Goal: Information Seeking & Learning: Learn about a topic

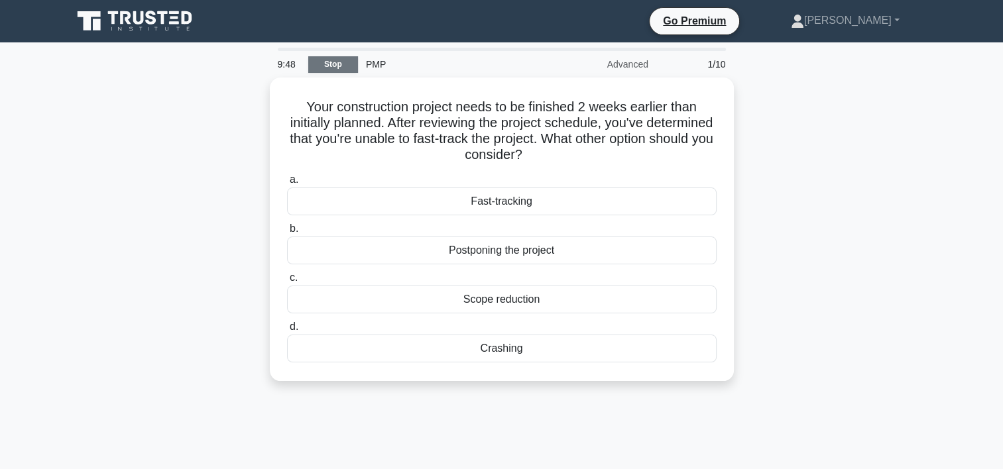
click at [314, 61] on link "Stop" at bounding box center [333, 64] width 50 height 17
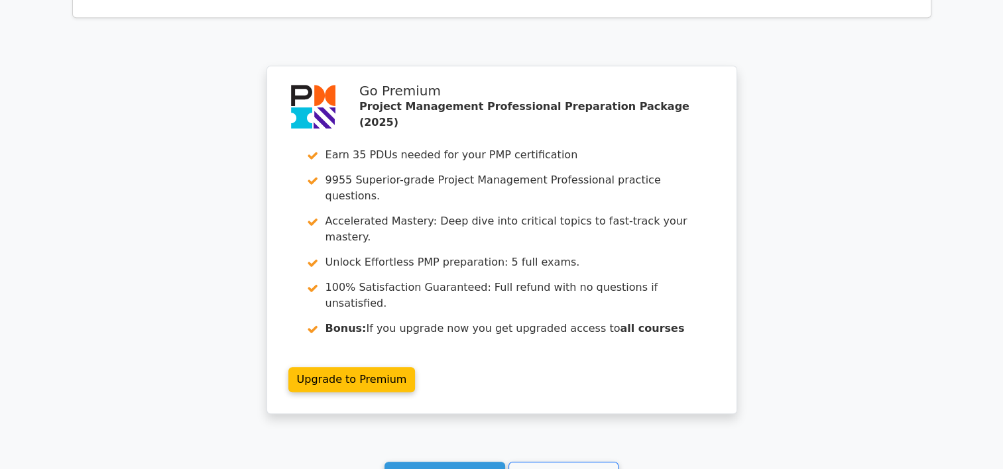
scroll to position [1069, 0]
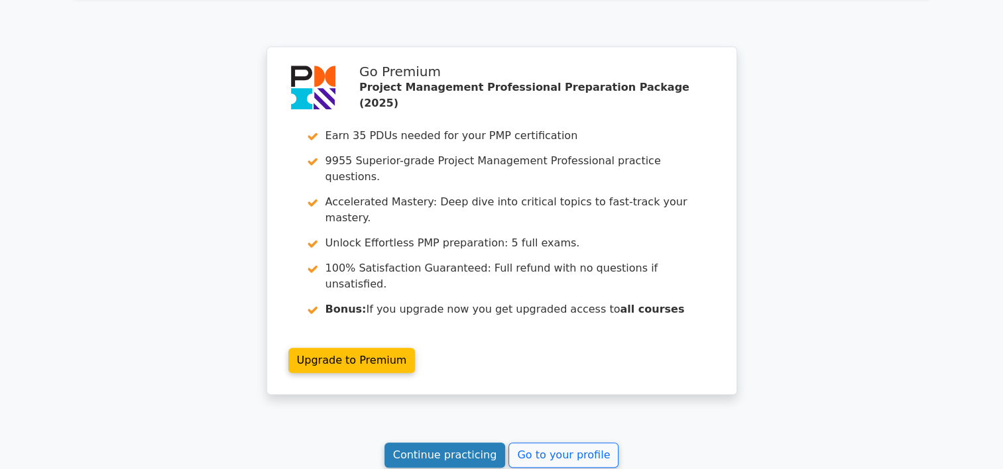
click at [418, 443] on link "Continue practicing" at bounding box center [445, 455] width 121 height 25
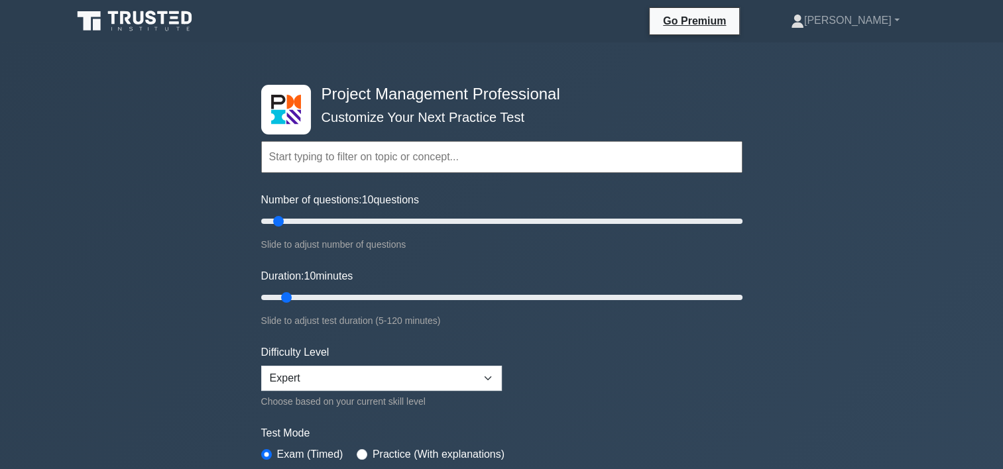
click at [406, 162] on input "text" at bounding box center [501, 157] width 481 height 32
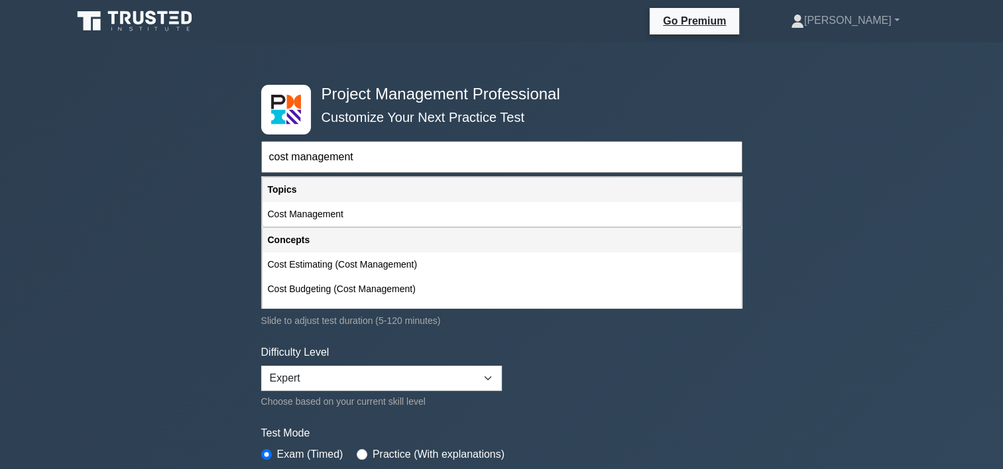
type input "cost management"
click at [172, 201] on div "Project Management Professional Customize Your Next Practice Test cost manageme…" at bounding box center [501, 457] width 1003 height 830
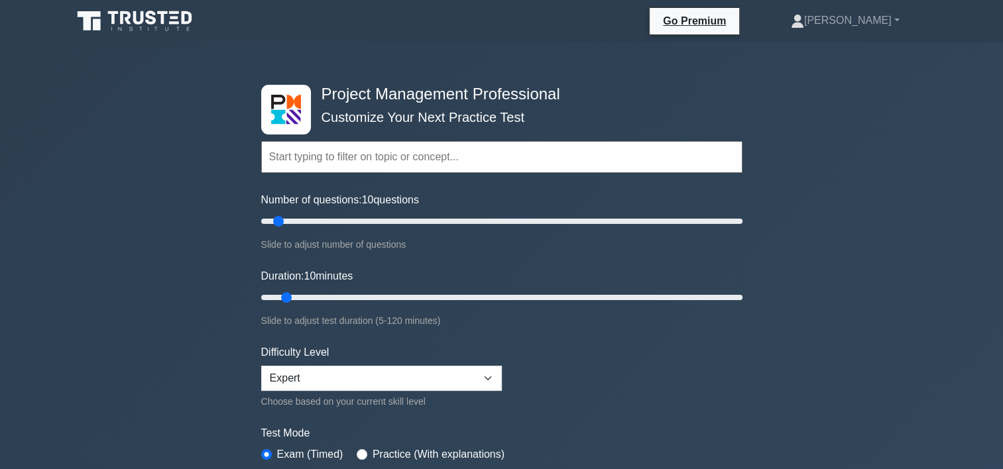
click at [344, 161] on input "text" at bounding box center [501, 157] width 481 height 32
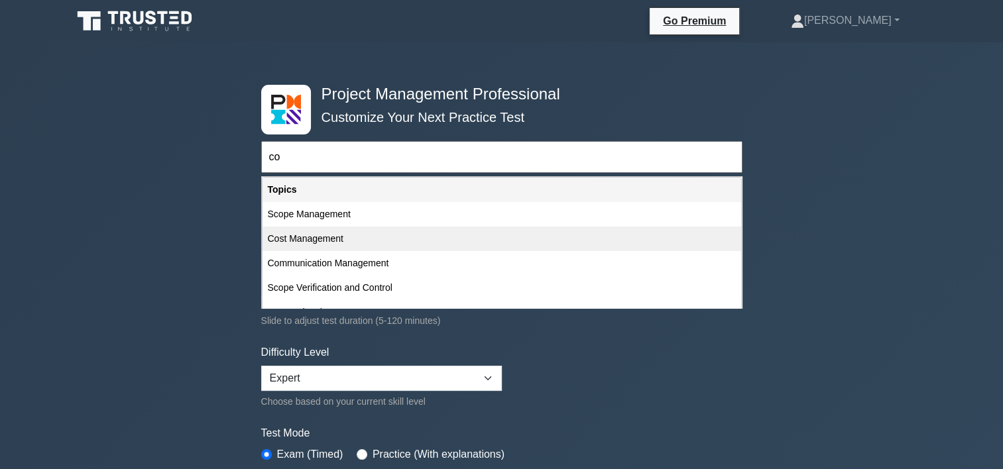
click at [316, 239] on div "Cost Management" at bounding box center [502, 239] width 479 height 25
type input "Cost Management"
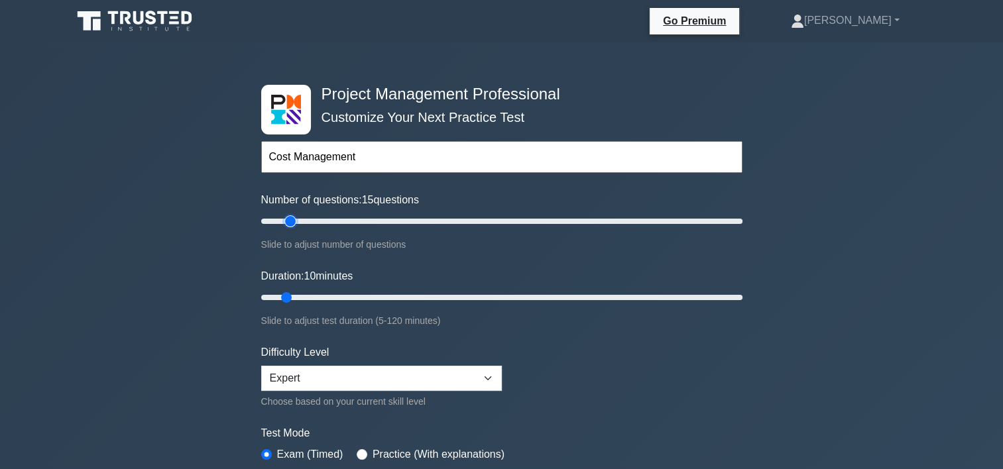
drag, startPoint x: 283, startPoint y: 221, endPoint x: 295, endPoint y: 221, distance: 11.9
type input "15"
click at [295, 221] on input "Number of questions: 15 questions" at bounding box center [501, 221] width 481 height 16
drag, startPoint x: 283, startPoint y: 297, endPoint x: 302, endPoint y: 294, distance: 18.8
type input "15"
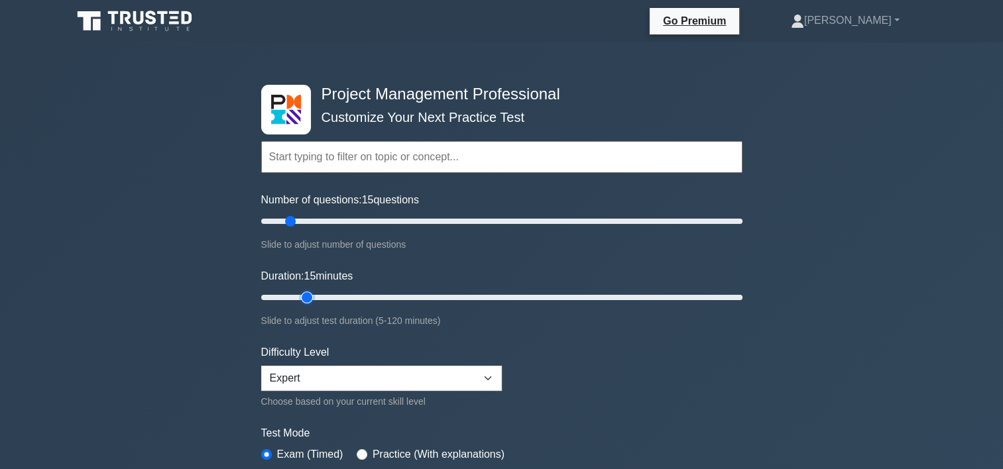
click at [302, 294] on input "Duration: 15 minutes" at bounding box center [501, 298] width 481 height 16
click at [358, 454] on input "radio" at bounding box center [362, 455] width 11 height 11
radio input "true"
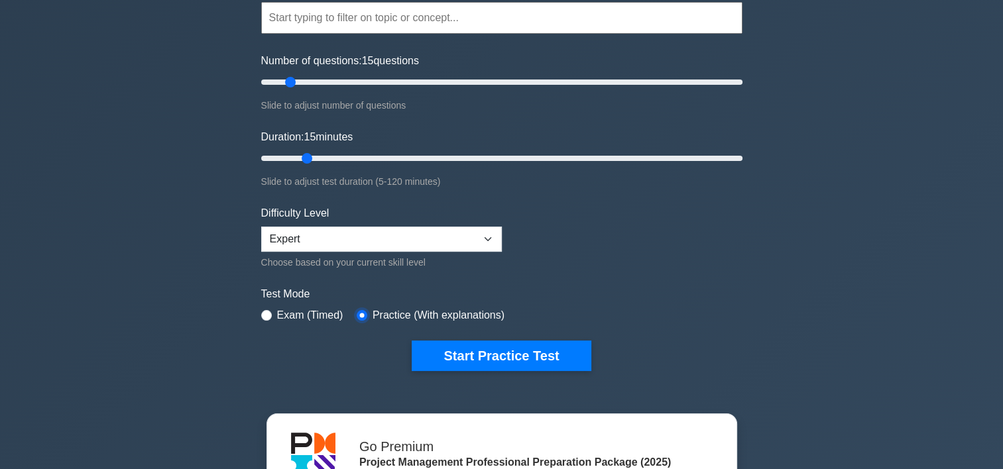
scroll to position [178, 0]
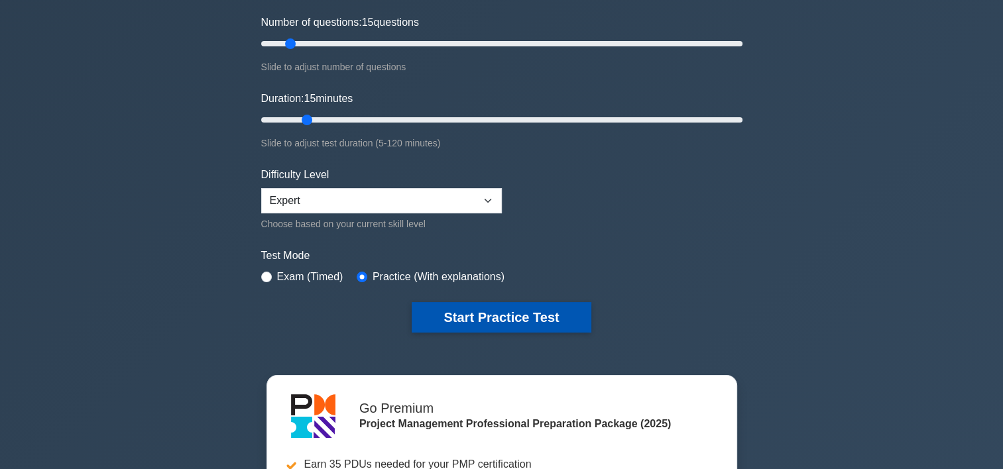
click at [553, 324] on button "Start Practice Test" at bounding box center [501, 317] width 179 height 30
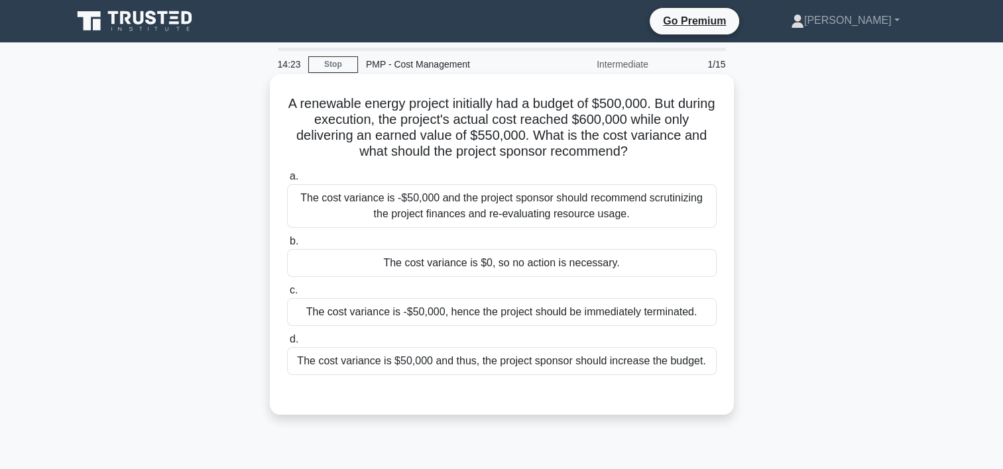
click at [538, 217] on div "The cost variance is -$50,000 and the project sponsor should recommend scrutini…" at bounding box center [502, 206] width 430 height 44
click at [287, 181] on input "a. The cost variance is -$50,000 and the project sponsor should recommend scrut…" at bounding box center [287, 176] width 0 height 9
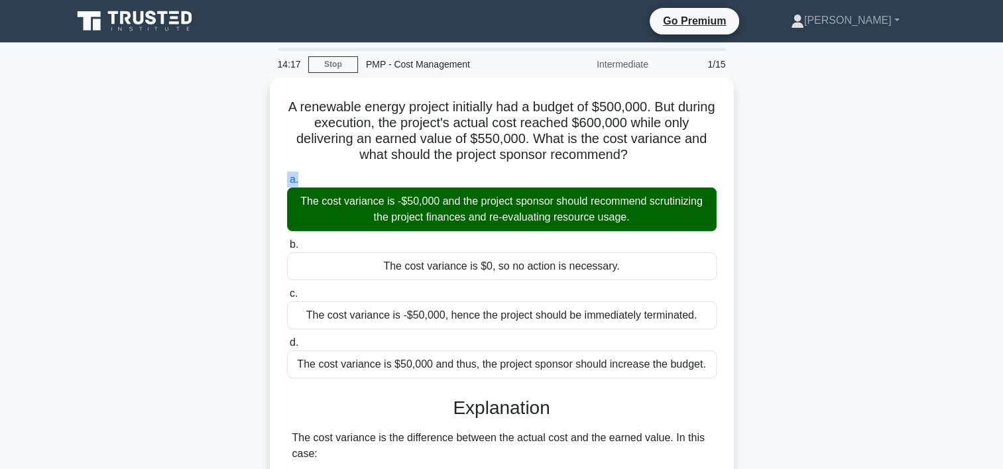
drag, startPoint x: 1002, startPoint y: 147, endPoint x: 996, endPoint y: 185, distance: 38.9
click at [996, 185] on main "14:17 Stop PMP - Cost Management Intermediate 1/15 A renewable energy project i…" at bounding box center [501, 405] width 1003 height 727
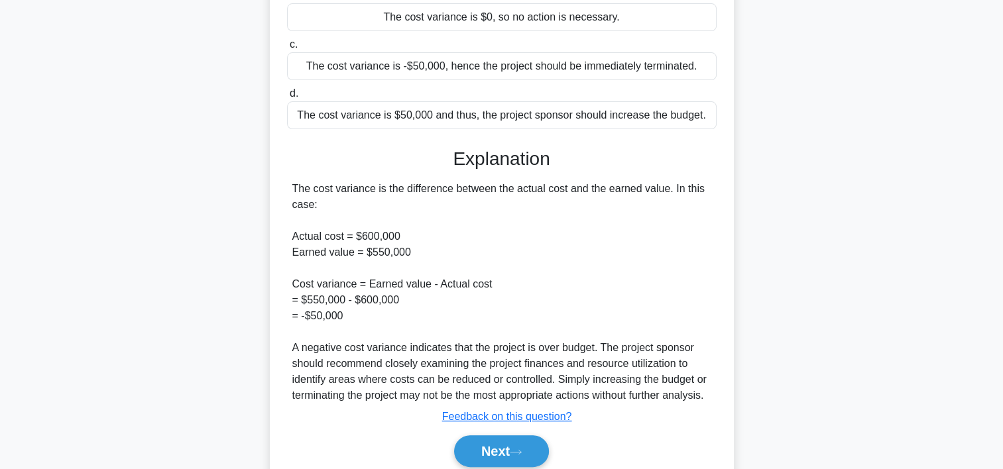
scroll to position [250, 0]
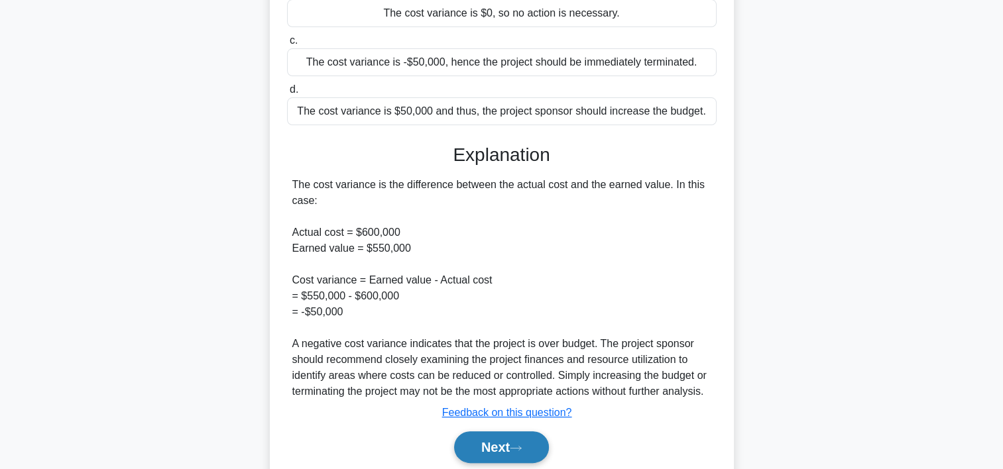
click at [514, 443] on button "Next" at bounding box center [501, 448] width 95 height 32
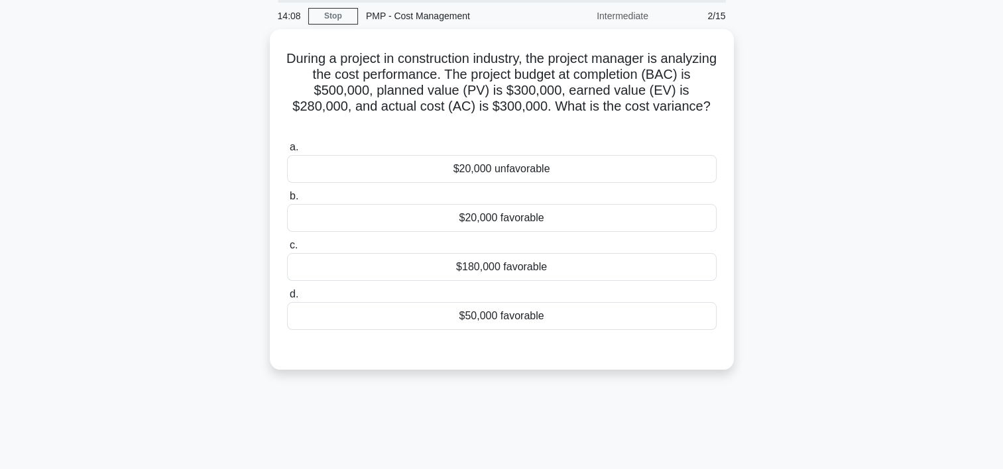
scroll to position [46, 0]
click at [530, 170] on div "$20,000 unfavorable" at bounding box center [502, 168] width 430 height 28
click at [287, 150] on input "a. $20,000 unfavorable" at bounding box center [287, 146] width 0 height 9
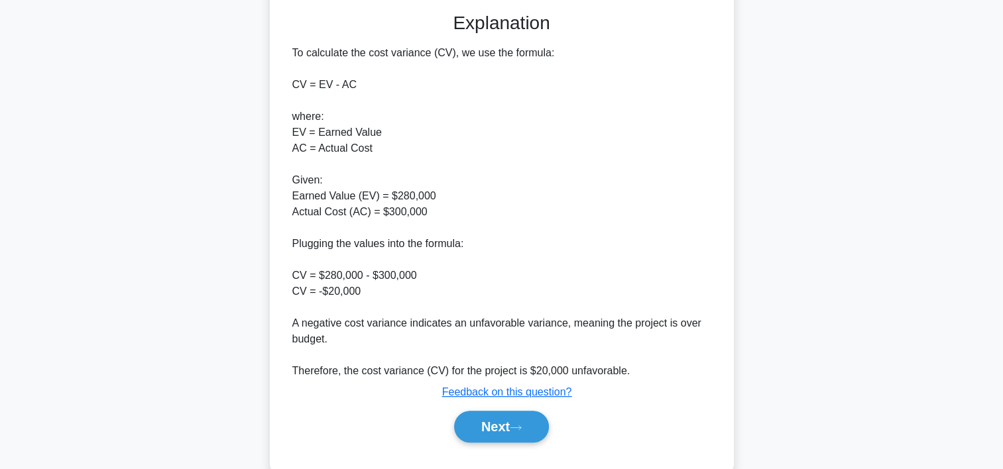
scroll to position [391, 0]
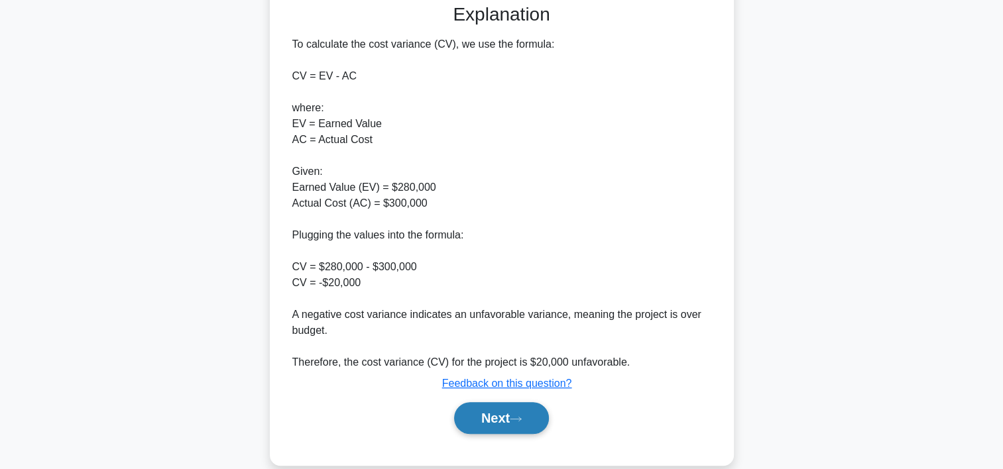
click at [514, 414] on button "Next" at bounding box center [501, 418] width 95 height 32
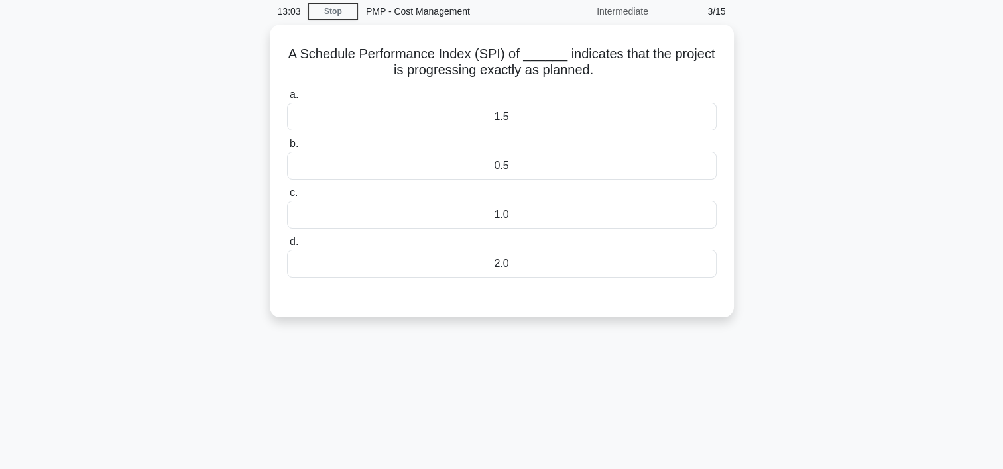
scroll to position [52, 0]
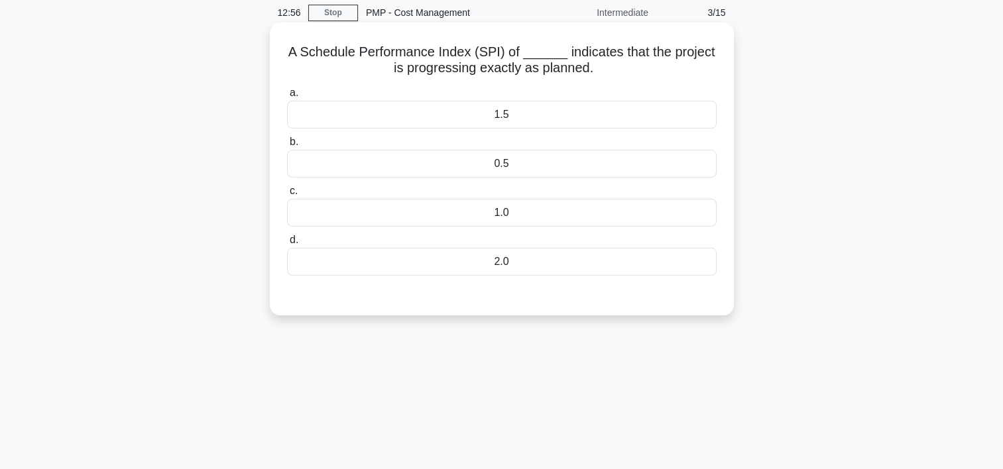
click at [507, 212] on div "1.0" at bounding box center [502, 213] width 430 height 28
click at [287, 196] on input "c. 1.0" at bounding box center [287, 191] width 0 height 9
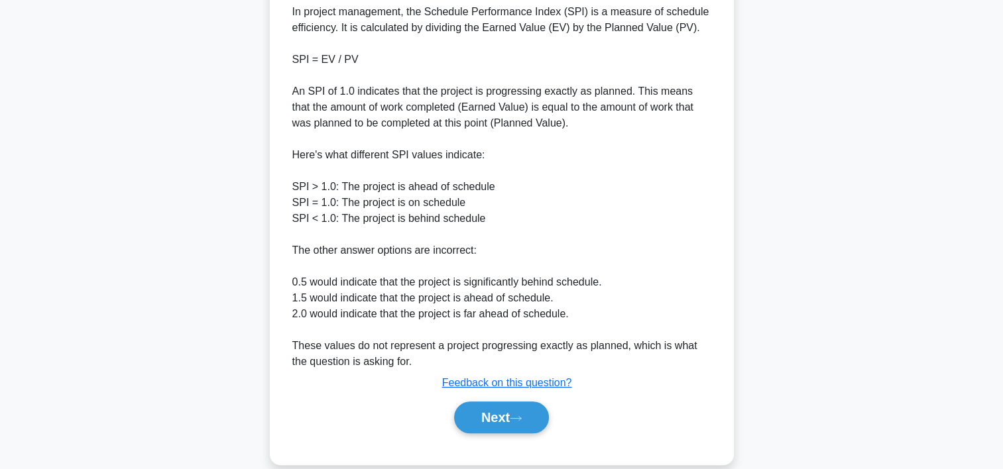
scroll to position [427, 0]
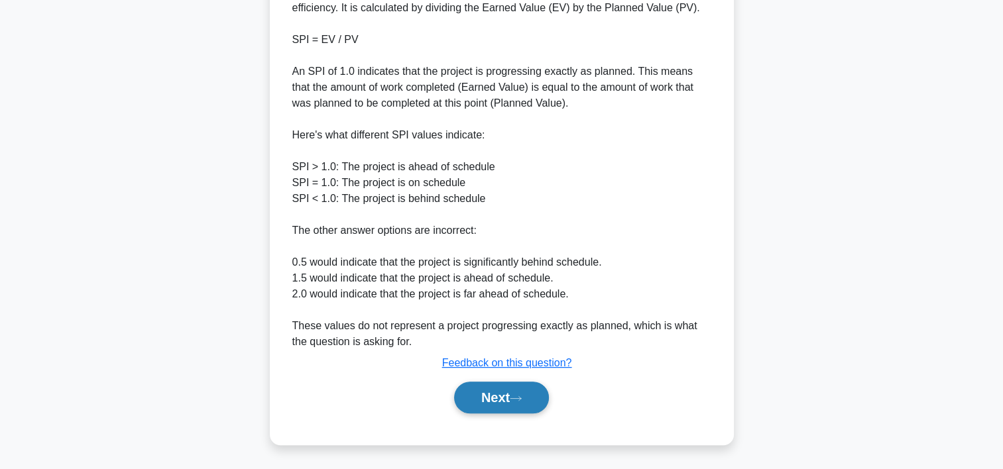
click at [520, 393] on button "Next" at bounding box center [501, 398] width 95 height 32
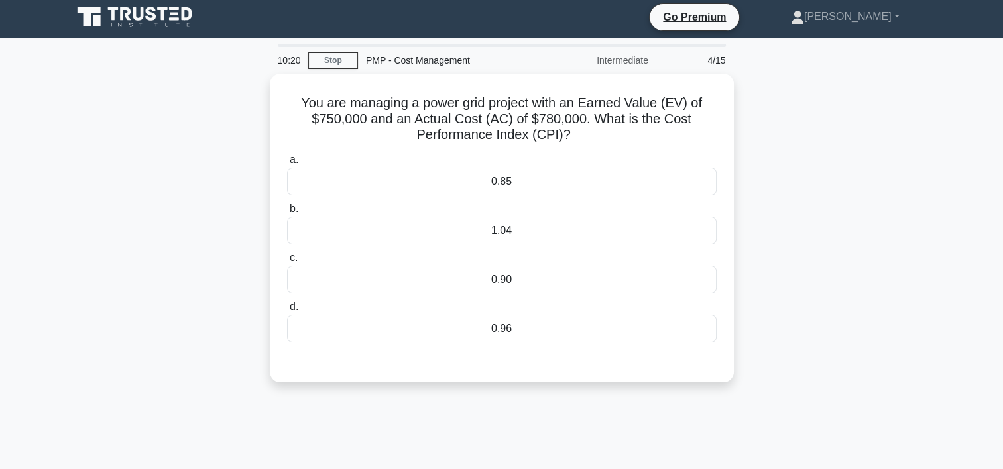
scroll to position [0, 0]
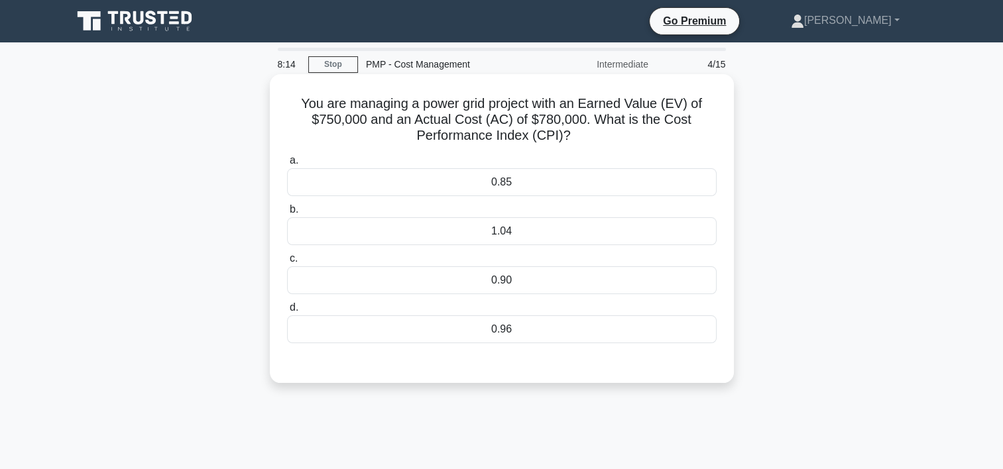
click at [503, 330] on div "0.96" at bounding box center [502, 330] width 430 height 28
click at [287, 312] on input "d. 0.96" at bounding box center [287, 308] width 0 height 9
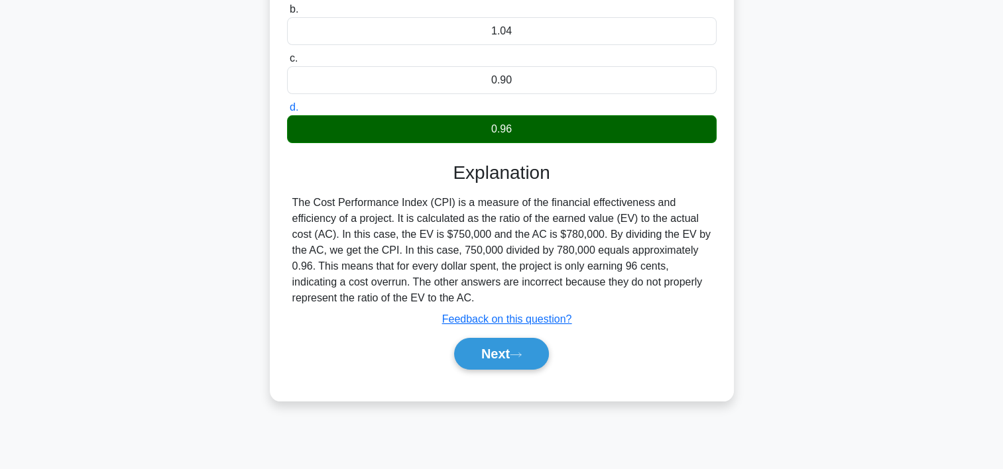
scroll to position [219, 0]
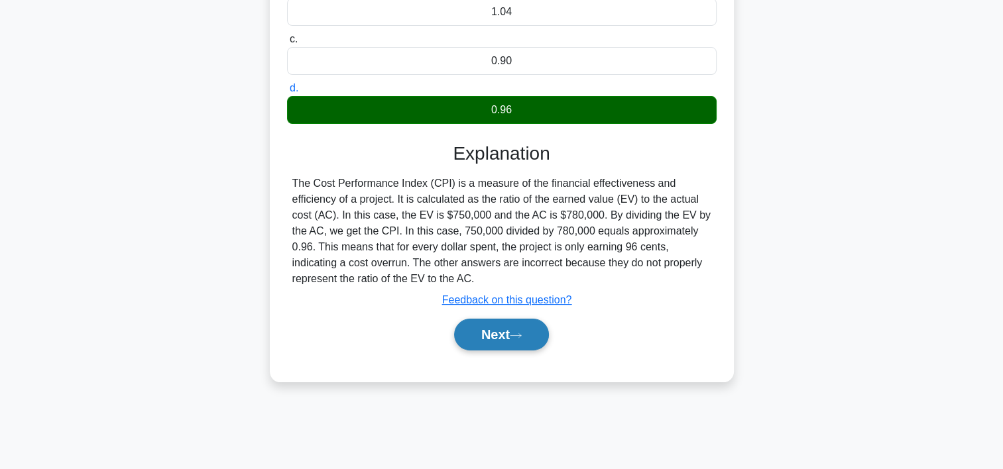
click at [473, 332] on button "Next" at bounding box center [501, 335] width 95 height 32
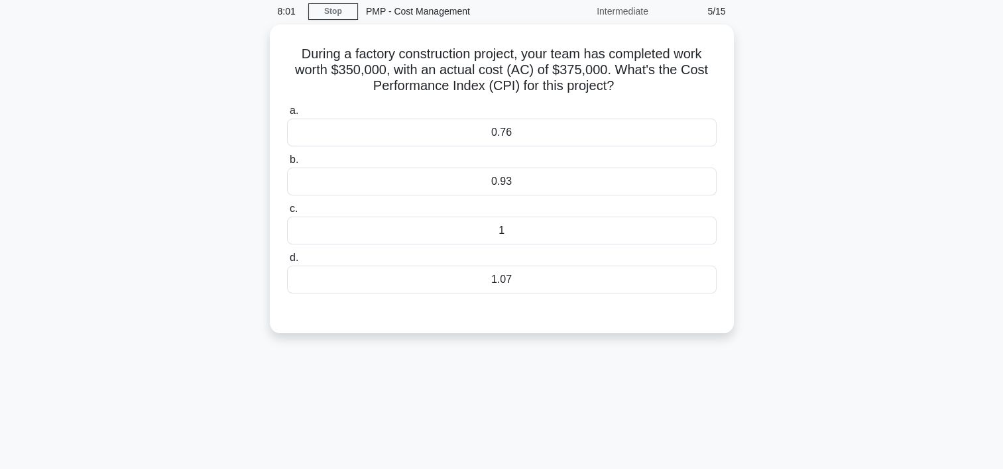
scroll to position [50, 0]
click at [508, 178] on div "0.93" at bounding box center [502, 181] width 430 height 28
click at [287, 164] on input "b. 0.93" at bounding box center [287, 159] width 0 height 9
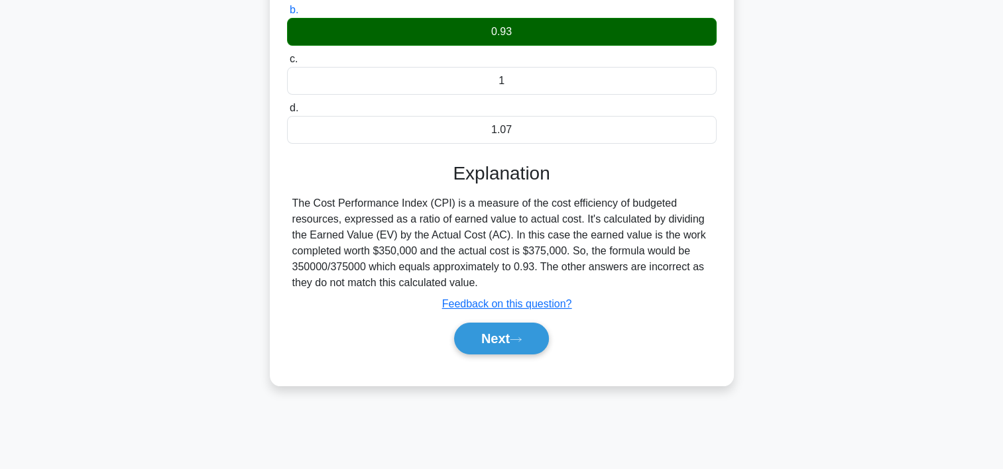
scroll to position [236, 0]
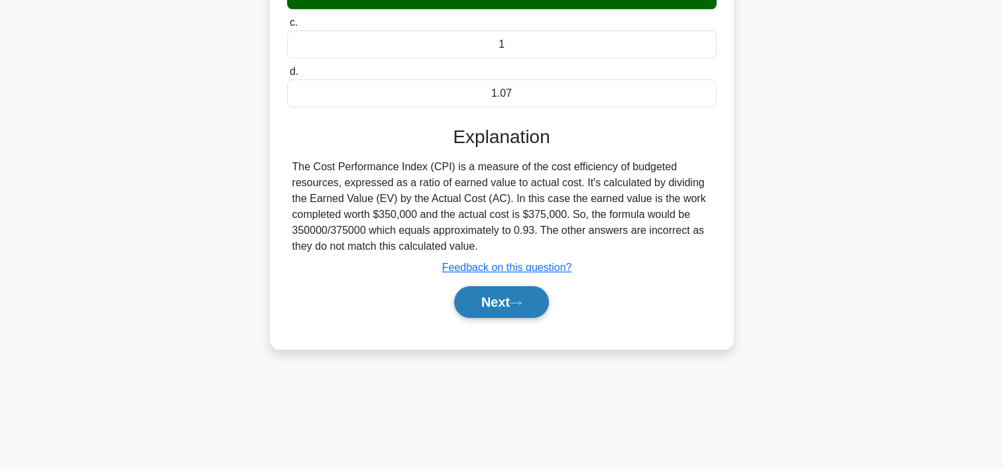
click at [507, 300] on button "Next" at bounding box center [501, 302] width 95 height 32
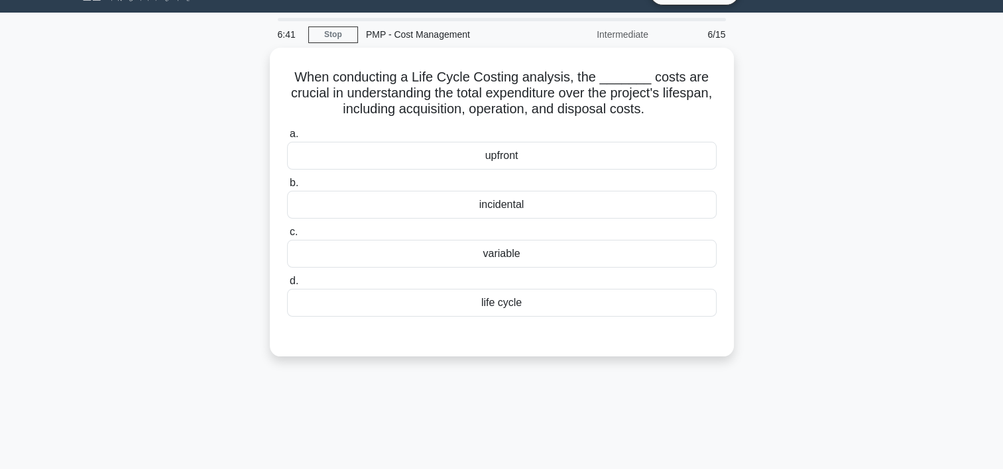
scroll to position [27, 0]
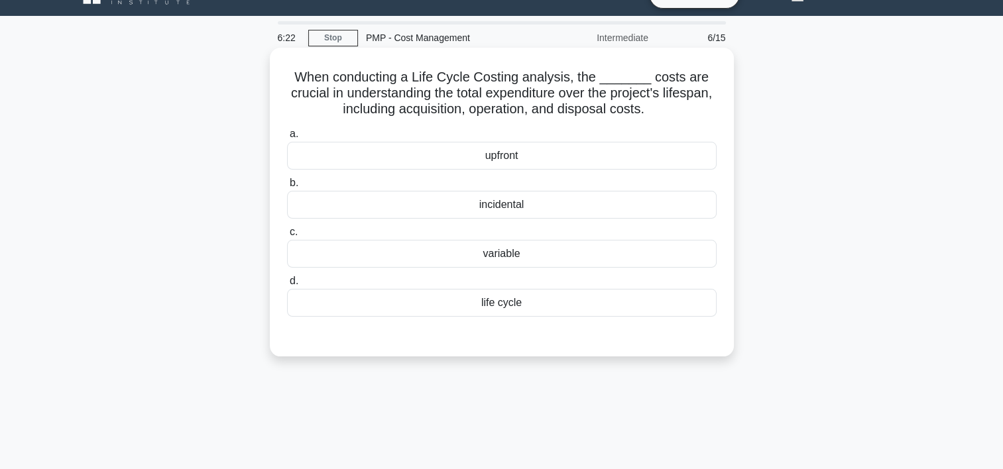
click at [481, 301] on div "life cycle" at bounding box center [502, 303] width 430 height 28
click at [287, 286] on input "d. life cycle" at bounding box center [287, 281] width 0 height 9
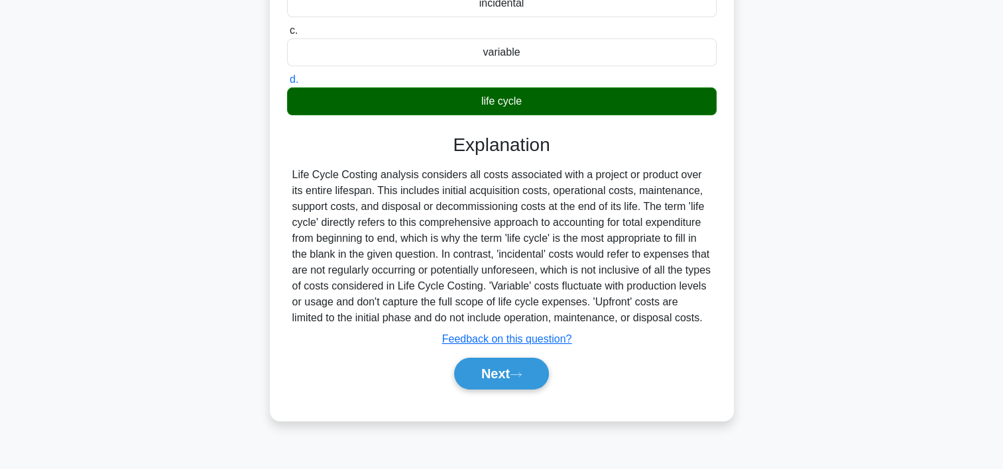
scroll to position [247, 0]
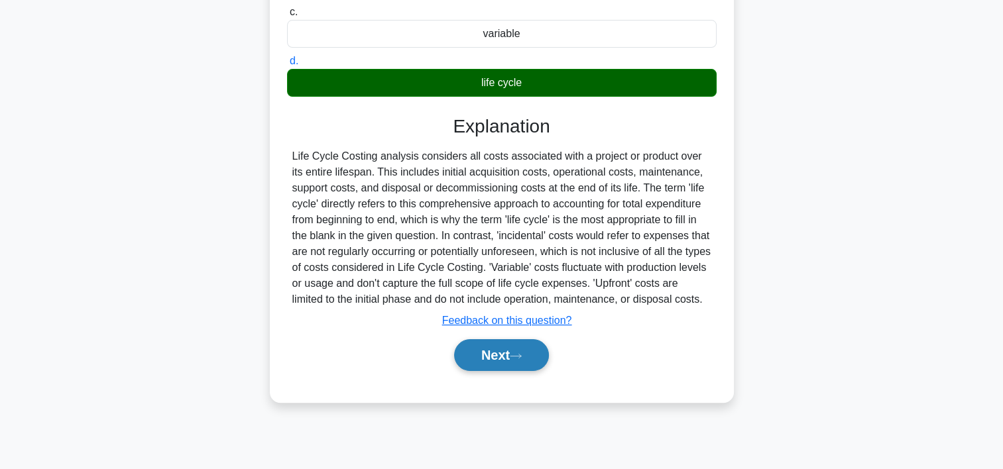
click at [507, 350] on button "Next" at bounding box center [501, 355] width 95 height 32
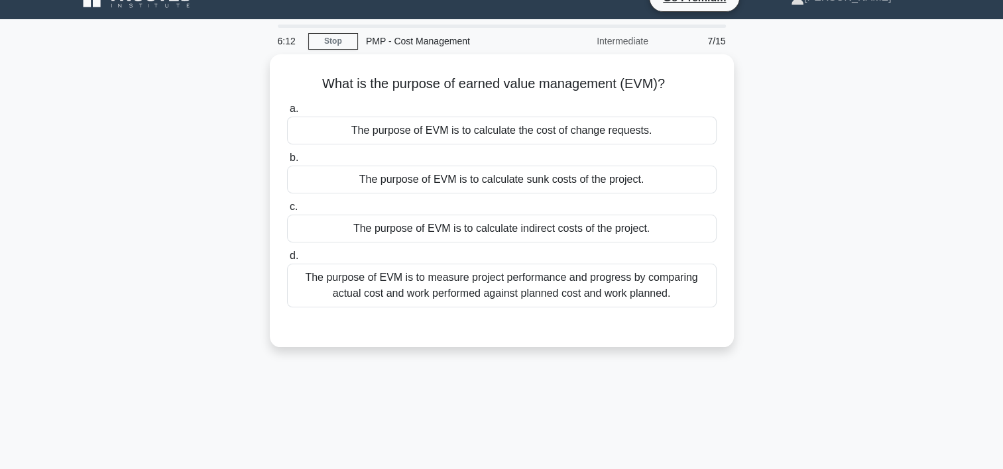
scroll to position [23, 0]
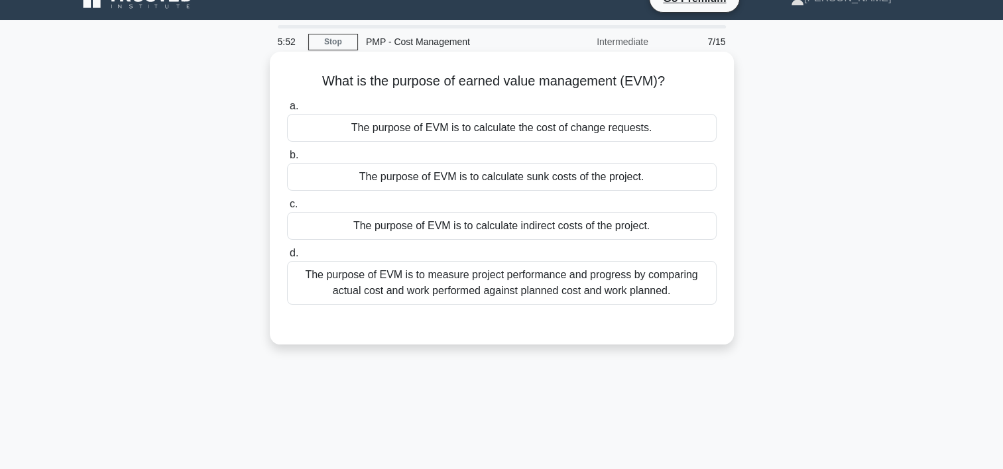
click at [486, 290] on div "The purpose of EVM is to measure project performance and progress by comparing …" at bounding box center [502, 283] width 430 height 44
click at [287, 258] on input "d. The purpose of EVM is to measure project performance and progress by compari…" at bounding box center [287, 253] width 0 height 9
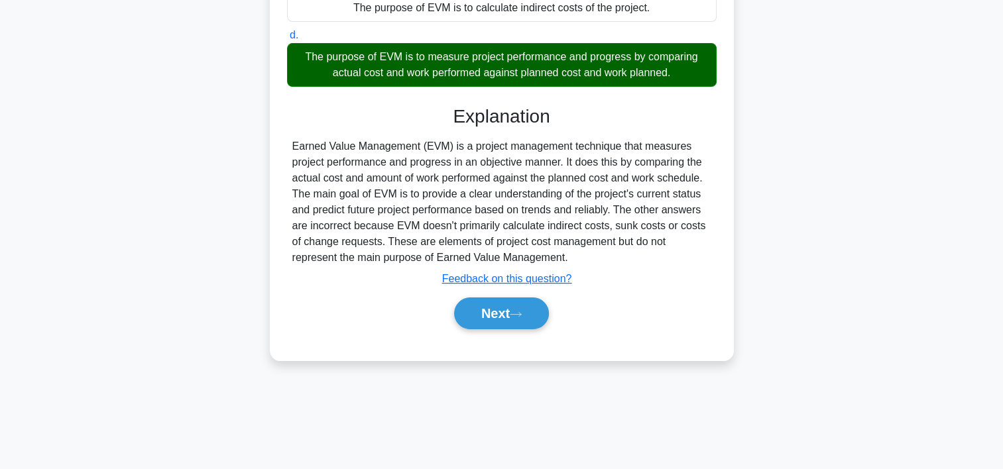
scroll to position [247, 0]
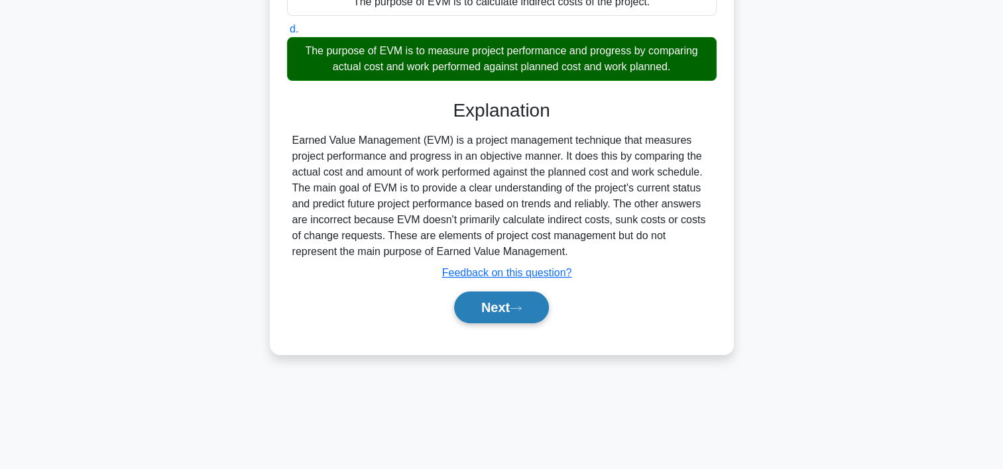
click at [470, 298] on button "Next" at bounding box center [501, 308] width 95 height 32
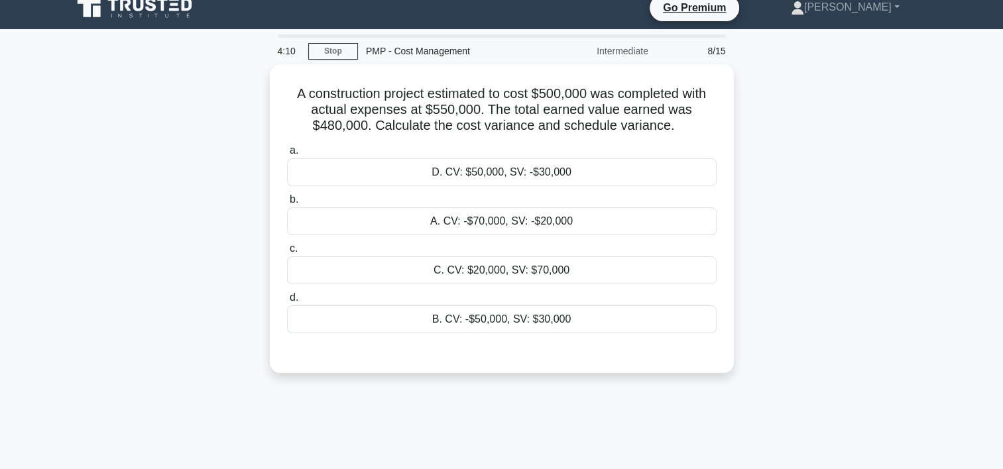
scroll to position [15, 0]
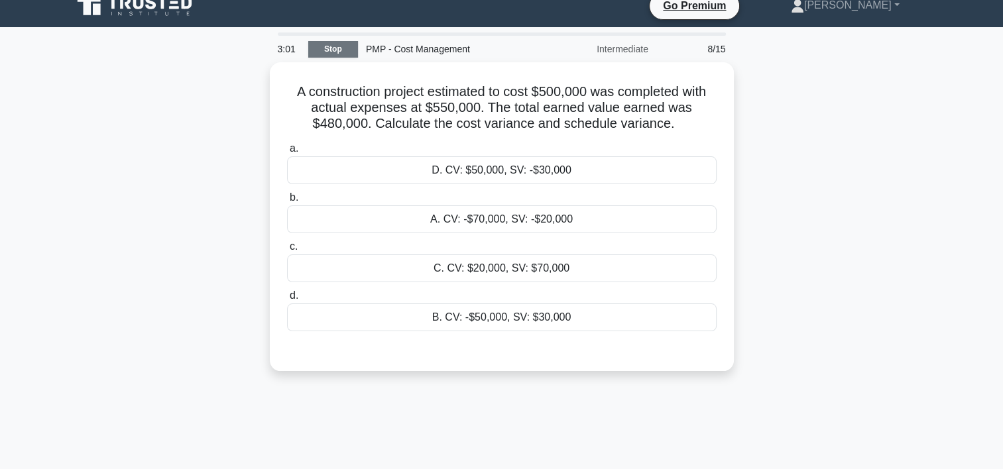
click at [338, 53] on link "Stop" at bounding box center [333, 49] width 50 height 17
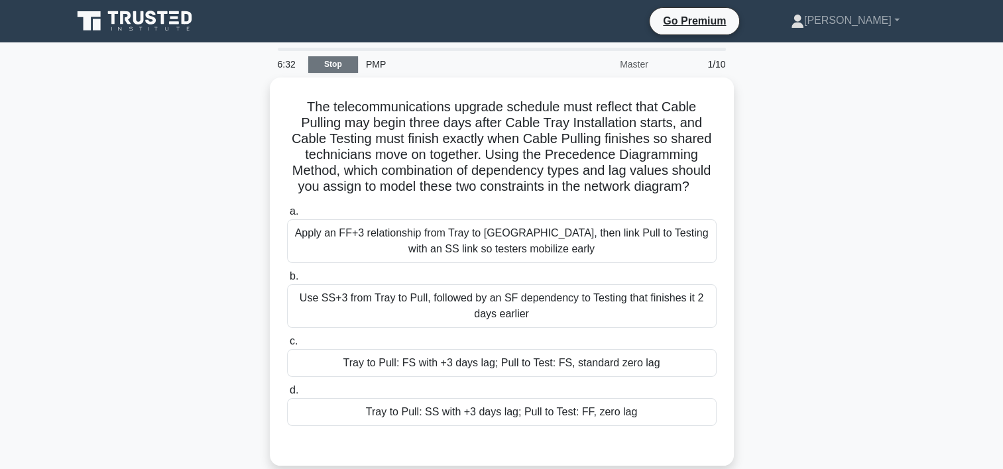
click at [341, 61] on link "Stop" at bounding box center [333, 64] width 50 height 17
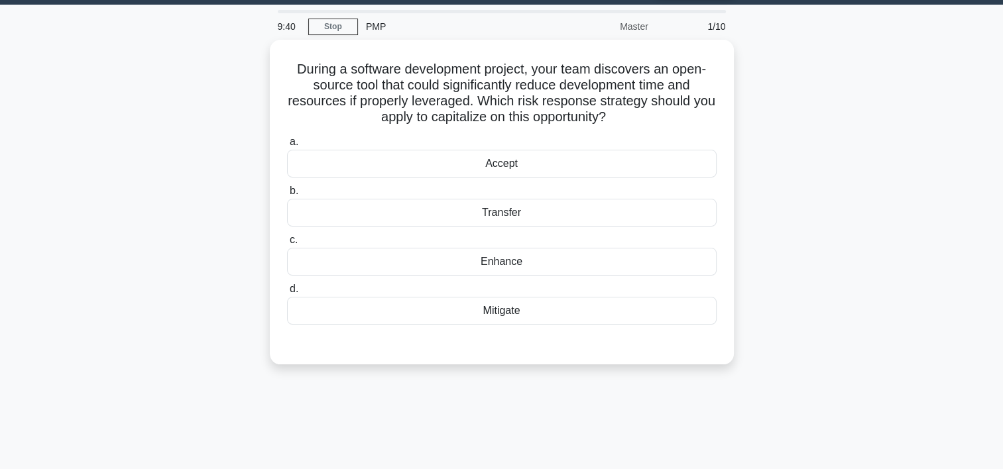
scroll to position [40, 0]
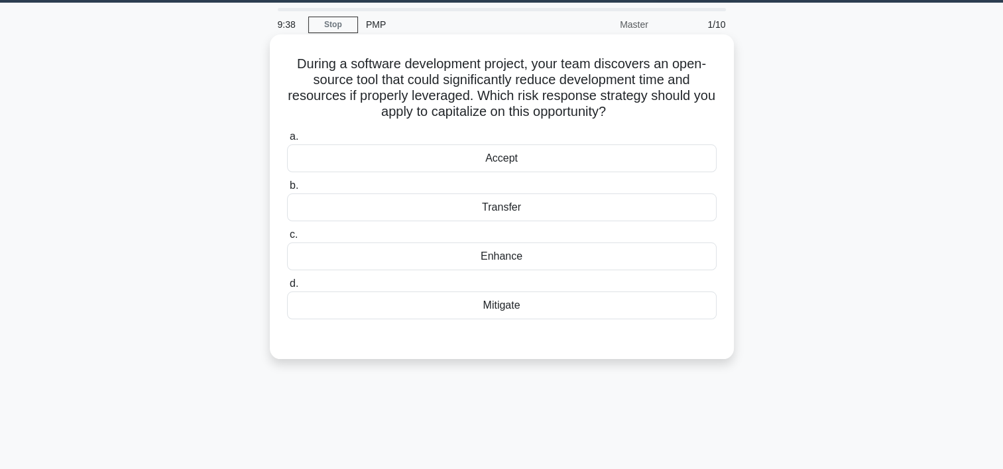
click at [526, 264] on div "Enhance" at bounding box center [502, 257] width 430 height 28
click at [287, 239] on input "c. Enhance" at bounding box center [287, 235] width 0 height 9
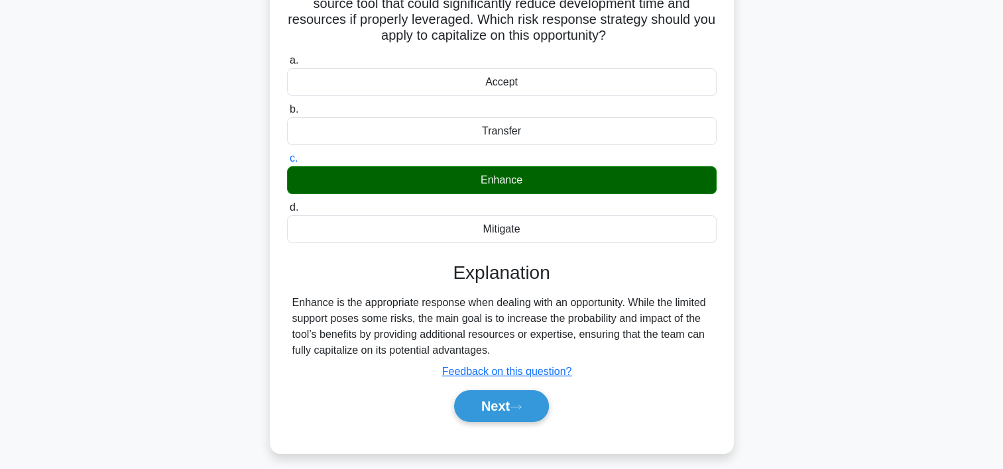
scroll to position [122, 0]
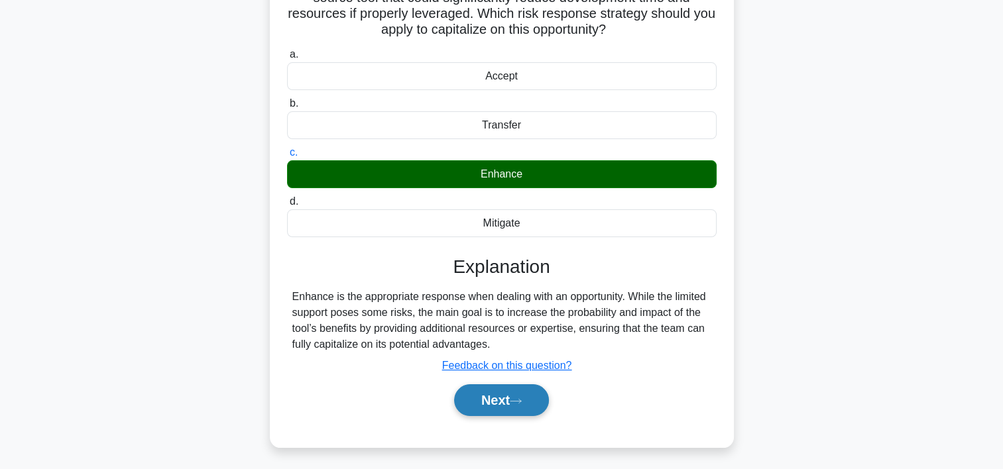
click at [528, 403] on button "Next" at bounding box center [501, 401] width 95 height 32
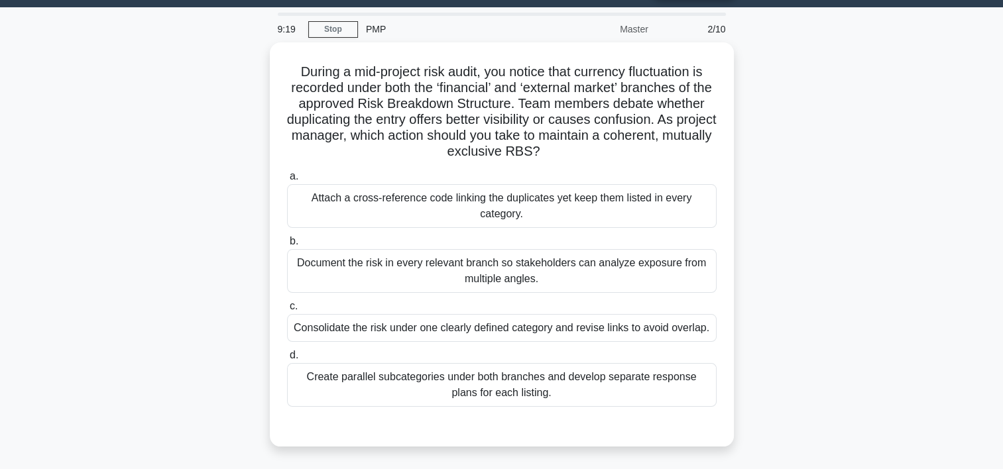
scroll to position [27, 0]
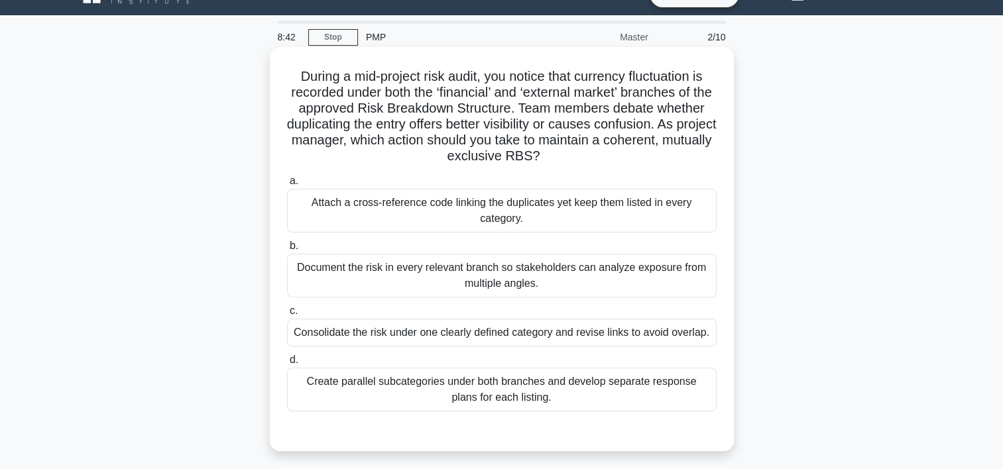
click at [468, 201] on div "Attach a cross-reference code linking the duplicates yet keep them listed in ev…" at bounding box center [502, 211] width 430 height 44
click at [287, 186] on input "a. Attach a cross-reference code linking the duplicates yet keep them listed in…" at bounding box center [287, 181] width 0 height 9
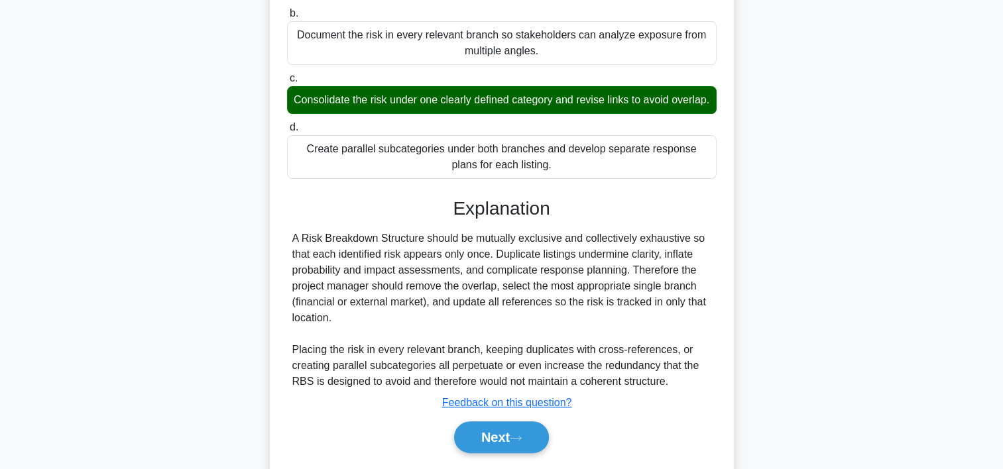
scroll to position [316, 0]
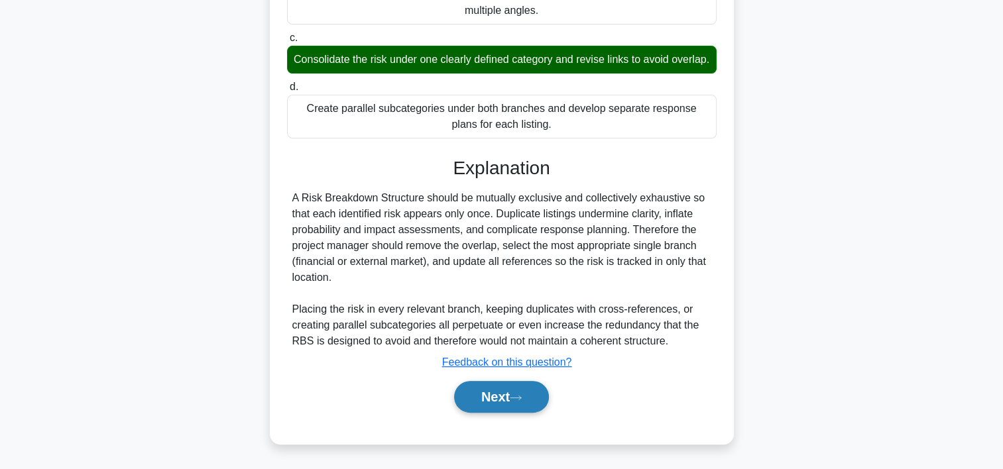
click at [512, 391] on button "Next" at bounding box center [501, 397] width 95 height 32
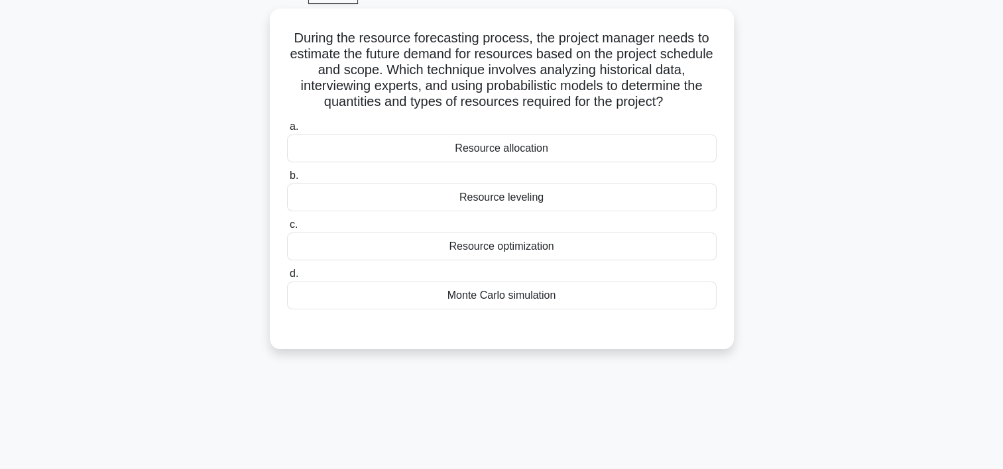
scroll to position [54, 0]
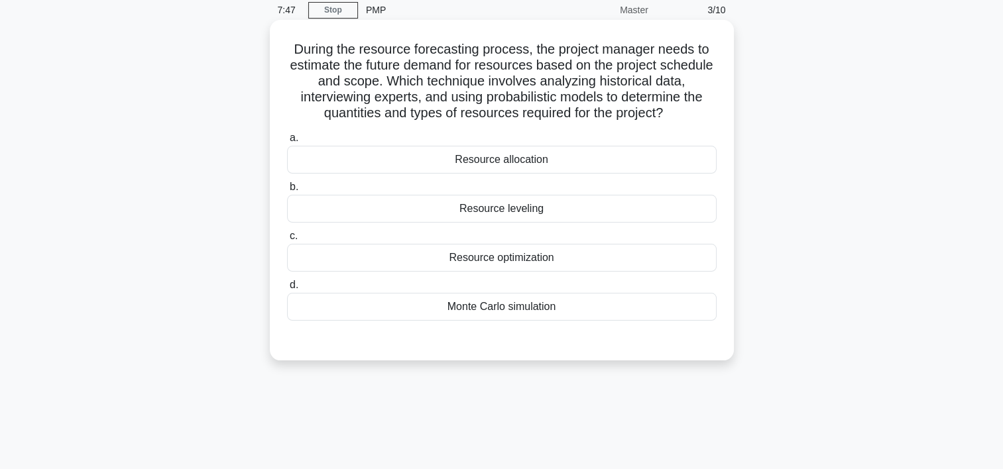
click at [496, 303] on div "Monte Carlo simulation" at bounding box center [502, 307] width 430 height 28
click at [287, 290] on input "d. Monte Carlo simulation" at bounding box center [287, 285] width 0 height 9
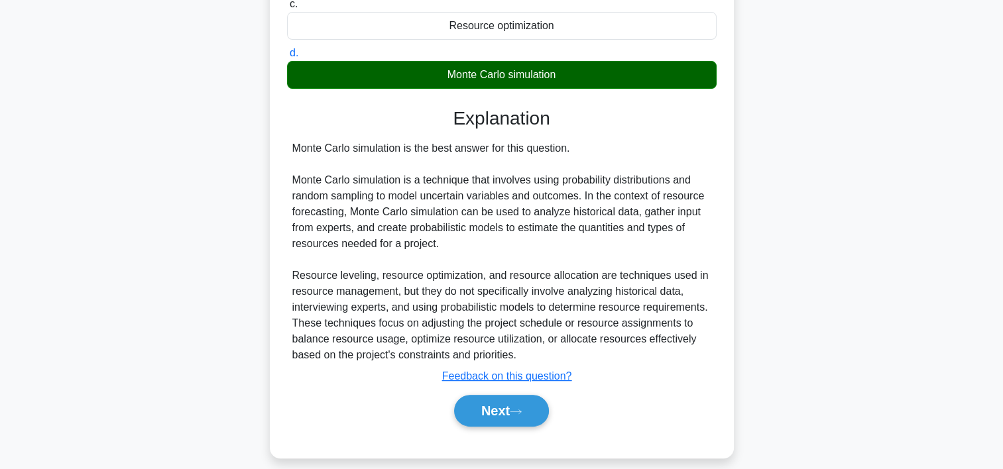
scroll to position [300, 0]
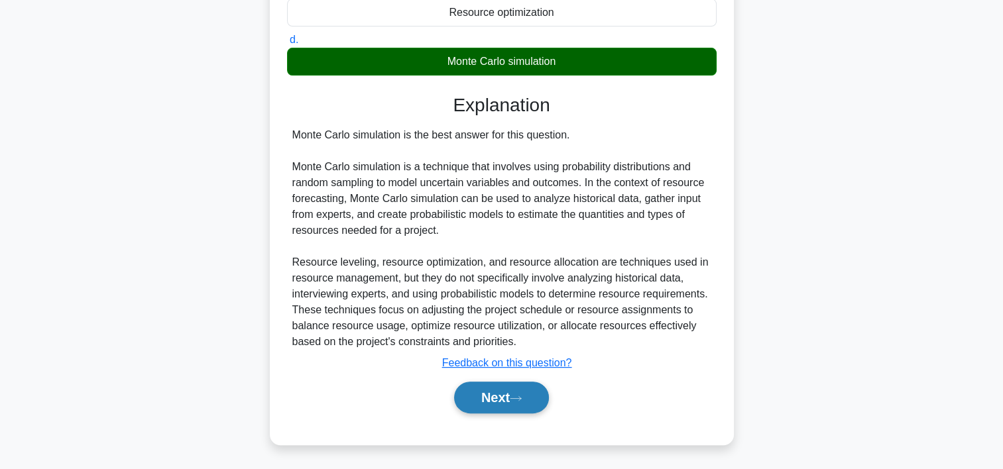
click at [522, 395] on icon at bounding box center [516, 398] width 12 height 7
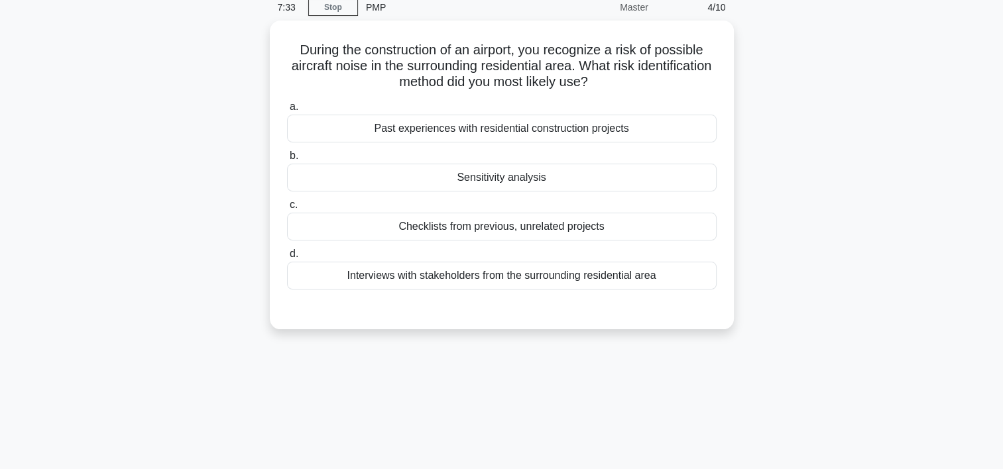
scroll to position [52, 0]
click at [525, 135] on div "Past experiences with residential construction projects" at bounding box center [502, 131] width 430 height 28
click at [287, 113] on input "a. Past experiences with residential construction projects" at bounding box center [287, 109] width 0 height 9
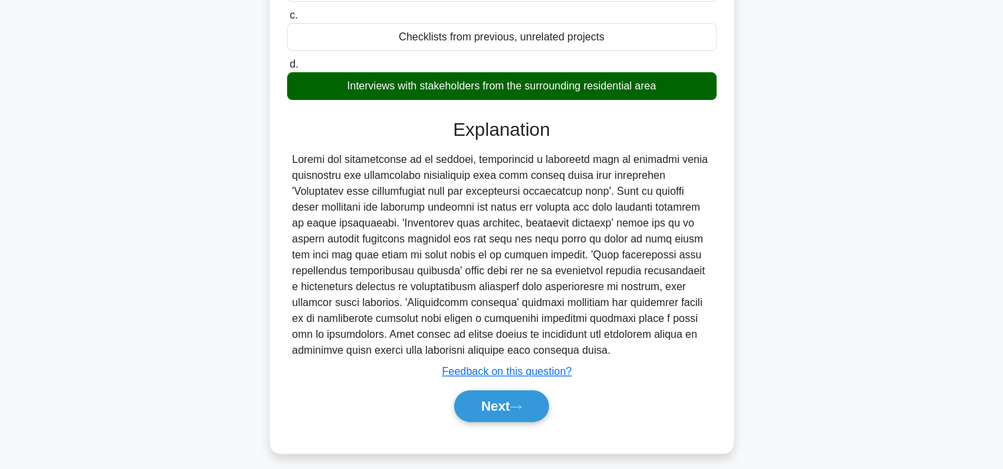
scroll to position [253, 0]
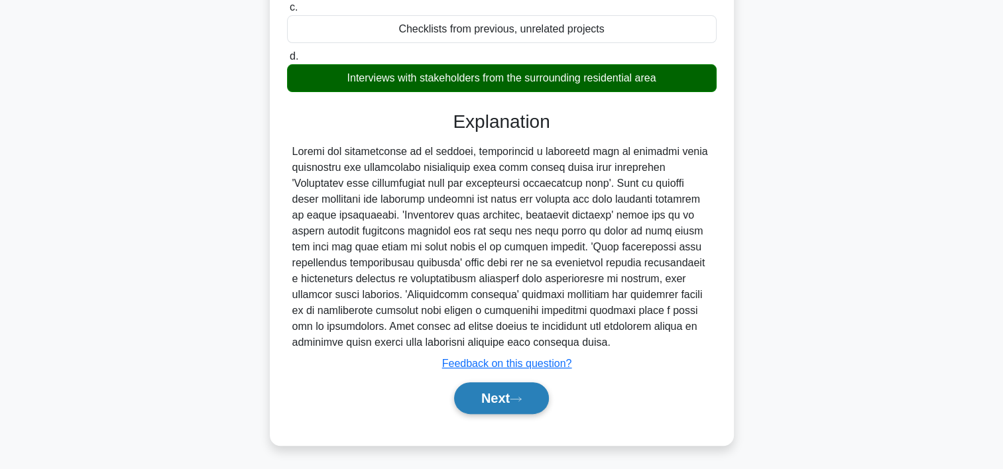
click at [534, 395] on button "Next" at bounding box center [501, 399] width 95 height 32
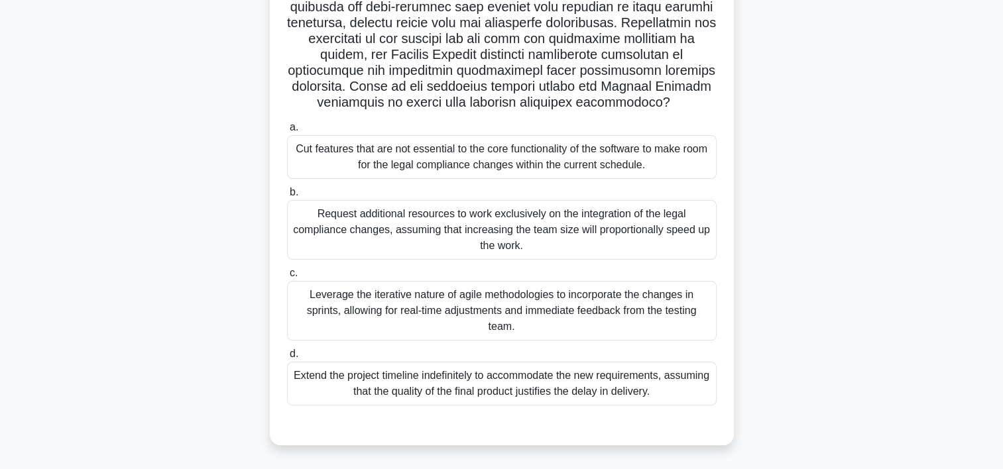
scroll to position [247, 0]
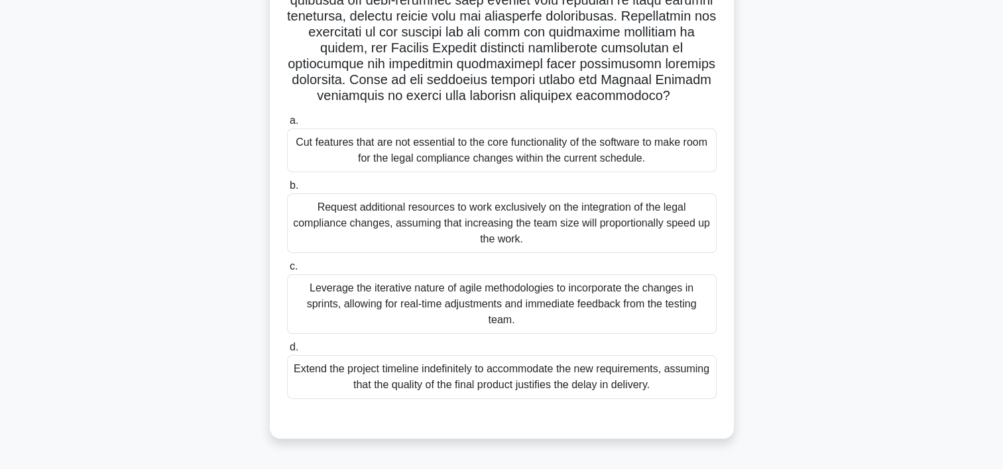
click at [638, 300] on div "Leverage the iterative nature of agile methodologies to incorporate the changes…" at bounding box center [502, 304] width 430 height 60
click at [287, 271] on input "c. Leverage the iterative nature of agile methodologies to incorporate the chan…" at bounding box center [287, 267] width 0 height 9
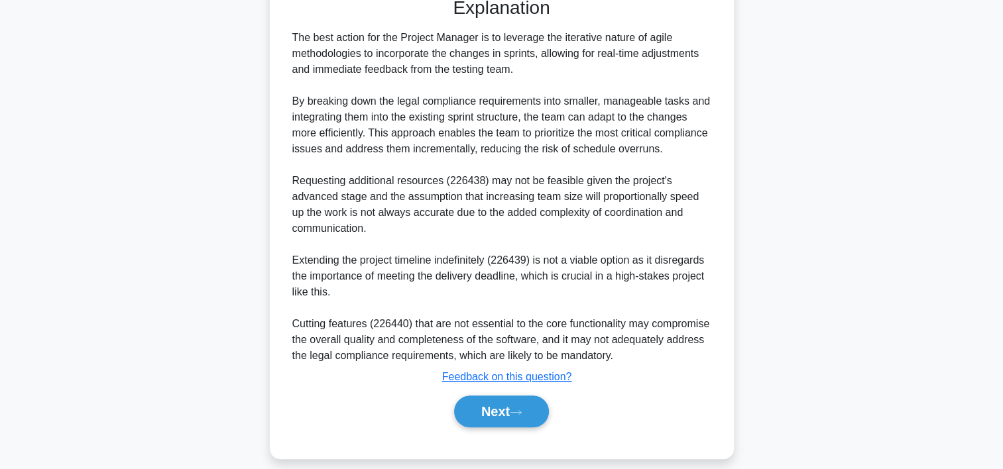
scroll to position [682, 0]
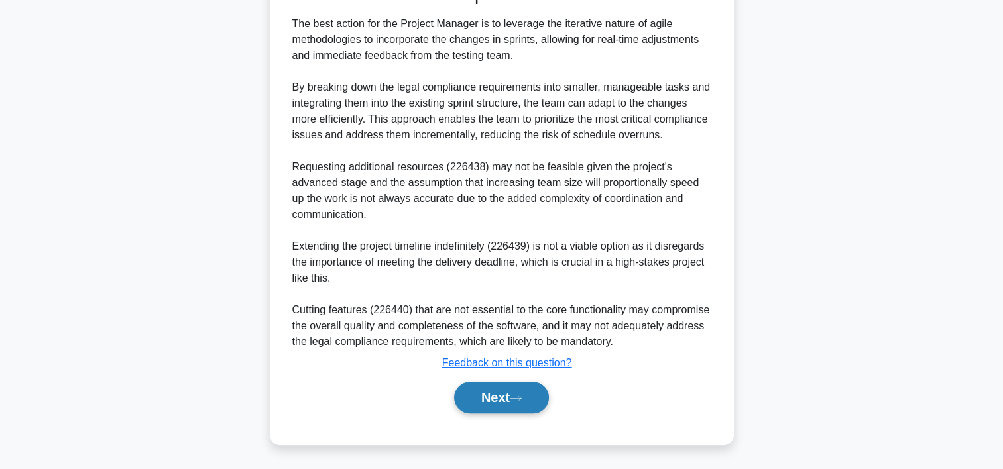
click at [514, 399] on icon at bounding box center [516, 398] width 12 height 7
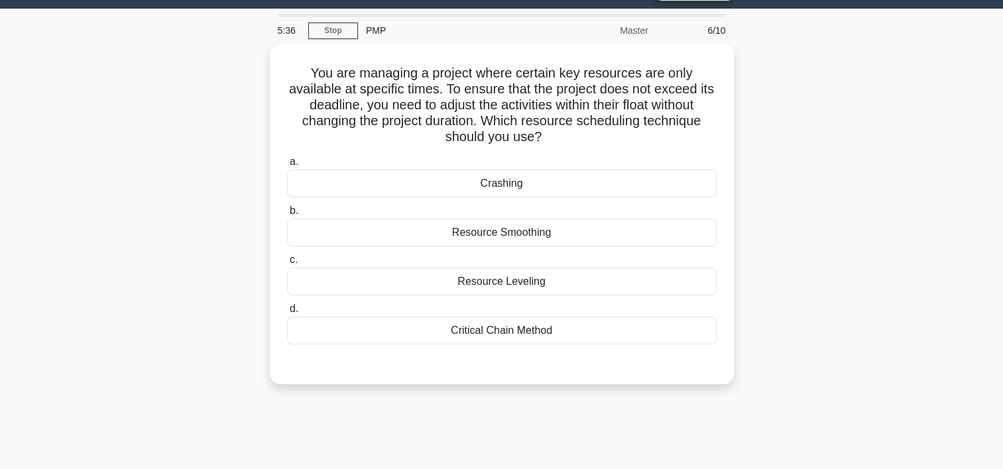
scroll to position [24, 0]
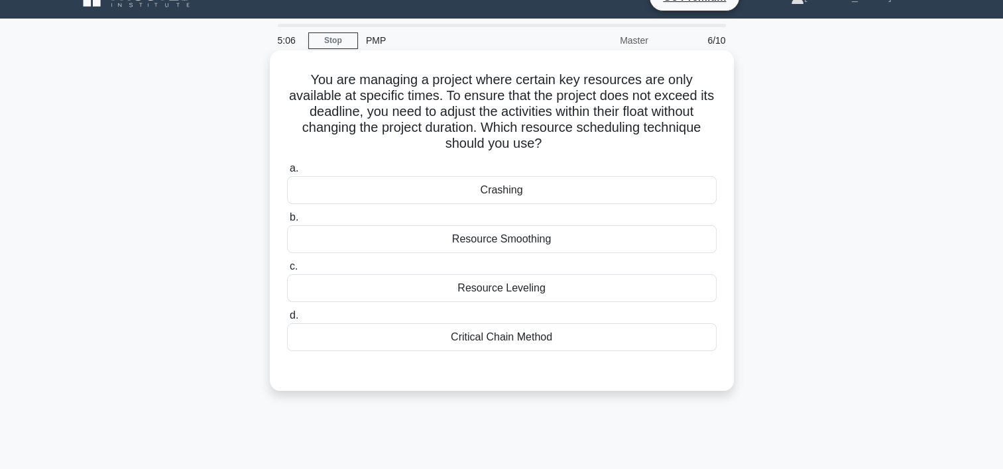
click at [519, 237] on div "Resource Smoothing" at bounding box center [502, 239] width 430 height 28
click at [287, 222] on input "b. Resource Smoothing" at bounding box center [287, 217] width 0 height 9
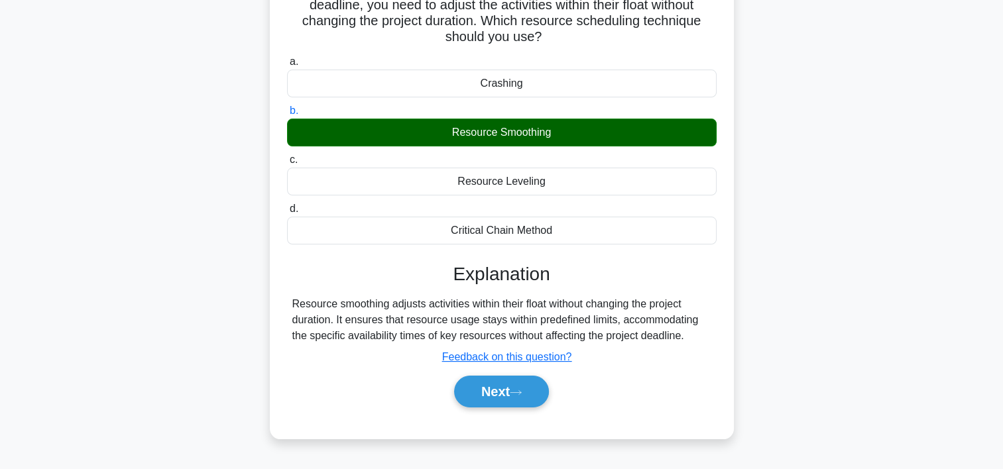
scroll to position [136, 0]
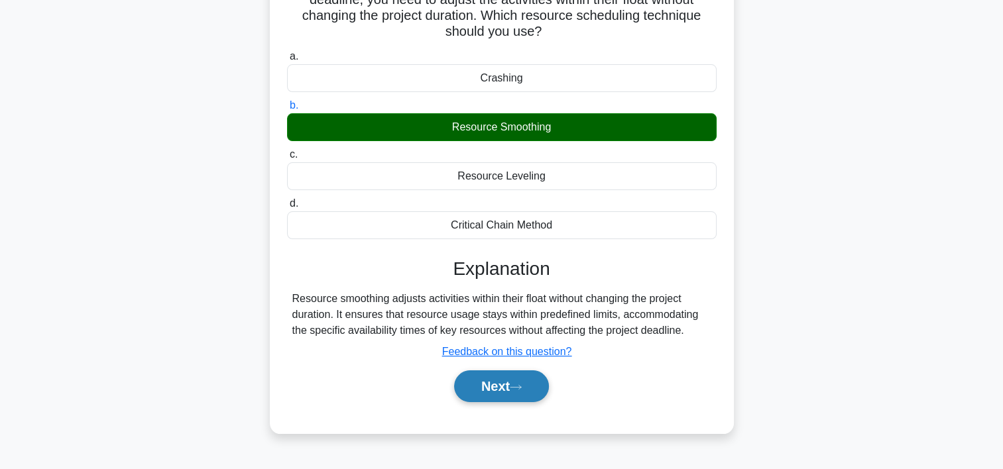
click at [515, 388] on icon at bounding box center [516, 387] width 12 height 7
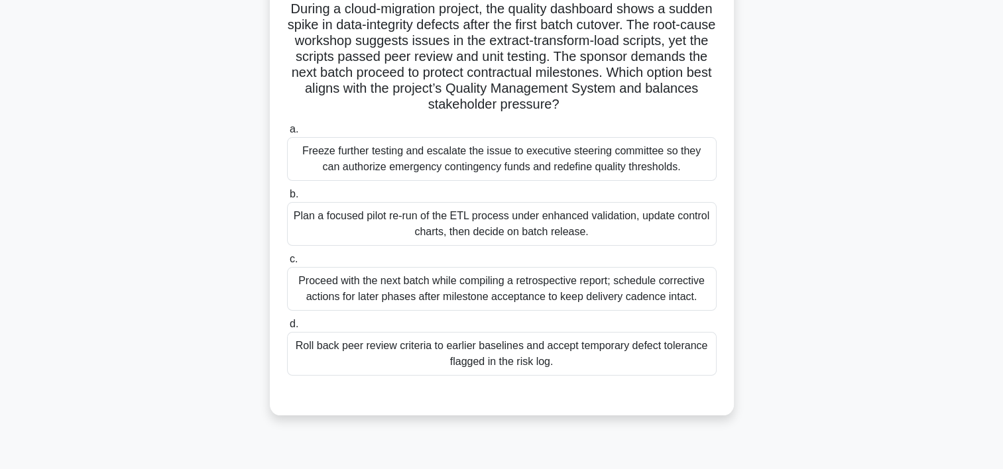
scroll to position [103, 0]
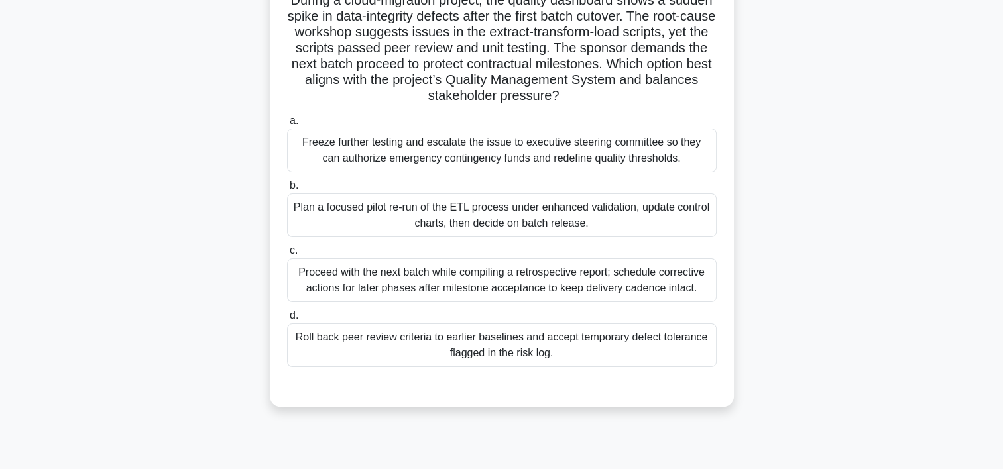
click at [589, 212] on div "Plan a focused pilot re-run of the ETL process under enhanced validation, updat…" at bounding box center [502, 216] width 430 height 44
click at [287, 190] on input "b. Plan a focused pilot re-run of the ETL process under enhanced validation, up…" at bounding box center [287, 186] width 0 height 9
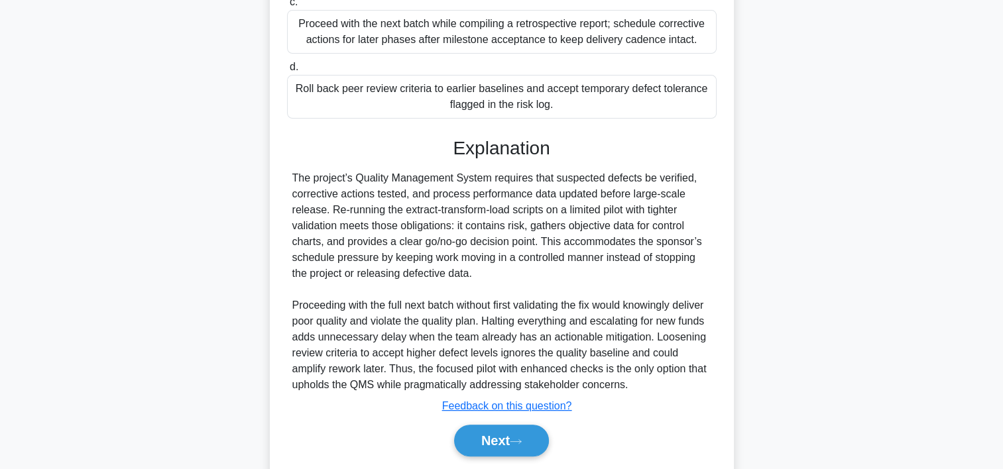
scroll to position [395, 0]
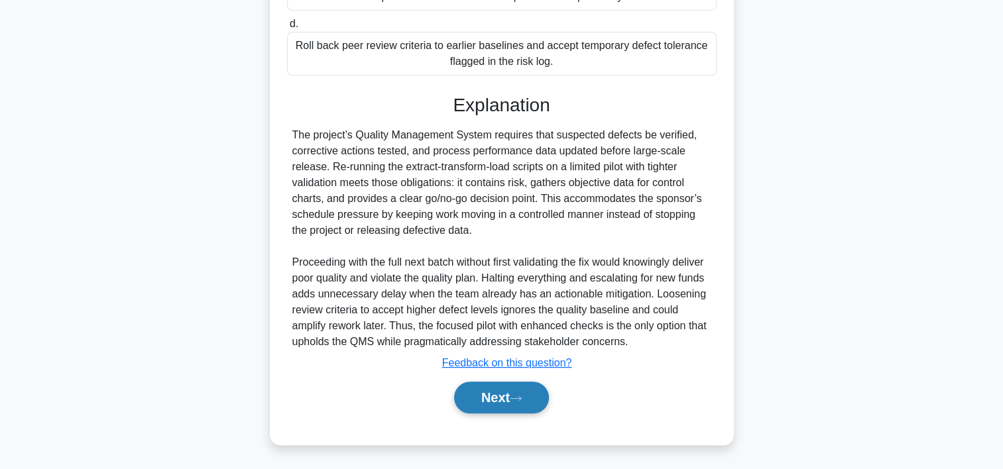
click at [505, 403] on button "Next" at bounding box center [501, 398] width 95 height 32
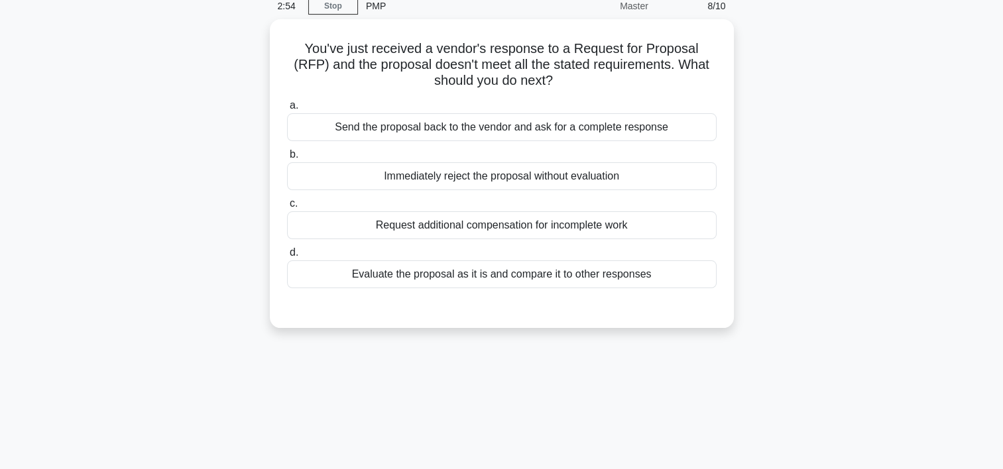
scroll to position [58, 0]
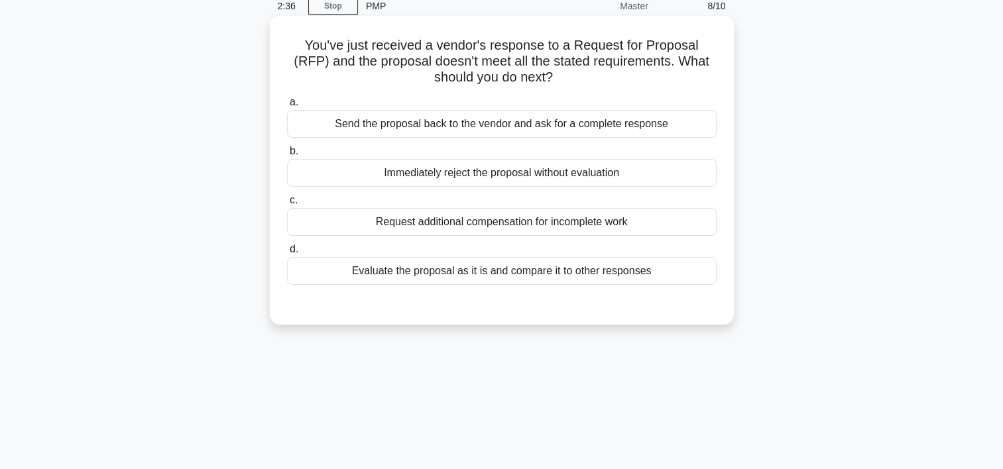
click at [451, 268] on div "Evaluate the proposal as it is and compare it to other responses" at bounding box center [502, 271] width 430 height 28
click at [287, 254] on input "d. Evaluate the proposal as it is and compare it to other responses" at bounding box center [287, 249] width 0 height 9
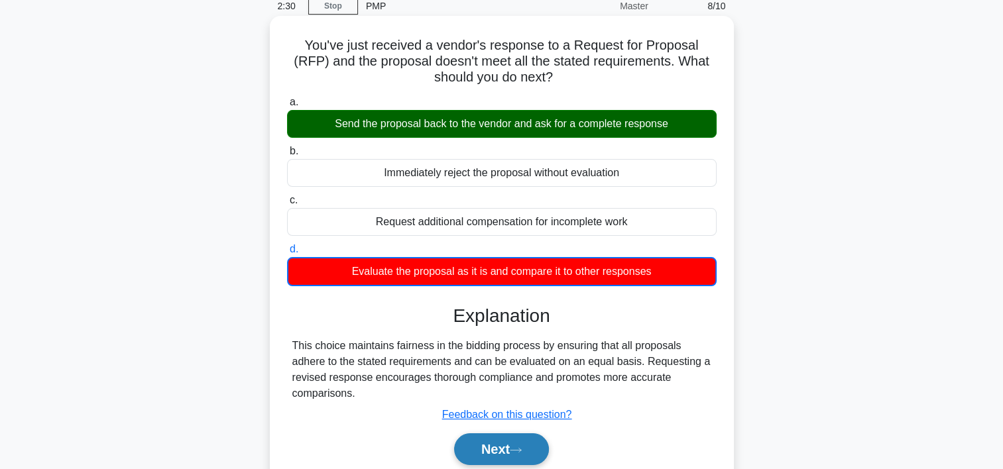
click at [497, 450] on button "Next" at bounding box center [501, 450] width 95 height 32
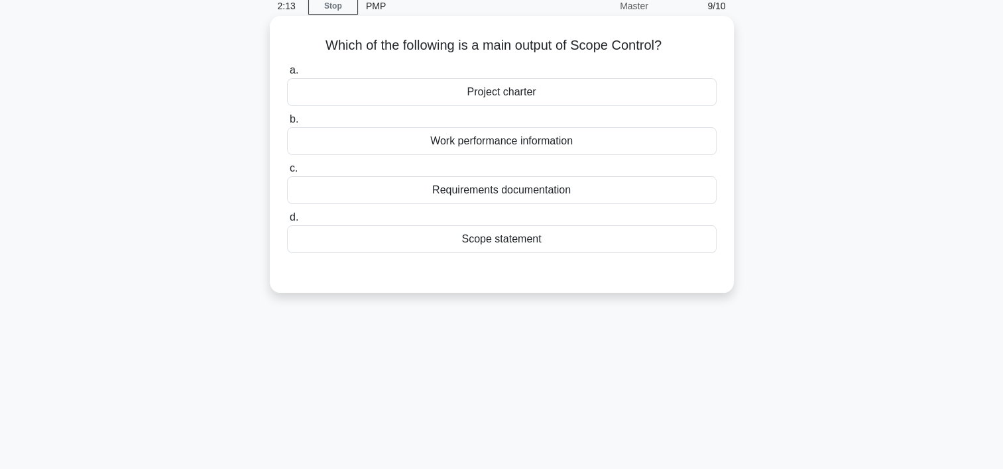
click at [524, 143] on div "Work performance information" at bounding box center [502, 141] width 430 height 28
click at [287, 124] on input "b. Work performance information" at bounding box center [287, 119] width 0 height 9
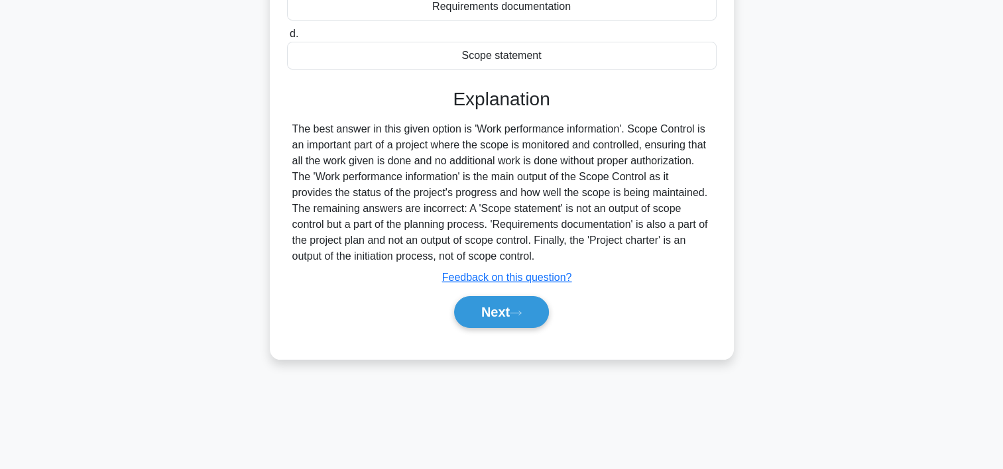
scroll to position [247, 0]
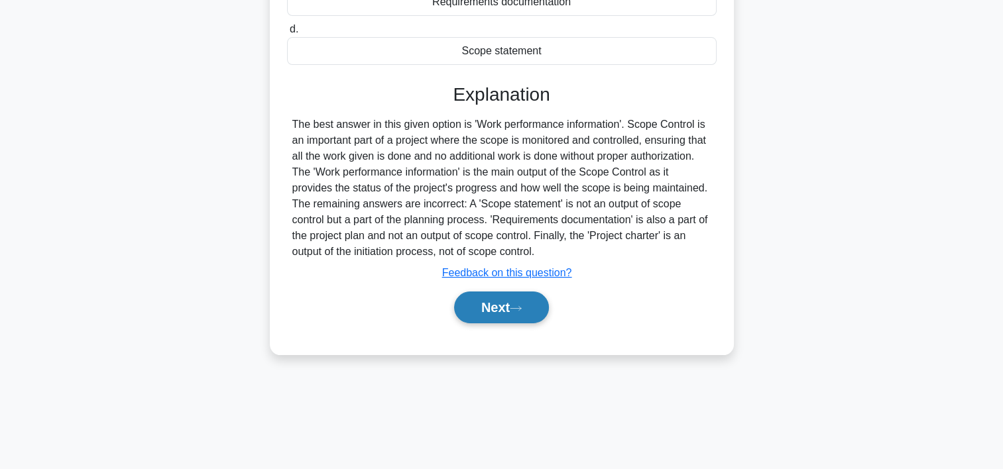
click at [534, 302] on button "Next" at bounding box center [501, 308] width 95 height 32
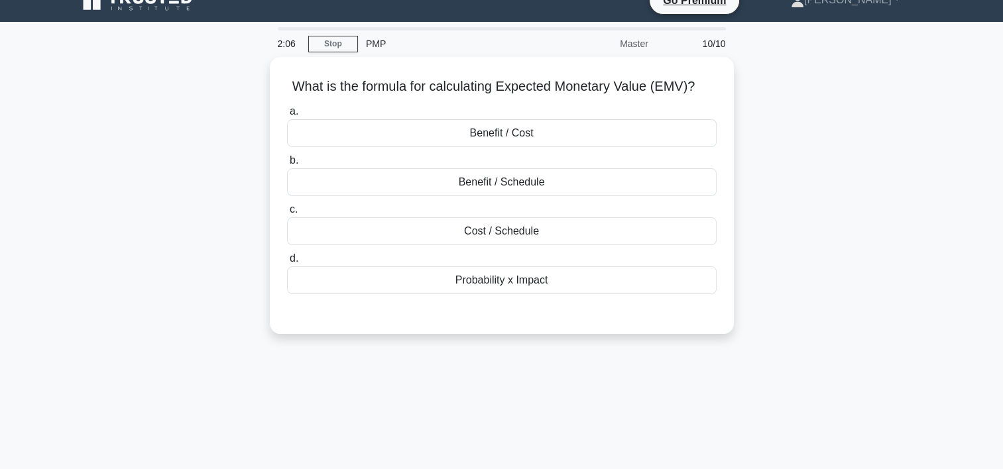
scroll to position [15, 0]
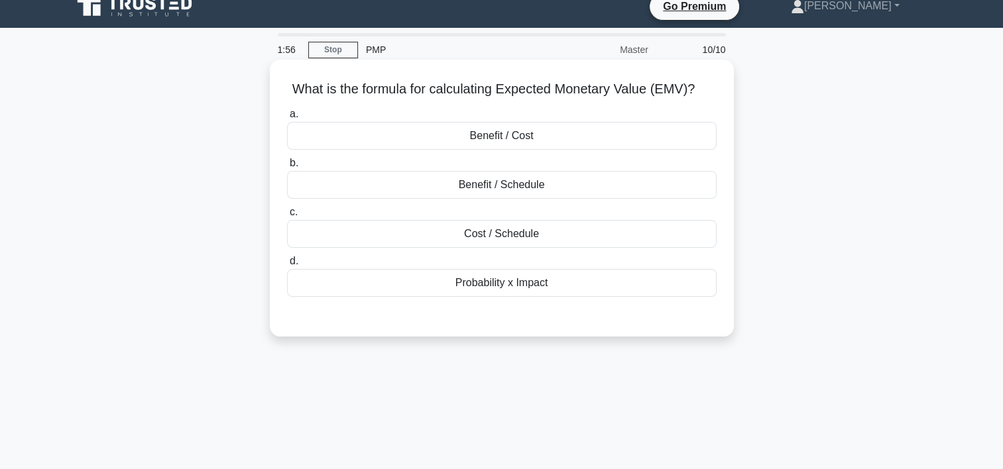
click at [503, 279] on div "Probability x Impact" at bounding box center [502, 283] width 430 height 28
click at [287, 266] on input "d. Probability x Impact" at bounding box center [287, 261] width 0 height 9
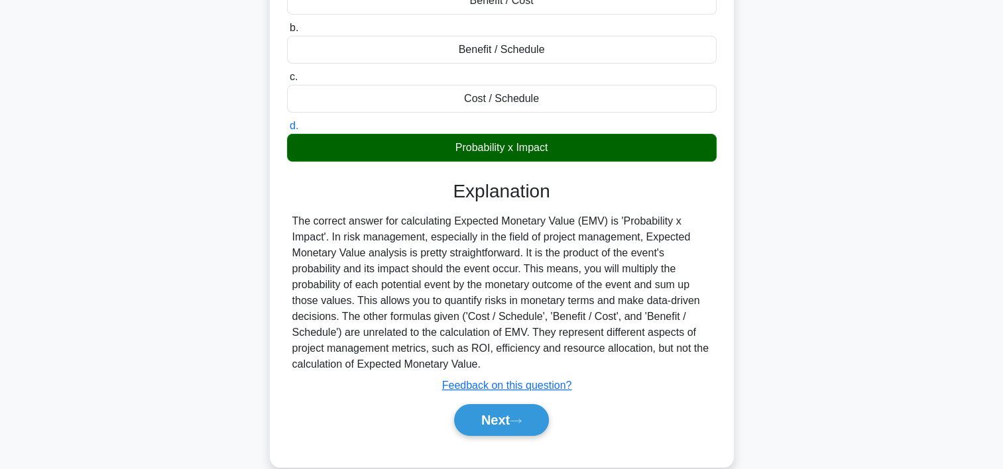
scroll to position [155, 0]
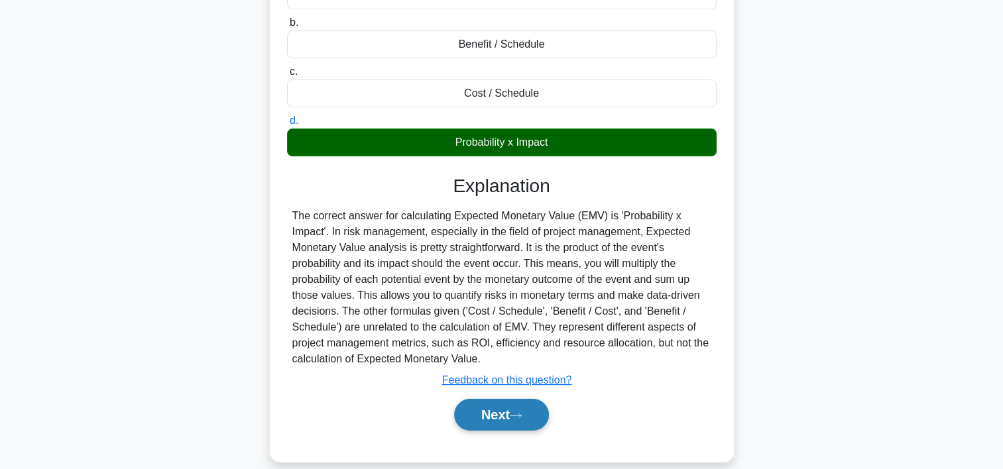
click at [503, 408] on button "Next" at bounding box center [501, 415] width 95 height 32
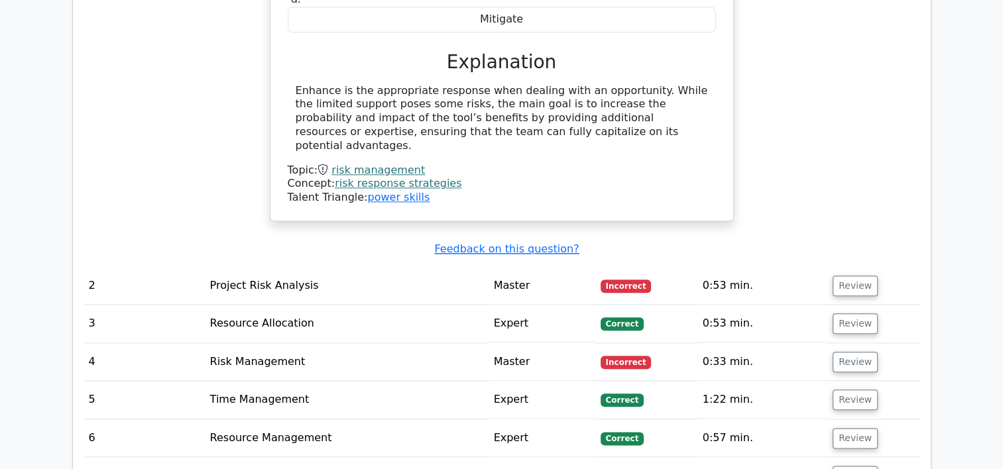
scroll to position [1473, 0]
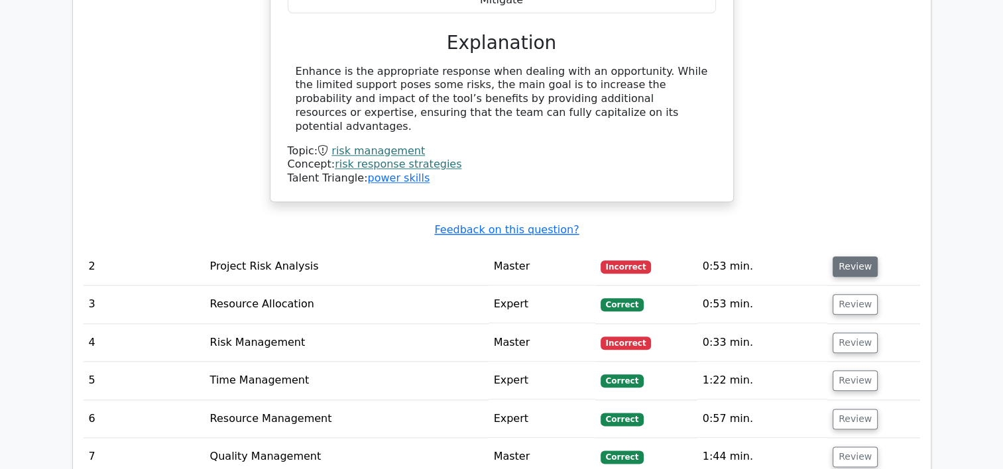
click at [860, 257] on button "Review" at bounding box center [855, 267] width 45 height 21
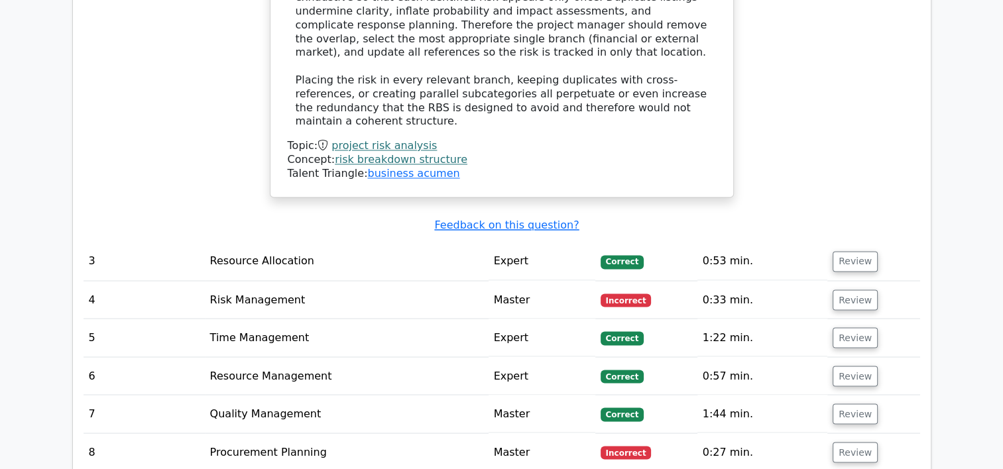
scroll to position [2230, 0]
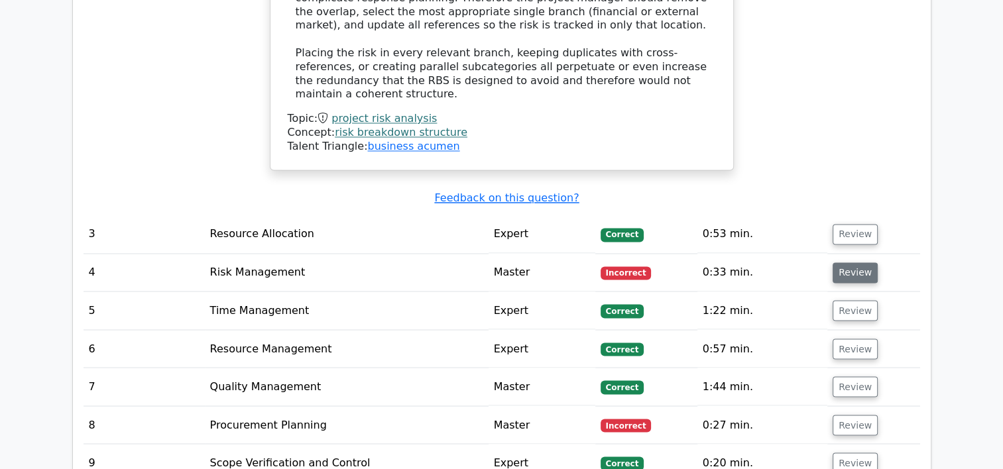
click at [855, 263] on button "Review" at bounding box center [855, 273] width 45 height 21
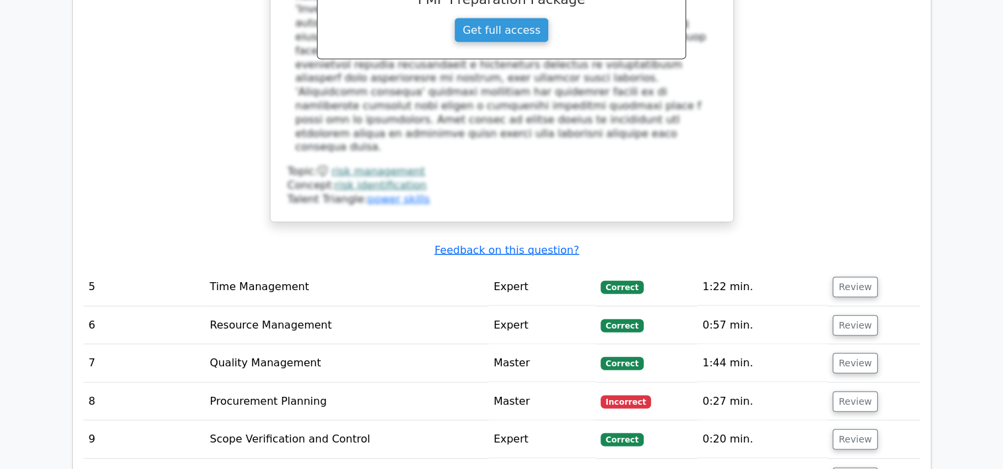
scroll to position [2899, 0]
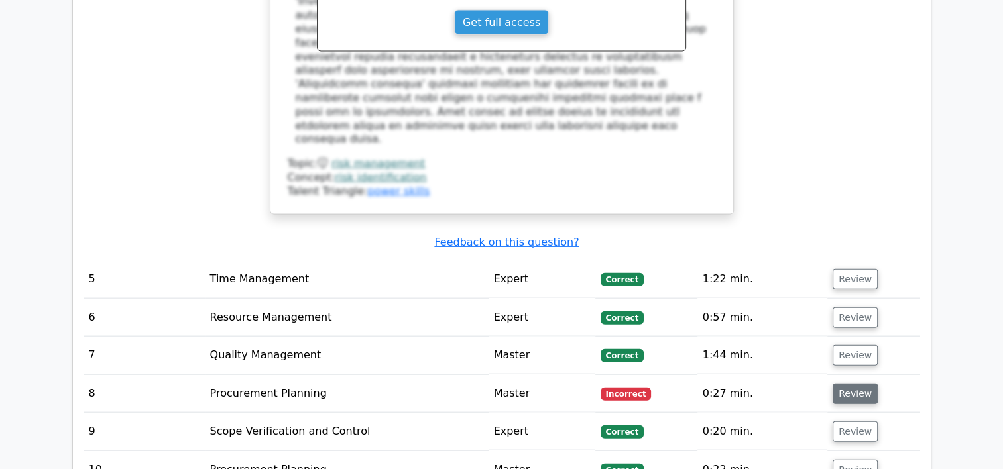
click at [845, 384] on button "Review" at bounding box center [855, 394] width 45 height 21
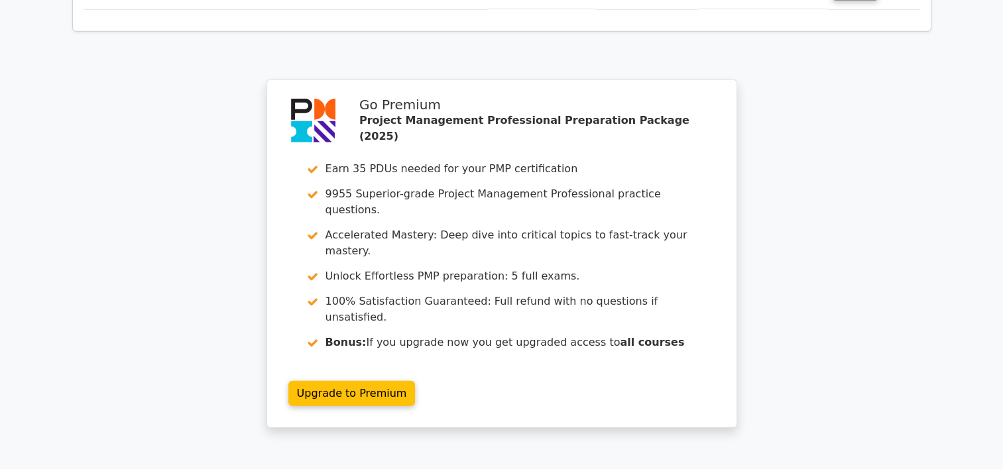
scroll to position [3865, 0]
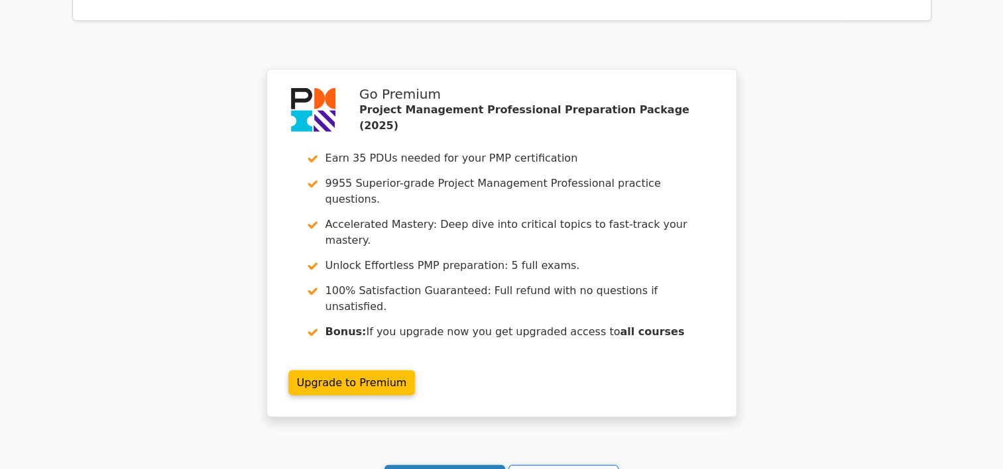
click at [473, 465] on link "Continue practicing" at bounding box center [445, 477] width 121 height 25
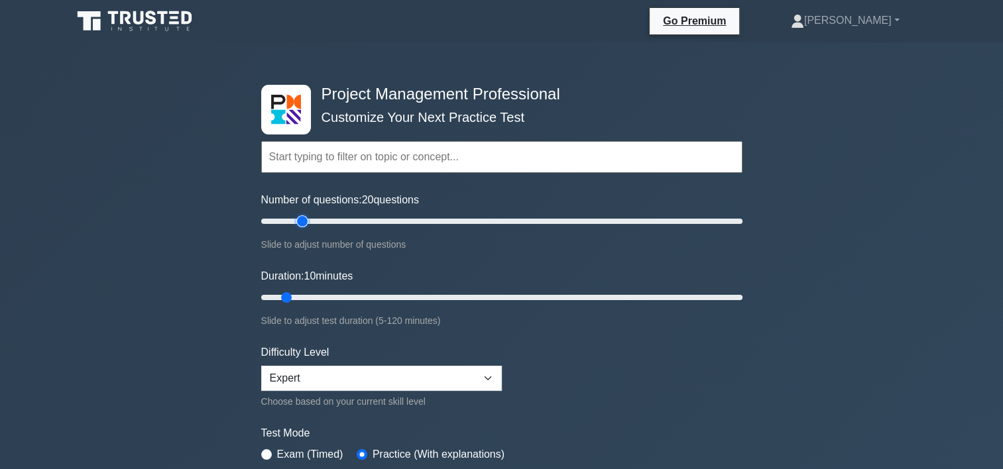
type input "20"
click at [300, 223] on input "Number of questions: 20 questions" at bounding box center [501, 221] width 481 height 16
click at [316, 292] on input "Duration: 15 minutes" at bounding box center [501, 298] width 481 height 16
type input "20"
click at [326, 294] on input "Duration: 20 minutes" at bounding box center [501, 298] width 481 height 16
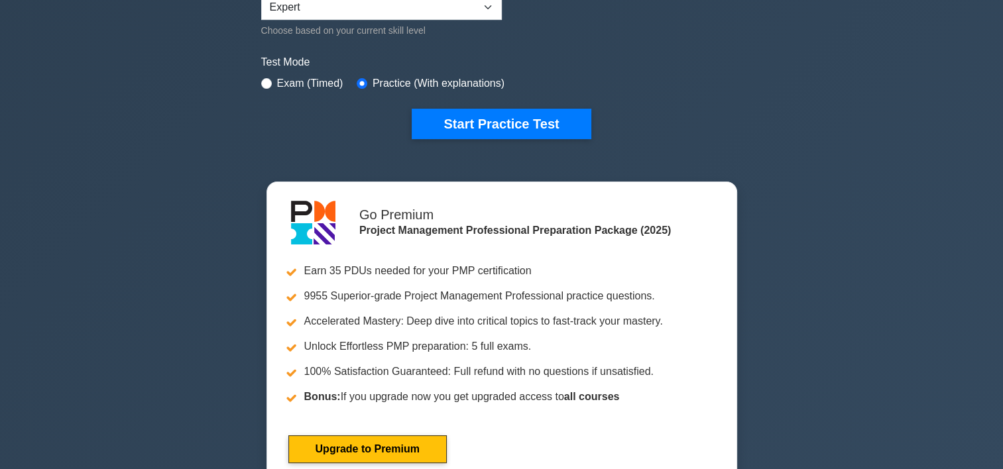
scroll to position [363, 0]
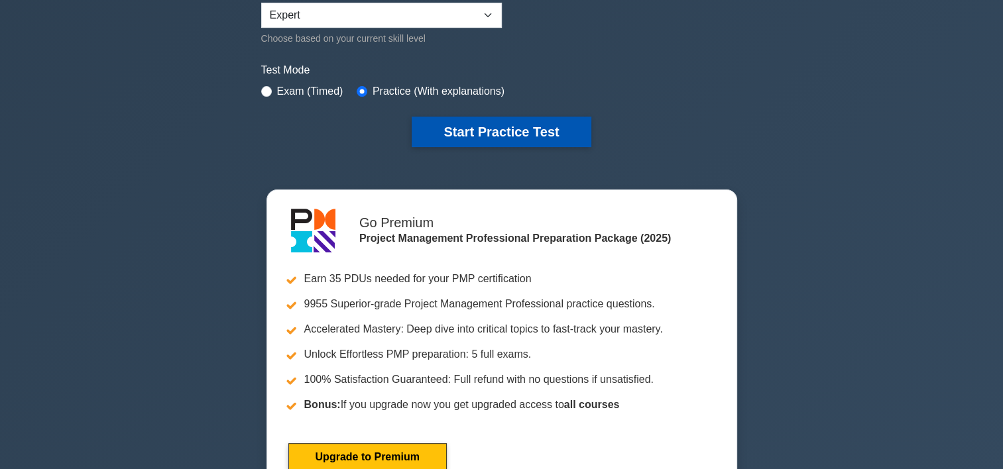
click at [520, 129] on button "Start Practice Test" at bounding box center [501, 132] width 179 height 30
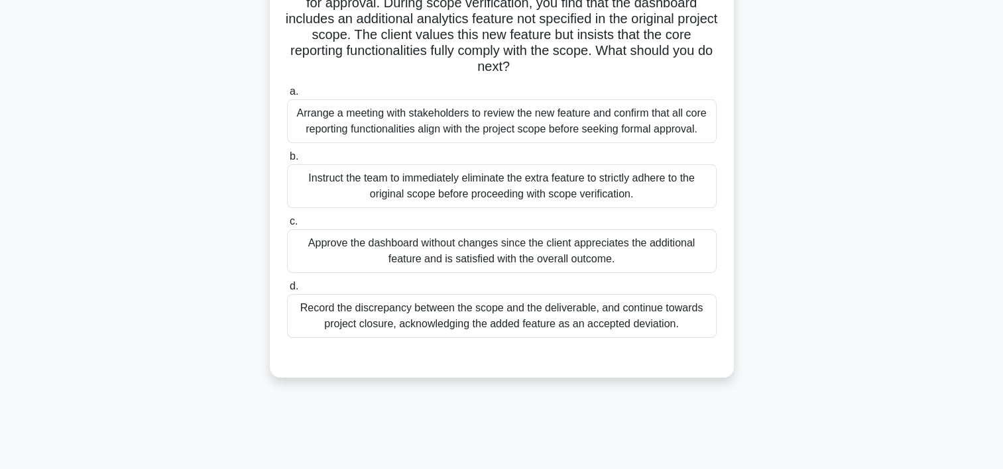
scroll to position [121, 0]
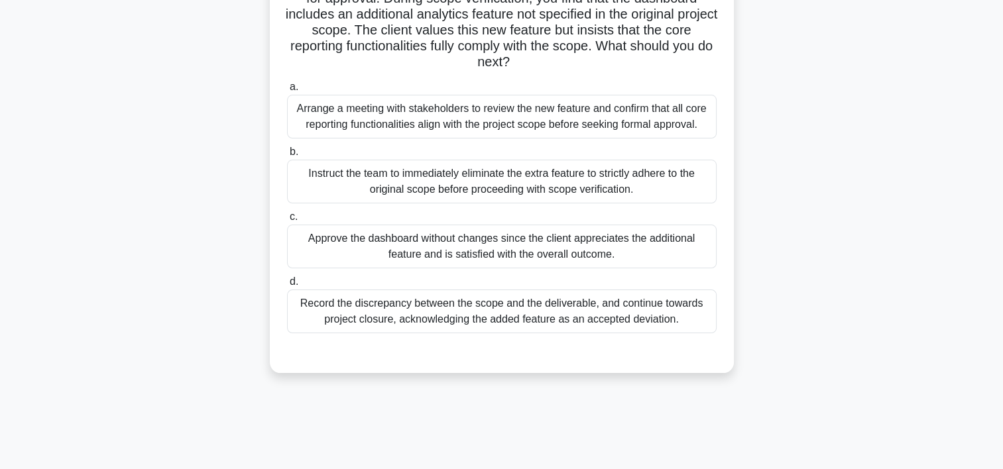
click at [598, 127] on div "Arrange a meeting with stakeholders to review the new feature and confirm that …" at bounding box center [502, 117] width 430 height 44
click at [287, 91] on input "a. Arrange a meeting with stakeholders to review the new feature and confirm th…" at bounding box center [287, 87] width 0 height 9
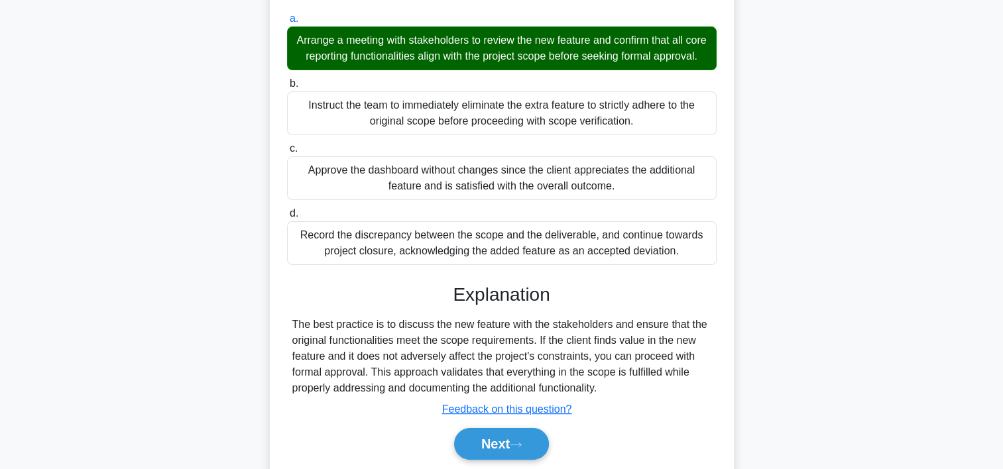
scroll to position [252, 0]
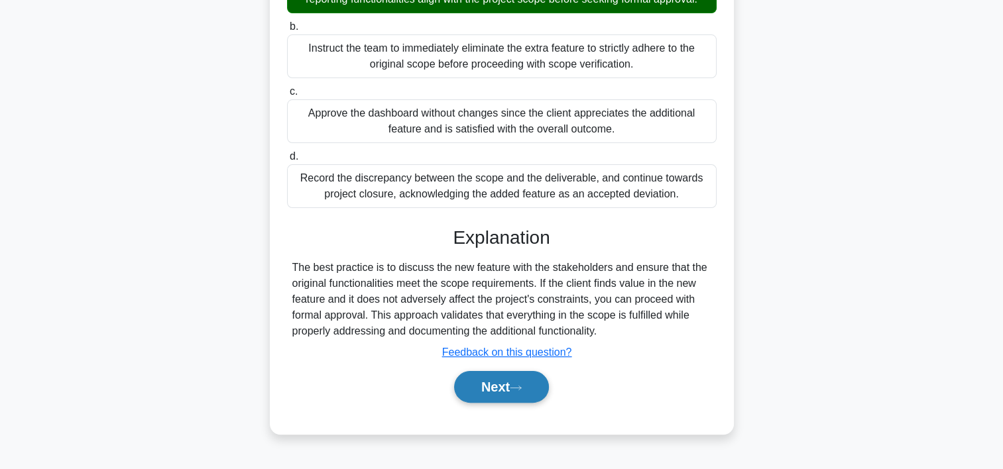
click at [465, 390] on button "Next" at bounding box center [501, 387] width 95 height 32
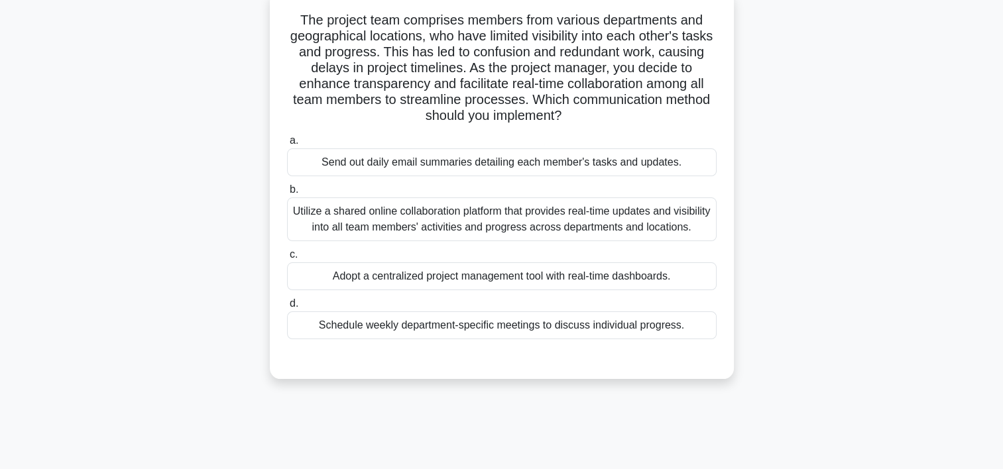
scroll to position [74, 0]
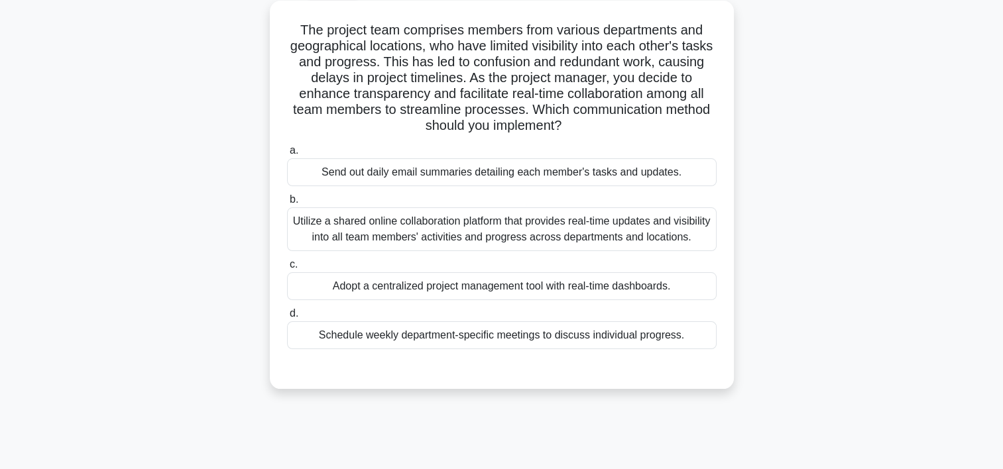
click at [469, 239] on div "Utilize a shared online collaboration platform that provides real-time updates …" at bounding box center [502, 230] width 430 height 44
click at [287, 204] on input "b. Utilize a shared online collaboration platform that provides real-time updat…" at bounding box center [287, 200] width 0 height 9
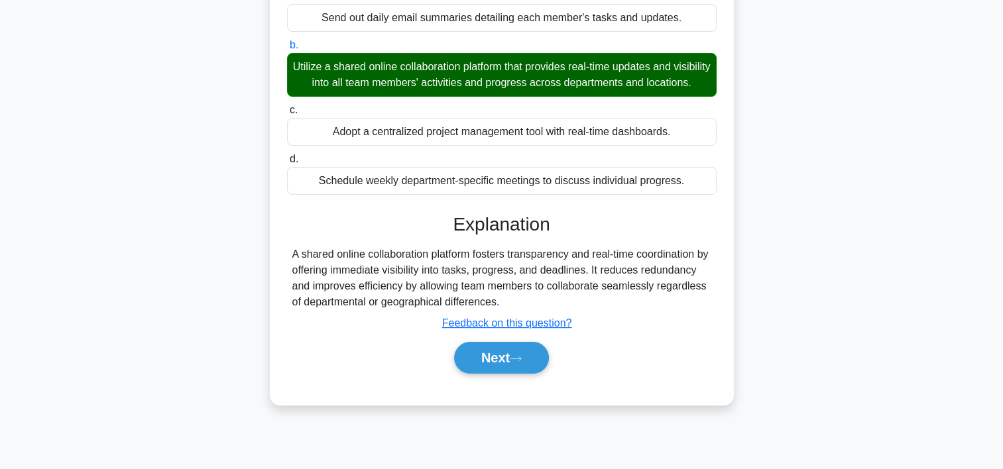
scroll to position [247, 0]
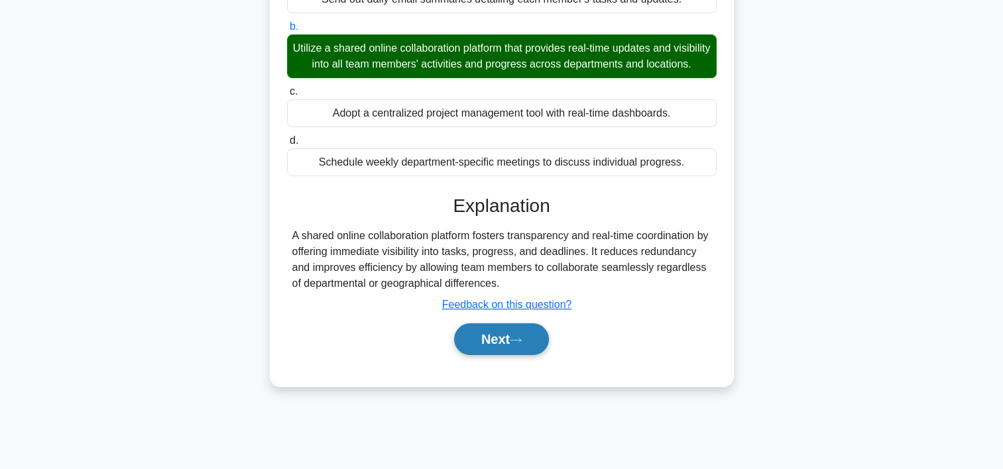
click at [499, 348] on button "Next" at bounding box center [501, 340] width 95 height 32
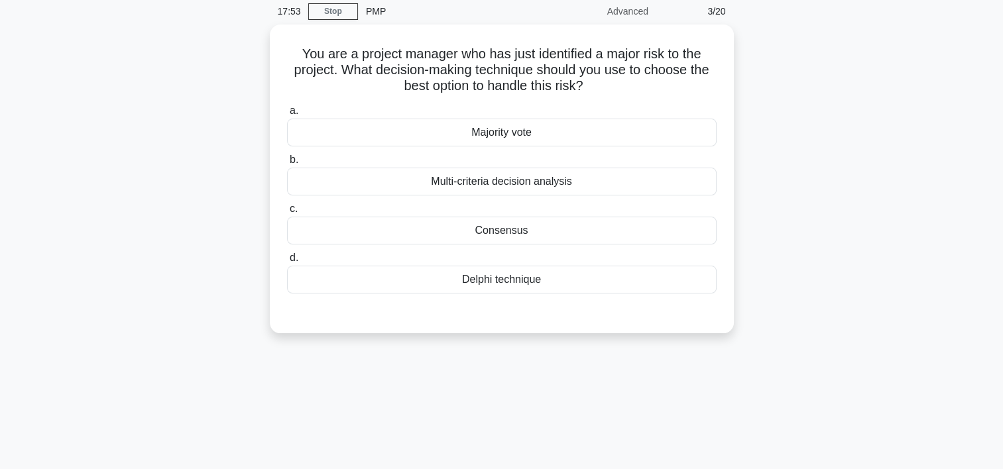
scroll to position [52, 0]
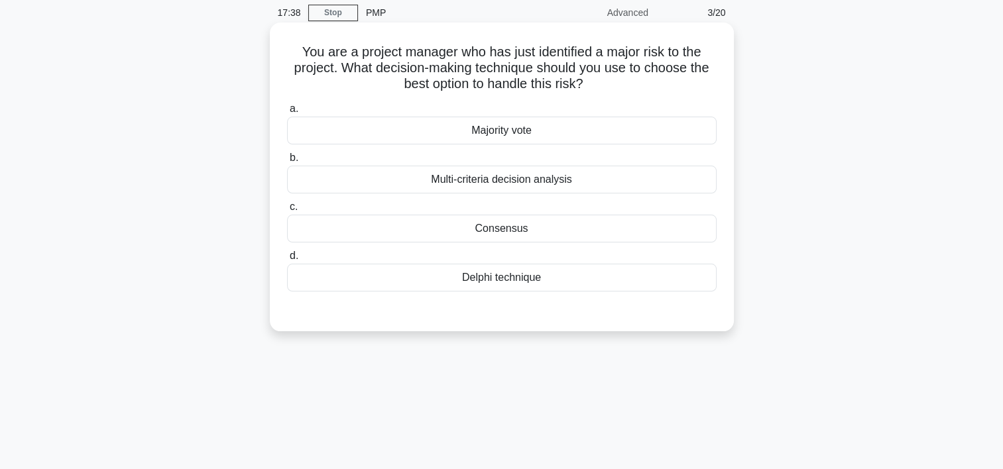
click at [469, 279] on div "Delphi technique" at bounding box center [502, 278] width 430 height 28
click at [287, 261] on input "d. Delphi technique" at bounding box center [287, 256] width 0 height 9
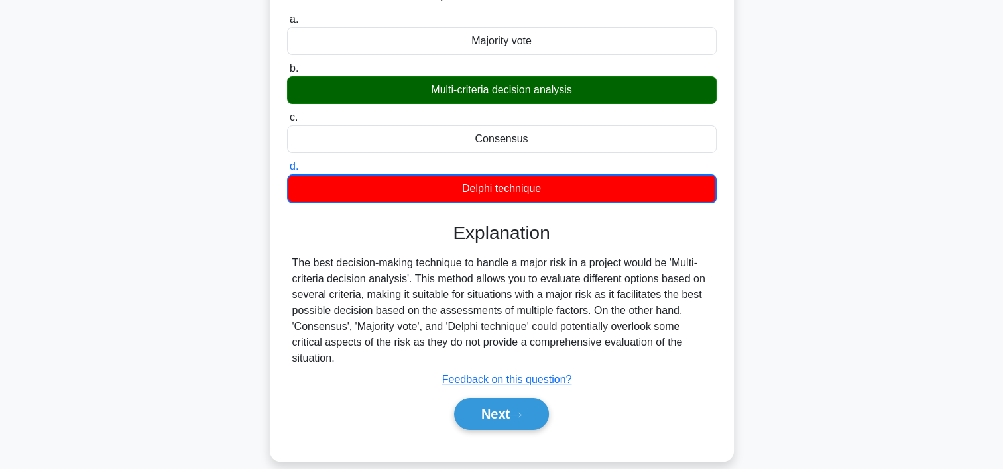
scroll to position [146, 0]
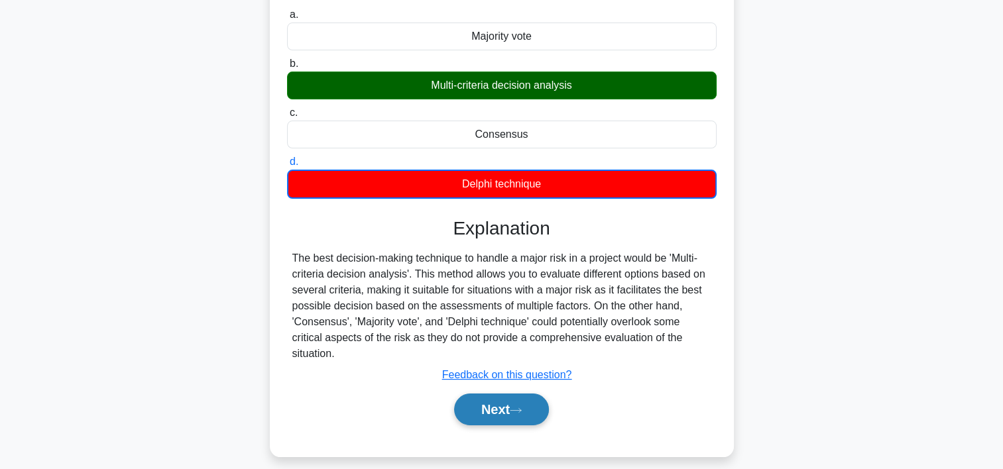
click at [487, 400] on button "Next" at bounding box center [501, 410] width 95 height 32
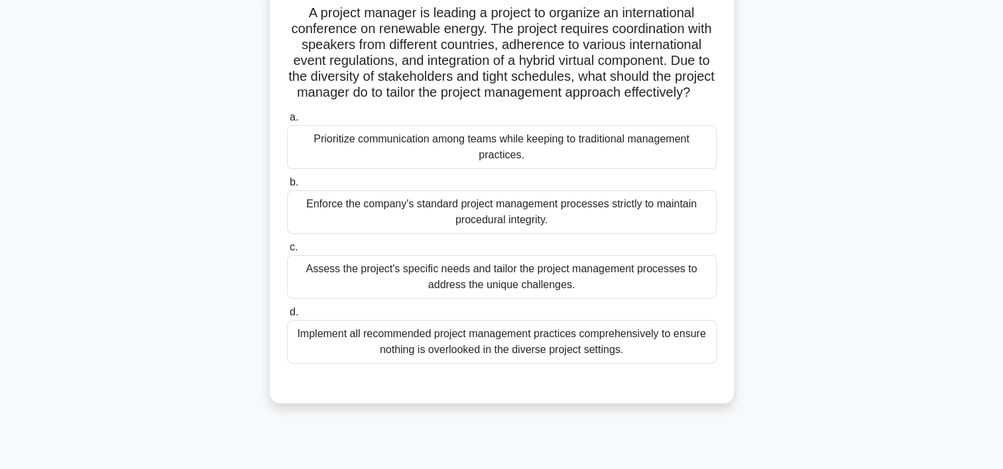
scroll to position [95, 0]
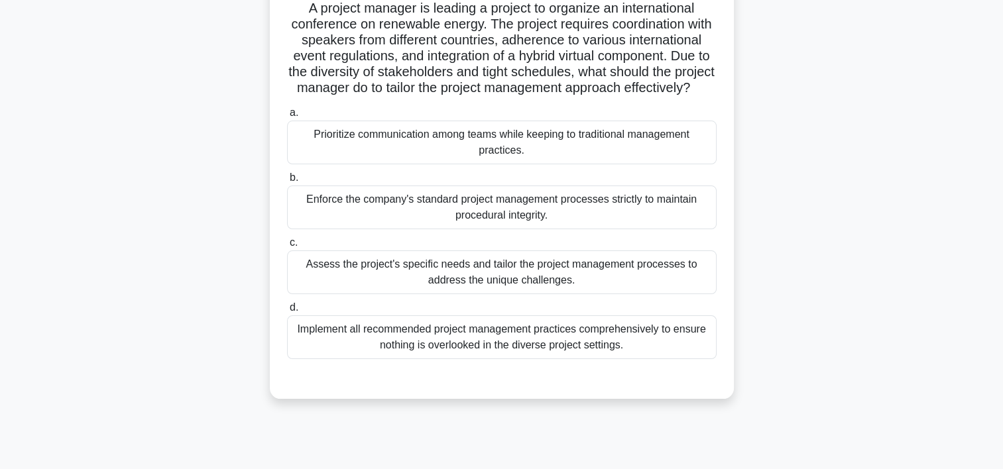
click at [540, 292] on div "Assess the project's specific needs and tailor the project management processes…" at bounding box center [502, 273] width 430 height 44
click at [287, 247] on input "c. Assess the project's specific needs and tailor the project management proces…" at bounding box center [287, 243] width 0 height 9
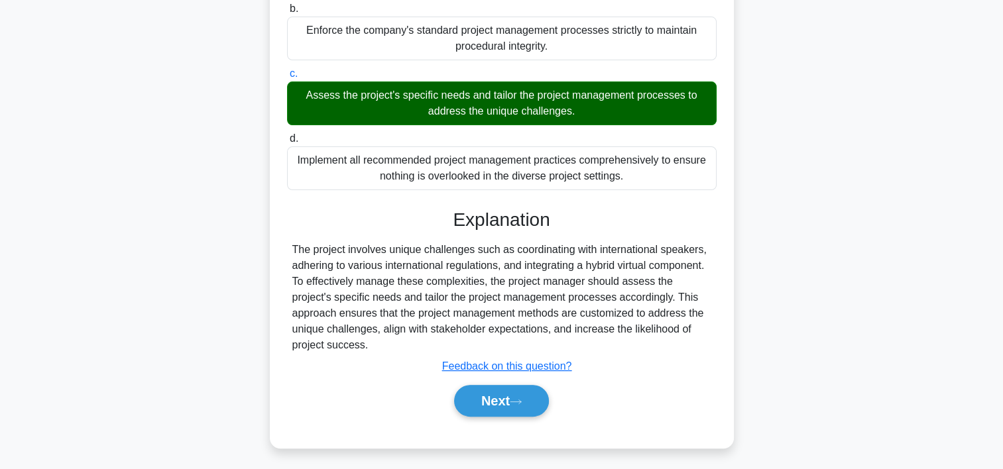
scroll to position [273, 0]
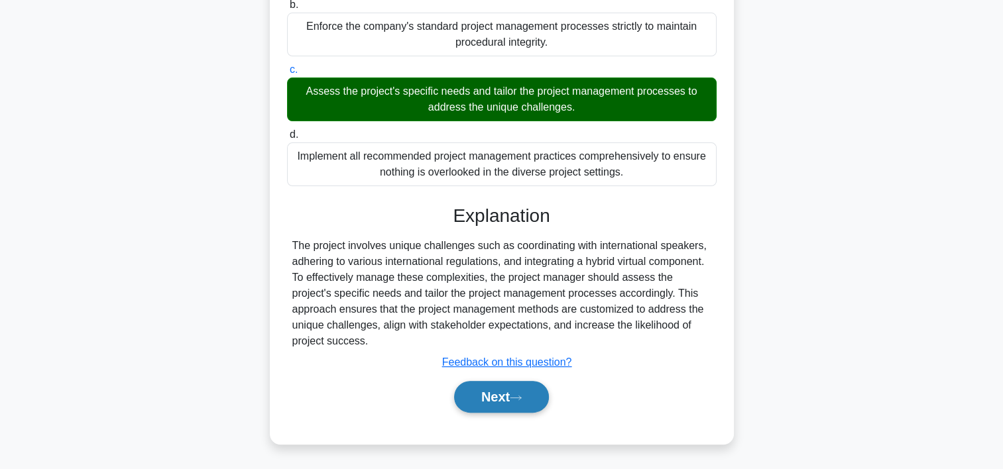
click at [496, 398] on button "Next" at bounding box center [501, 397] width 95 height 32
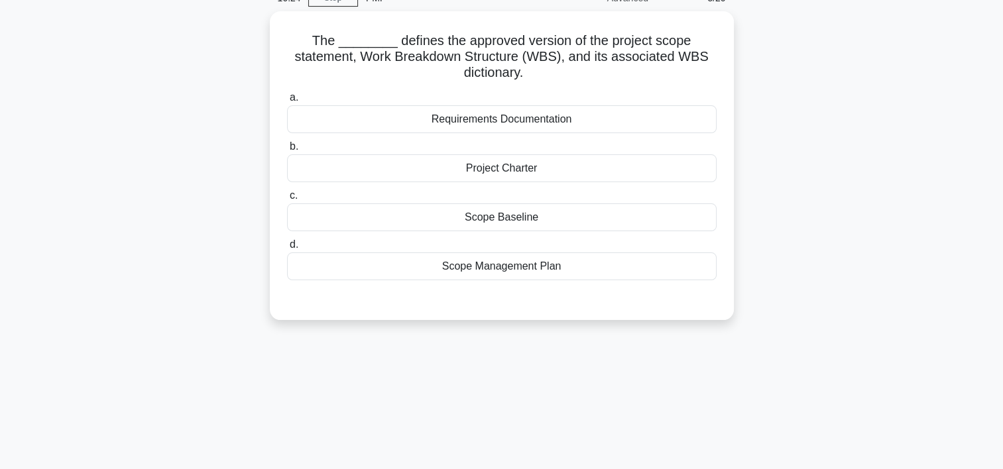
scroll to position [58, 0]
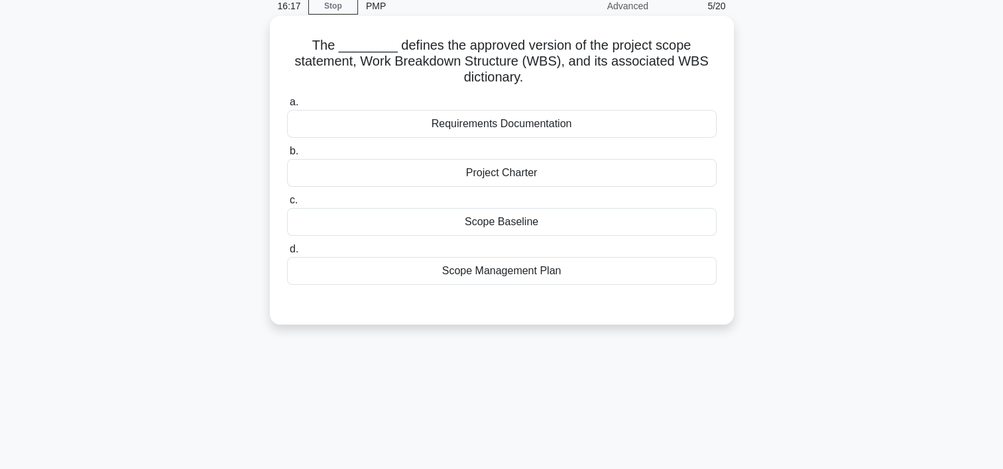
click at [512, 223] on div "Scope Baseline" at bounding box center [502, 222] width 430 height 28
click at [287, 205] on input "c. Scope Baseline" at bounding box center [287, 200] width 0 height 9
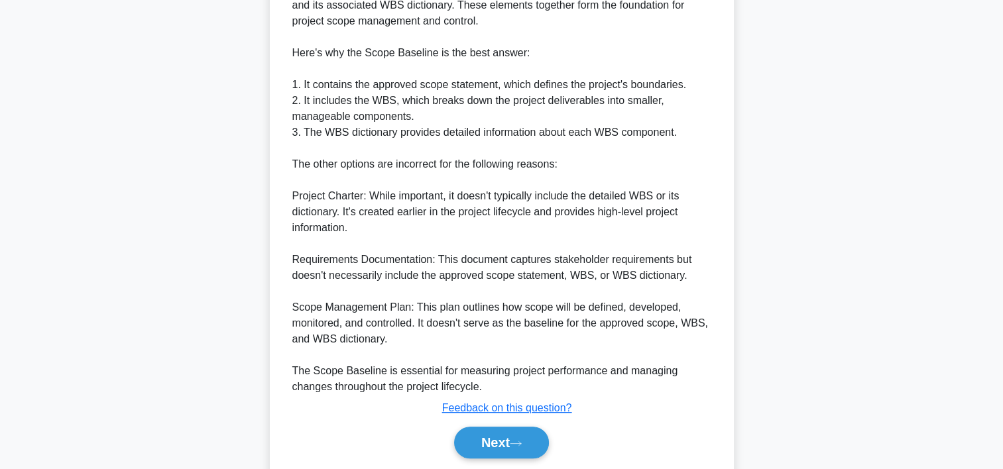
scroll to position [507, 0]
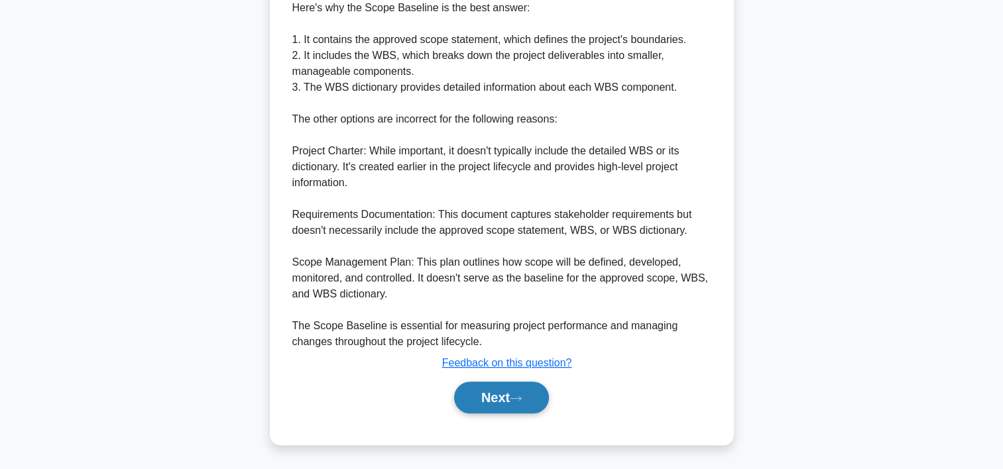
click at [528, 398] on button "Next" at bounding box center [501, 398] width 95 height 32
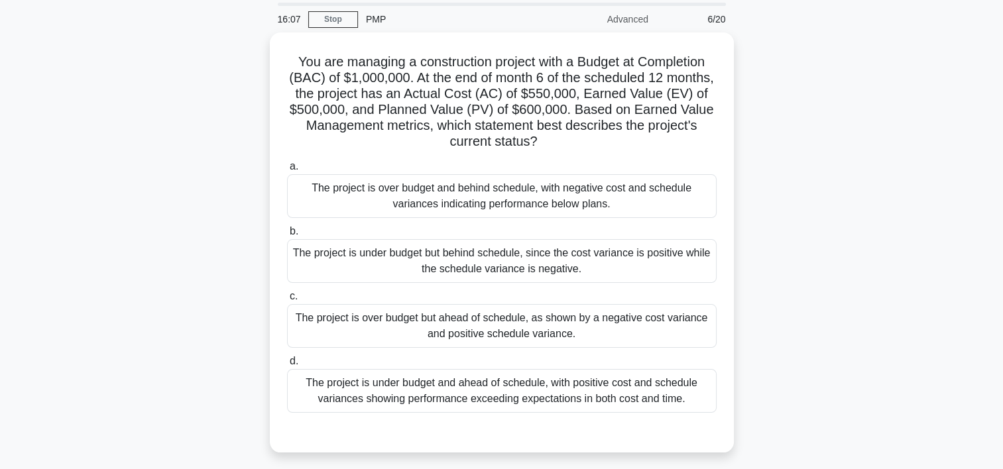
scroll to position [38, 0]
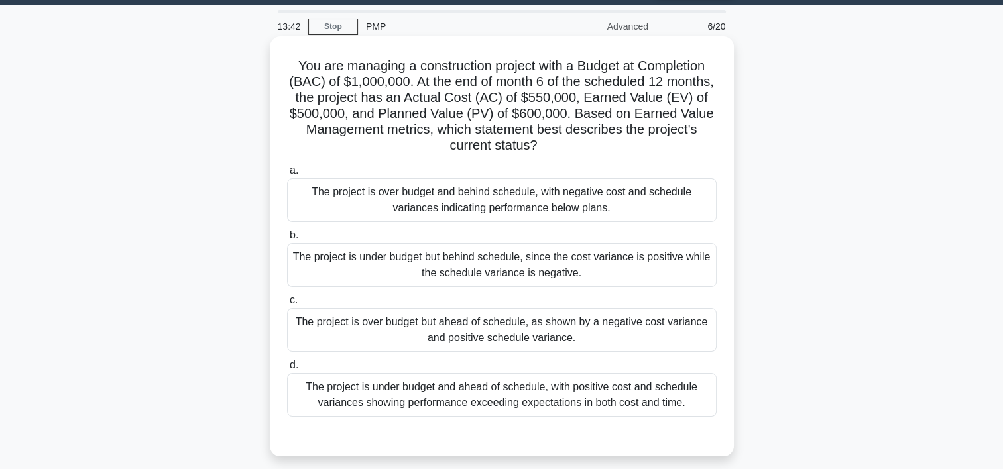
click at [456, 211] on div "The project is over budget and behind schedule, with negative cost and schedule…" at bounding box center [502, 200] width 430 height 44
click at [287, 175] on input "a. The project is over budget and behind schedule, with negative cost and sched…" at bounding box center [287, 170] width 0 height 9
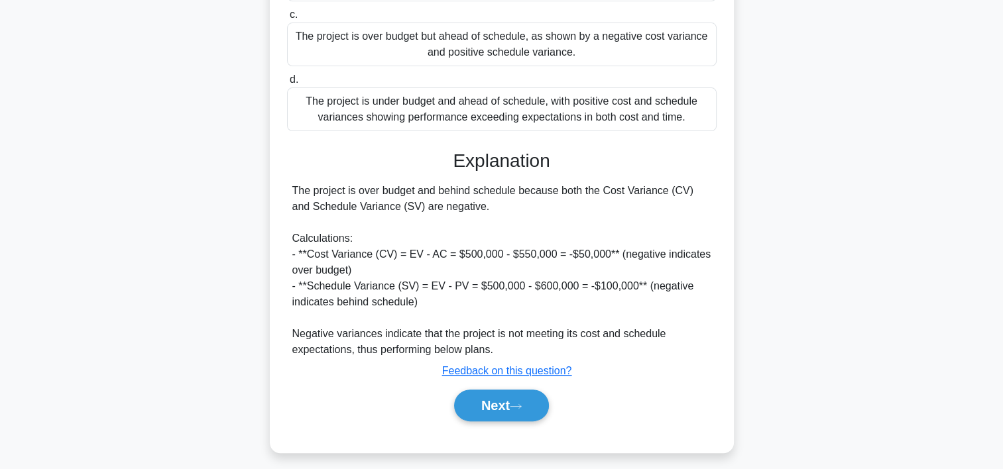
scroll to position [331, 0]
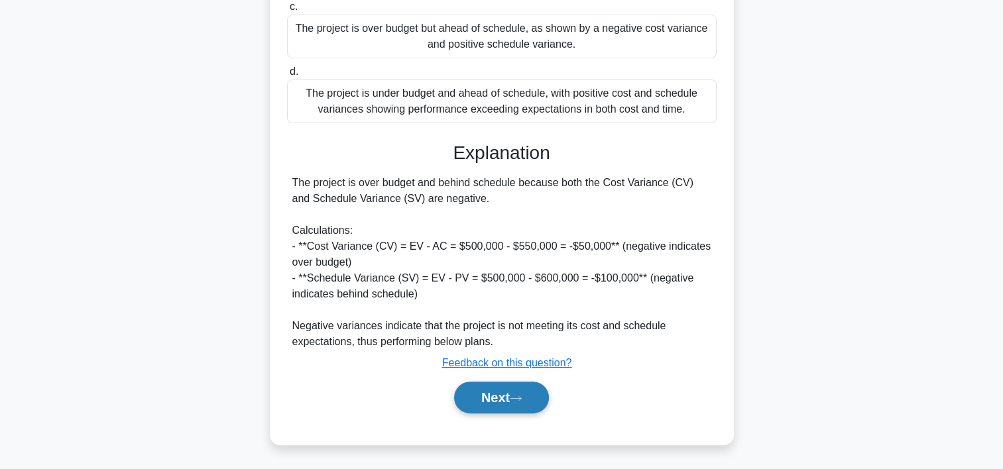
click at [514, 408] on button "Next" at bounding box center [501, 398] width 95 height 32
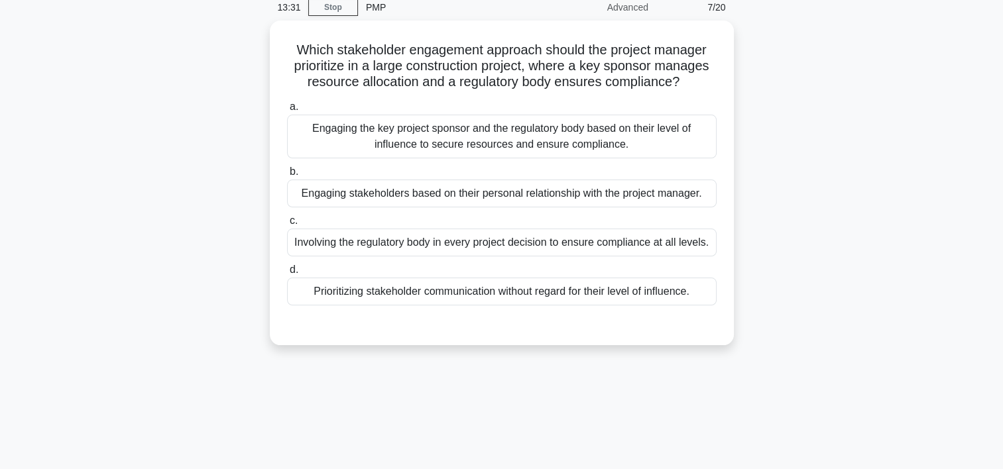
scroll to position [56, 0]
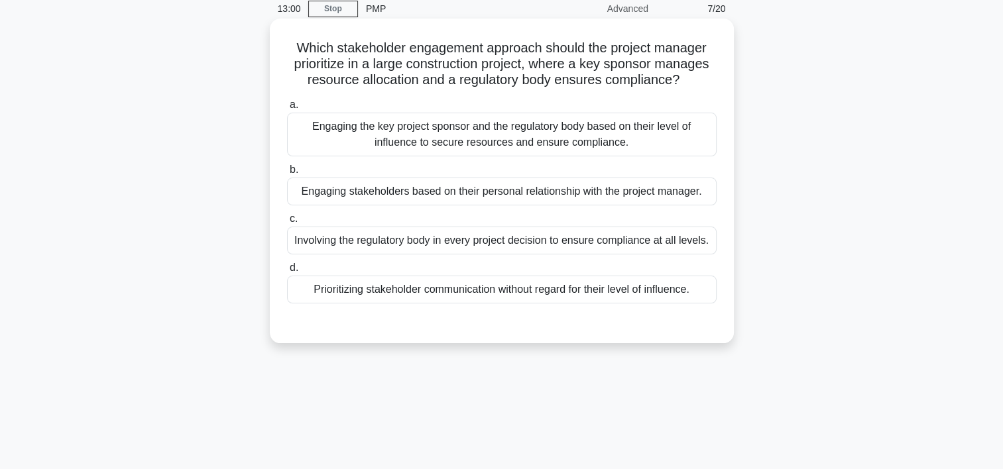
click at [492, 128] on div "Engaging the key project sponsor and the regulatory body based on their level o…" at bounding box center [502, 135] width 430 height 44
click at [287, 109] on input "a. Engaging the key project sponsor and the regulatory body based on their leve…" at bounding box center [287, 105] width 0 height 9
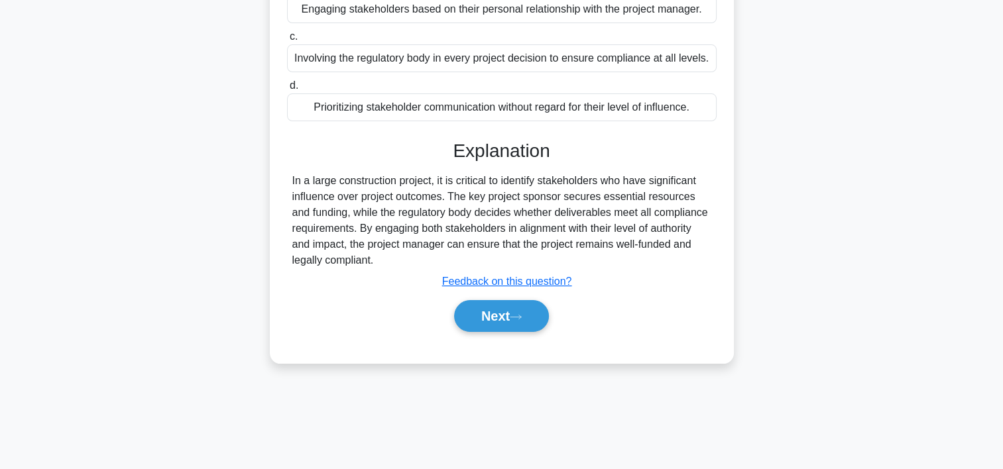
scroll to position [243, 0]
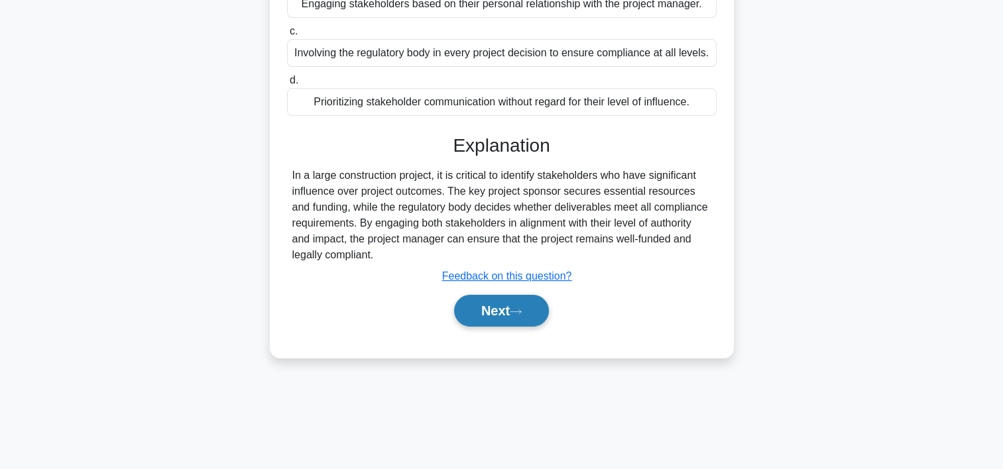
click at [474, 310] on button "Next" at bounding box center [501, 311] width 95 height 32
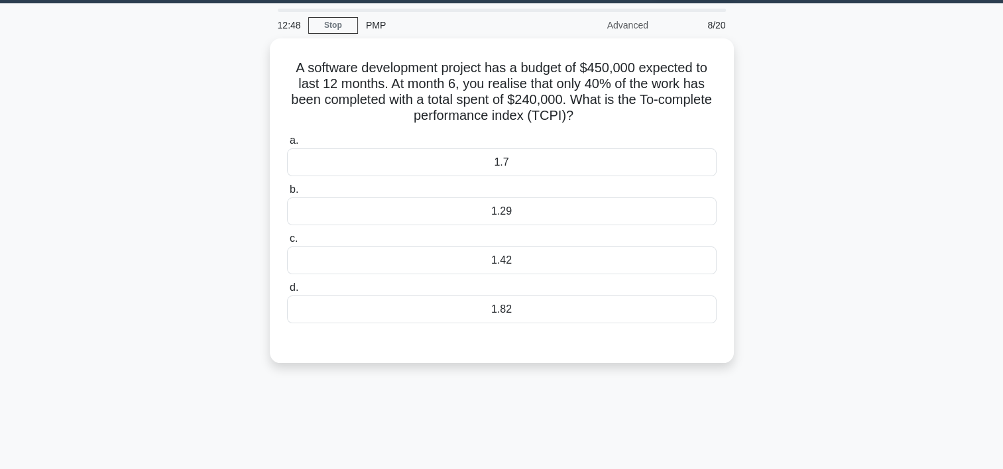
scroll to position [32, 0]
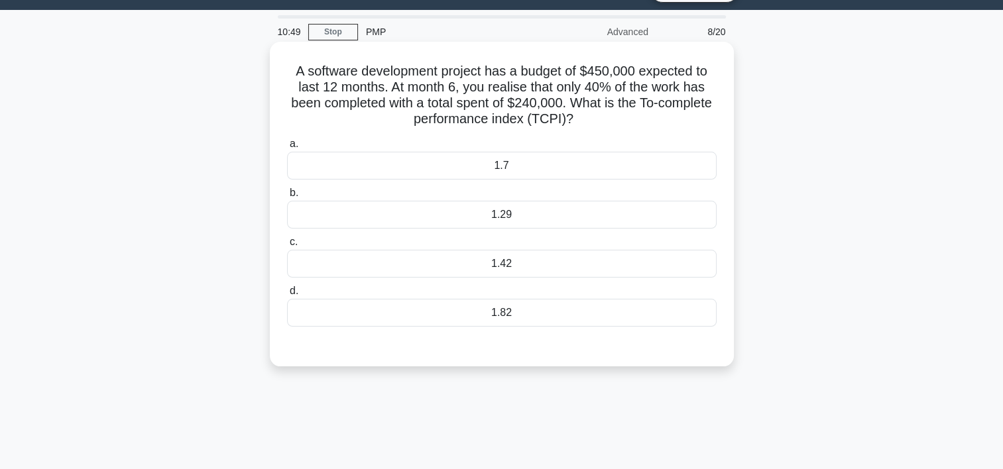
drag, startPoint x: 293, startPoint y: 68, endPoint x: 609, endPoint y: 119, distance: 319.8
click at [609, 119] on h5 "A software development project has a budget of $450,000 expected to last 12 mon…" at bounding box center [502, 95] width 432 height 65
drag, startPoint x: 609, startPoint y: 119, endPoint x: 550, endPoint y: 107, distance: 60.2
copy h5 "A software development project has a budget of $450,000 expected to last 12 mon…"
click at [495, 213] on div "1.29" at bounding box center [502, 215] width 430 height 28
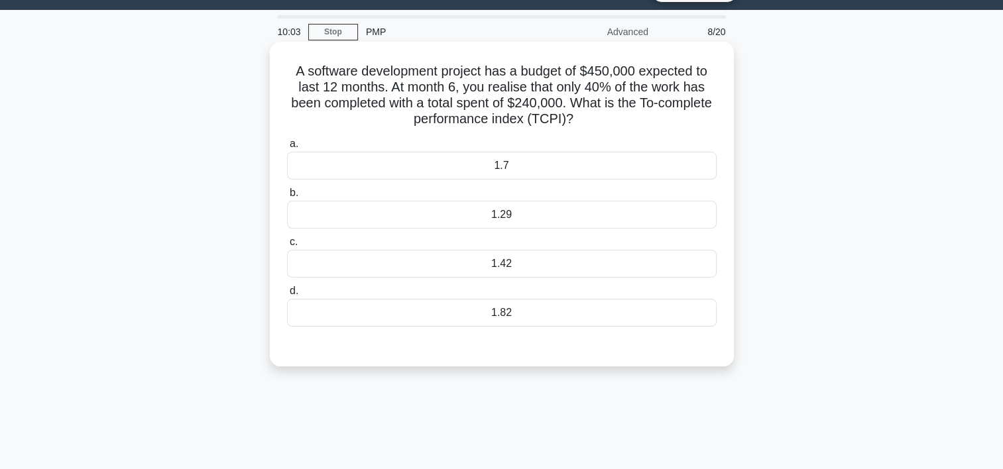
click at [287, 198] on input "b. 1.29" at bounding box center [287, 193] width 0 height 9
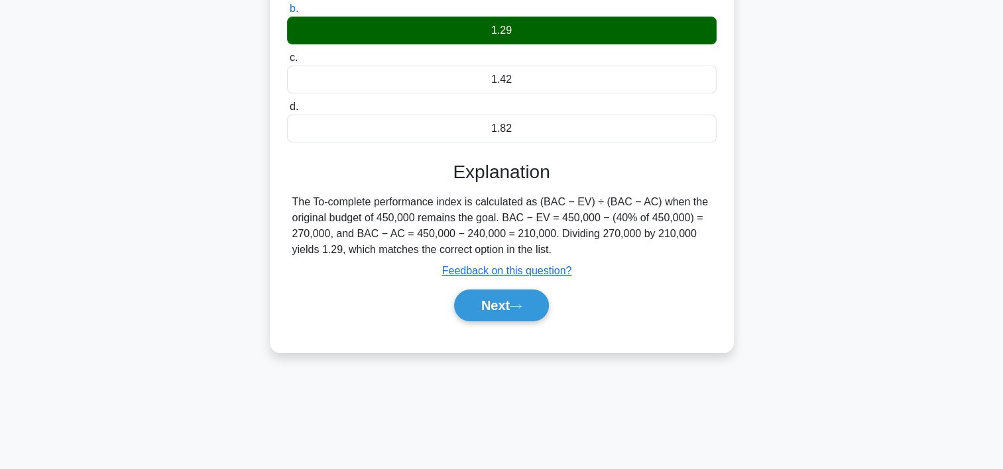
scroll to position [229, 0]
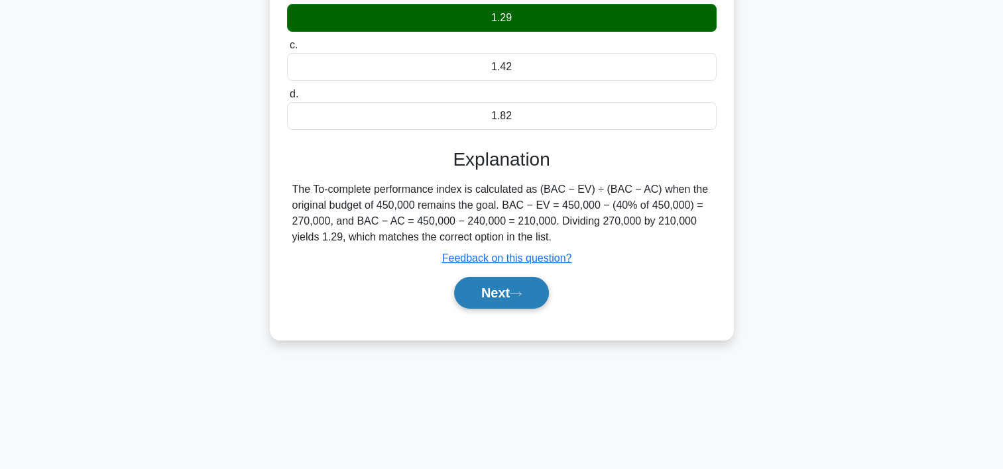
click at [526, 305] on button "Next" at bounding box center [501, 293] width 95 height 32
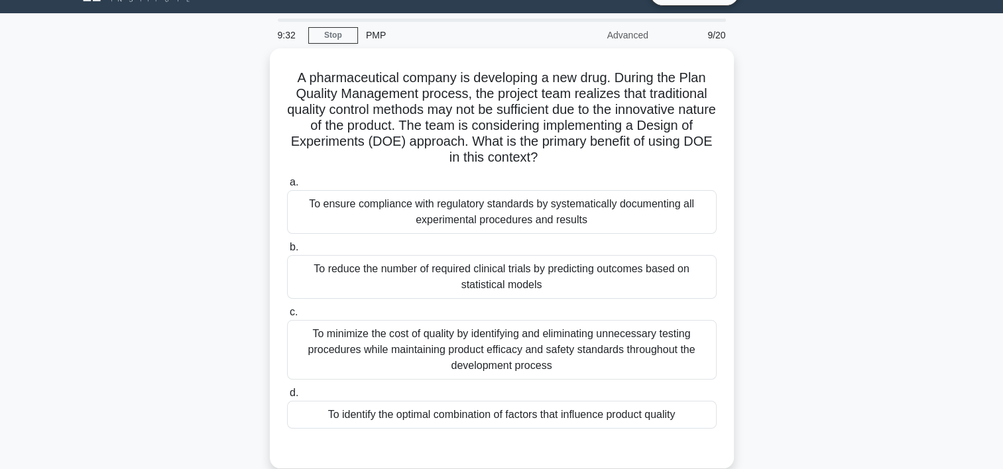
scroll to position [31, 0]
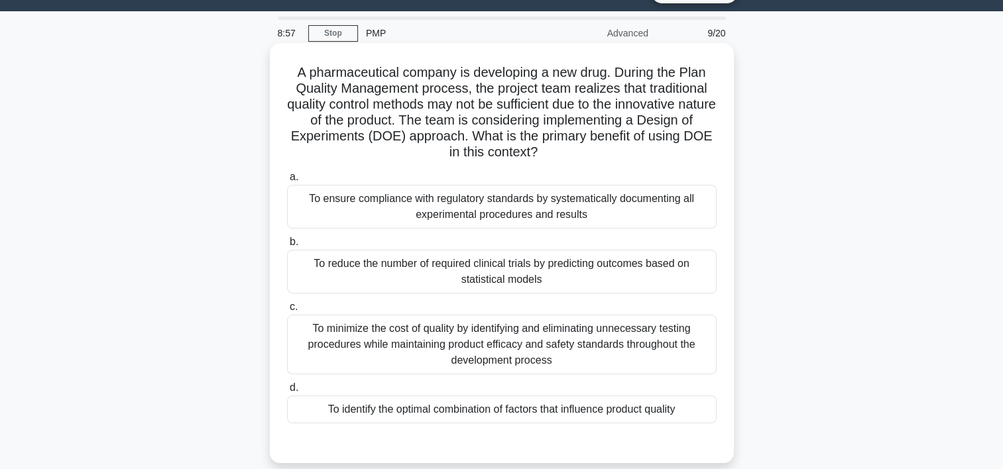
click at [501, 346] on div "To minimize the cost of quality by identifying and eliminating unnecessary test…" at bounding box center [502, 345] width 430 height 60
click at [287, 312] on input "c. To minimize the cost of quality by identifying and eliminating unnecessary t…" at bounding box center [287, 307] width 0 height 9
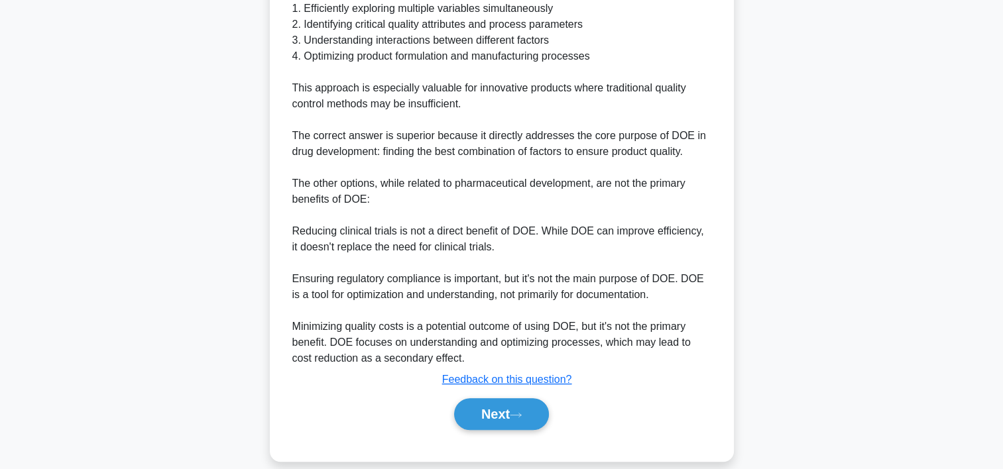
scroll to position [634, 0]
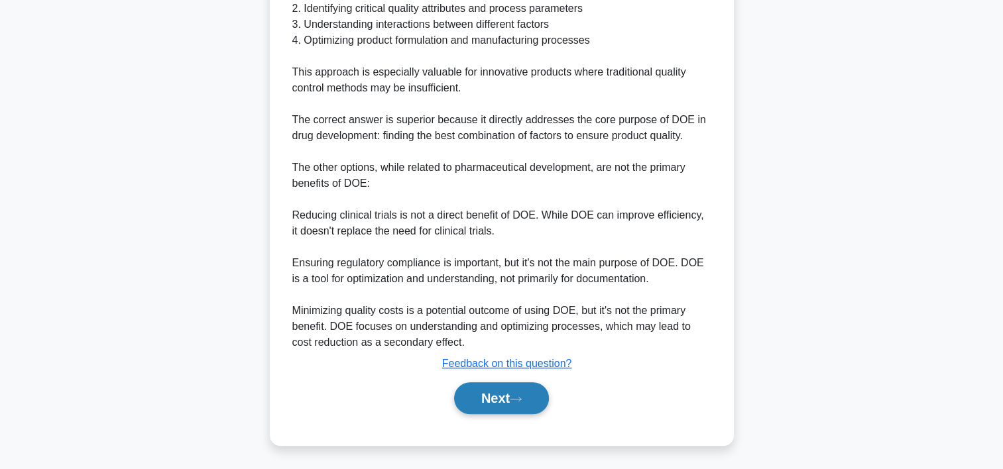
click at [461, 391] on button "Next" at bounding box center [501, 399] width 95 height 32
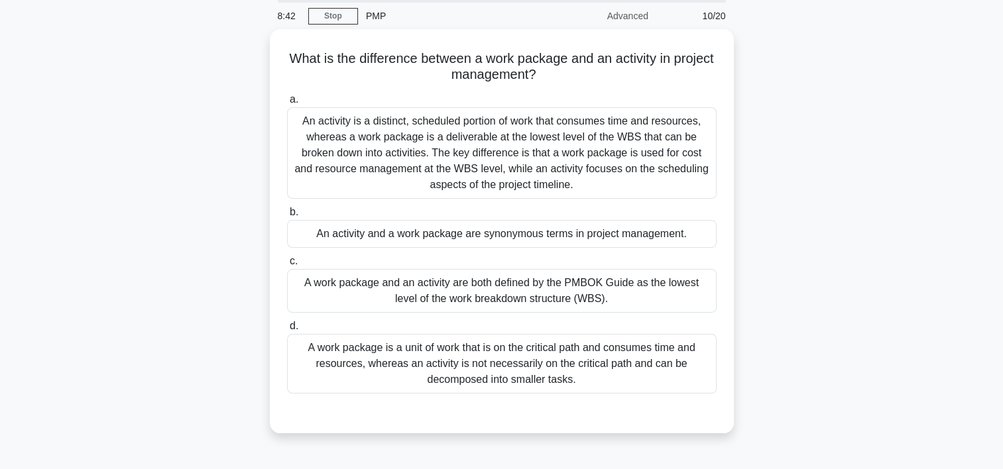
scroll to position [49, 0]
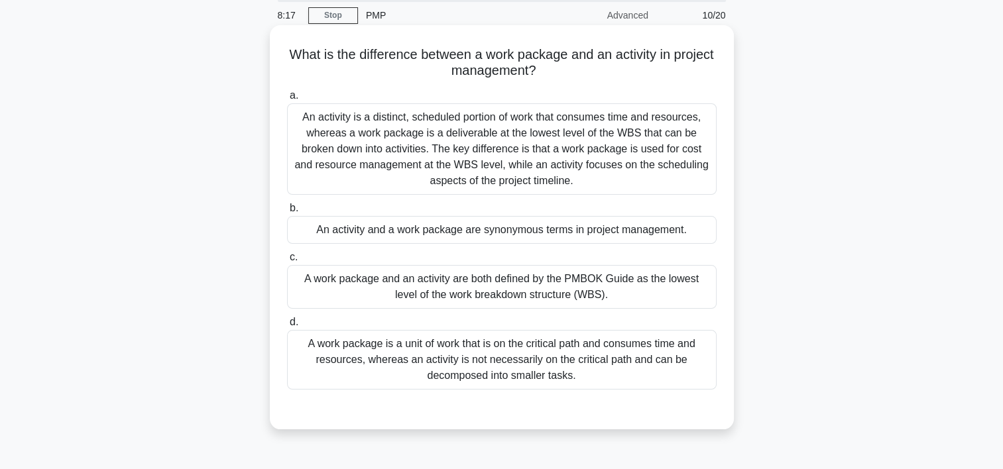
click at [662, 160] on div "An activity is a distinct, scheduled portion of work that consumes time and res…" at bounding box center [502, 148] width 430 height 91
click at [287, 100] on input "a. An activity is a distinct, scheduled portion of work that consumes time and …" at bounding box center [287, 95] width 0 height 9
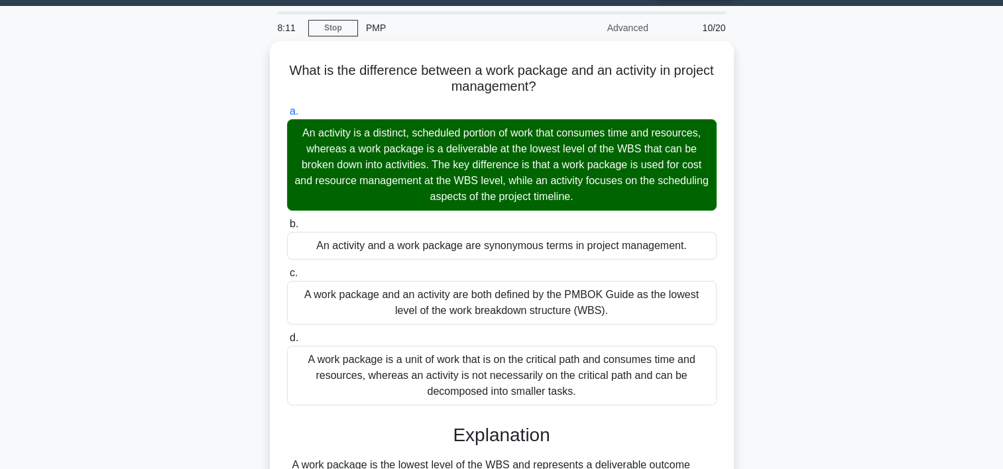
scroll to position [0, 0]
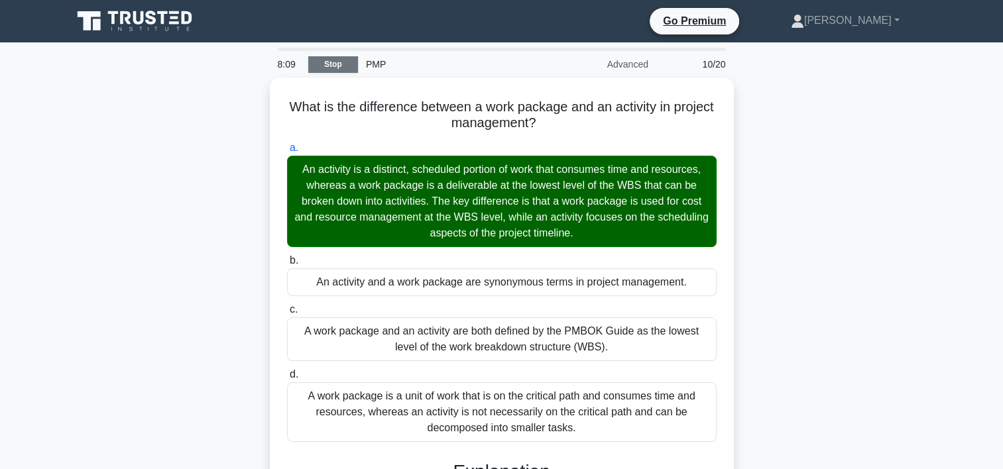
click at [339, 70] on link "Stop" at bounding box center [333, 64] width 50 height 17
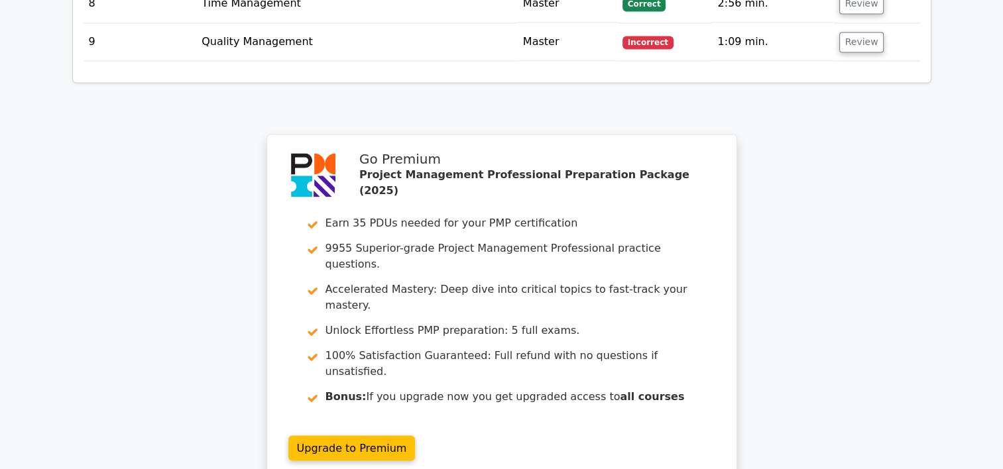
scroll to position [2092, 0]
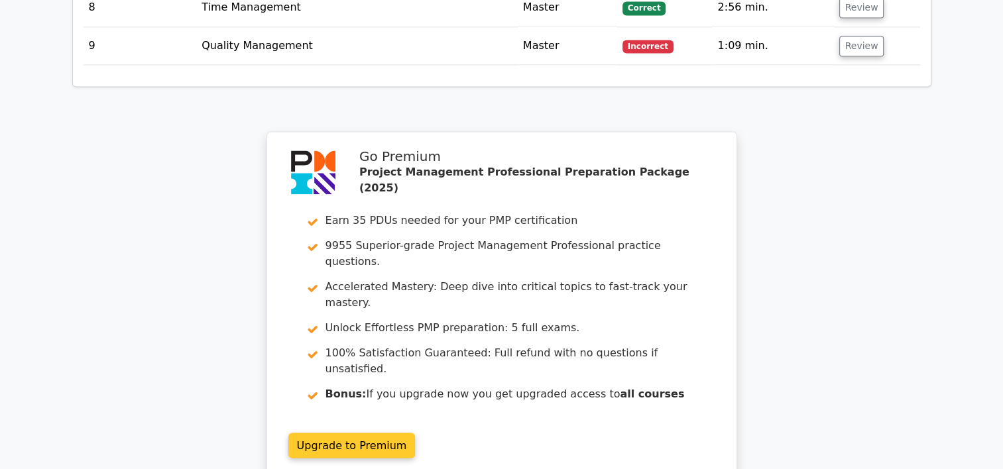
click at [365, 433] on link "Upgrade to Premium" at bounding box center [351, 445] width 127 height 25
click at [386, 433] on link "Upgrade to Premium" at bounding box center [351, 445] width 127 height 25
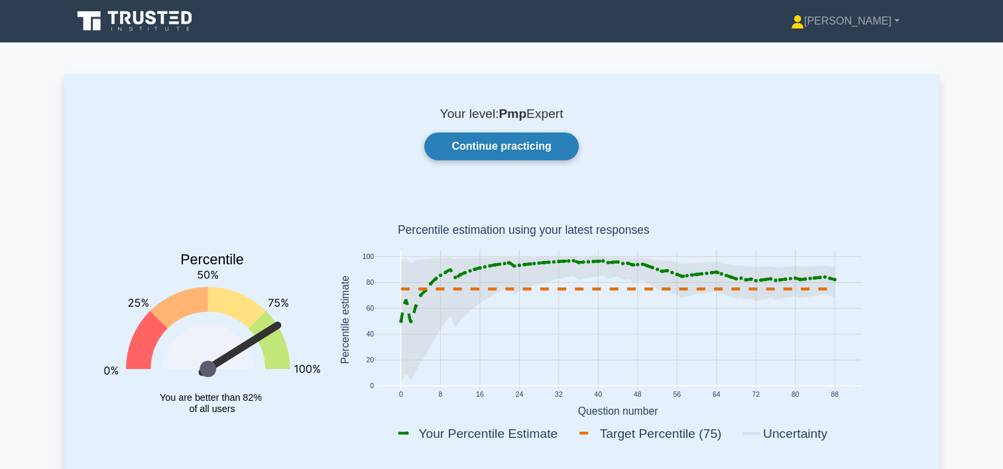
click at [512, 146] on link "Continue practicing" at bounding box center [501, 147] width 154 height 28
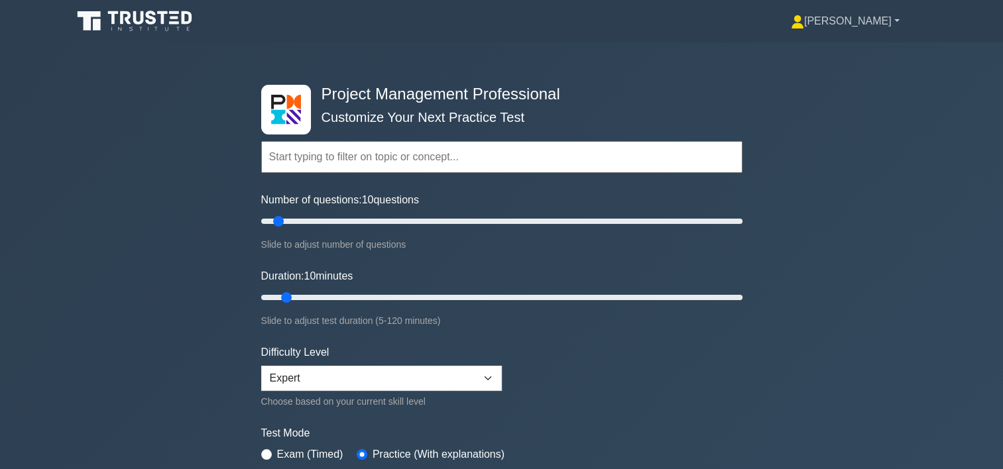
click at [867, 17] on link "[PERSON_NAME]" at bounding box center [845, 21] width 172 height 27
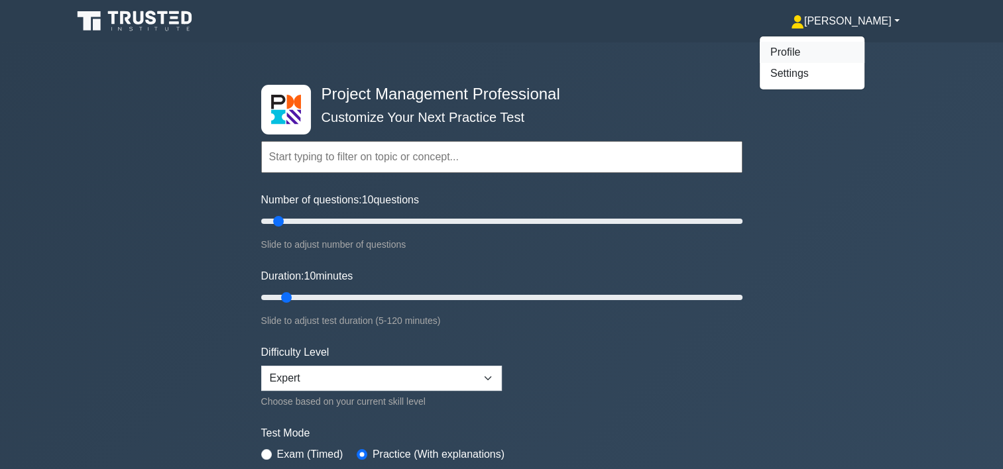
click at [851, 48] on link "Profile" at bounding box center [812, 52] width 105 height 21
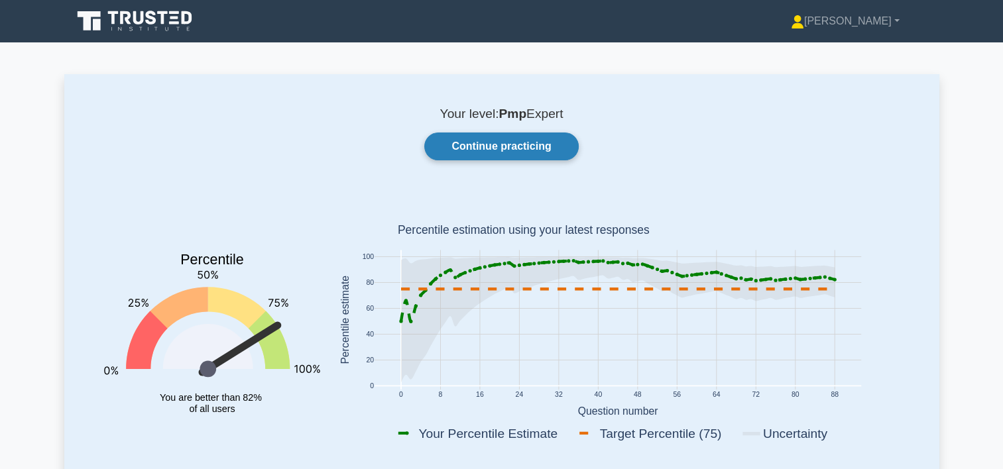
click at [504, 143] on link "Continue practicing" at bounding box center [501, 147] width 154 height 28
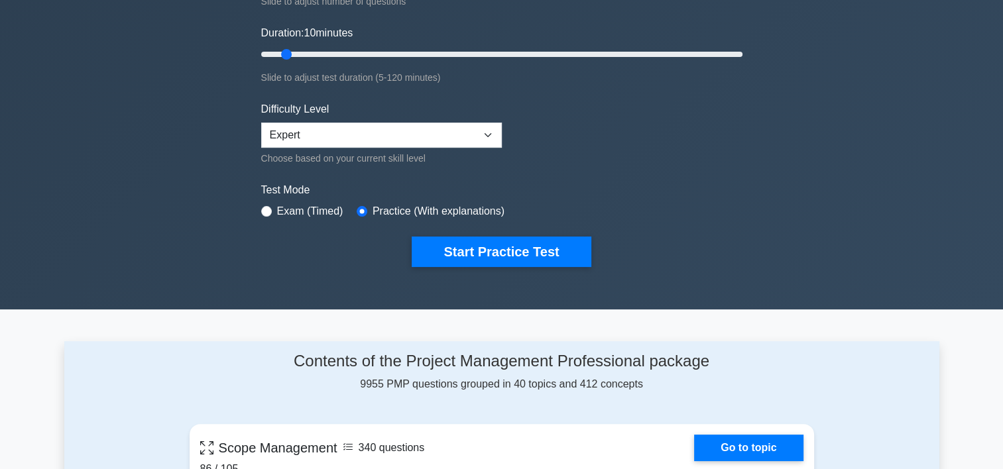
scroll to position [293, 0]
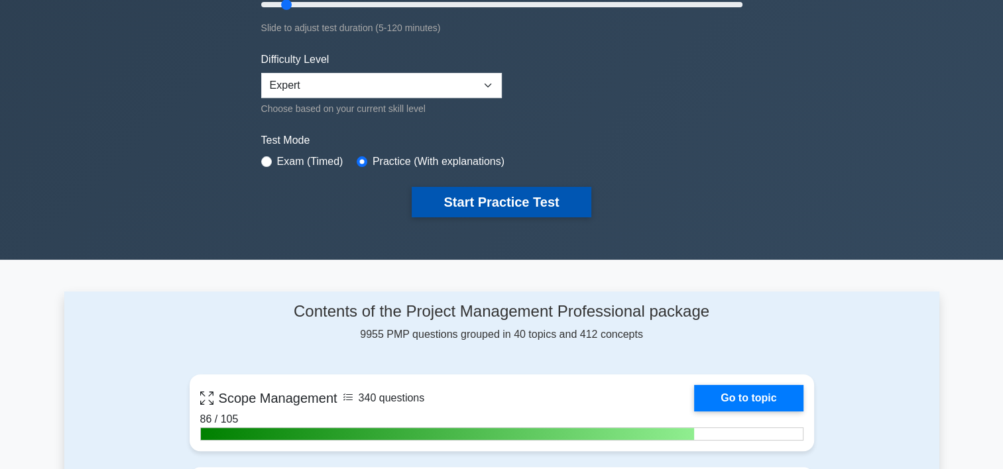
click at [562, 191] on button "Start Practice Test" at bounding box center [501, 202] width 179 height 30
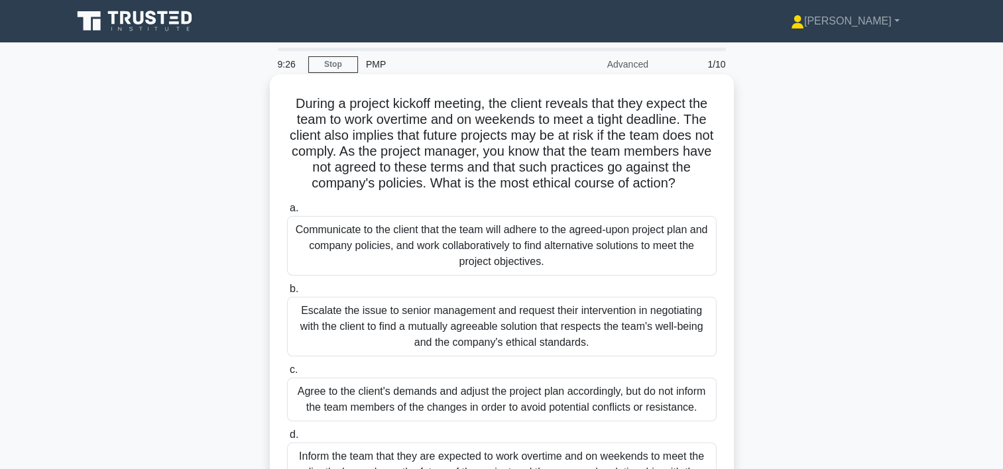
click at [615, 237] on div "Communicate to the client that the team will adhere to the agreed-upon project …" at bounding box center [502, 246] width 430 height 60
click at [287, 213] on input "a. Communicate to the client that the team will adhere to the agreed-upon proje…" at bounding box center [287, 208] width 0 height 9
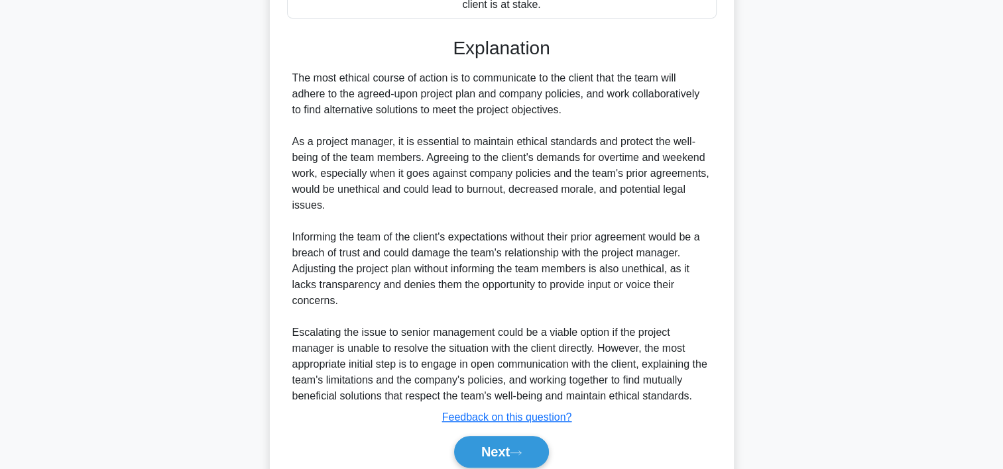
scroll to position [538, 0]
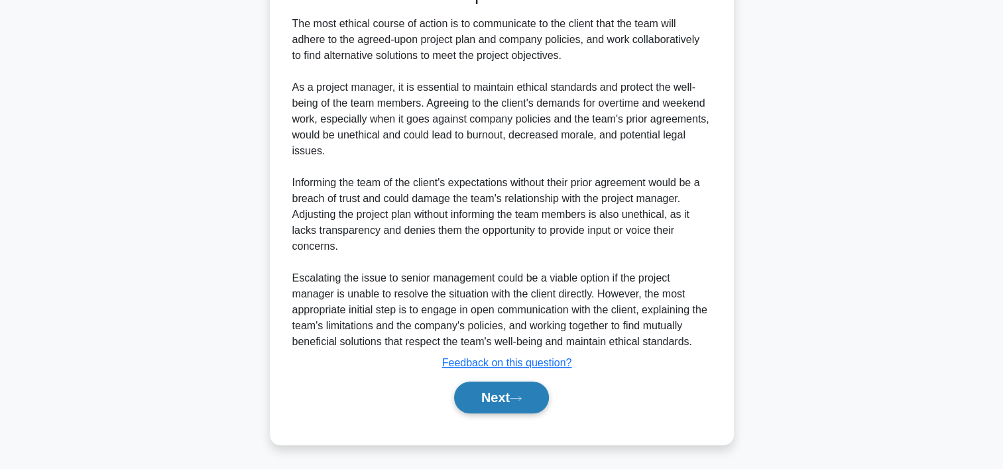
click at [494, 391] on button "Next" at bounding box center [501, 398] width 95 height 32
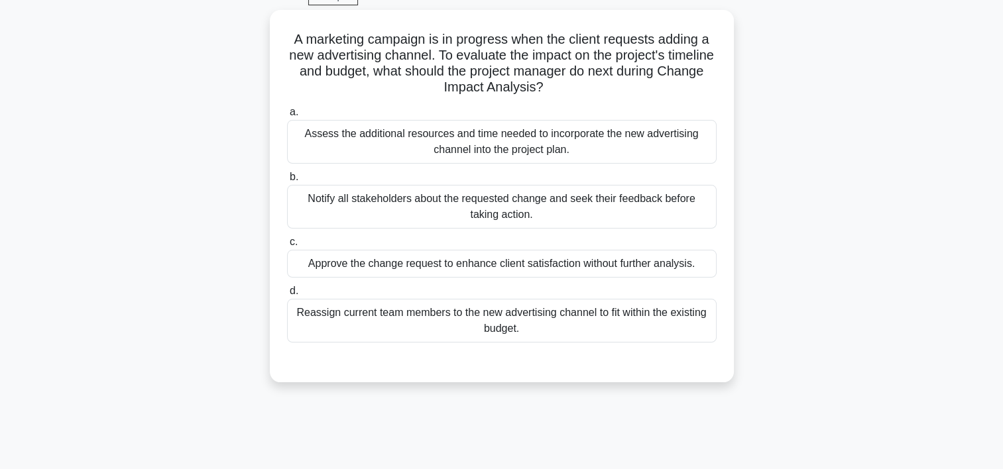
scroll to position [62, 0]
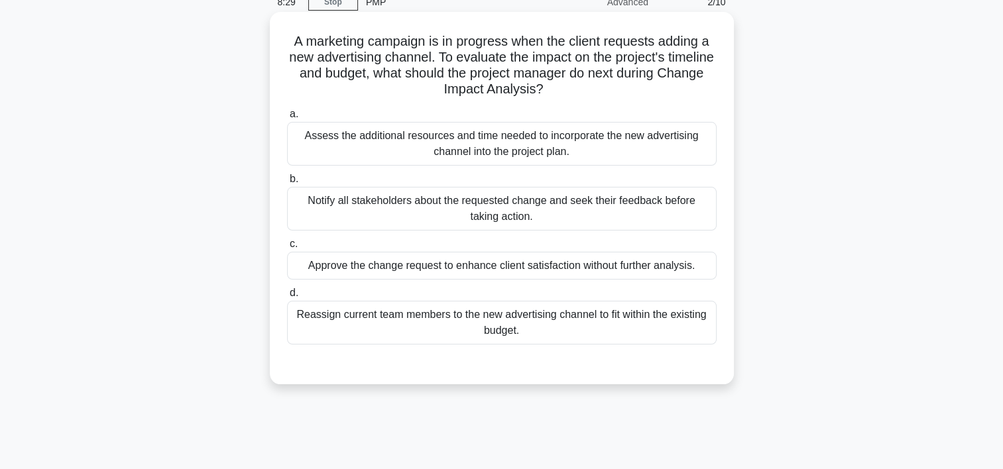
click at [515, 208] on div "Notify all stakeholders about the requested change and seek their feedback befo…" at bounding box center [502, 209] width 430 height 44
click at [287, 184] on input "b. Notify all stakeholders about the requested change and seek their feedback b…" at bounding box center [287, 179] width 0 height 9
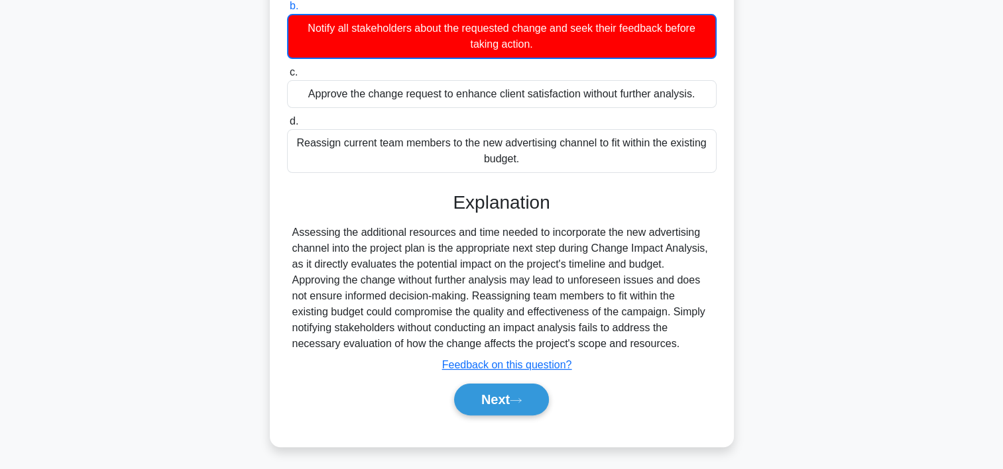
scroll to position [247, 0]
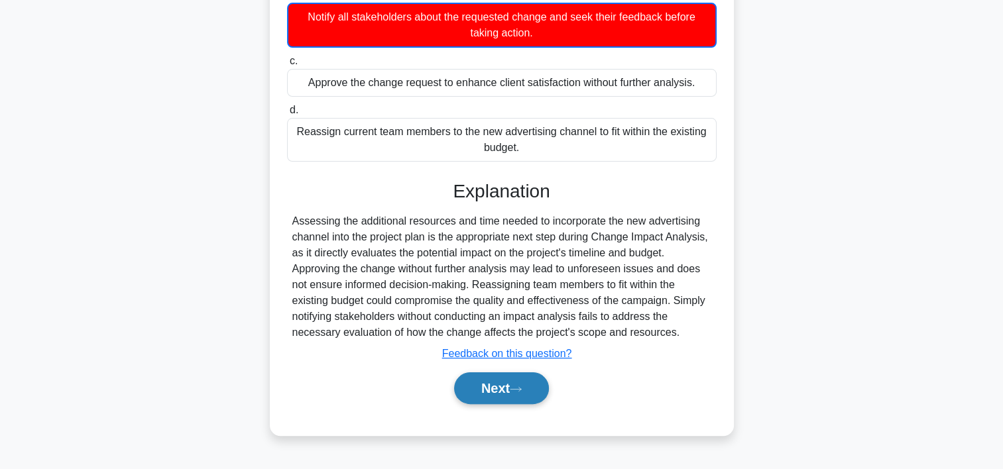
click at [522, 386] on icon at bounding box center [516, 389] width 12 height 7
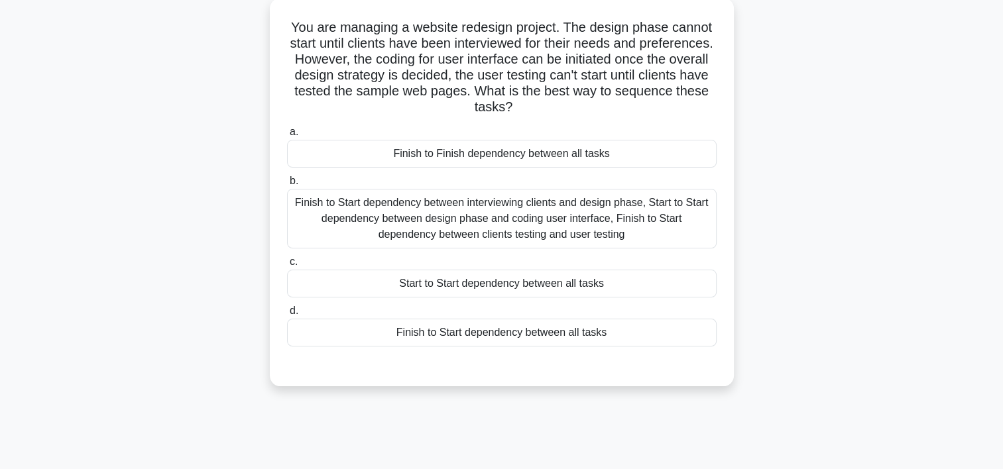
scroll to position [62, 0]
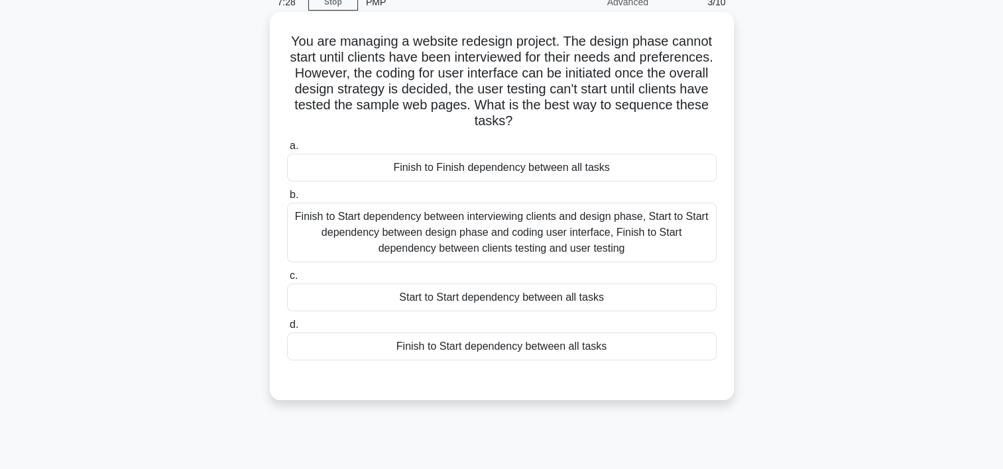
click at [603, 239] on div "Finish to Start dependency between interviewing clients and design phase, Start…" at bounding box center [502, 233] width 430 height 60
click at [287, 200] on input "b. Finish to Start dependency between interviewing clients and design phase, St…" at bounding box center [287, 195] width 0 height 9
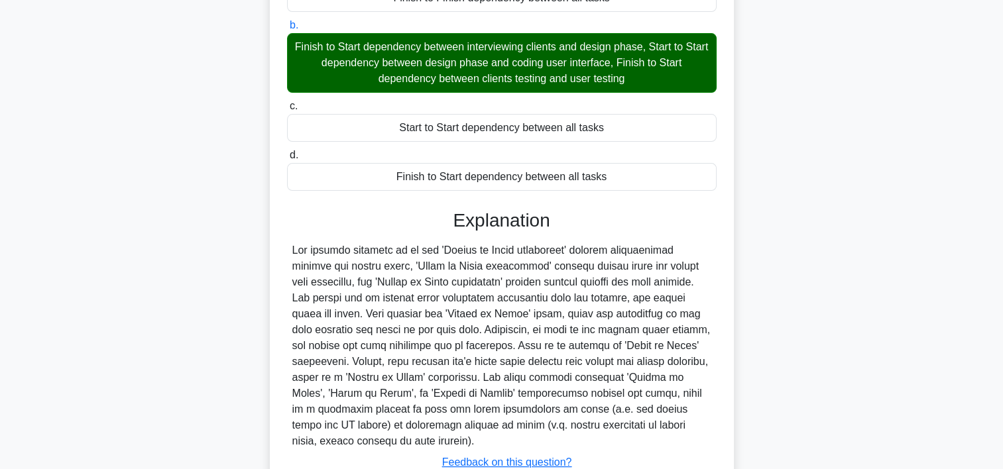
scroll to position [316, 0]
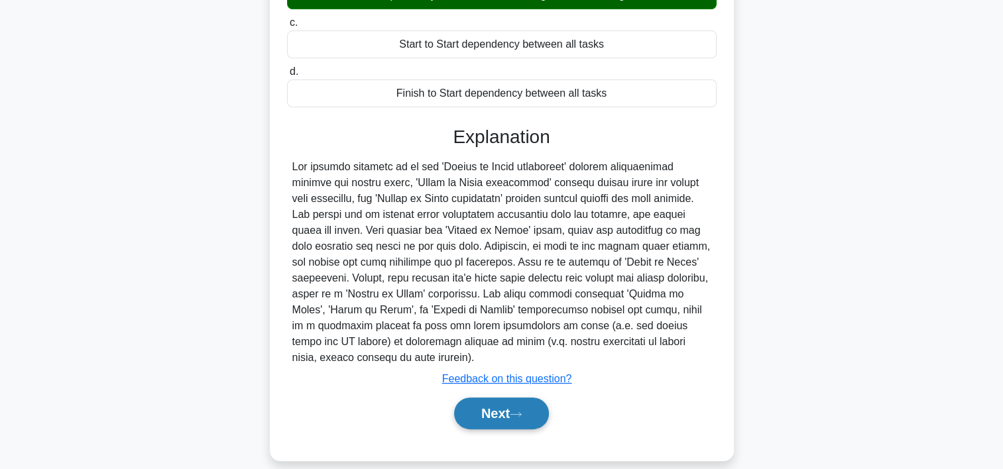
click at [520, 411] on icon at bounding box center [516, 414] width 12 height 7
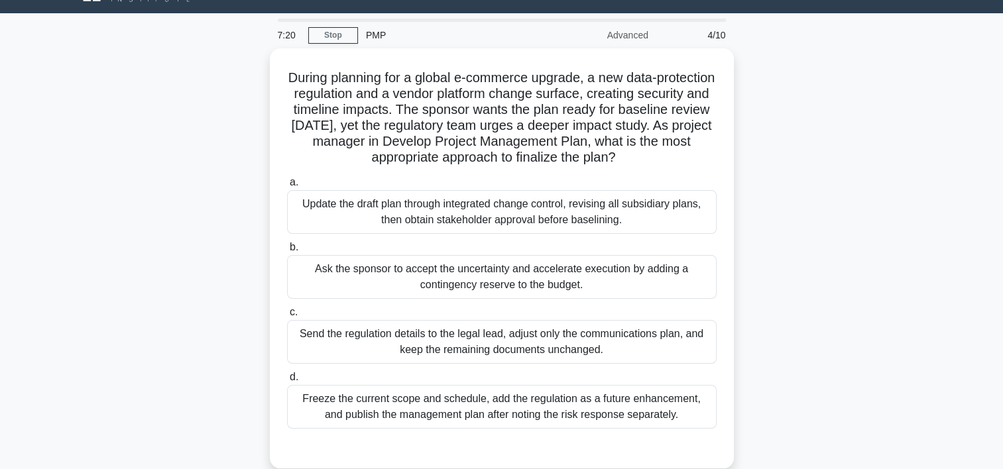
scroll to position [25, 0]
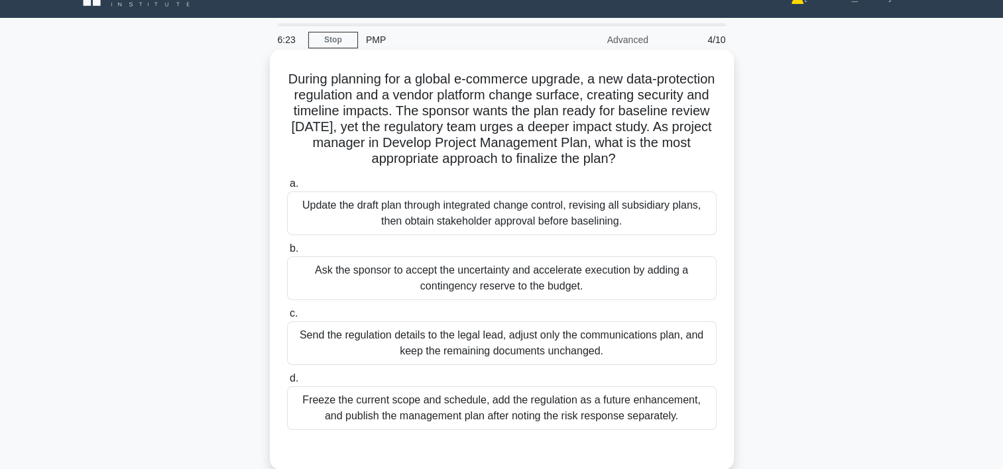
click at [640, 211] on div "Update the draft plan through integrated change control, revising all subsidiar…" at bounding box center [502, 214] width 430 height 44
click at [287, 188] on input "a. Update the draft plan through integrated change control, revising all subsid…" at bounding box center [287, 184] width 0 height 9
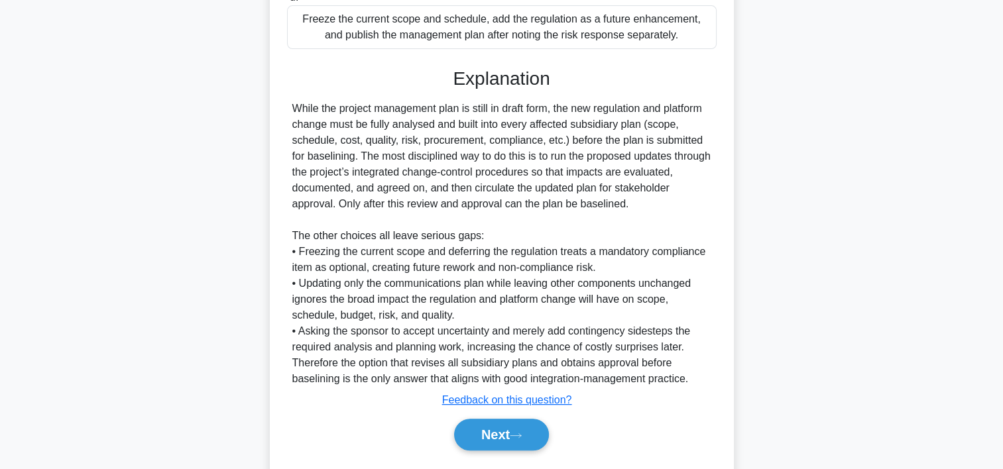
scroll to position [443, 0]
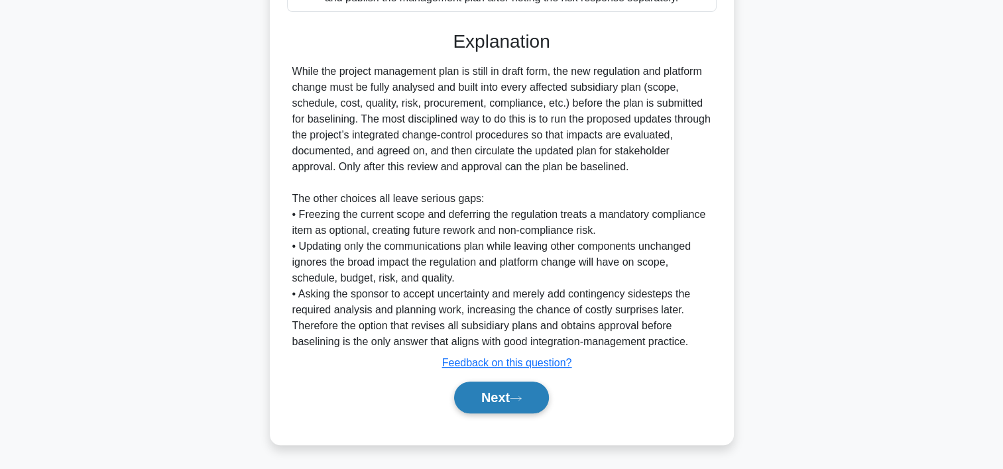
click at [463, 394] on button "Next" at bounding box center [501, 398] width 95 height 32
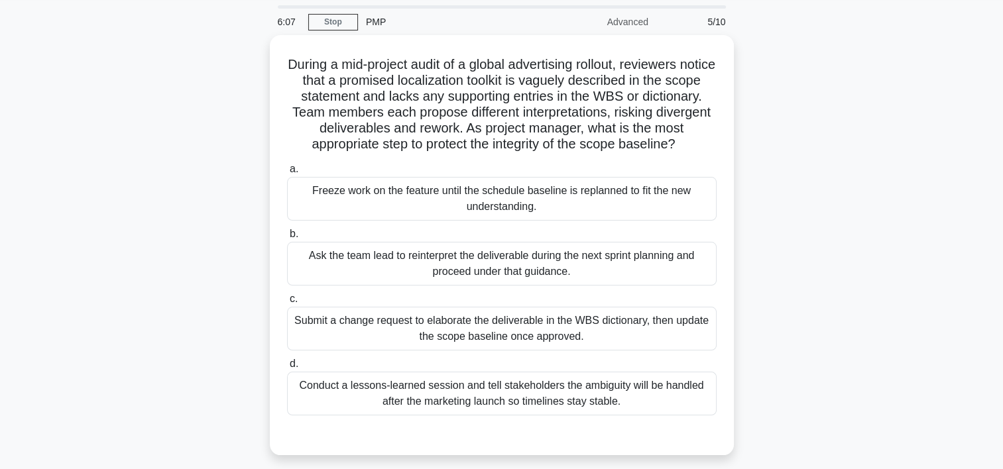
scroll to position [38, 0]
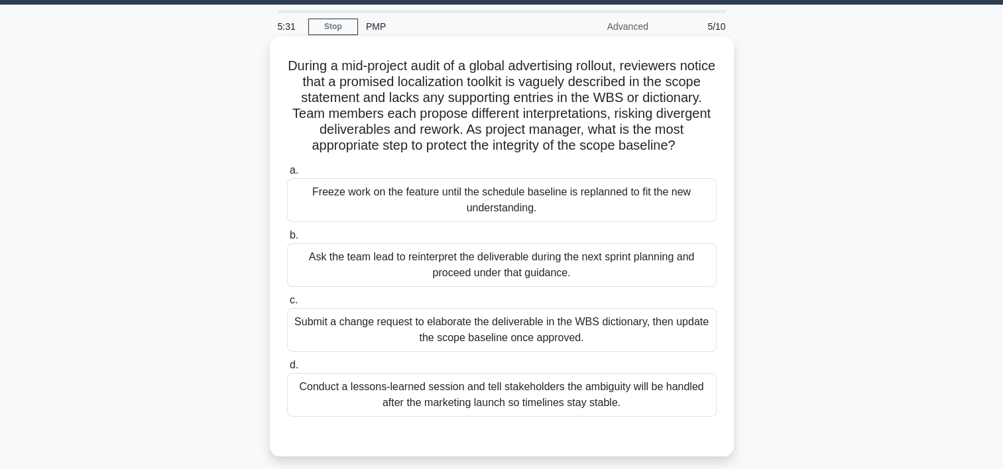
click at [457, 339] on div "Submit a change request to elaborate the deliverable in the WBS dictionary, the…" at bounding box center [502, 330] width 430 height 44
click at [287, 305] on input "c. Submit a change request to elaborate the deliverable in the WBS dictionary, …" at bounding box center [287, 300] width 0 height 9
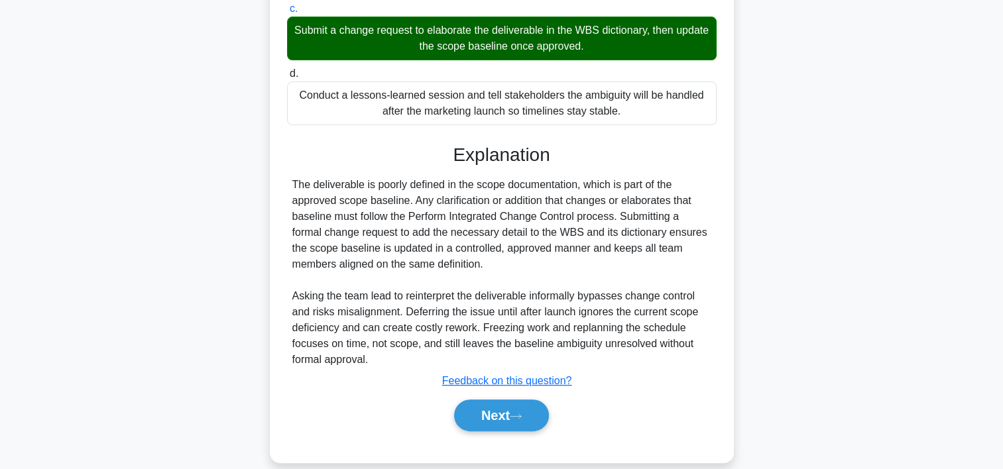
scroll to position [363, 0]
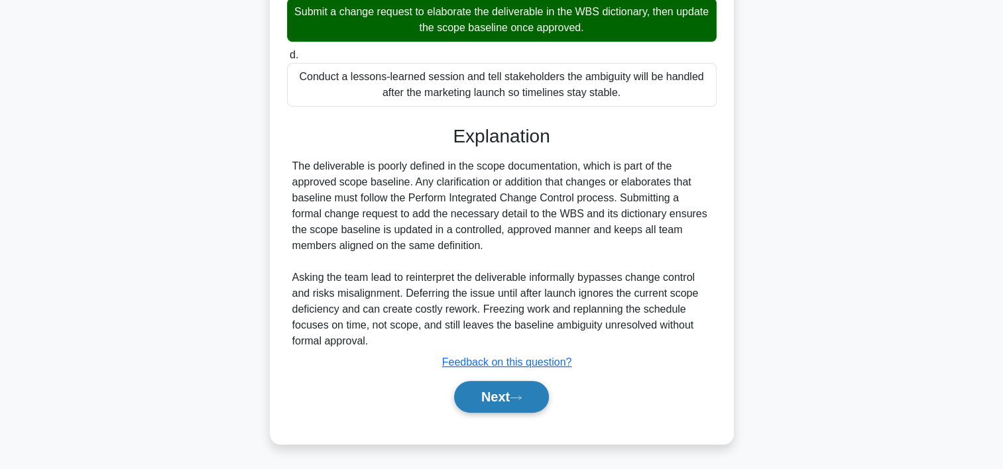
click at [530, 395] on button "Next" at bounding box center [501, 397] width 95 height 32
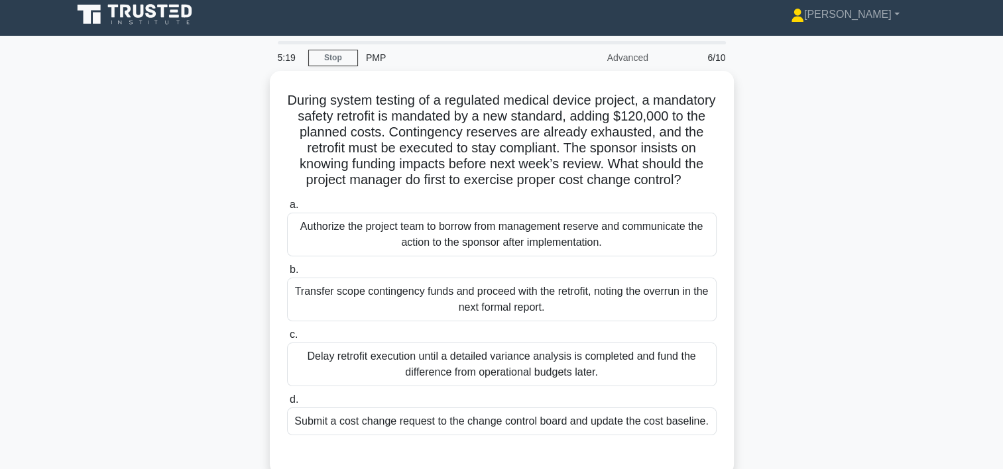
scroll to position [3, 0]
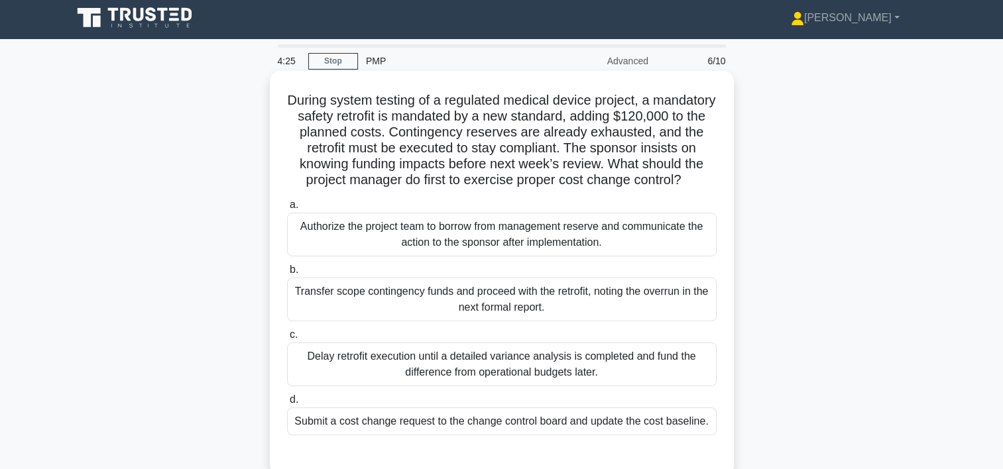
click at [493, 322] on div "Transfer scope contingency funds and proceed with the retrofit, noting the over…" at bounding box center [502, 300] width 430 height 44
click at [287, 274] on input "b. Transfer scope contingency funds and proceed with the retrofit, noting the o…" at bounding box center [287, 270] width 0 height 9
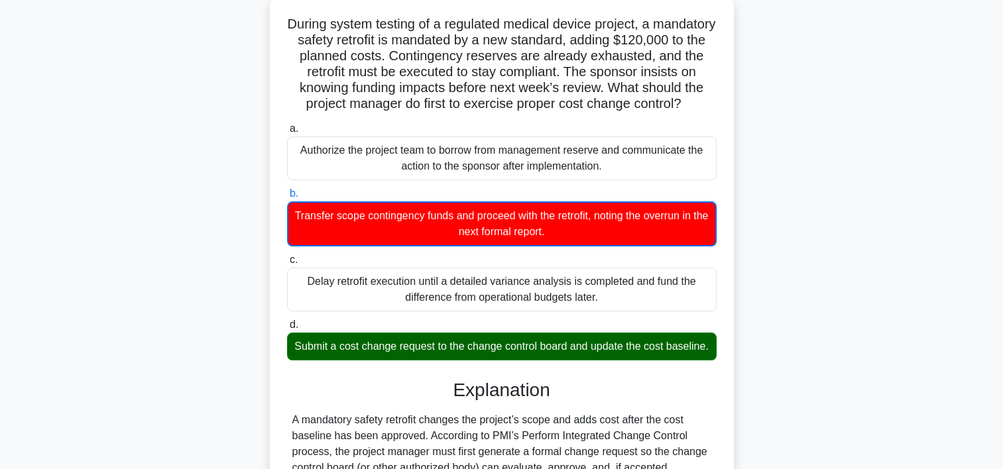
scroll to position [88, 0]
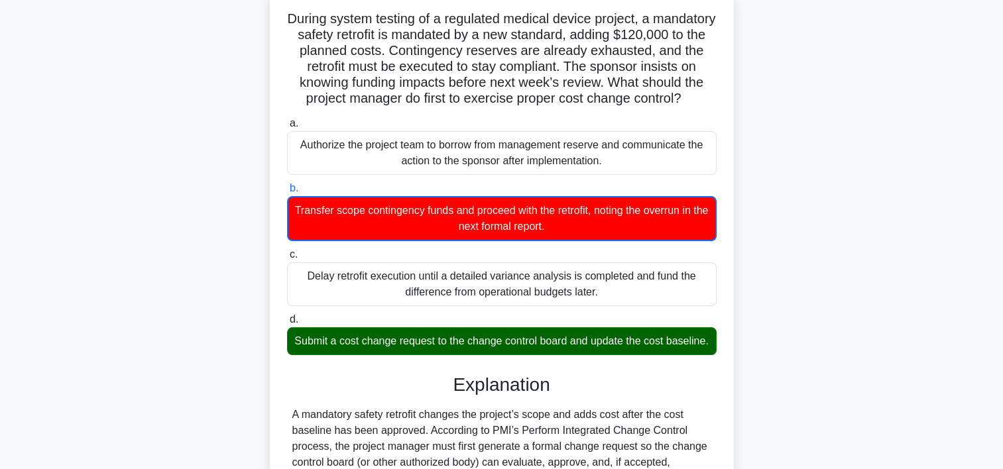
drag, startPoint x: 996, startPoint y: 271, endPoint x: 996, endPoint y: 286, distance: 15.9
click at [996, 286] on main "4:19 Stop PMP Advanced 6/10 During system testing of a regulated medical device…" at bounding box center [501, 358] width 1003 height 808
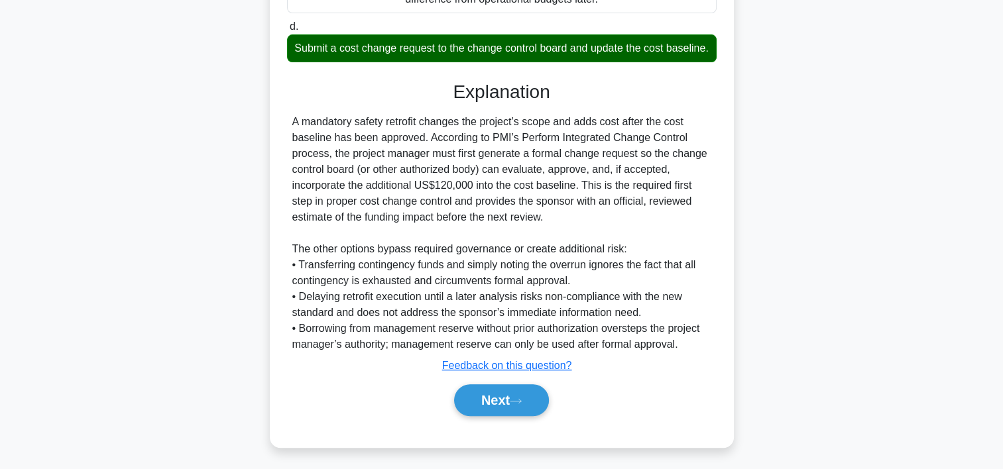
scroll to position [412, 0]
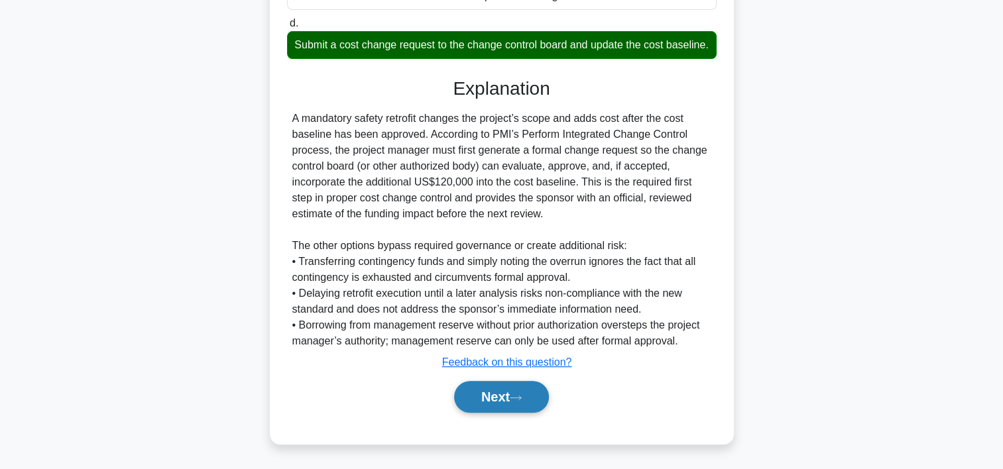
click at [542, 395] on button "Next" at bounding box center [501, 397] width 95 height 32
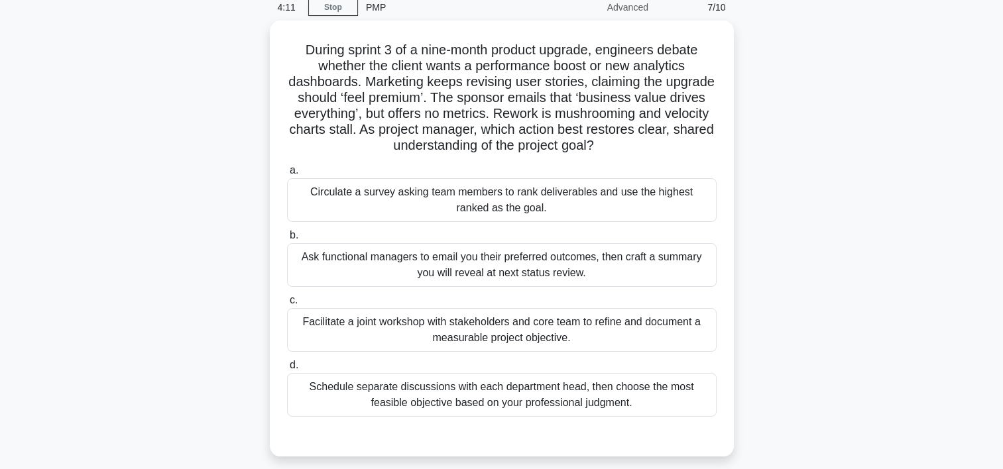
scroll to position [54, 0]
click at [473, 331] on div "Facilitate a joint workshop with stakeholders and core team to refine and docum…" at bounding box center [502, 330] width 430 height 44
click at [287, 304] on input "c. Facilitate a joint workshop with stakeholders and core team to refine and do…" at bounding box center [287, 300] width 0 height 9
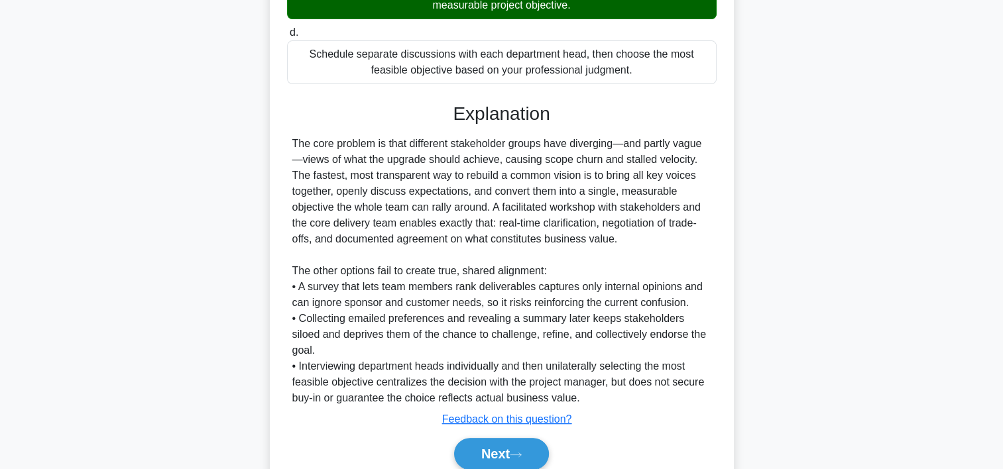
scroll to position [427, 0]
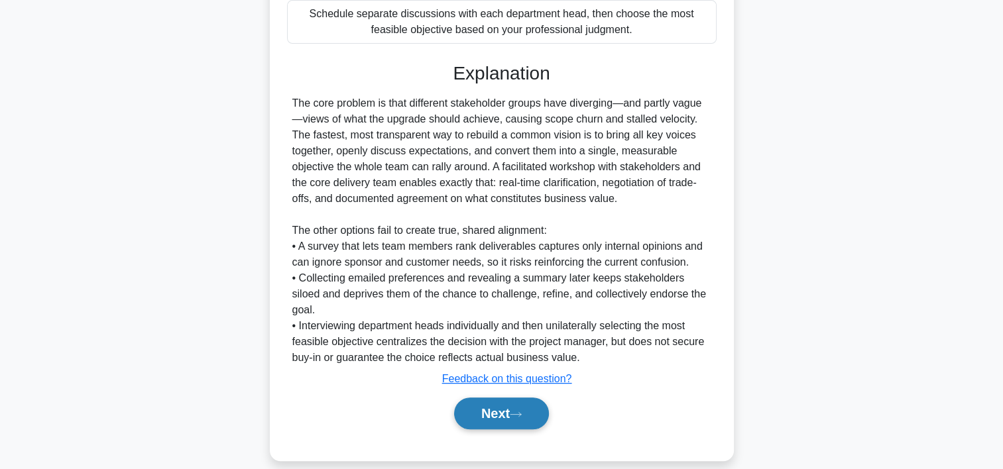
click at [520, 411] on icon at bounding box center [516, 414] width 12 height 7
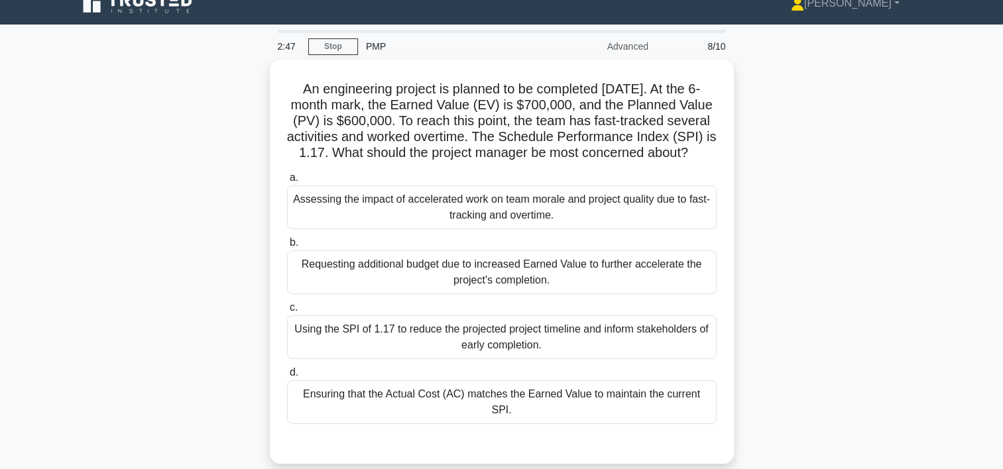
scroll to position [19, 0]
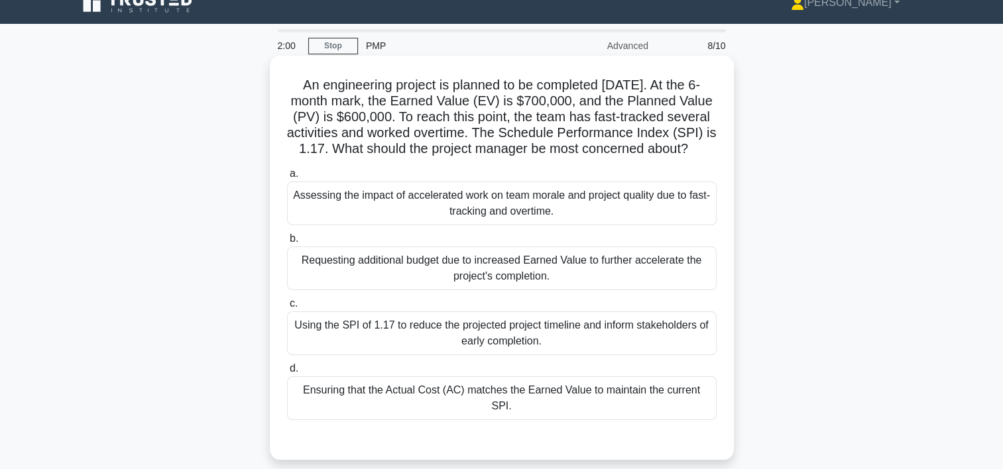
click at [525, 225] on div "Assessing the impact of accelerated work on team morale and project quality due…" at bounding box center [502, 204] width 430 height 44
click at [287, 178] on input "a. Assessing the impact of accelerated work on team morale and project quality …" at bounding box center [287, 174] width 0 height 9
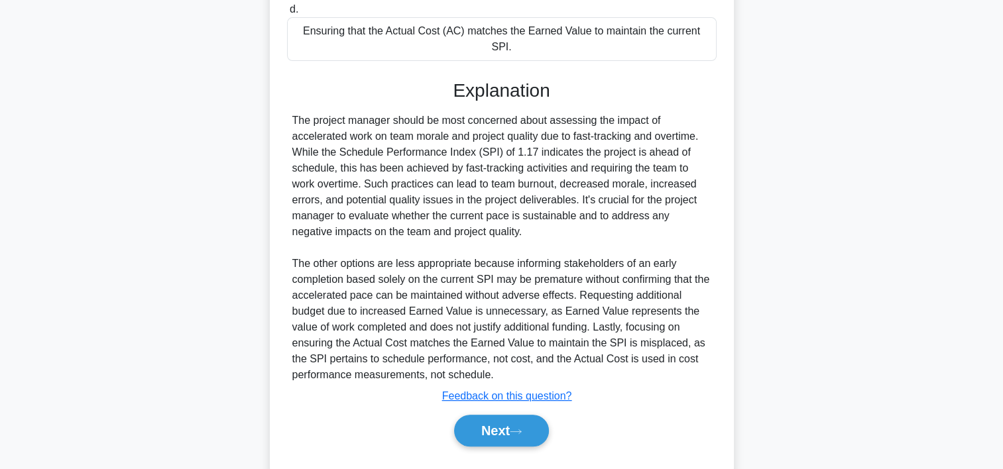
scroll to position [387, 0]
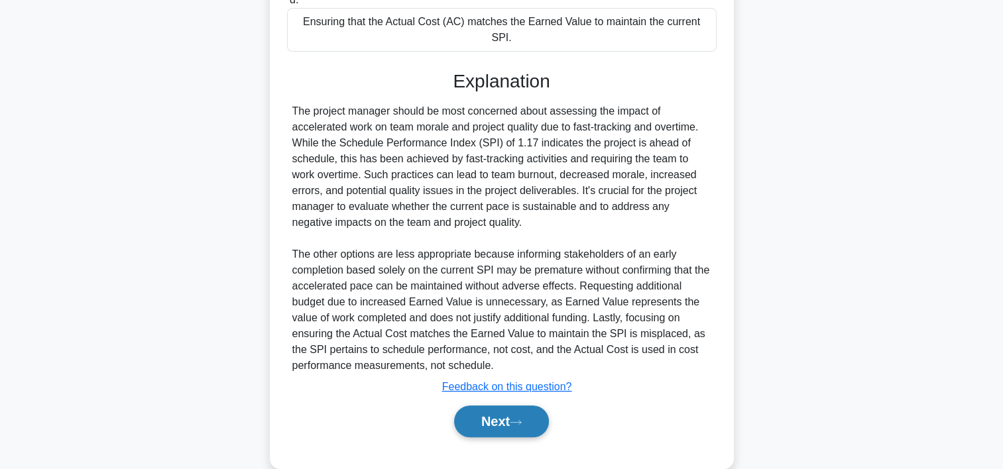
click at [528, 423] on button "Next" at bounding box center [501, 422] width 95 height 32
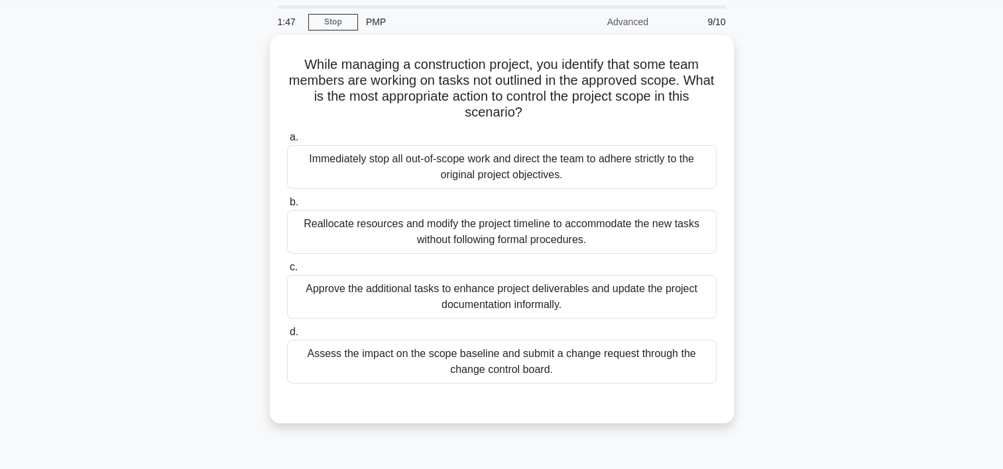
scroll to position [33, 0]
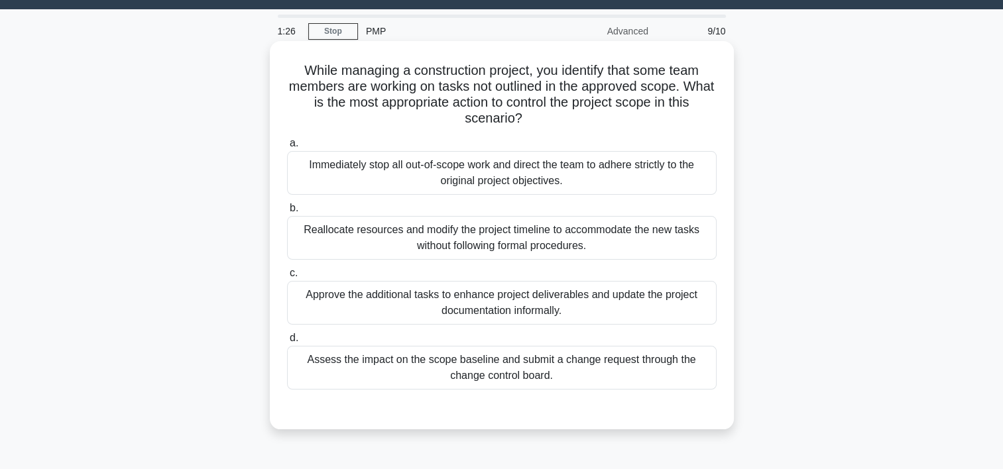
click at [570, 365] on div "Assess the impact on the scope baseline and submit a change request through the…" at bounding box center [502, 368] width 430 height 44
click at [287, 343] on input "d. Assess the impact on the scope baseline and submit a change request through …" at bounding box center [287, 338] width 0 height 9
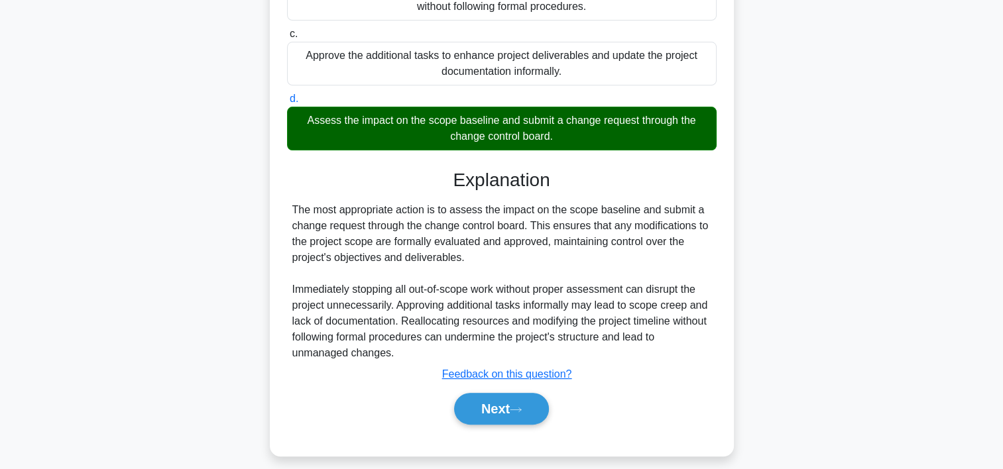
scroll to position [278, 0]
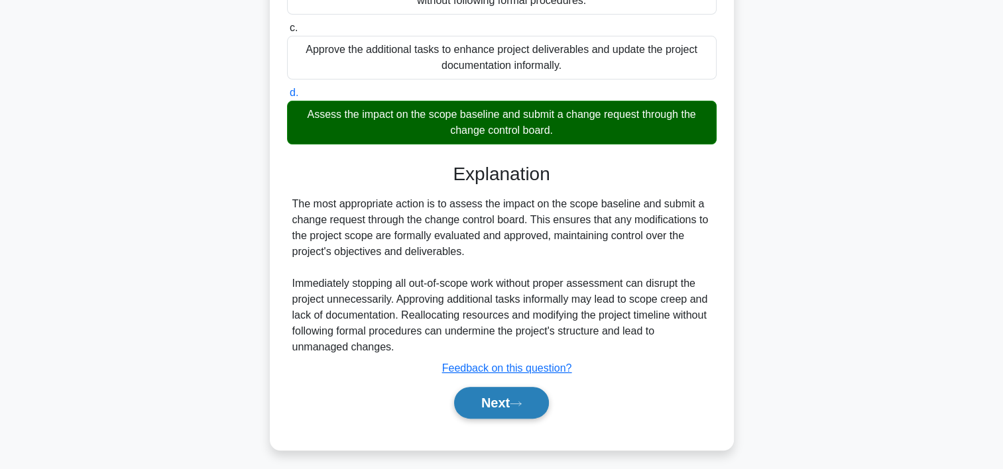
click at [522, 400] on icon at bounding box center [516, 403] width 12 height 7
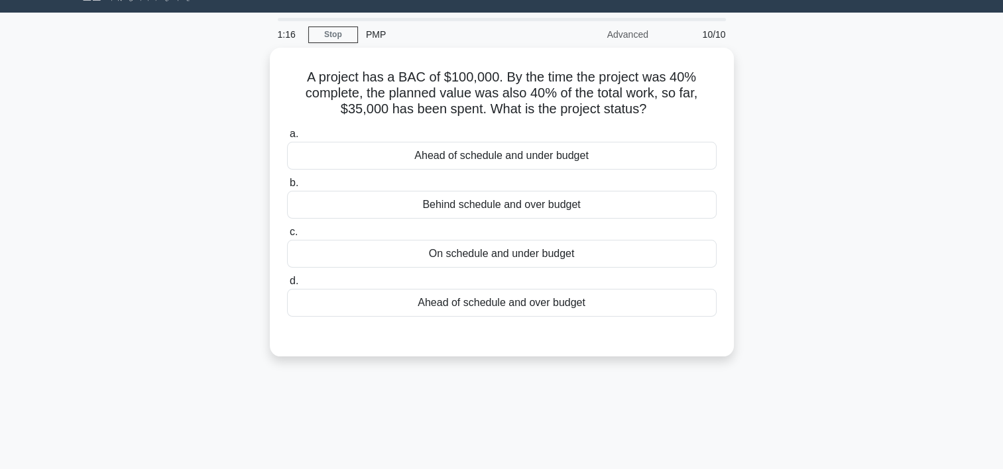
scroll to position [27, 0]
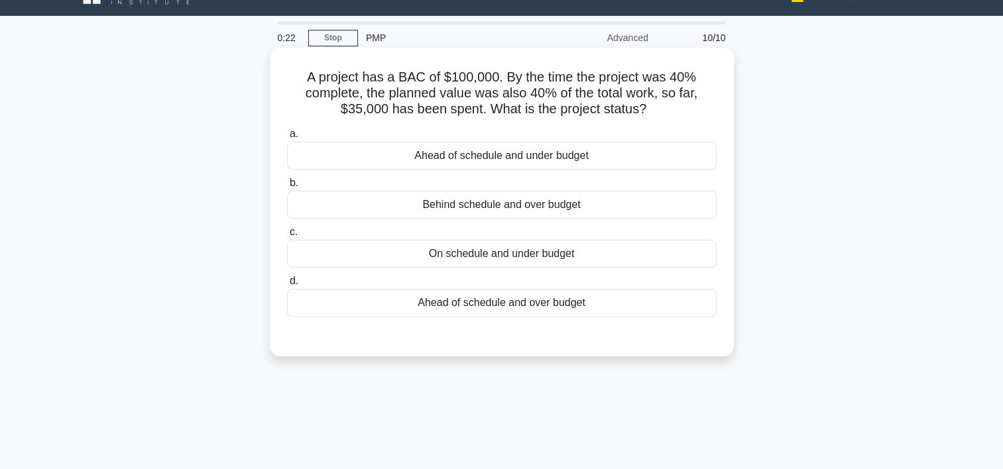
click at [438, 258] on div "On schedule and under budget" at bounding box center [502, 254] width 430 height 28
click at [287, 237] on input "c. On schedule and under budget" at bounding box center [287, 232] width 0 height 9
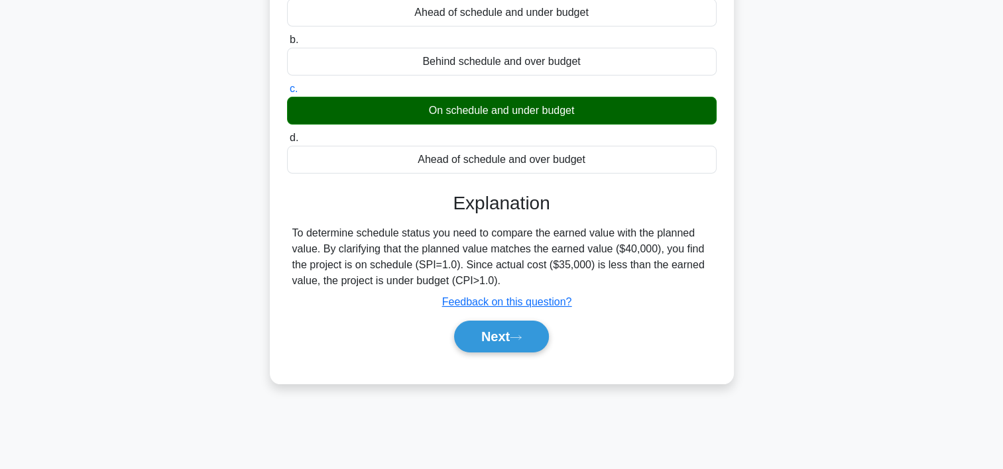
scroll to position [176, 0]
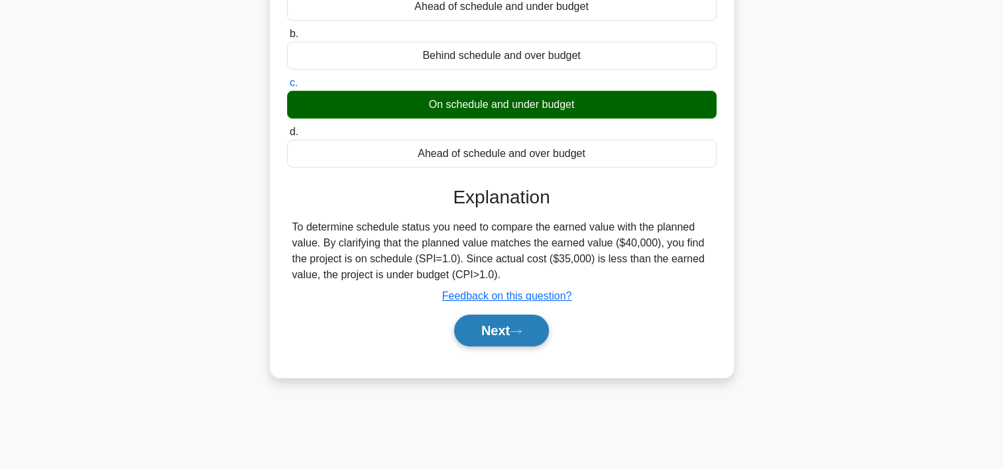
click at [522, 333] on icon at bounding box center [516, 331] width 12 height 7
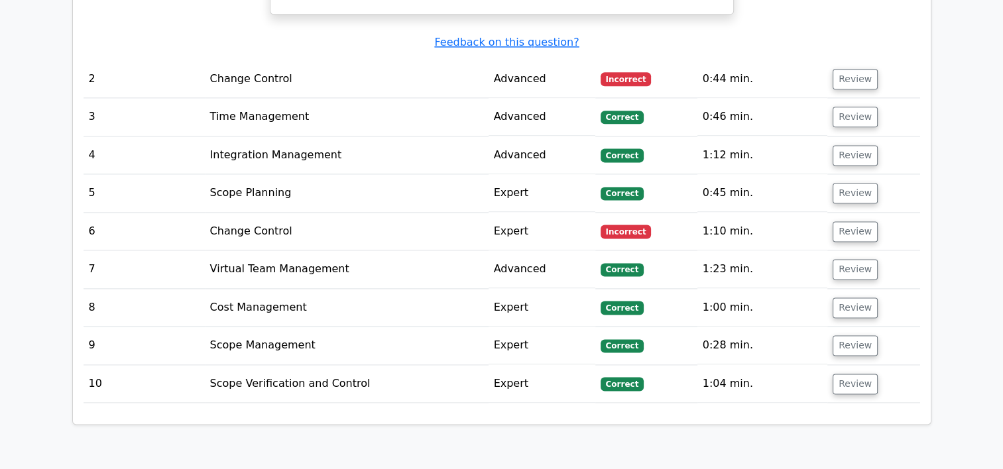
scroll to position [1787, 0]
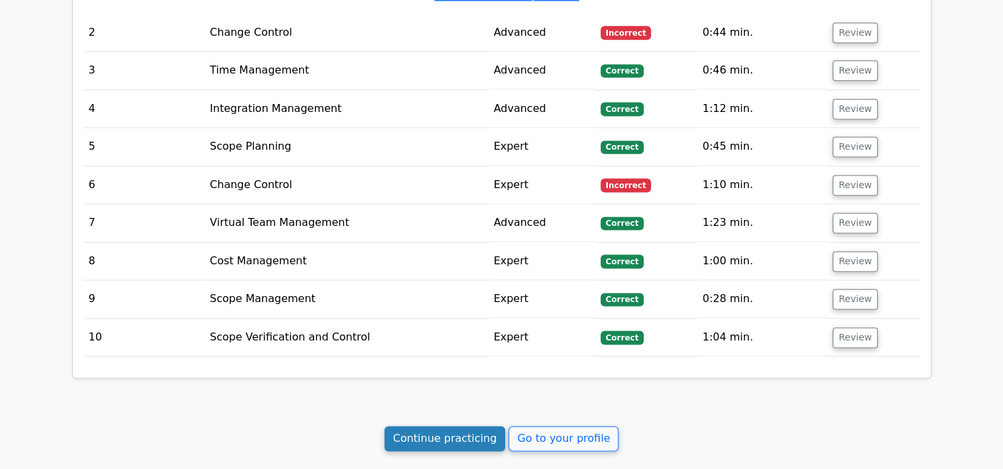
click at [475, 426] on link "Continue practicing" at bounding box center [445, 438] width 121 height 25
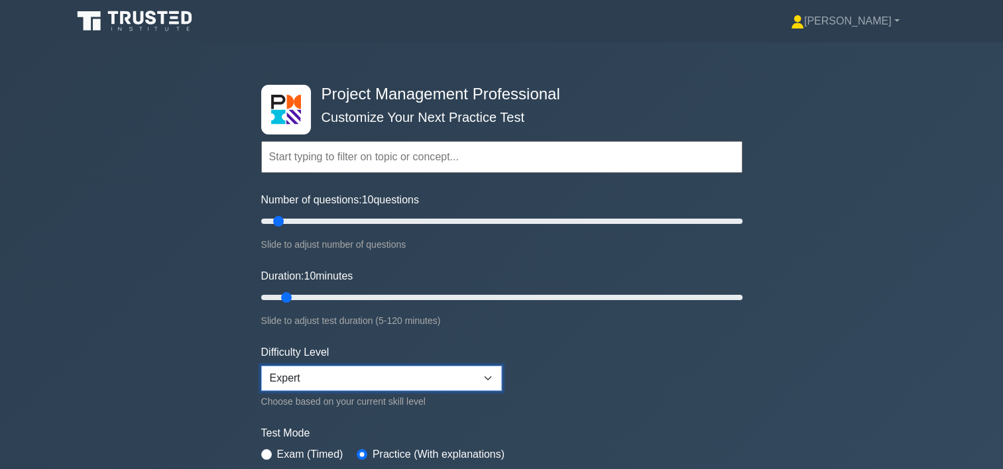
click at [464, 373] on select "Beginner Intermediate Expert" at bounding box center [381, 378] width 241 height 25
click at [261, 366] on select "Beginner Intermediate Expert" at bounding box center [381, 378] width 241 height 25
click at [304, 156] on input "text" at bounding box center [501, 157] width 481 height 32
drag, startPoint x: 278, startPoint y: 221, endPoint x: 264, endPoint y: 221, distance: 14.6
type input "5"
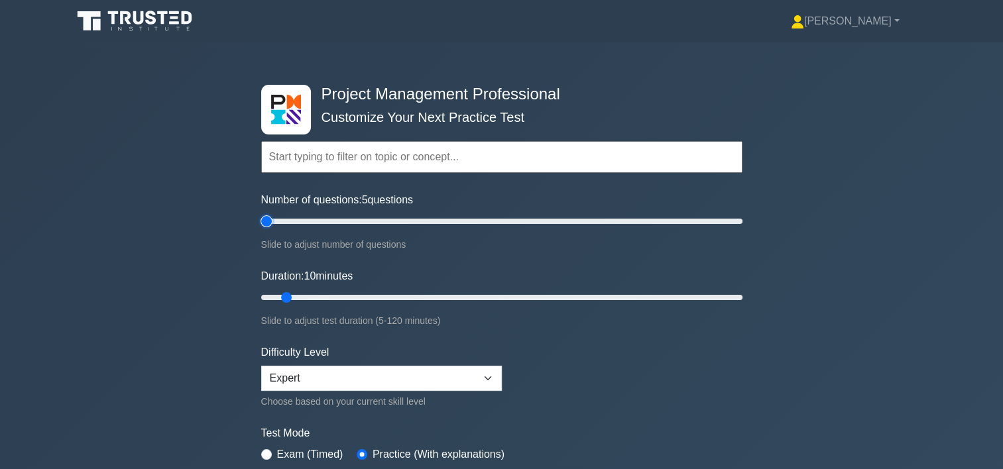
click at [264, 221] on input "Number of questions: 5 questions" at bounding box center [501, 221] width 481 height 16
drag, startPoint x: 284, startPoint y: 292, endPoint x: 264, endPoint y: 290, distance: 20.0
type input "5"
click at [264, 290] on input "Duration: 5 minutes" at bounding box center [501, 298] width 481 height 16
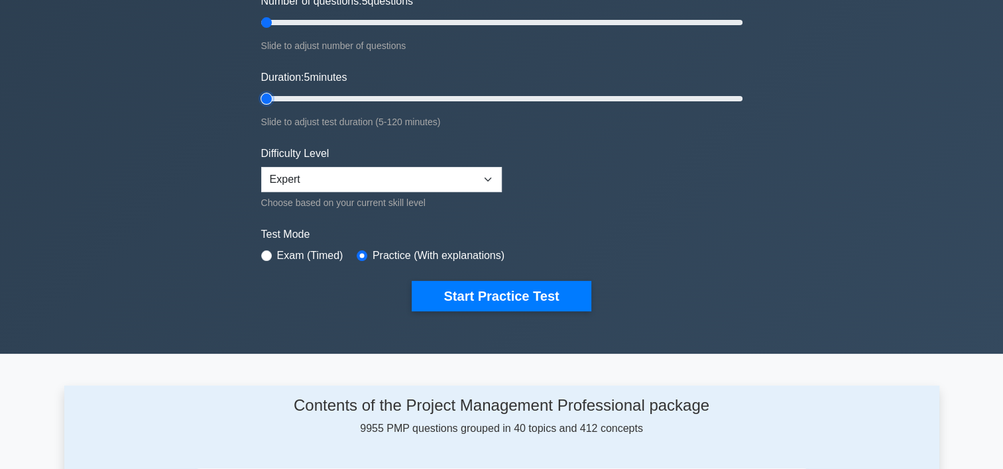
scroll to position [212, 0]
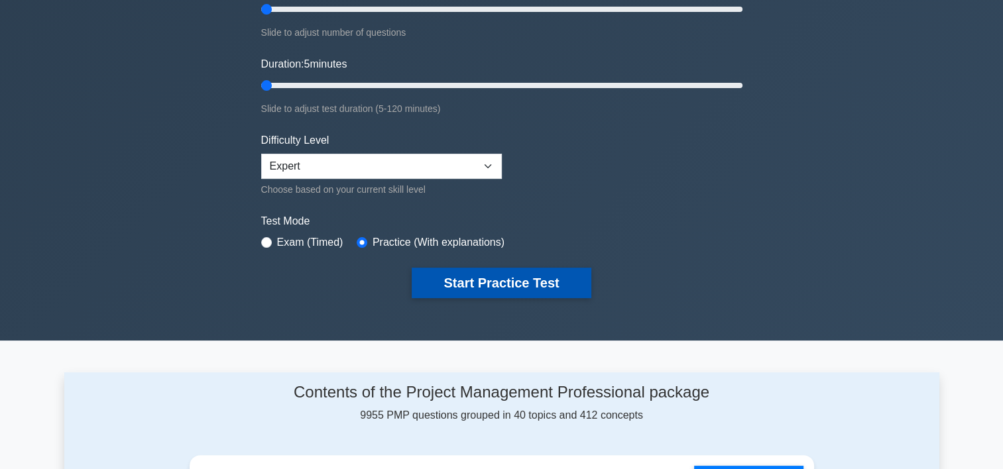
click at [522, 284] on button "Start Practice Test" at bounding box center [501, 283] width 179 height 30
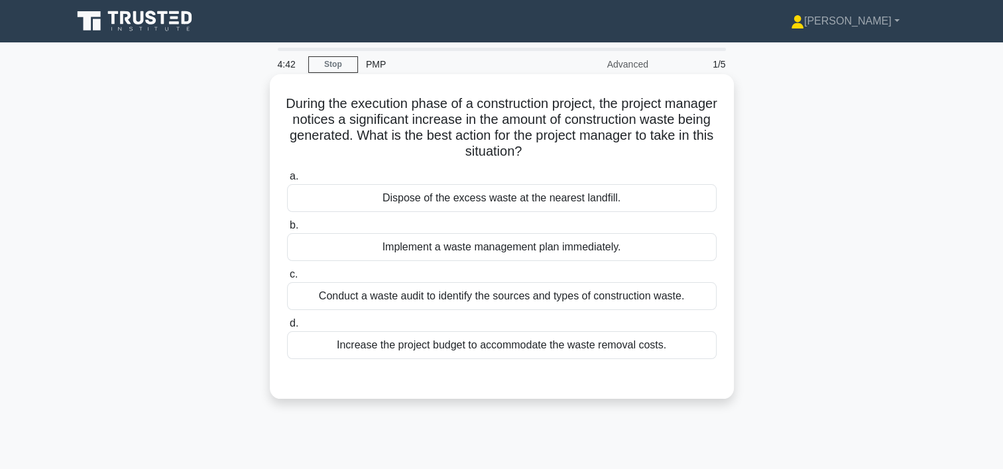
click at [457, 300] on div "Conduct a waste audit to identify the sources and types of construction waste." at bounding box center [502, 296] width 430 height 28
click at [287, 279] on input "c. Conduct a waste audit to identify the sources and types of construction wast…" at bounding box center [287, 275] width 0 height 9
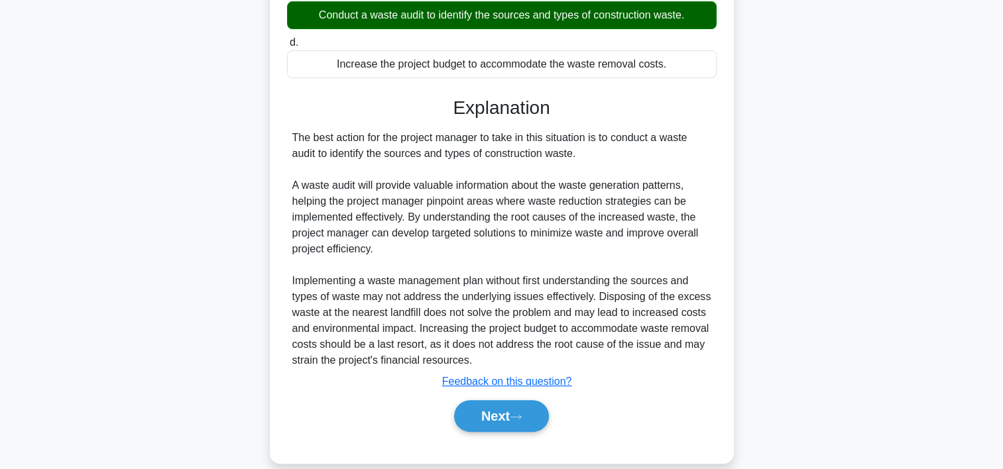
scroll to position [294, 0]
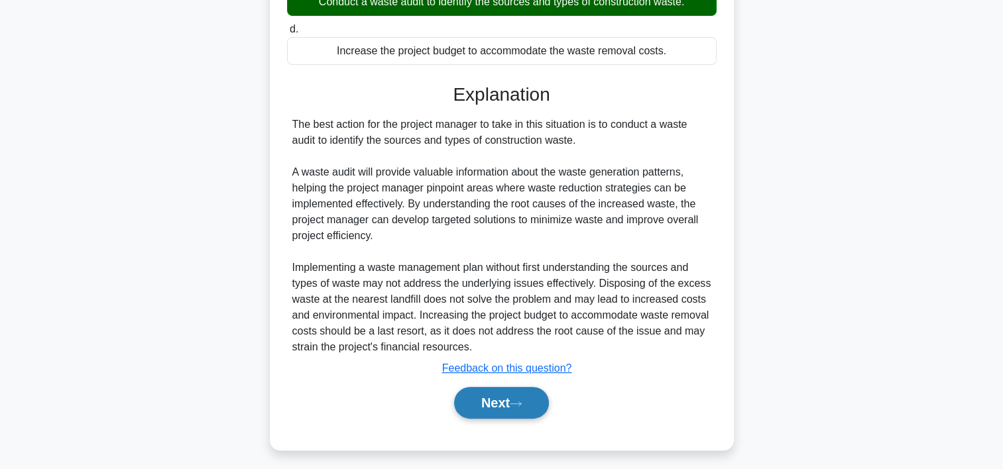
click at [511, 401] on button "Next" at bounding box center [501, 403] width 95 height 32
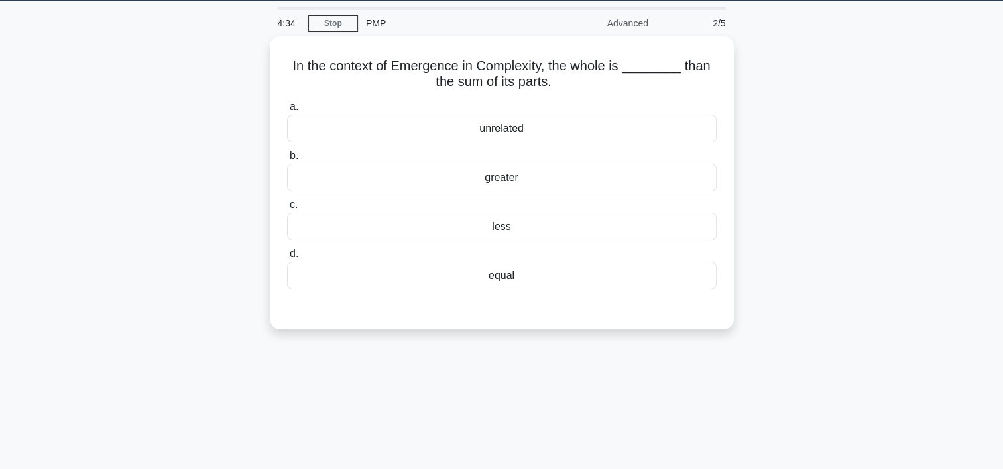
scroll to position [34, 0]
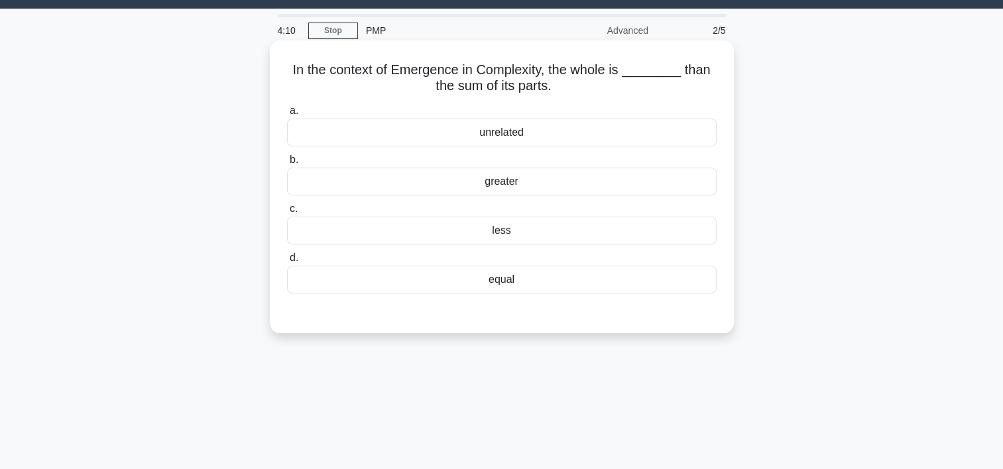
click at [504, 178] on div "greater" at bounding box center [502, 182] width 430 height 28
click at [287, 164] on input "b. greater" at bounding box center [287, 160] width 0 height 9
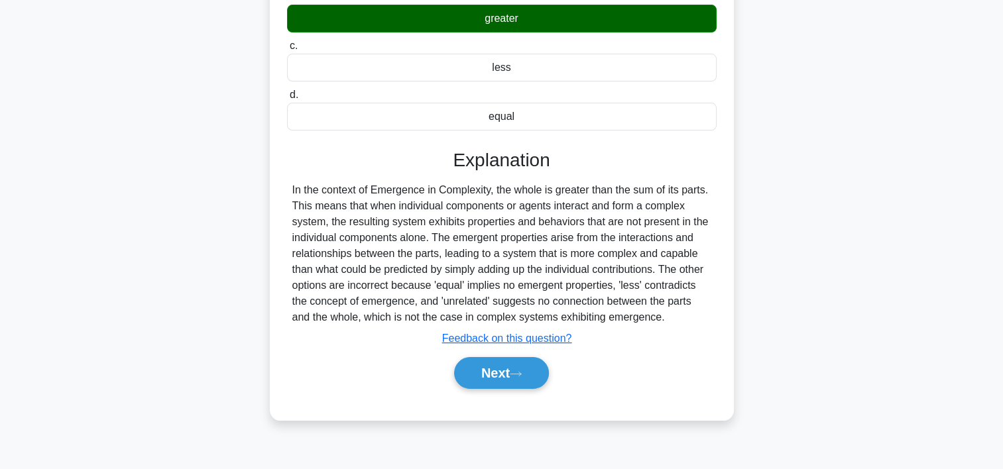
scroll to position [201, 0]
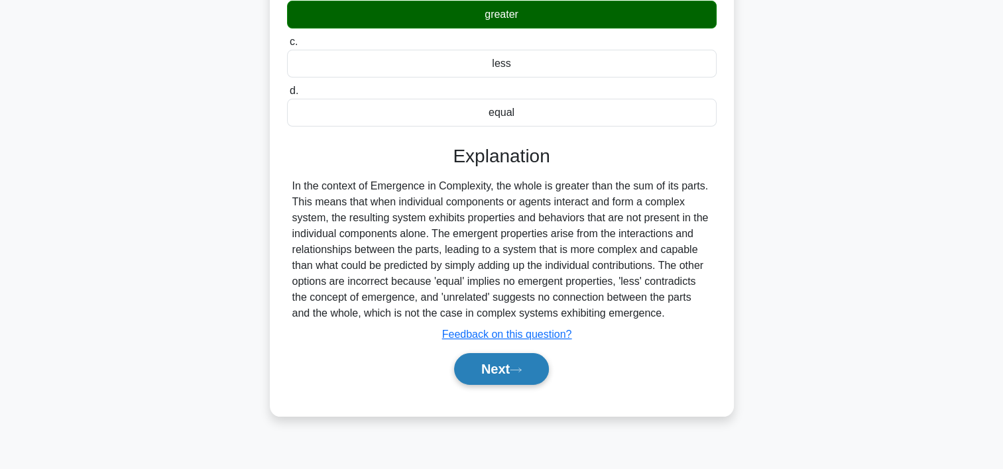
click at [528, 362] on button "Next" at bounding box center [501, 369] width 95 height 32
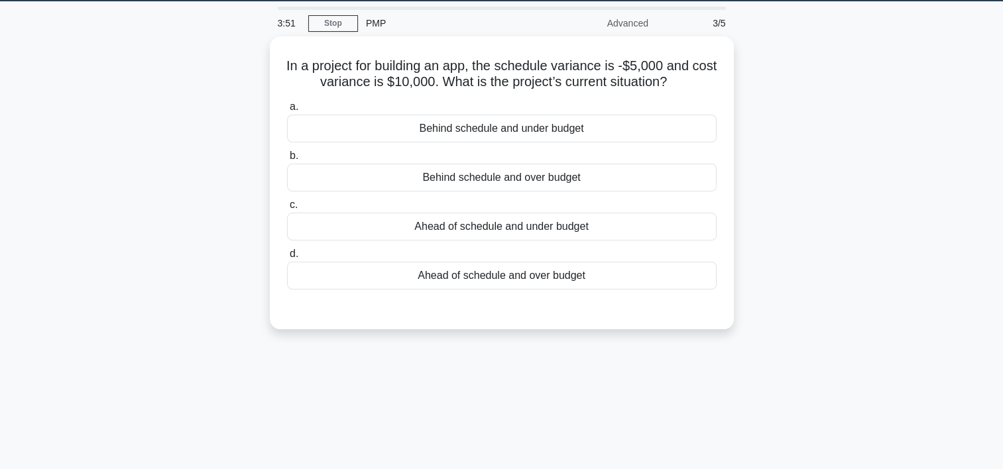
scroll to position [21, 0]
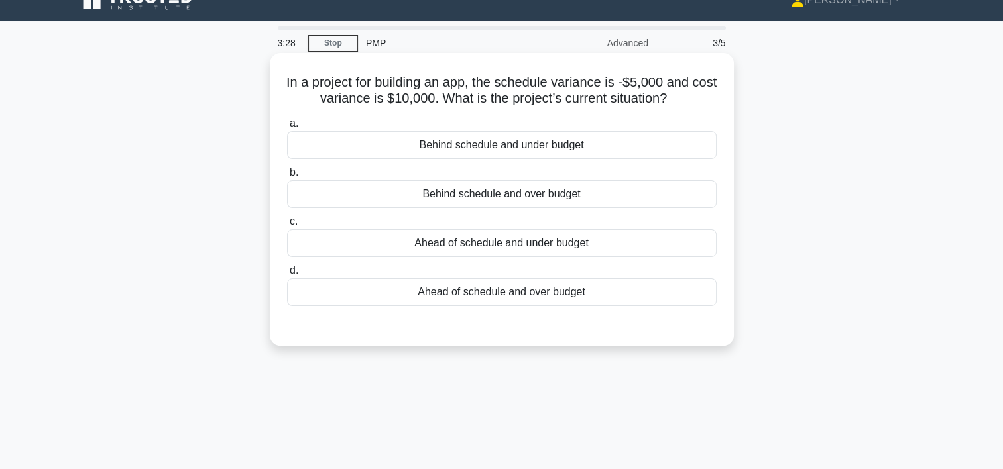
click at [569, 146] on div "Behind schedule and under budget" at bounding box center [502, 145] width 430 height 28
click at [287, 128] on input "a. Behind schedule and under budget" at bounding box center [287, 123] width 0 height 9
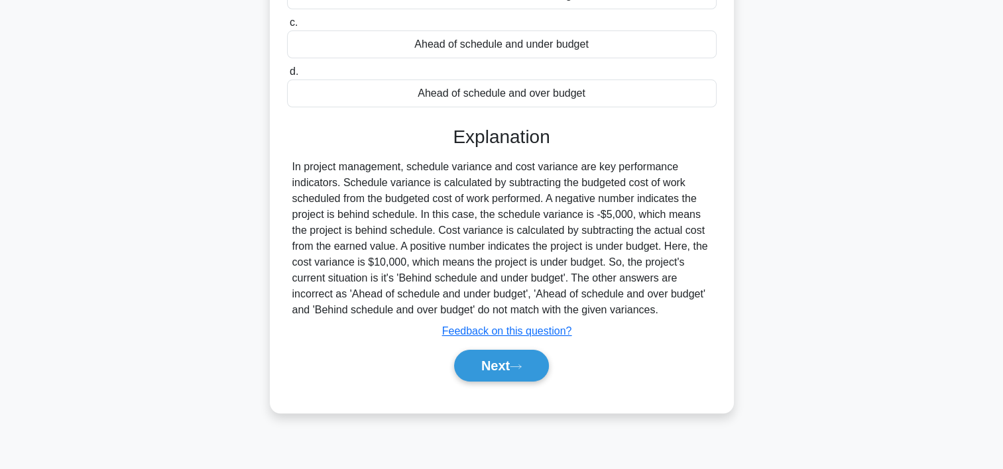
scroll to position [235, 0]
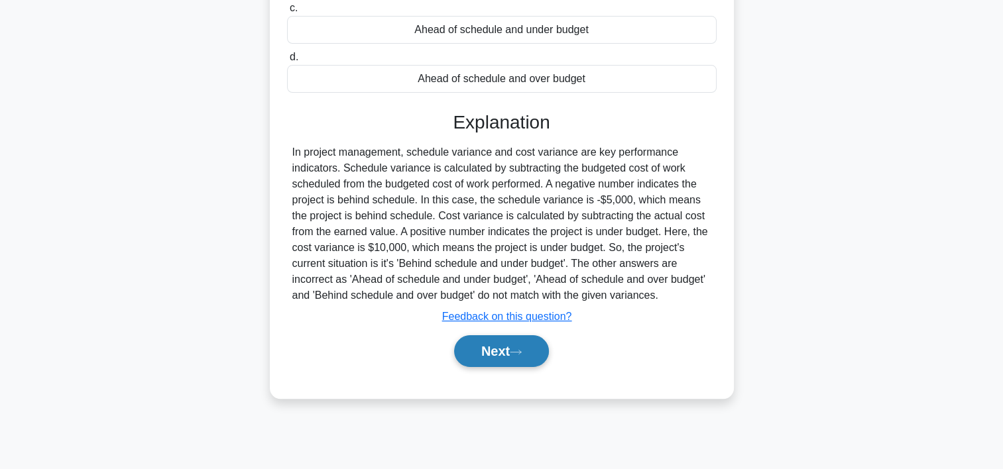
click at [544, 351] on button "Next" at bounding box center [501, 351] width 95 height 32
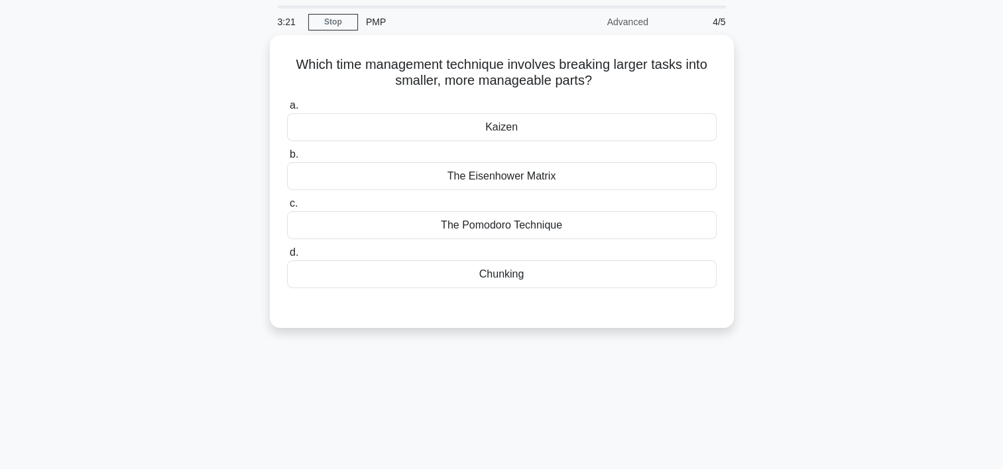
scroll to position [36, 0]
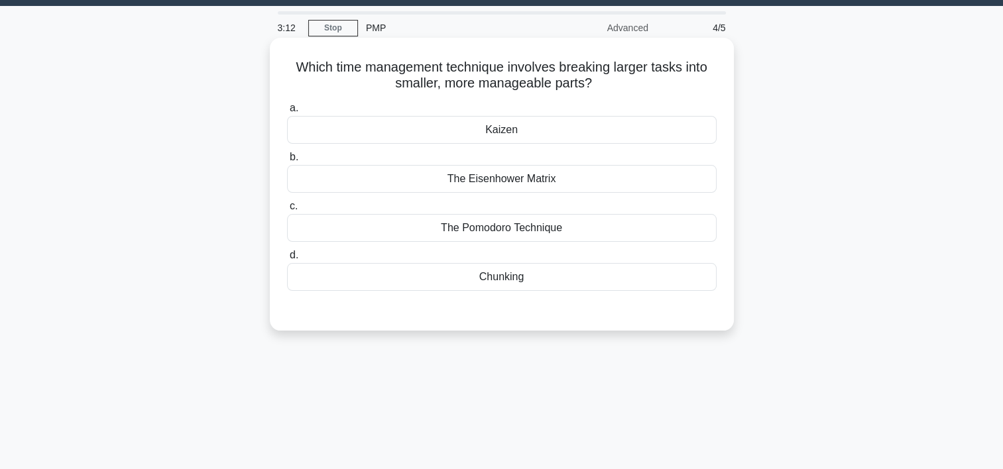
click at [501, 281] on div "Chunking" at bounding box center [502, 277] width 430 height 28
click at [287, 260] on input "d. Chunking" at bounding box center [287, 255] width 0 height 9
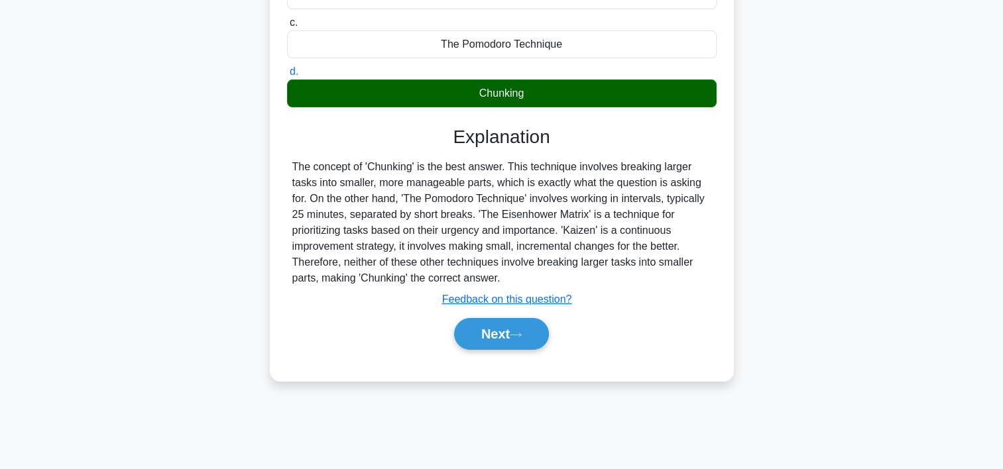
scroll to position [247, 0]
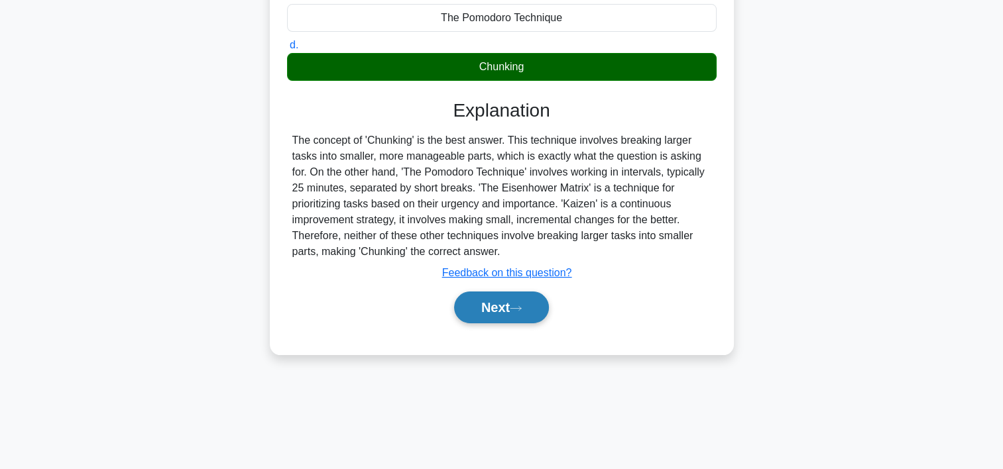
click at [522, 305] on icon at bounding box center [516, 308] width 12 height 7
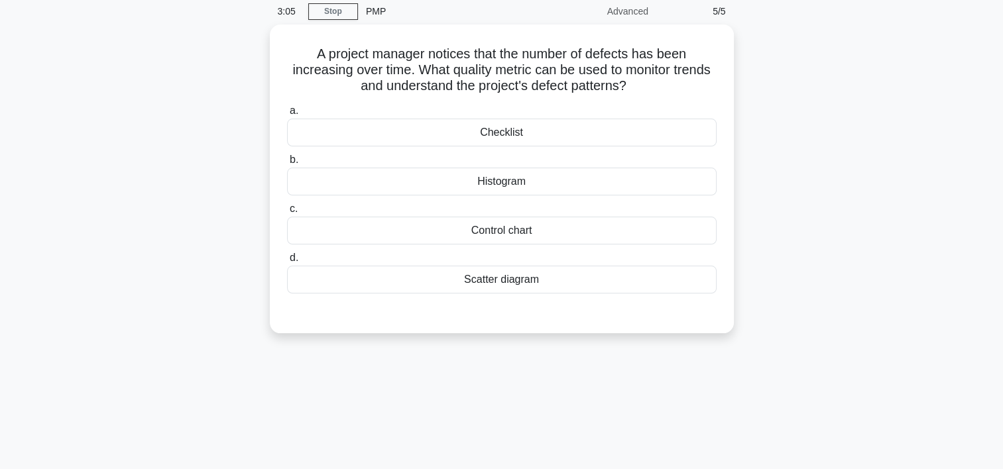
scroll to position [52, 0]
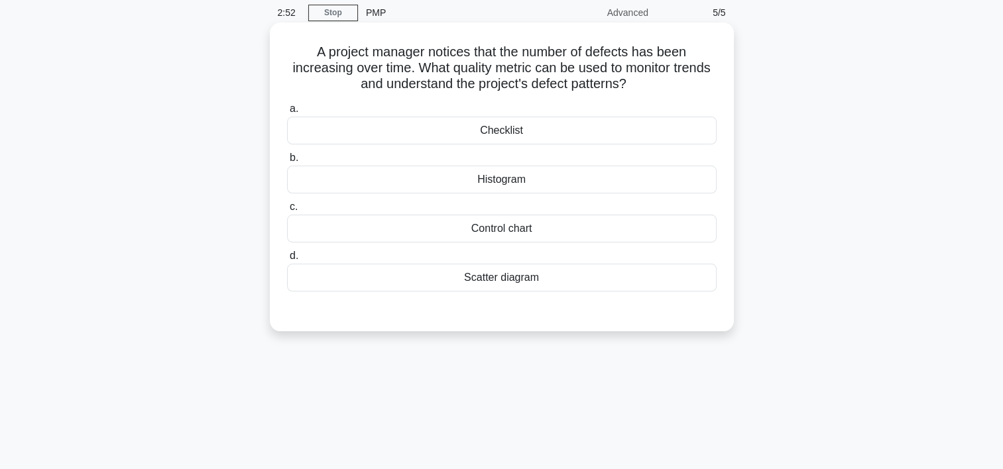
click at [490, 230] on div "Control chart" at bounding box center [502, 229] width 430 height 28
click at [287, 211] on input "c. Control chart" at bounding box center [287, 207] width 0 height 9
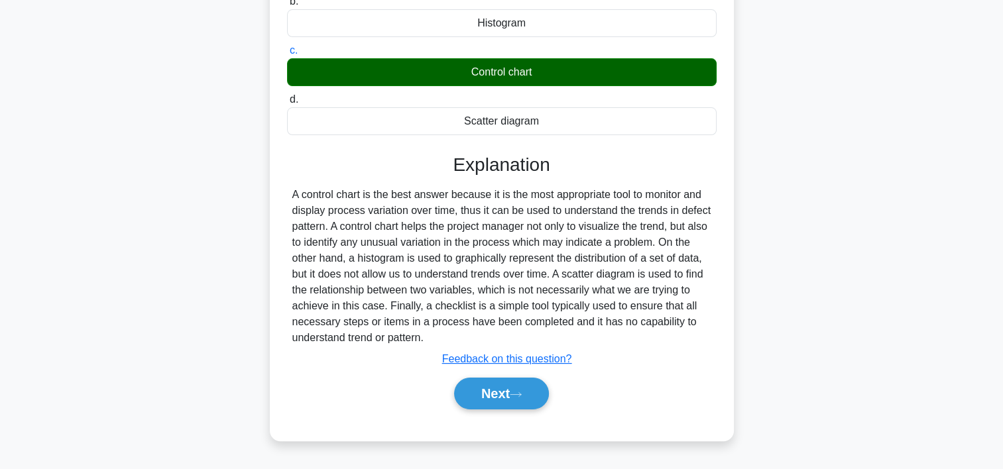
scroll to position [233, 0]
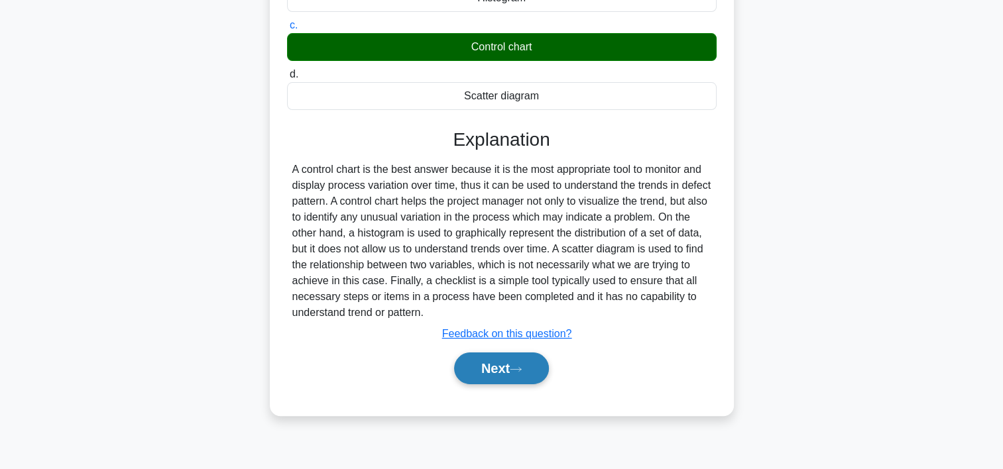
click at [531, 374] on button "Next" at bounding box center [501, 369] width 95 height 32
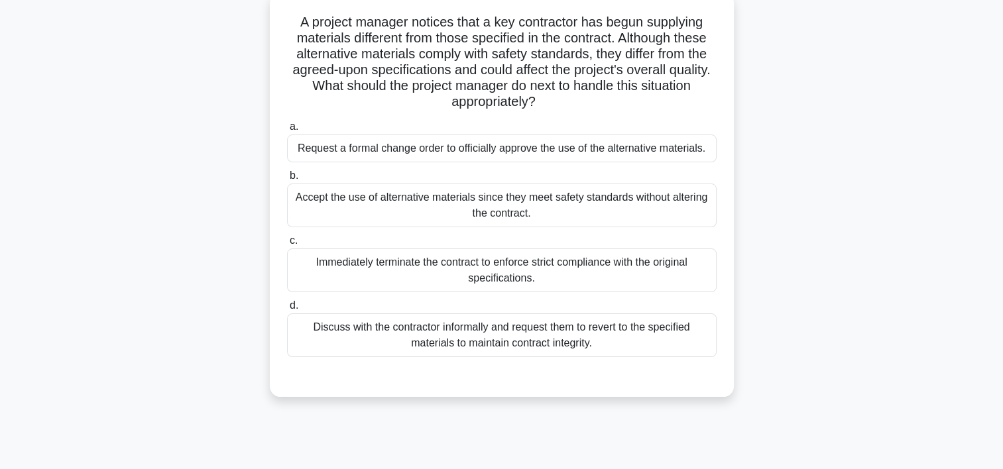
scroll to position [87, 0]
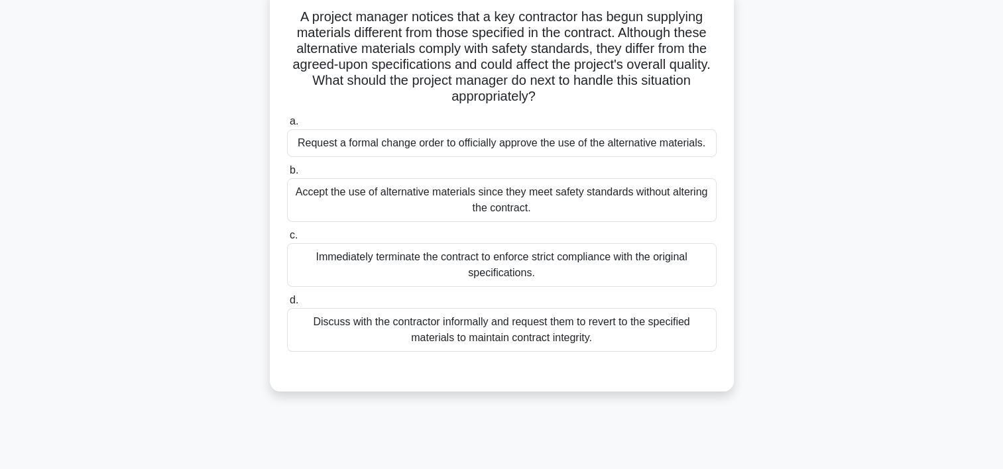
click at [568, 325] on div "Discuss with the contractor informally and request them to revert to the specif…" at bounding box center [502, 330] width 430 height 44
click at [287, 305] on input "d. Discuss with the contractor informally and request them to revert to the spe…" at bounding box center [287, 300] width 0 height 9
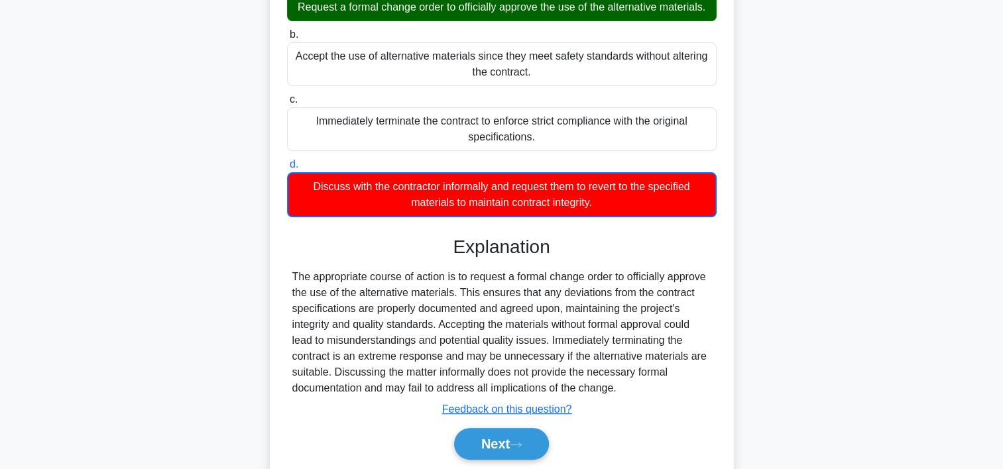
scroll to position [284, 0]
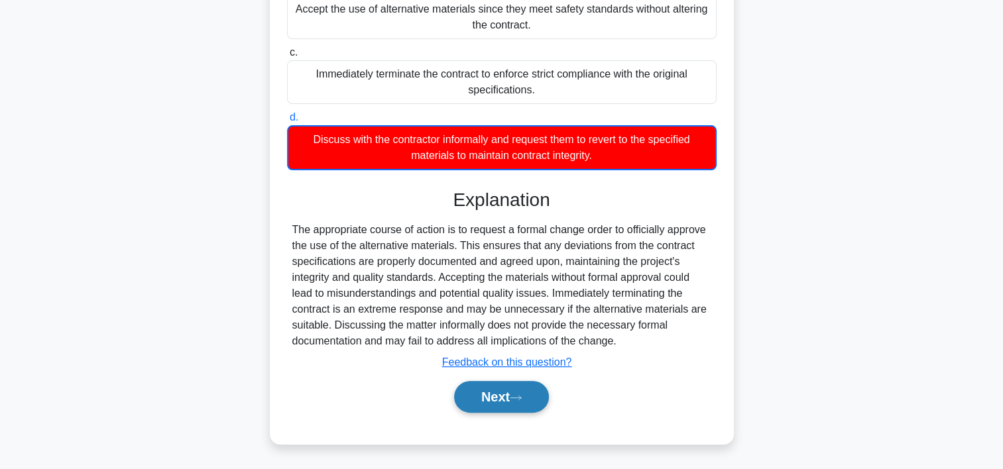
click at [461, 394] on button "Next" at bounding box center [501, 397] width 95 height 32
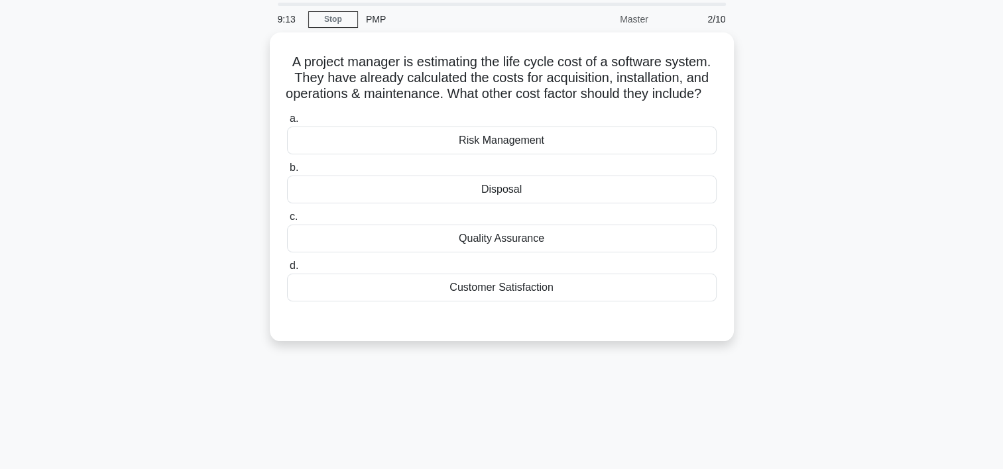
scroll to position [4, 0]
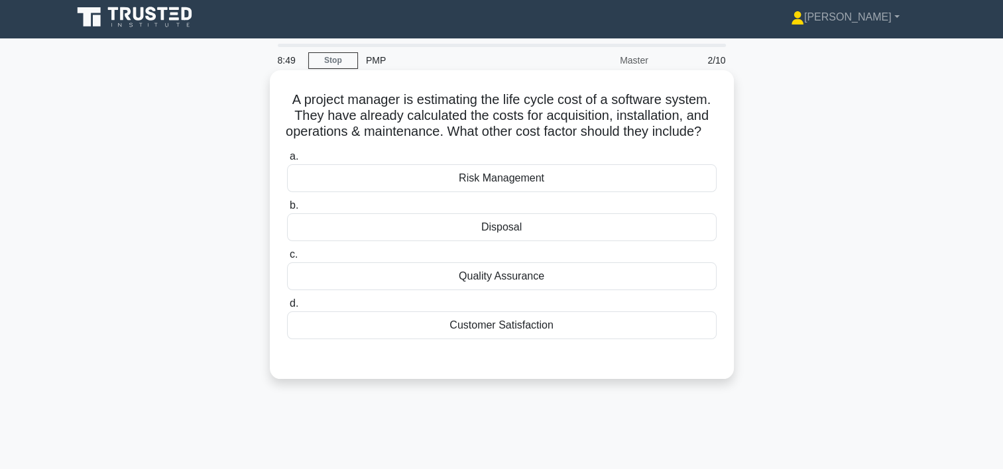
click at [530, 241] on div "Disposal" at bounding box center [502, 227] width 430 height 28
click at [287, 210] on input "b. Disposal" at bounding box center [287, 206] width 0 height 9
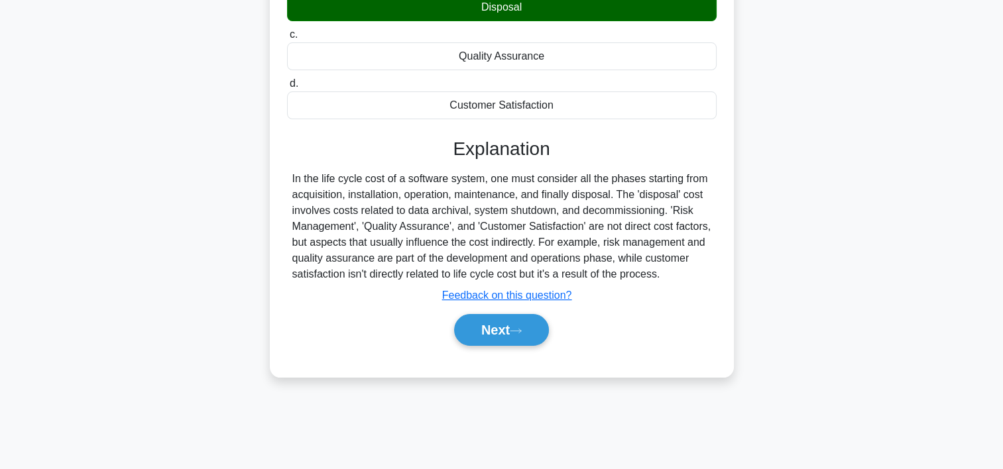
scroll to position [244, 0]
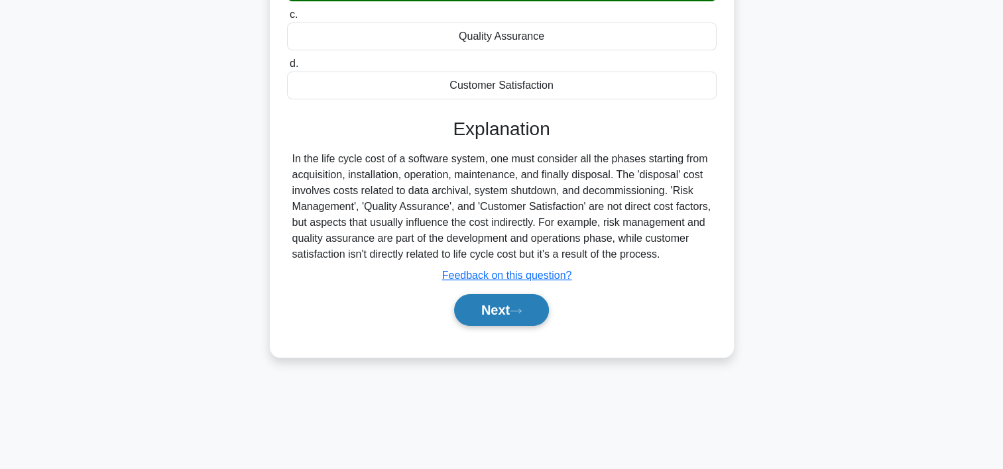
click at [534, 320] on button "Next" at bounding box center [501, 310] width 95 height 32
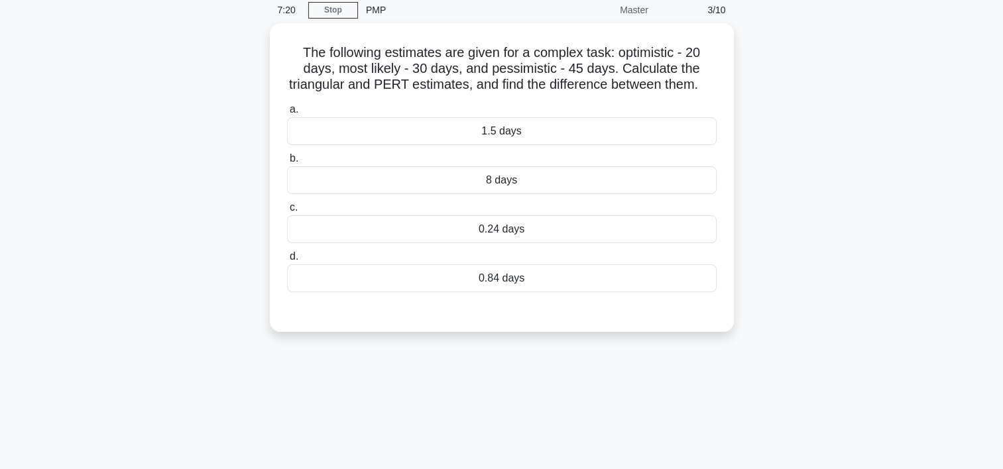
scroll to position [58, 0]
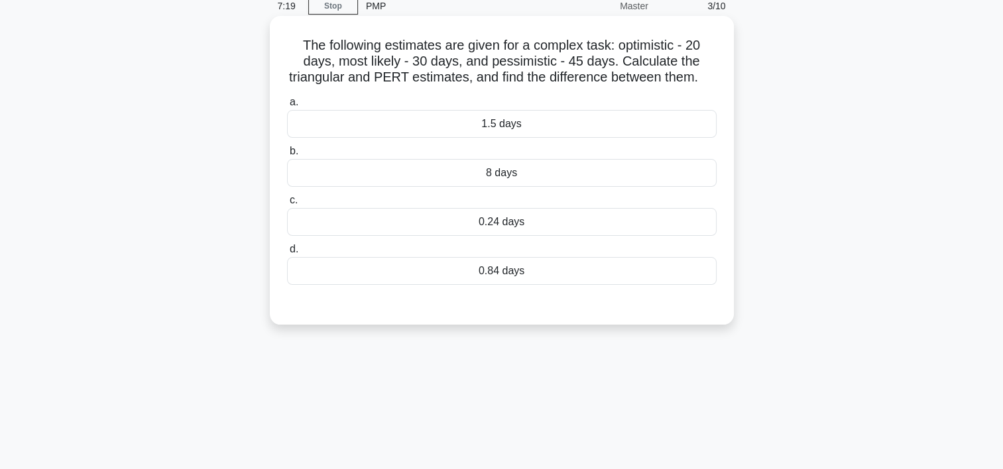
click at [597, 187] on div "8 days" at bounding box center [502, 173] width 430 height 28
click at [287, 156] on input "b. 8 days" at bounding box center [287, 151] width 0 height 9
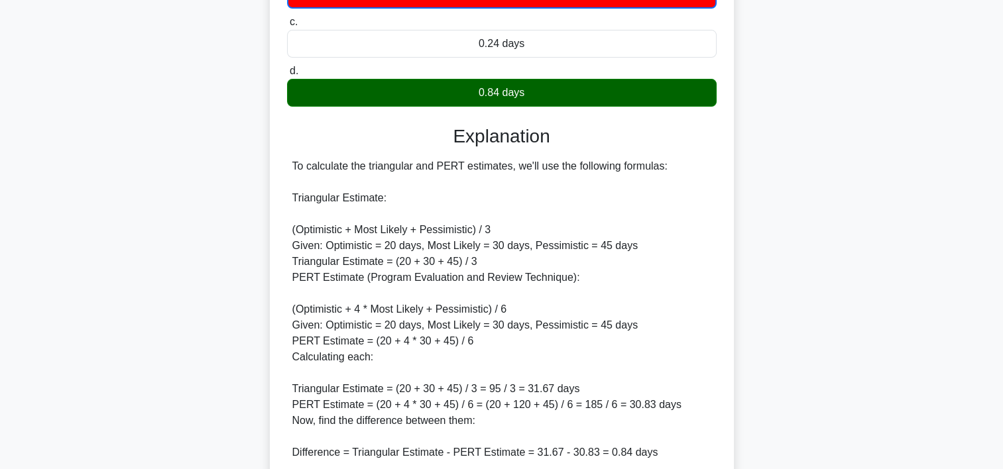
scroll to position [247, 0]
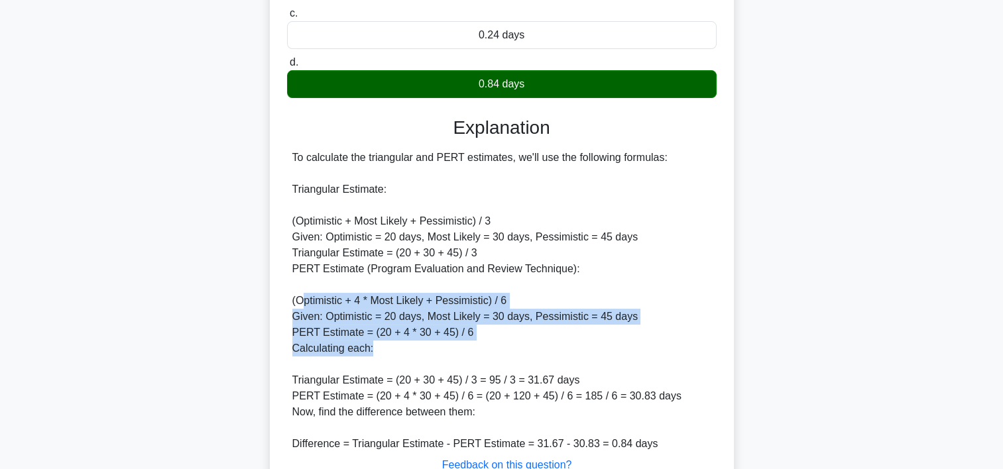
drag, startPoint x: 303, startPoint y: 312, endPoint x: 383, endPoint y: 365, distance: 95.3
click at [383, 365] on div "To calculate the triangular and PERT estimates, we'll use the following formula…" at bounding box center [501, 301] width 419 height 302
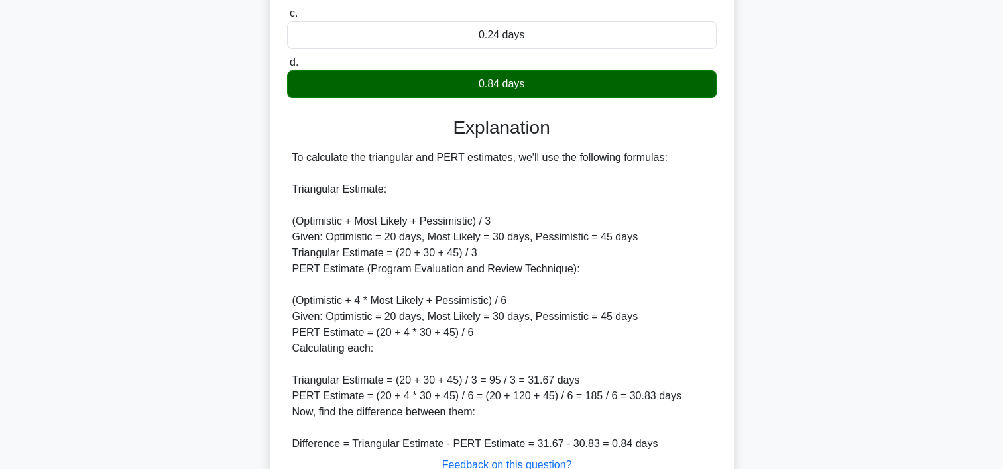
drag, startPoint x: 383, startPoint y: 365, endPoint x: 567, endPoint y: 280, distance: 202.6
click at [567, 280] on div "To calculate the triangular and PERT estimates, we'll use the following formula…" at bounding box center [501, 301] width 419 height 302
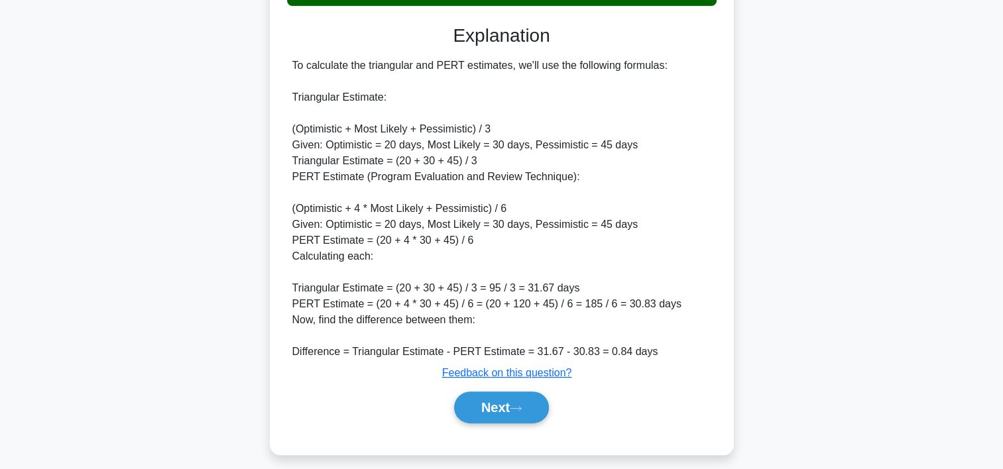
scroll to position [364, 0]
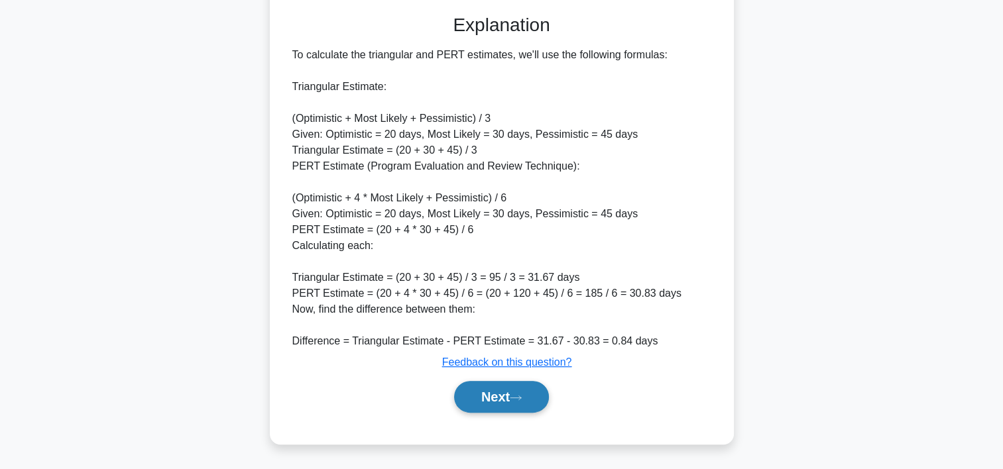
click at [510, 400] on button "Next" at bounding box center [501, 397] width 95 height 32
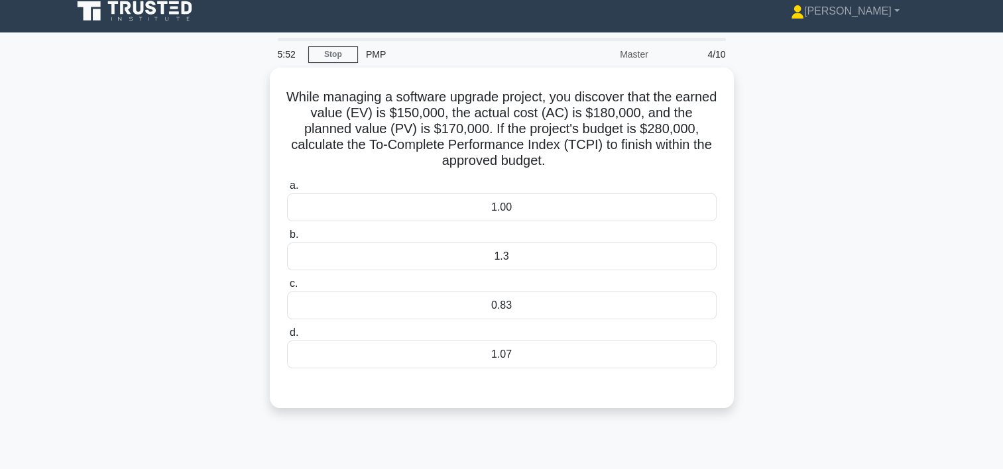
scroll to position [3, 0]
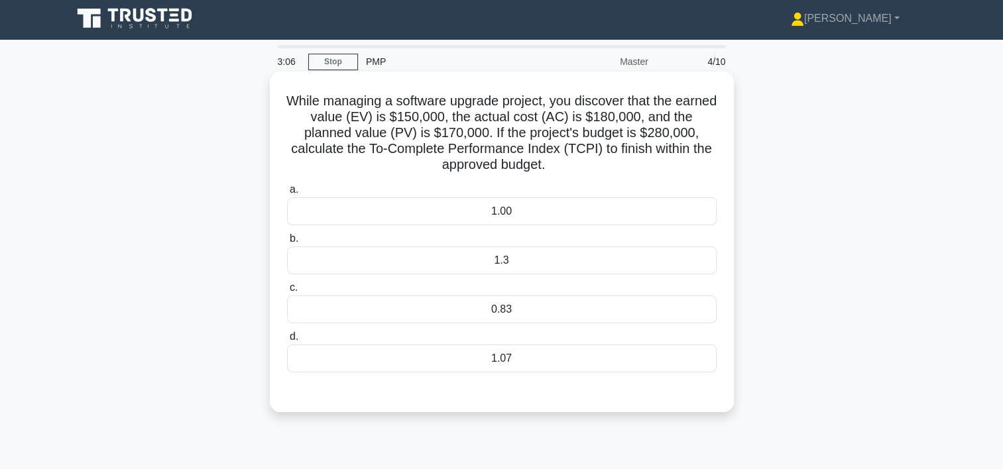
click at [552, 256] on div "1.3" at bounding box center [502, 261] width 430 height 28
click at [287, 243] on input "b. 1.3" at bounding box center [287, 239] width 0 height 9
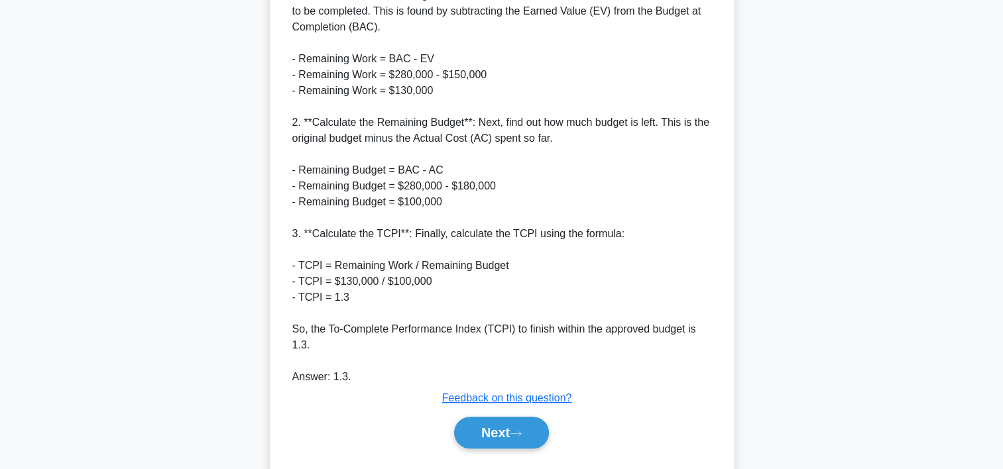
scroll to position [507, 0]
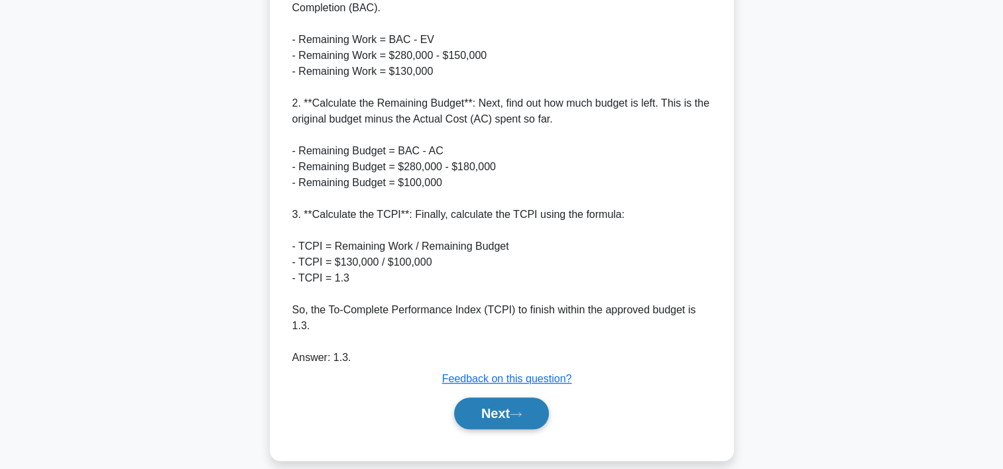
click at [510, 398] on button "Next" at bounding box center [501, 414] width 95 height 32
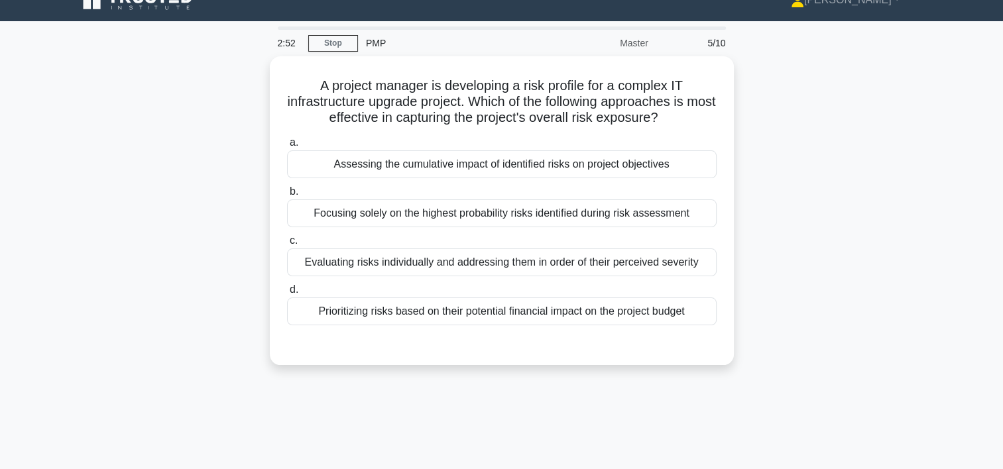
scroll to position [17, 0]
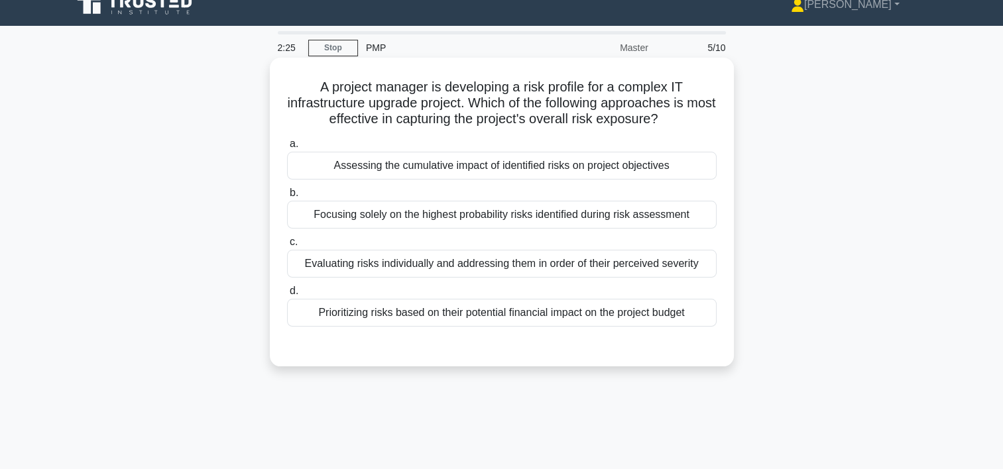
click at [568, 167] on div "Assessing the cumulative impact of identified risks on project objectives" at bounding box center [502, 166] width 430 height 28
click at [287, 149] on input "a. Assessing the cumulative impact of identified risks on project objectives" at bounding box center [287, 144] width 0 height 9
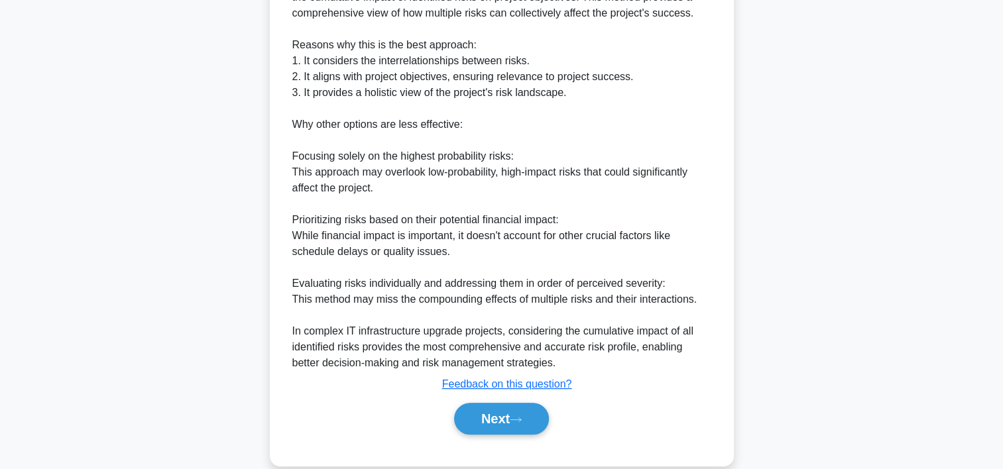
scroll to position [434, 0]
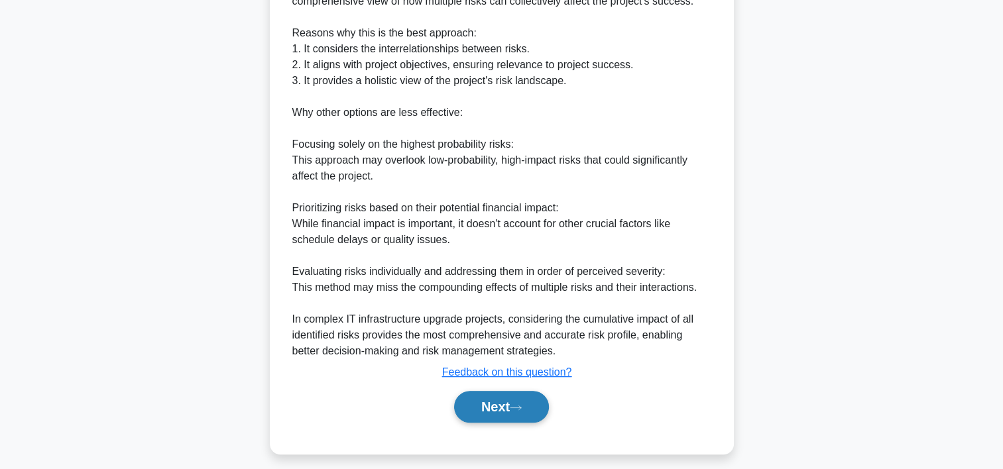
click at [522, 395] on button "Next" at bounding box center [501, 407] width 95 height 32
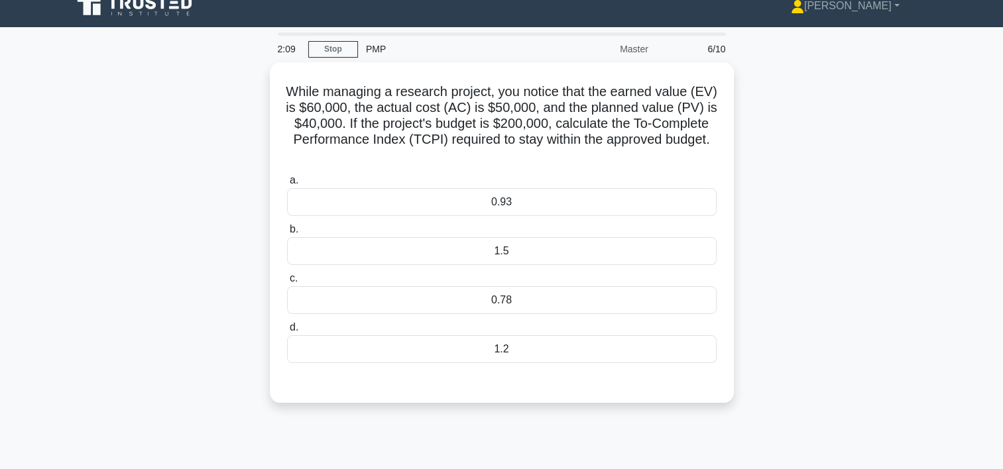
scroll to position [10, 0]
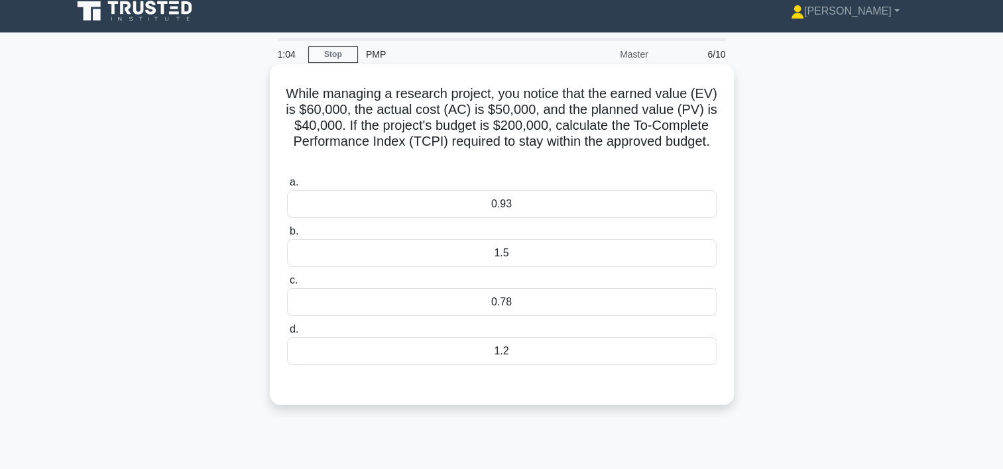
click at [516, 199] on div "0.93" at bounding box center [502, 204] width 430 height 28
click at [287, 187] on input "a. 0.93" at bounding box center [287, 182] width 0 height 9
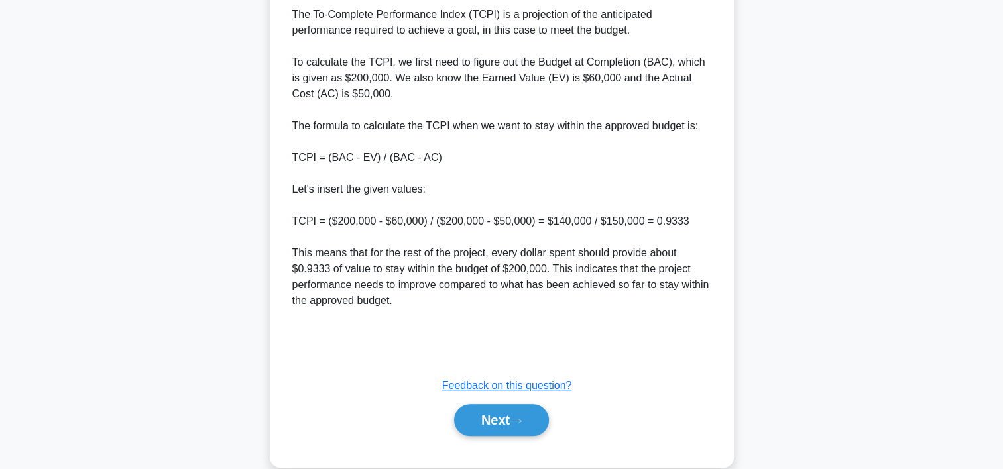
scroll to position [443, 0]
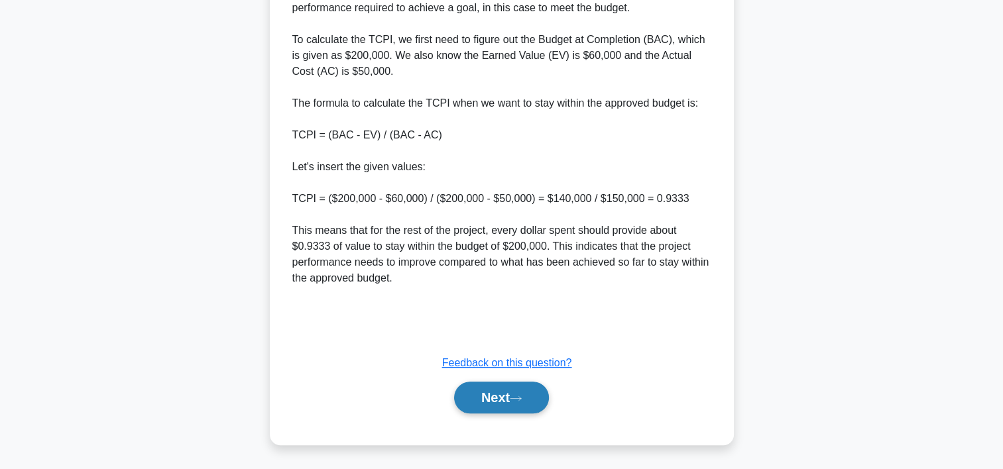
click at [479, 404] on button "Next" at bounding box center [501, 398] width 95 height 32
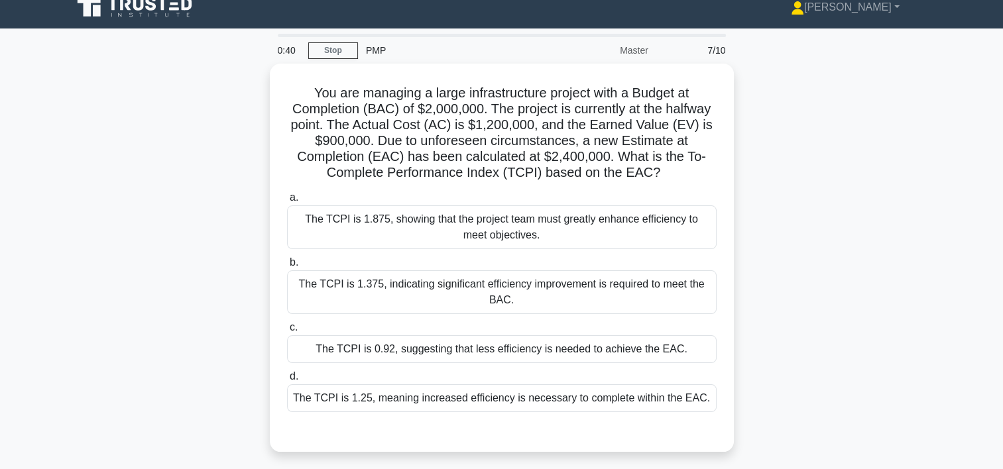
scroll to position [0, 0]
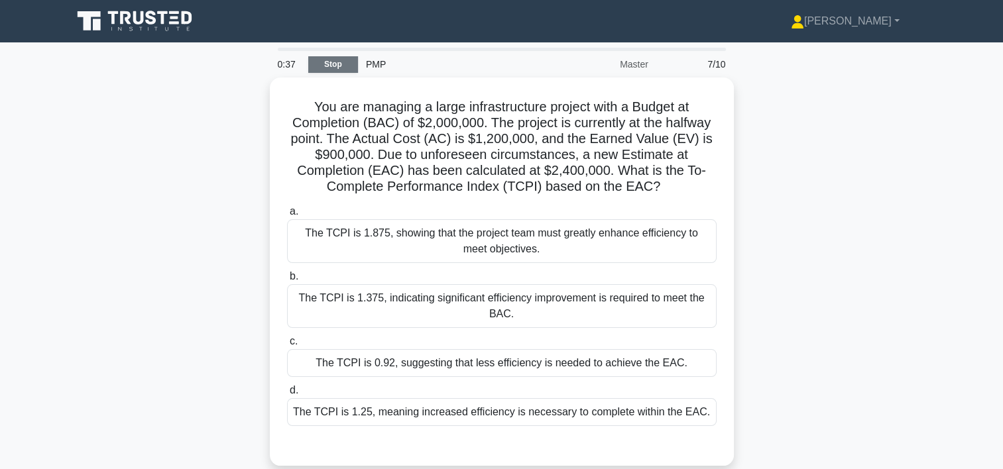
click at [318, 58] on link "Stop" at bounding box center [333, 64] width 50 height 17
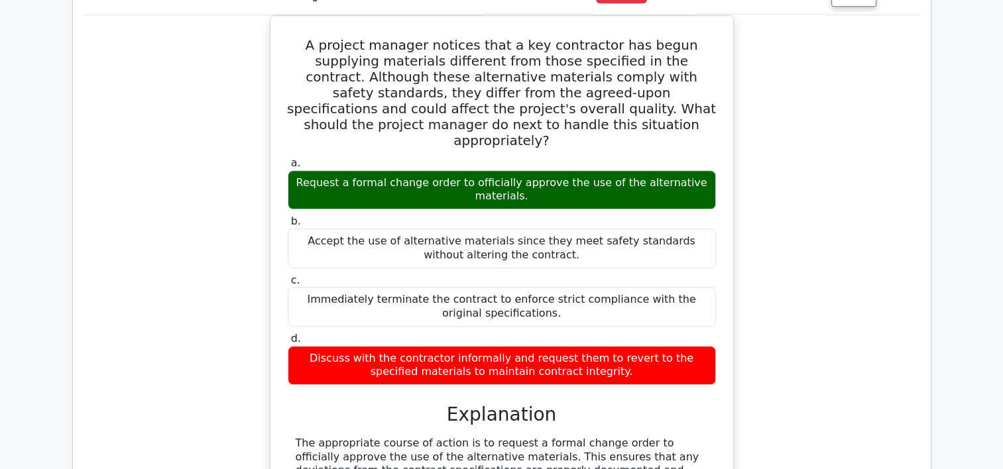
scroll to position [854, 0]
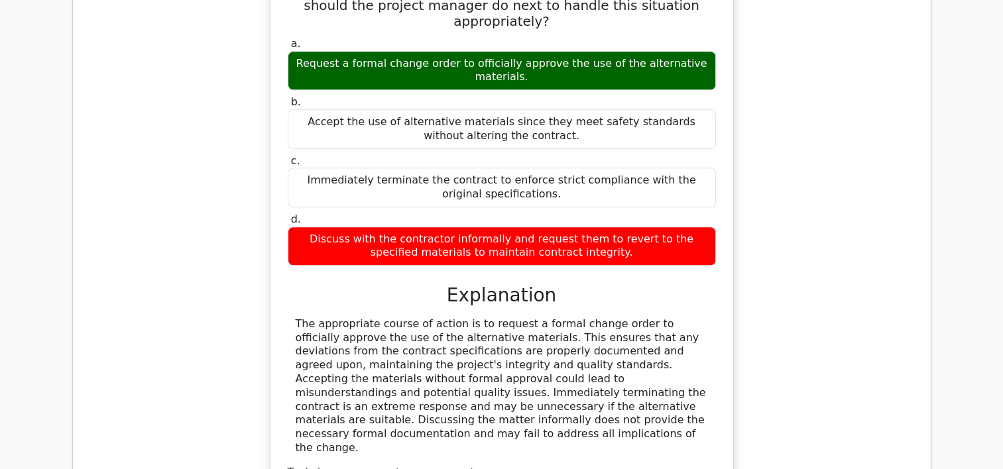
drag, startPoint x: 995, startPoint y: 248, endPoint x: 963, endPoint y: 99, distance: 151.9
click at [963, 99] on main "Your Test Results Project Management Professional 67% Your Score Keep practicin…" at bounding box center [501, 37] width 1003 height 1698
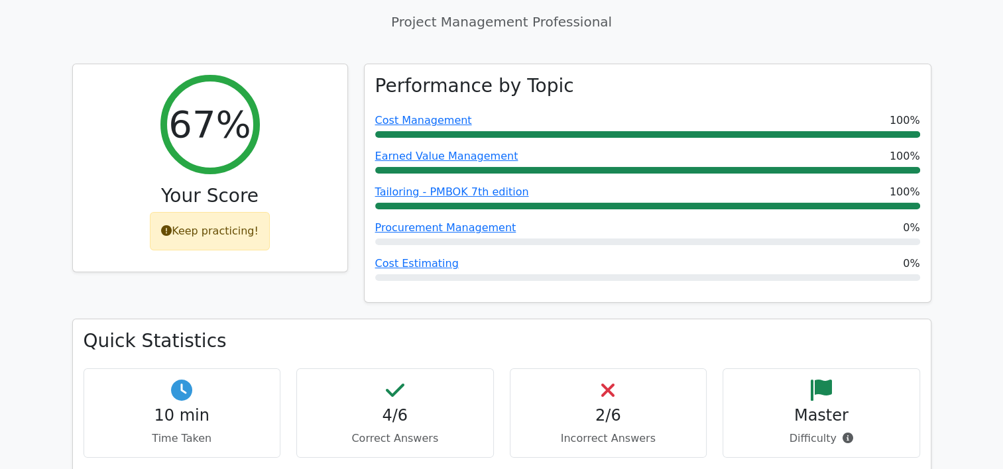
scroll to position [0, 0]
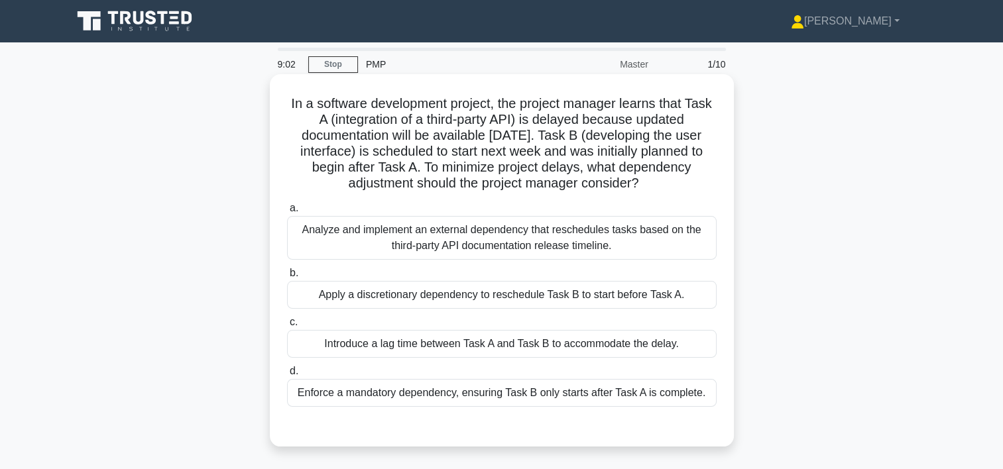
click at [533, 249] on div "Analyze and implement an external dependency that reschedules tasks based on th…" at bounding box center [502, 238] width 430 height 44
click at [287, 213] on input "a. Analyze and implement an external dependency that reschedules tasks based on…" at bounding box center [287, 208] width 0 height 9
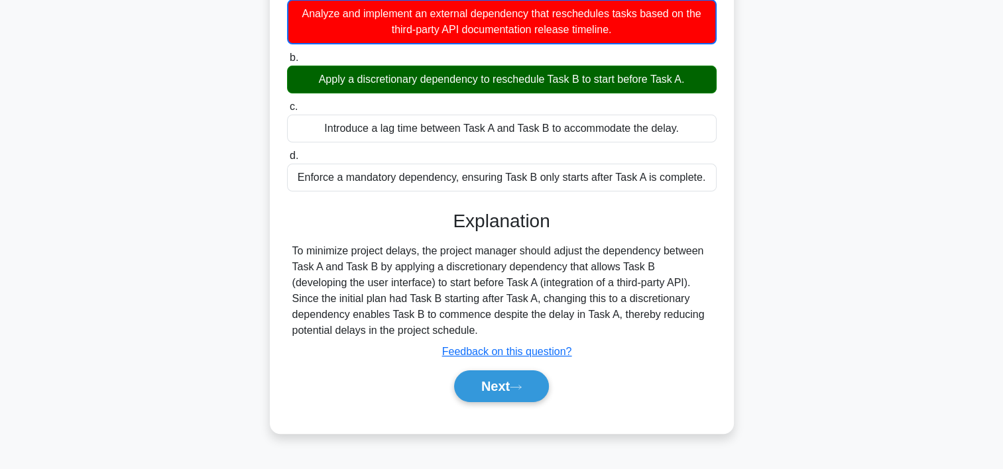
scroll to position [247, 0]
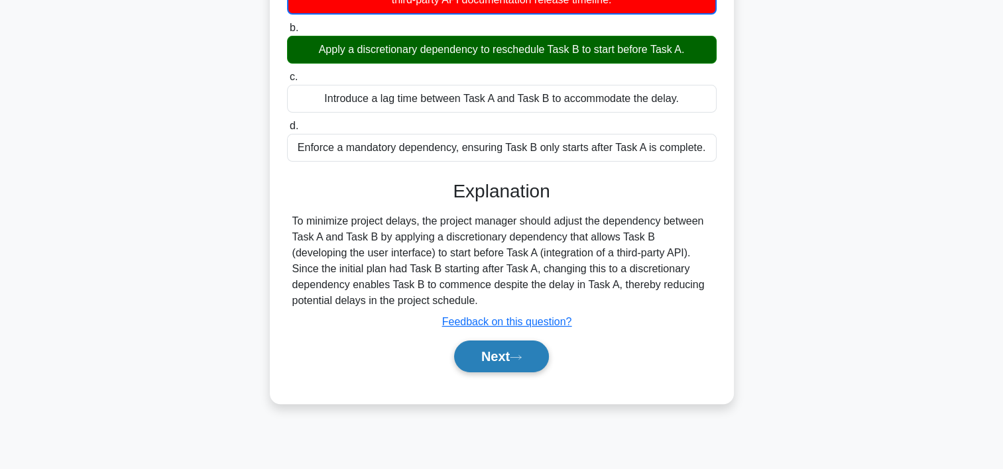
click at [485, 357] on button "Next" at bounding box center [501, 357] width 95 height 32
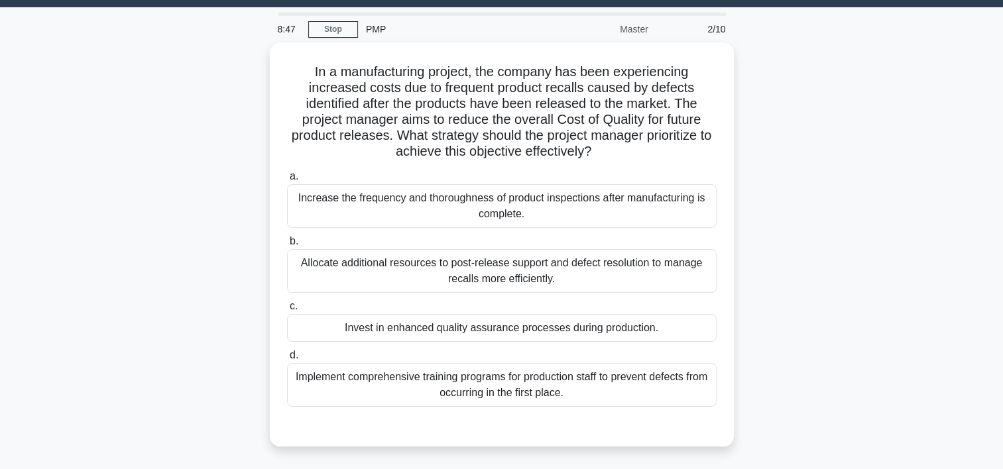
scroll to position [32, 0]
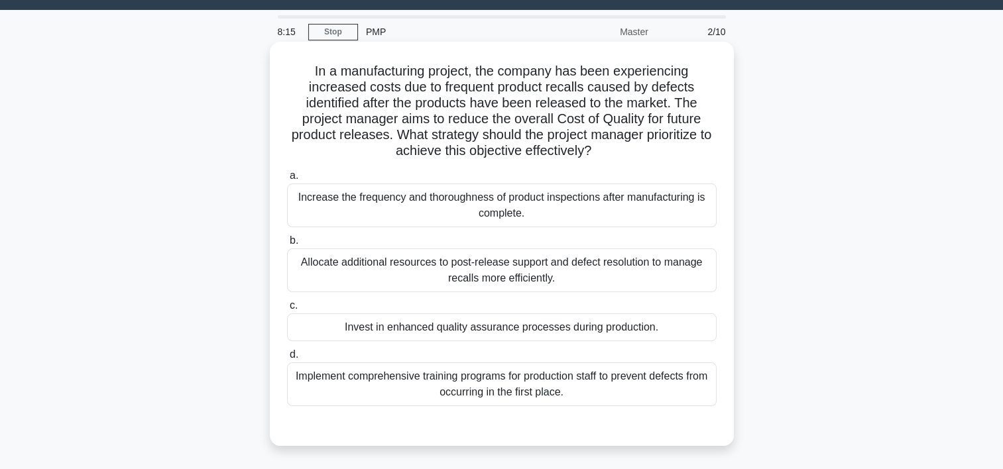
click at [572, 331] on div "Invest in enhanced quality assurance processes during production." at bounding box center [502, 328] width 430 height 28
click at [287, 310] on input "c. Invest in enhanced quality assurance processes during production." at bounding box center [287, 306] width 0 height 9
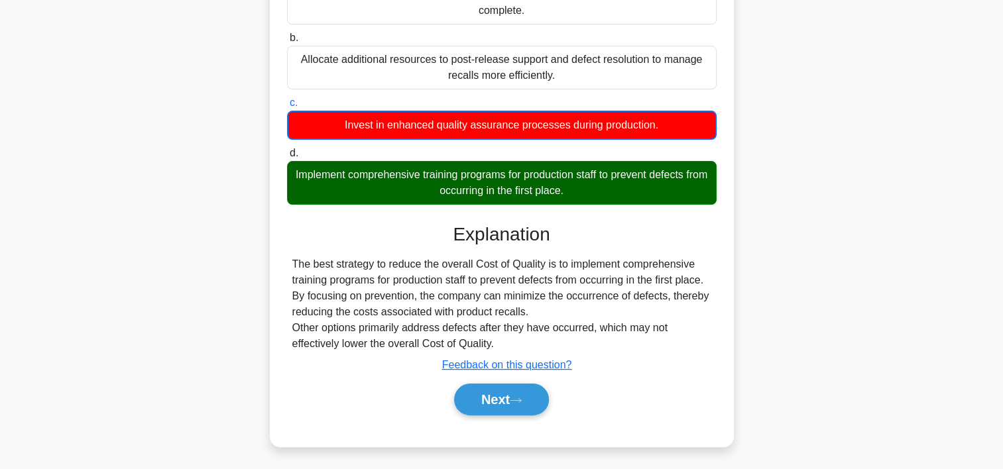
scroll to position [243, 0]
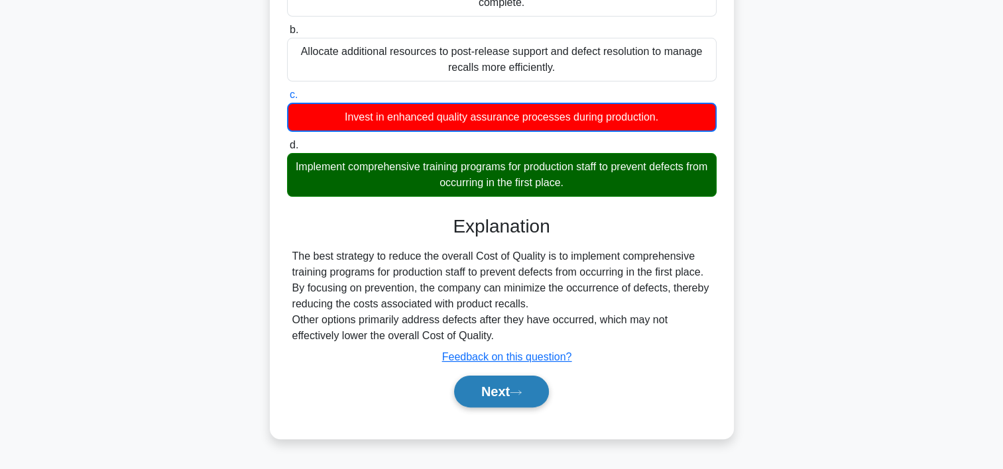
click at [534, 390] on button "Next" at bounding box center [501, 392] width 95 height 32
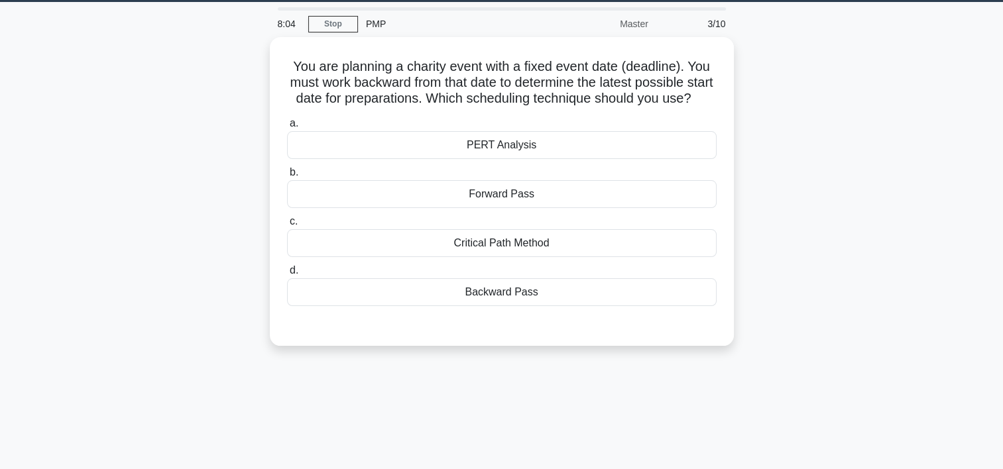
scroll to position [39, 0]
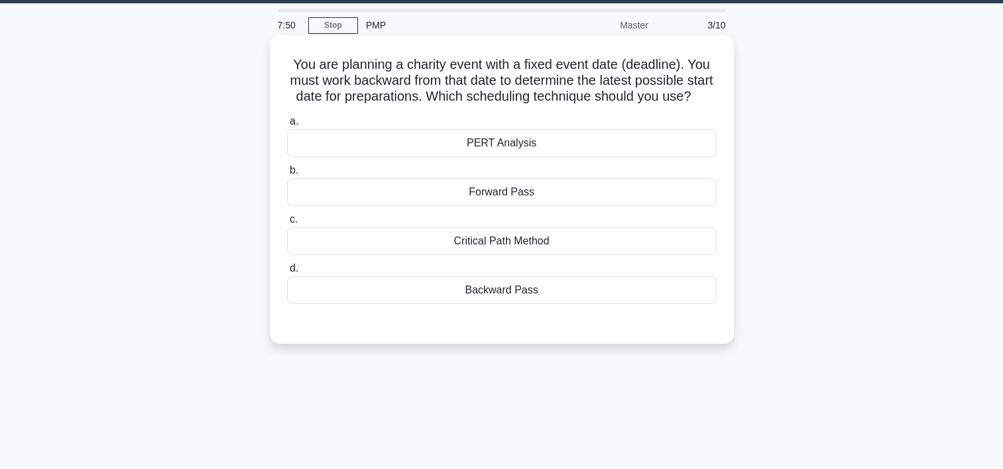
click at [516, 304] on div "Backward Pass" at bounding box center [502, 290] width 430 height 28
click at [287, 273] on input "d. Backward Pass" at bounding box center [287, 269] width 0 height 9
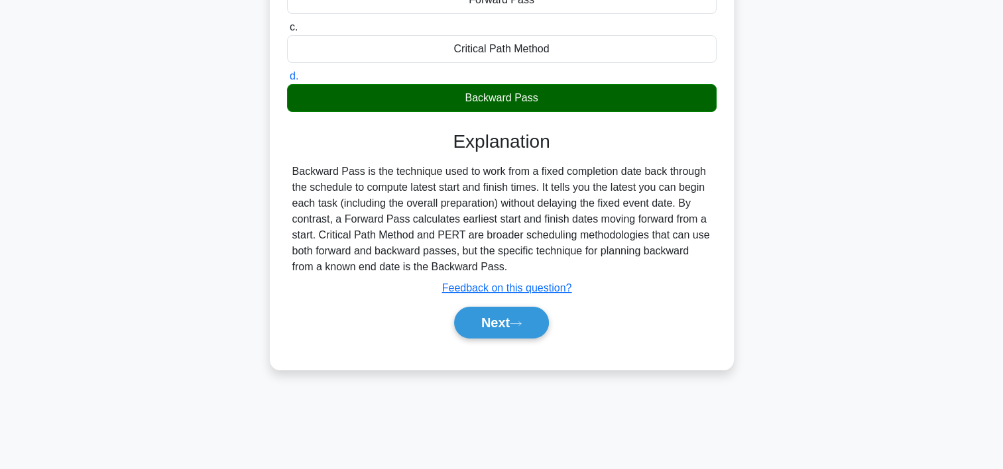
scroll to position [247, 0]
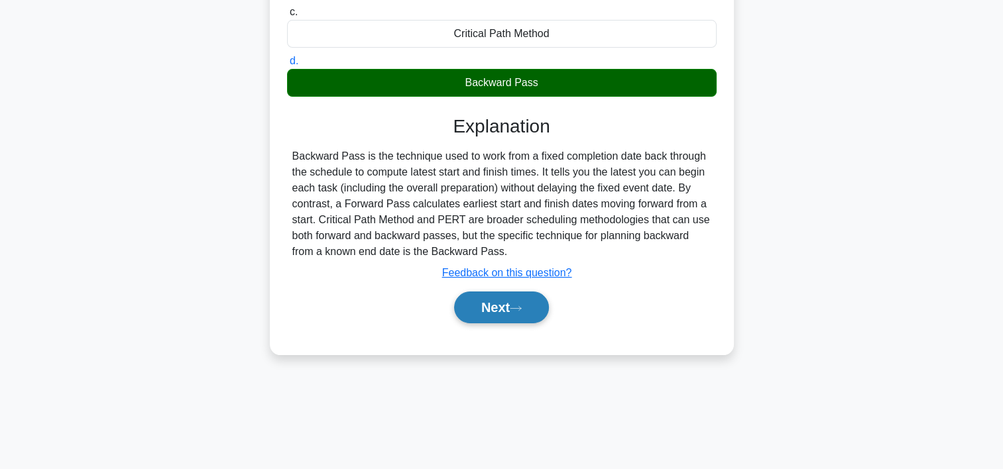
click at [535, 320] on button "Next" at bounding box center [501, 308] width 95 height 32
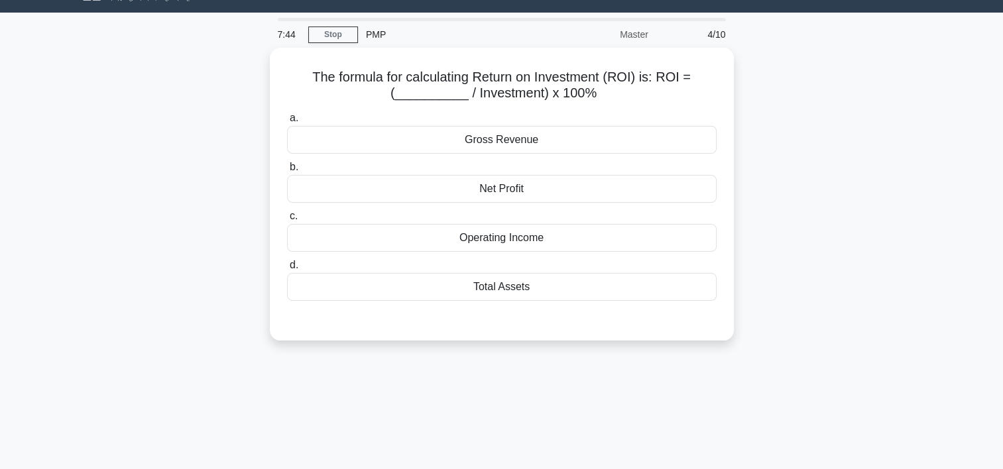
scroll to position [23, 0]
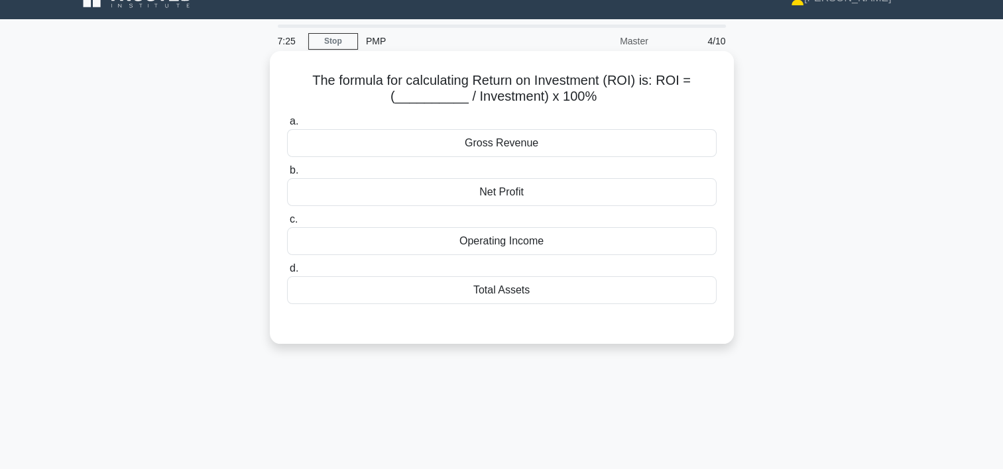
click at [511, 191] on div "Net Profit" at bounding box center [502, 192] width 430 height 28
click at [287, 175] on input "b. Net Profit" at bounding box center [287, 170] width 0 height 9
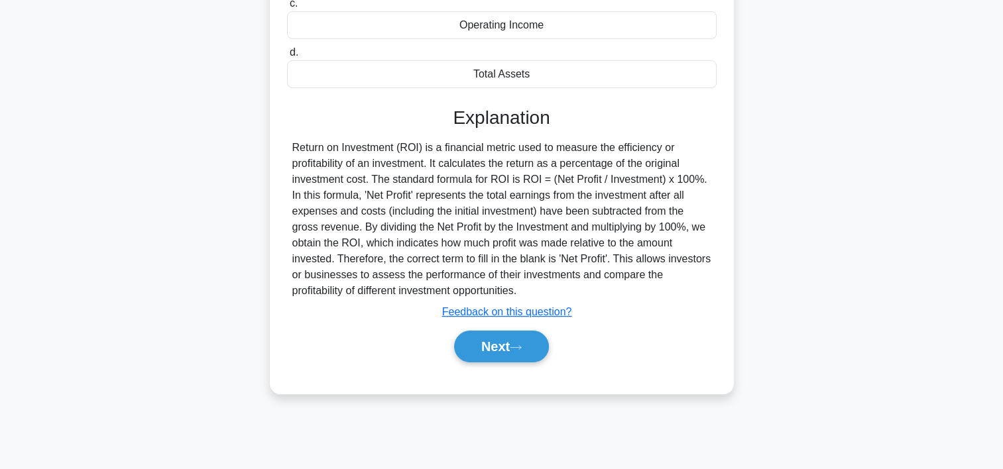
scroll to position [247, 0]
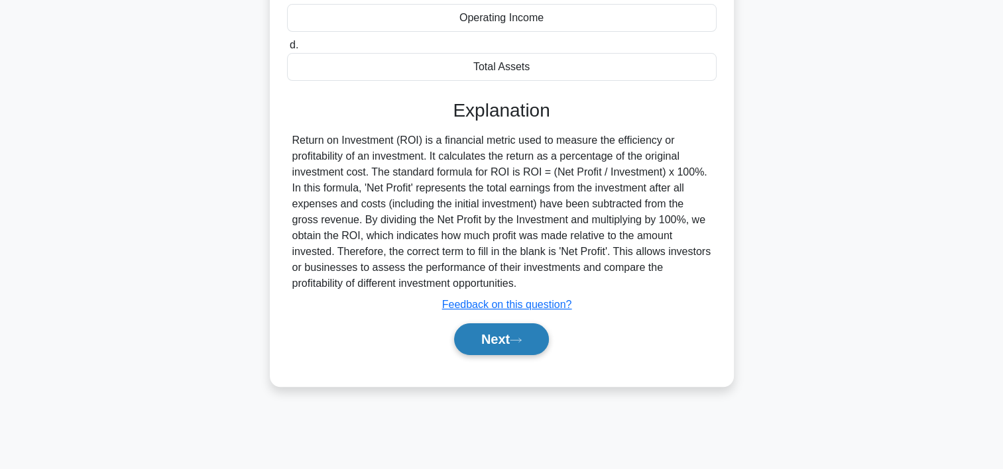
click at [493, 333] on button "Next" at bounding box center [501, 340] width 95 height 32
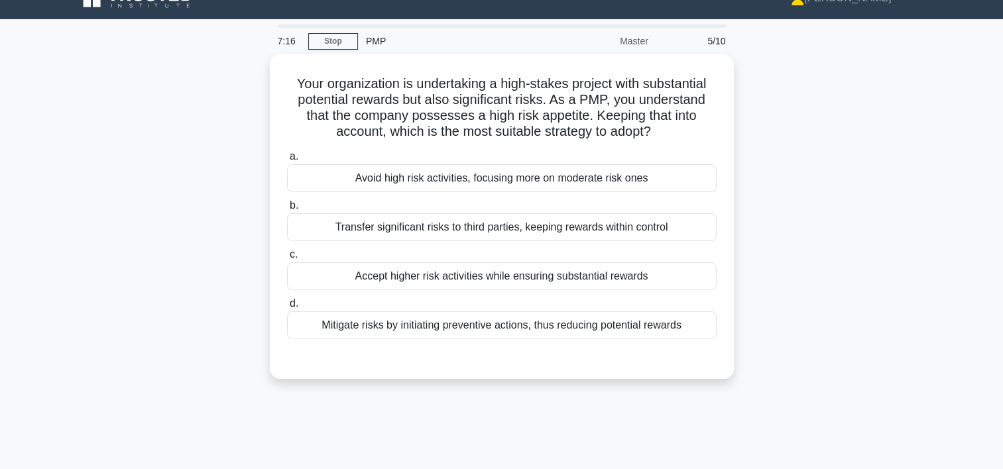
scroll to position [15, 0]
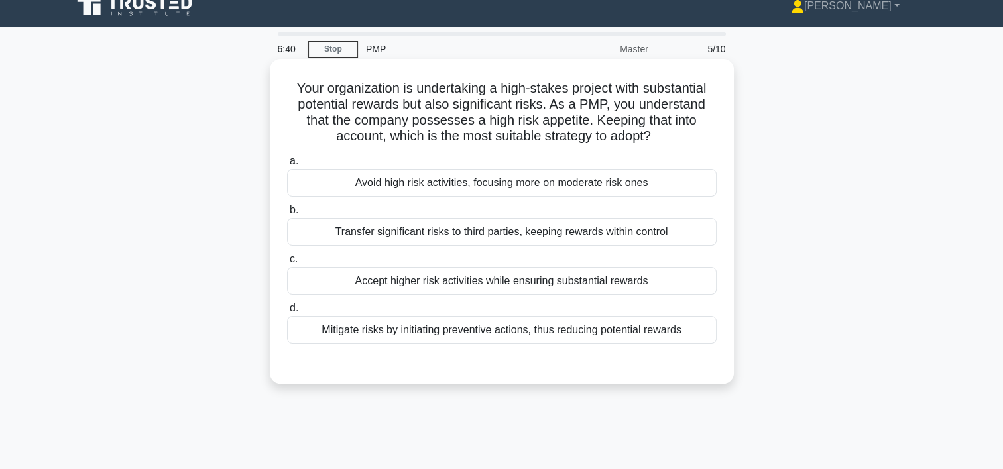
click at [452, 236] on div "Transfer significant risks to third parties, keeping rewards within control" at bounding box center [502, 232] width 430 height 28
click at [287, 215] on input "b. Transfer significant risks to third parties, keeping rewards within control" at bounding box center [287, 210] width 0 height 9
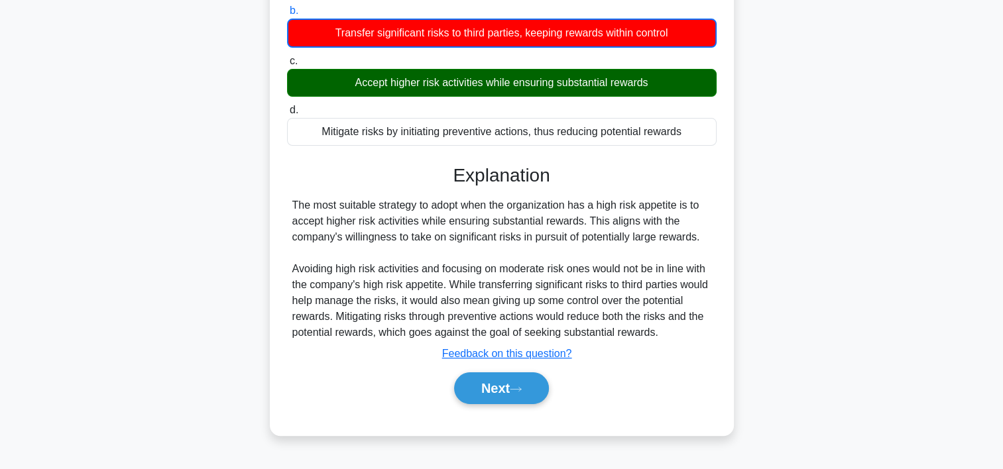
scroll to position [229, 0]
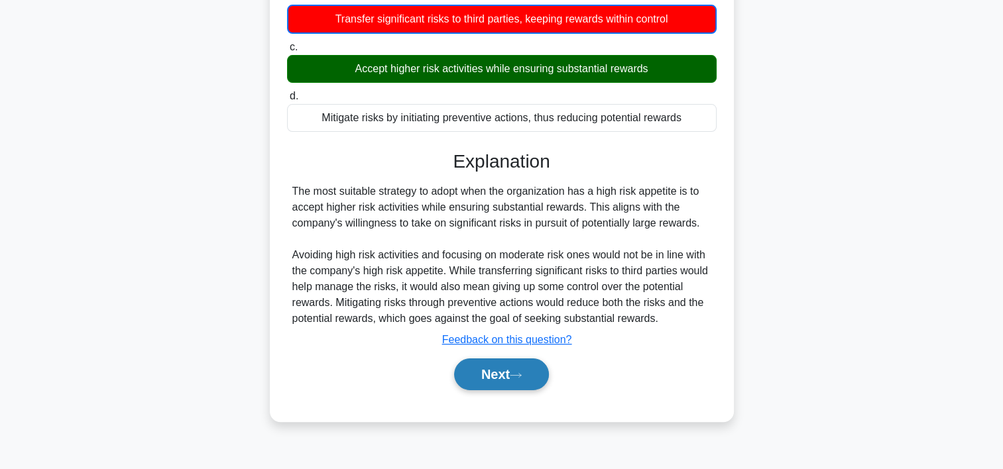
click at [536, 385] on button "Next" at bounding box center [501, 375] width 95 height 32
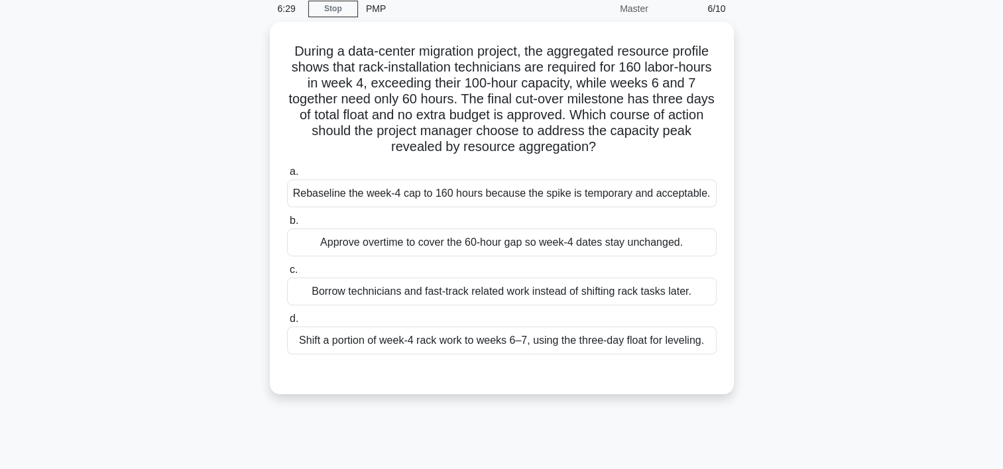
scroll to position [48, 0]
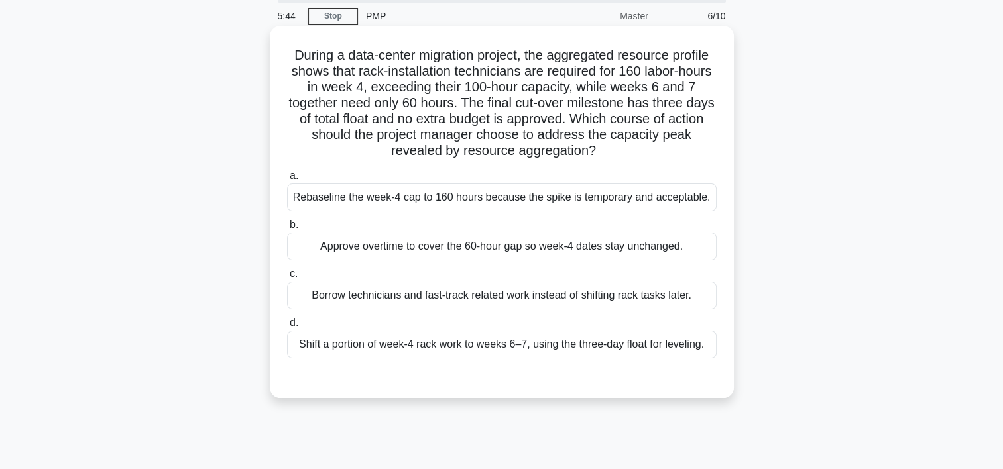
click at [485, 204] on div "Rebaseline the week-4 cap to 160 hours because the spike is temporary and accep…" at bounding box center [502, 198] width 430 height 28
click at [287, 180] on input "a. Rebaseline the week-4 cap to 160 hours because the spike is temporary and ac…" at bounding box center [287, 176] width 0 height 9
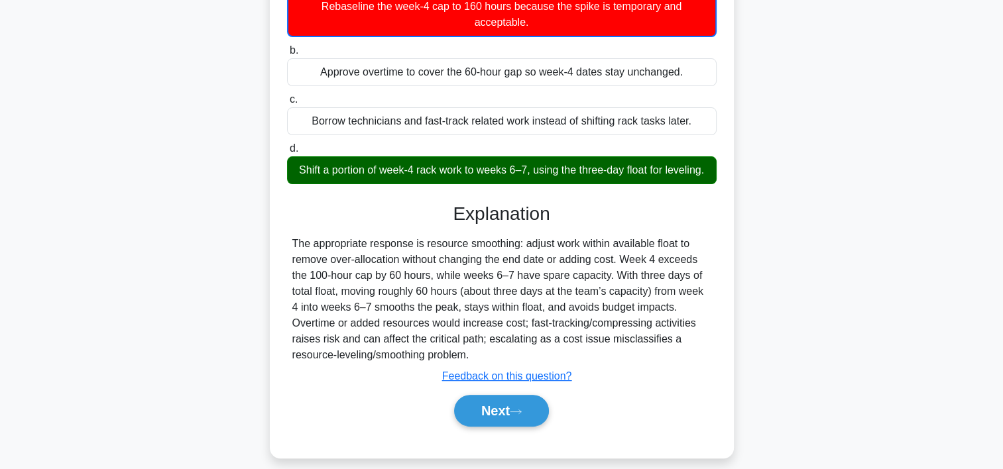
scroll to position [269, 0]
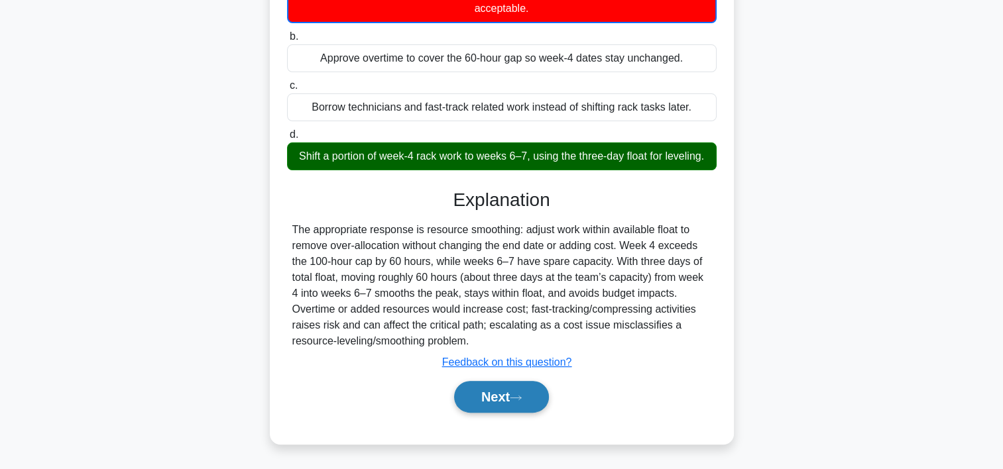
click at [521, 400] on icon at bounding box center [516, 397] width 12 height 7
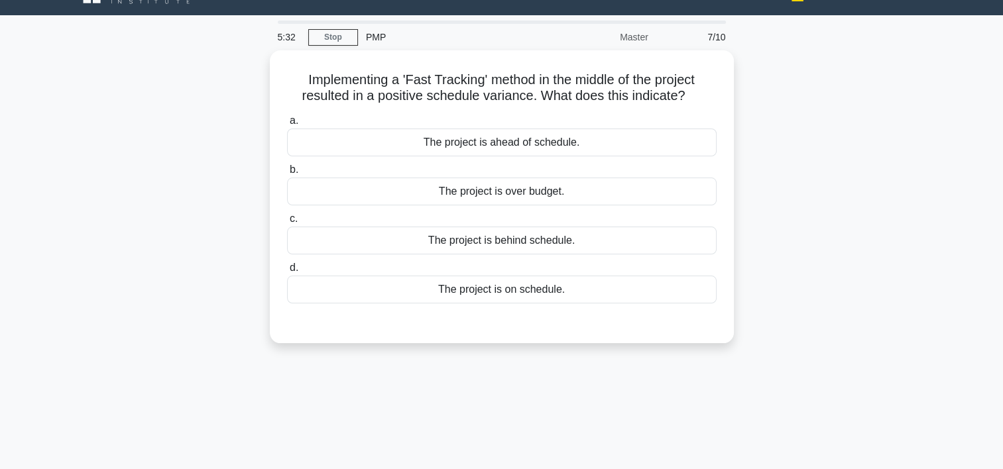
scroll to position [21, 0]
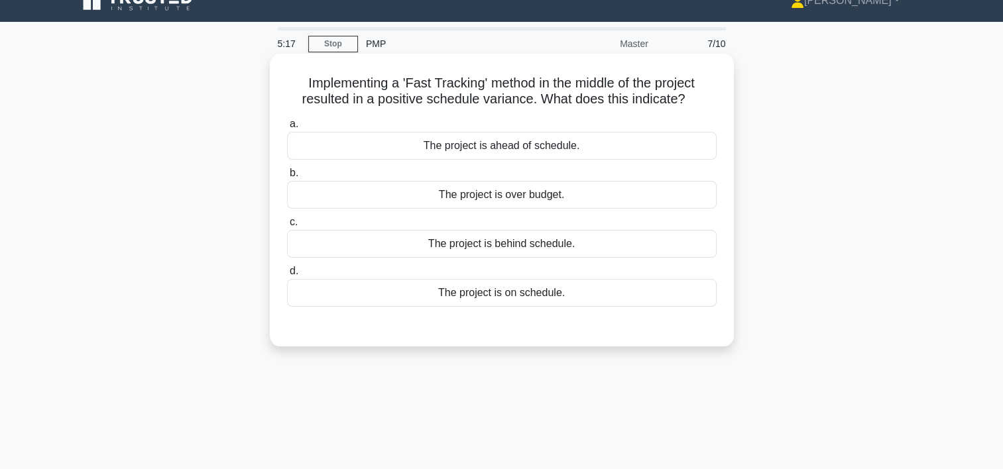
click at [534, 150] on div "The project is ahead of schedule." at bounding box center [502, 146] width 430 height 28
click at [287, 129] on input "a. The project is ahead of schedule." at bounding box center [287, 124] width 0 height 9
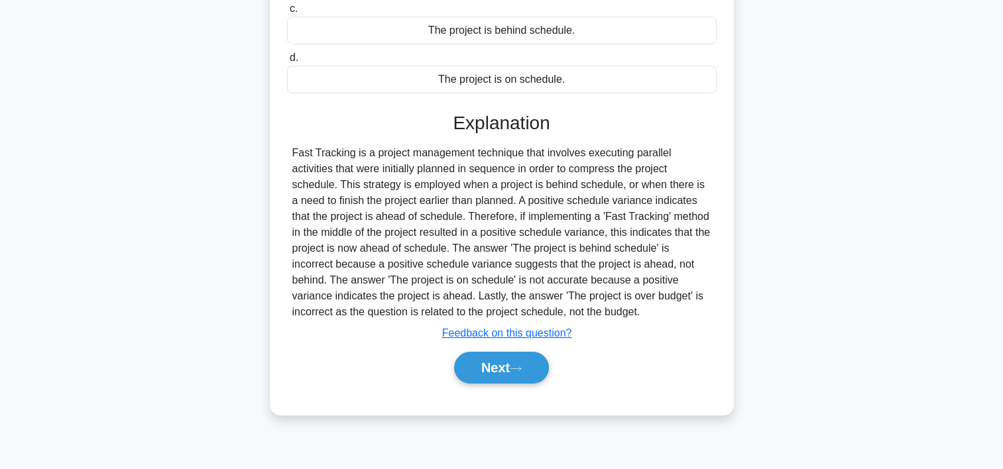
scroll to position [244, 0]
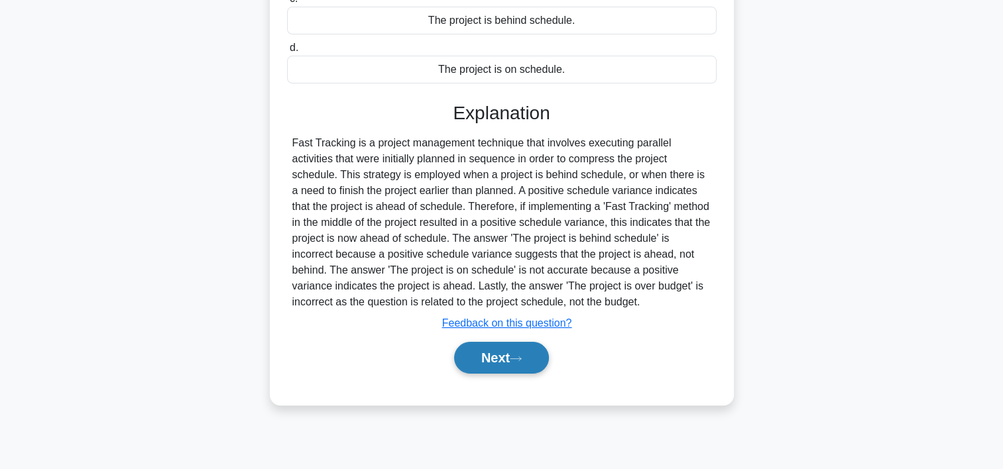
click at [536, 355] on button "Next" at bounding box center [501, 358] width 95 height 32
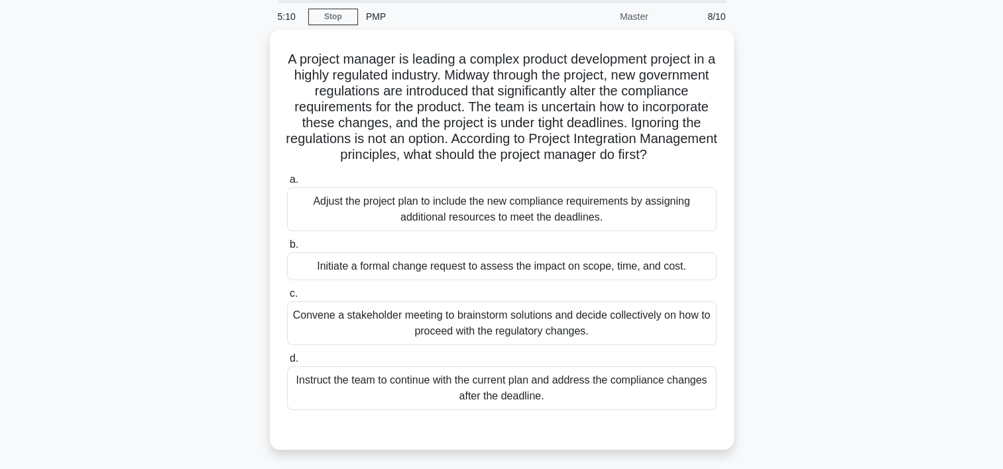
scroll to position [41, 0]
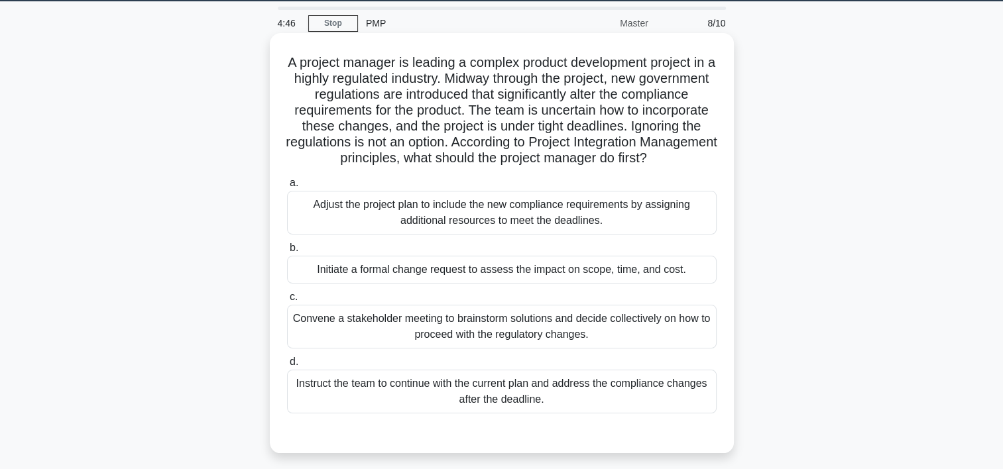
click at [422, 284] on div "Initiate a formal change request to assess the impact on scope, time, and cost." at bounding box center [502, 270] width 430 height 28
click at [287, 253] on input "b. Initiate a formal change request to assess the impact on scope, time, and co…" at bounding box center [287, 248] width 0 height 9
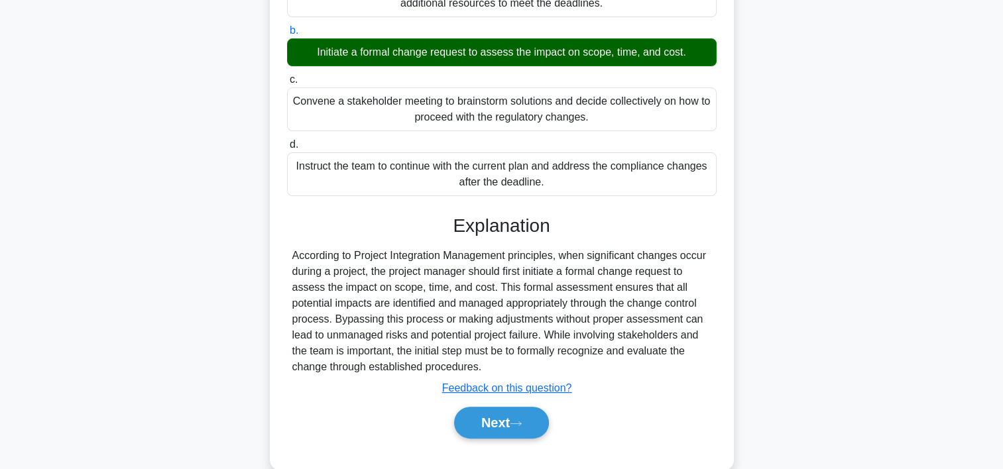
scroll to position [300, 0]
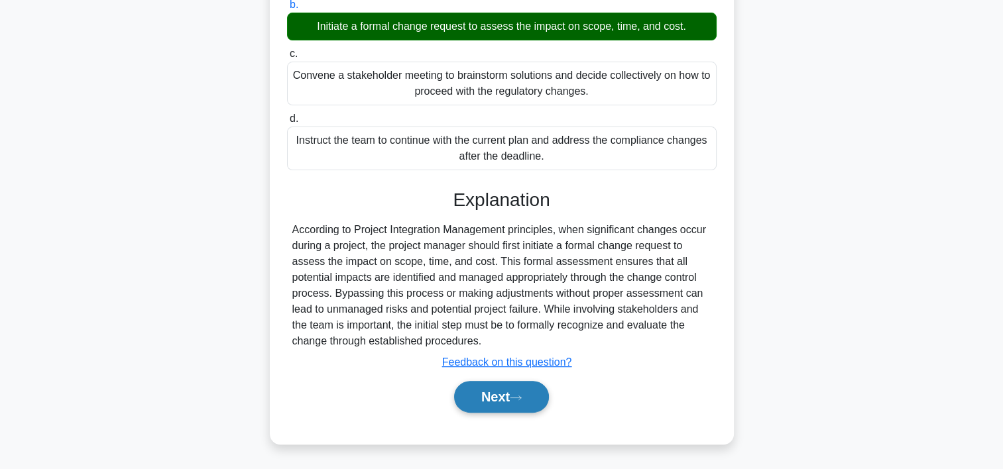
click at [536, 397] on button "Next" at bounding box center [501, 397] width 95 height 32
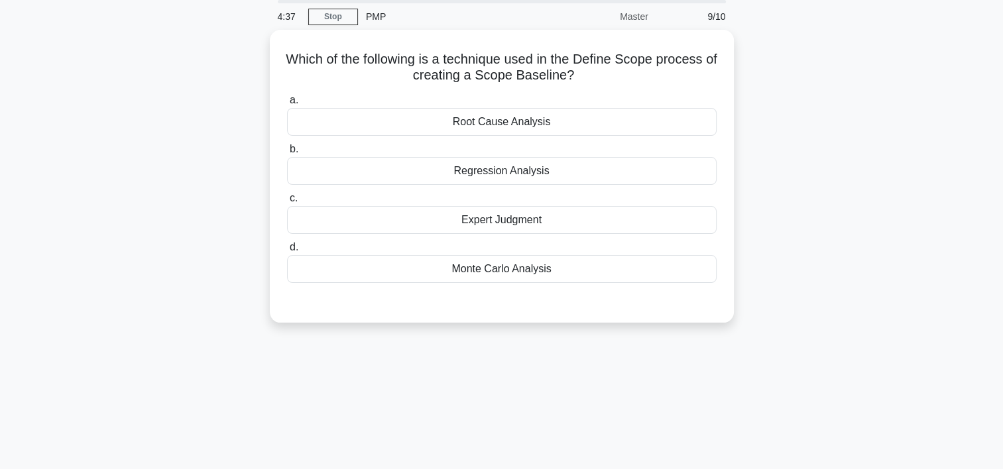
scroll to position [0, 0]
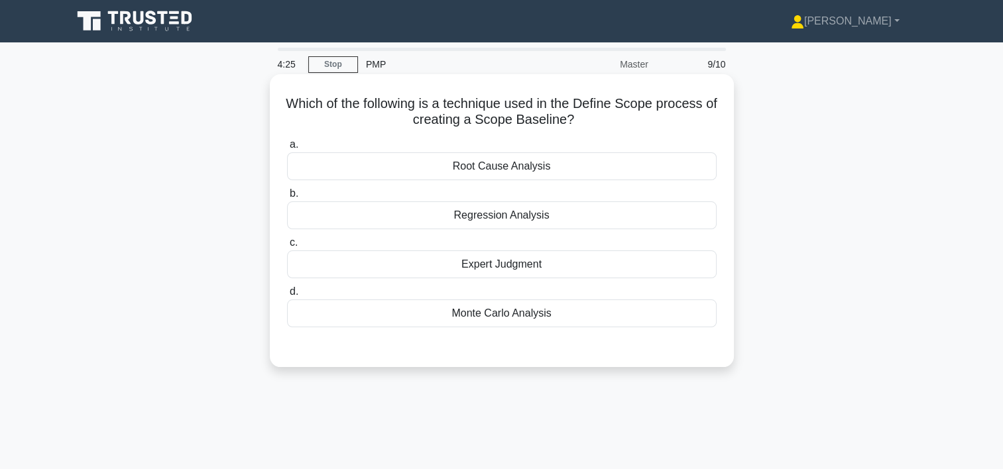
click at [522, 267] on div "Expert Judgment" at bounding box center [502, 265] width 430 height 28
click at [287, 247] on input "c. Expert Judgment" at bounding box center [287, 243] width 0 height 9
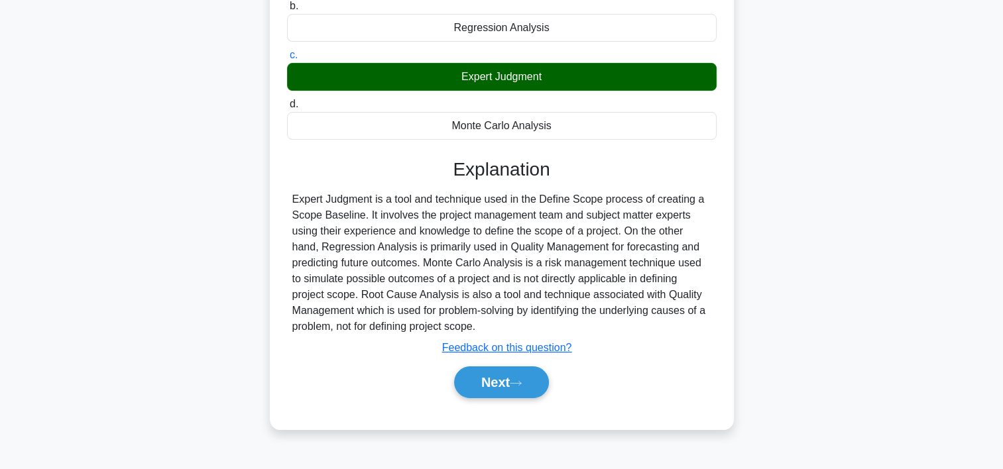
scroll to position [221, 0]
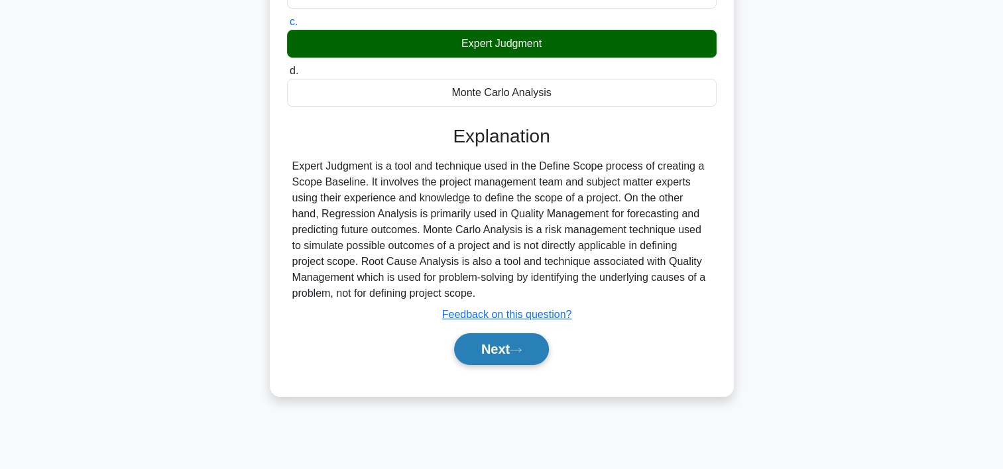
click at [534, 351] on button "Next" at bounding box center [501, 349] width 95 height 32
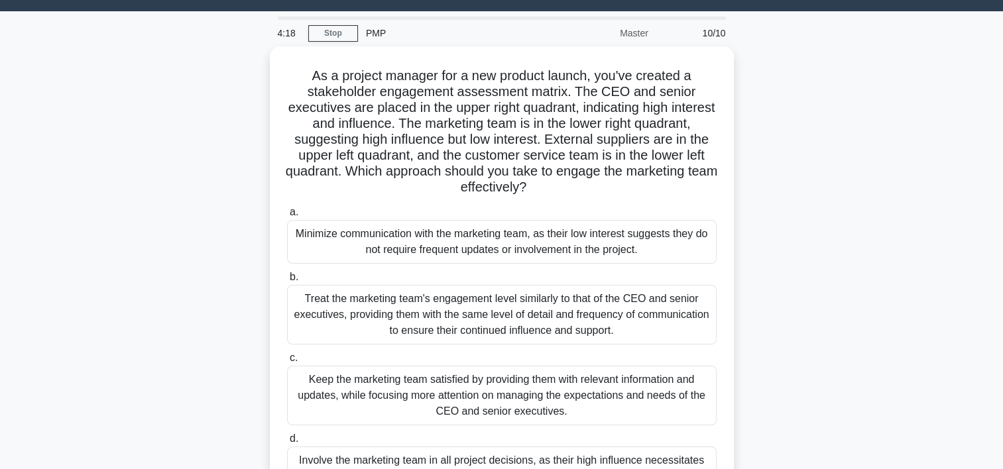
scroll to position [29, 0]
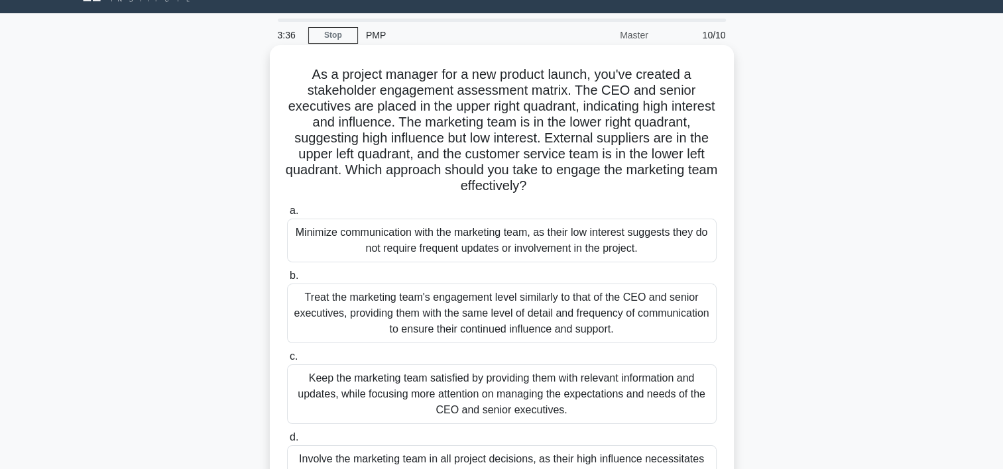
click at [502, 390] on div "Keep the marketing team satisfied by providing them with relevant information a…" at bounding box center [502, 395] width 430 height 60
click at [287, 361] on input "c. Keep the marketing team satisfied by providing them with relevant informatio…" at bounding box center [287, 357] width 0 height 9
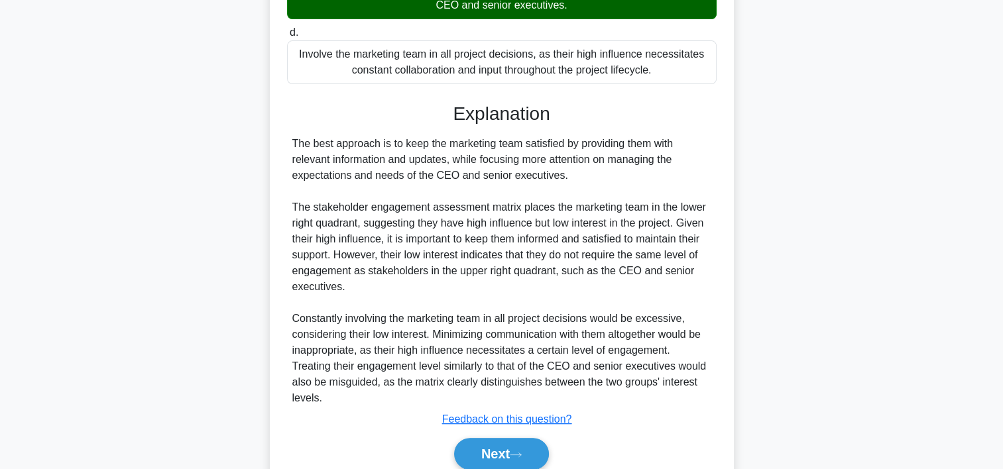
scroll to position [475, 0]
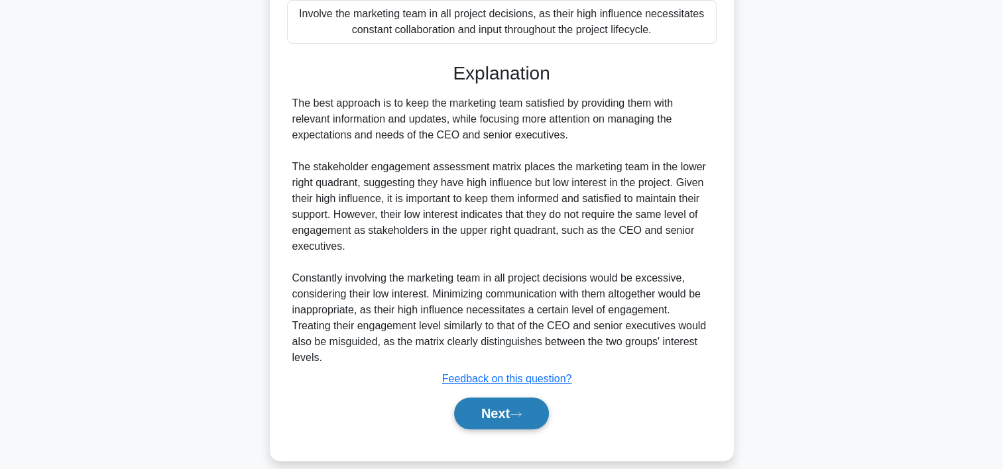
click at [533, 398] on button "Next" at bounding box center [501, 414] width 95 height 32
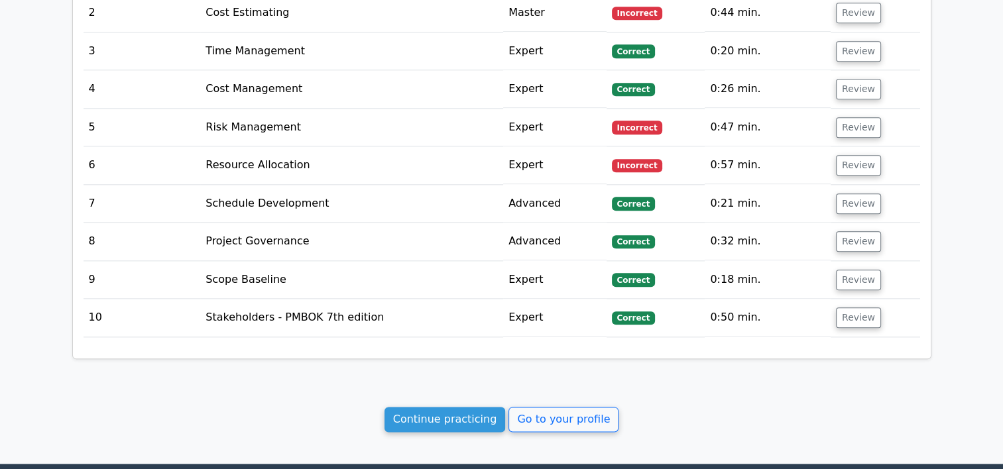
scroll to position [1514, 0]
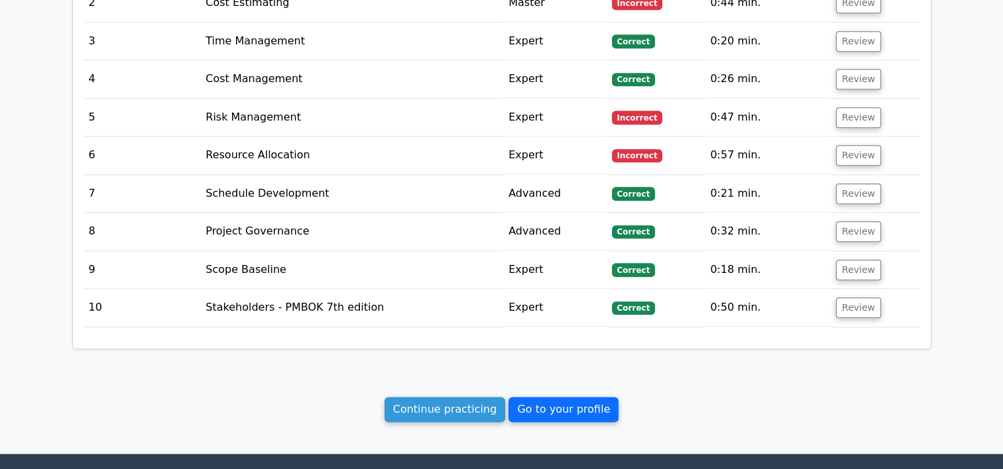
click at [546, 397] on link "Go to your profile" at bounding box center [564, 409] width 110 height 25
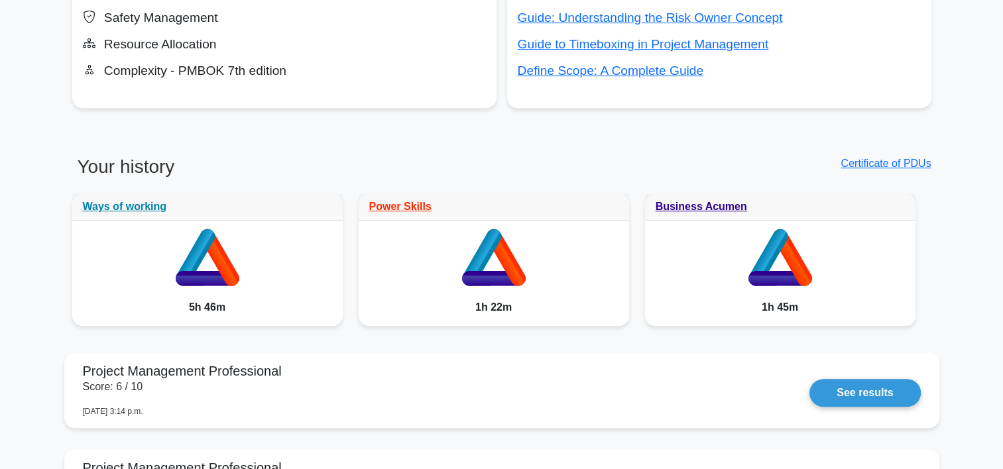
scroll to position [501, 0]
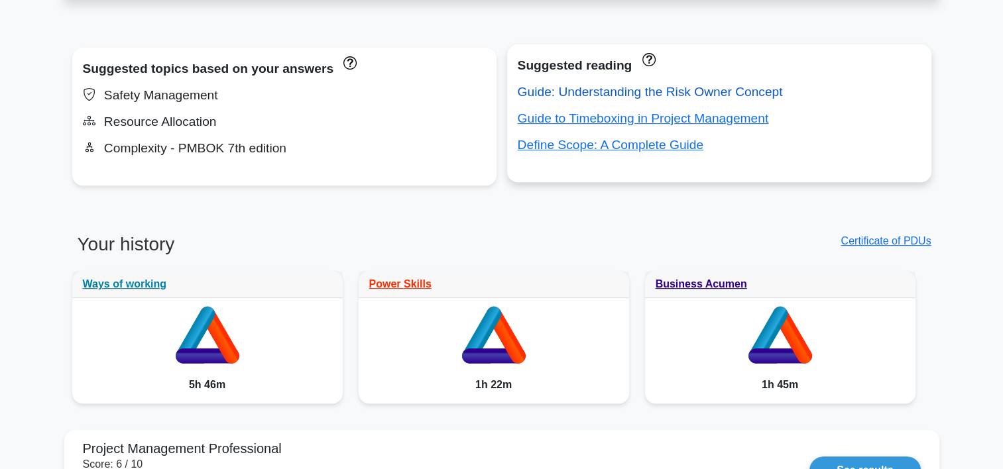
click at [660, 95] on link "Guide: Understanding the Risk Owner Concept" at bounding box center [650, 92] width 265 height 14
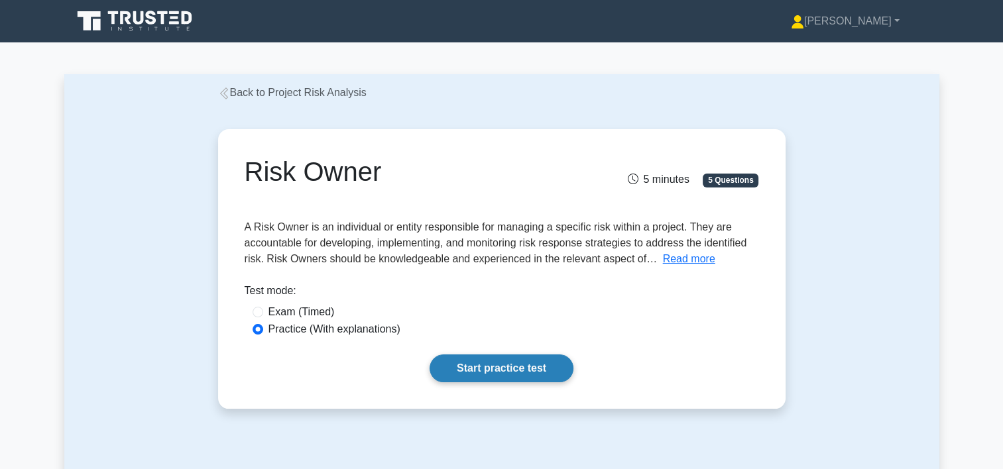
click at [482, 370] on link "Start practice test" at bounding box center [502, 369] width 144 height 28
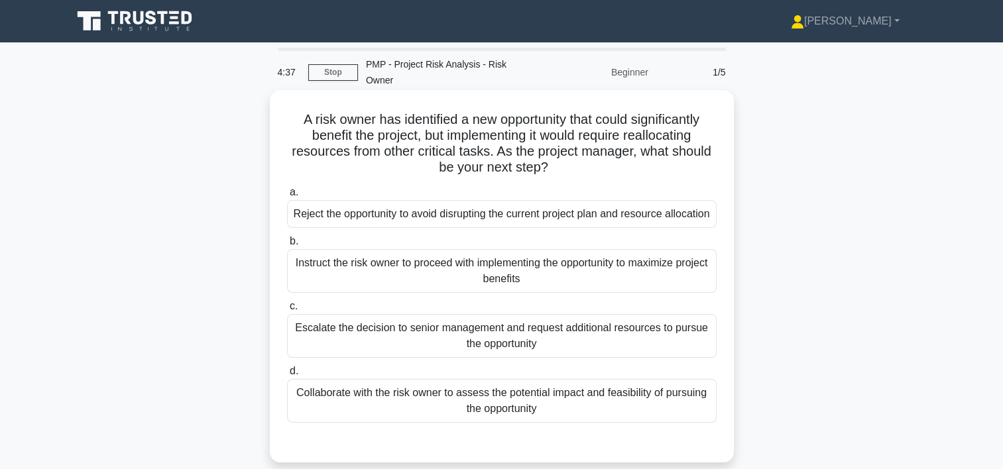
click at [473, 397] on div "Collaborate with the risk owner to assess the potential impact and feasibility …" at bounding box center [502, 401] width 430 height 44
click at [287, 376] on input "d. Collaborate with the risk owner to assess the potential impact and feasibili…" at bounding box center [287, 371] width 0 height 9
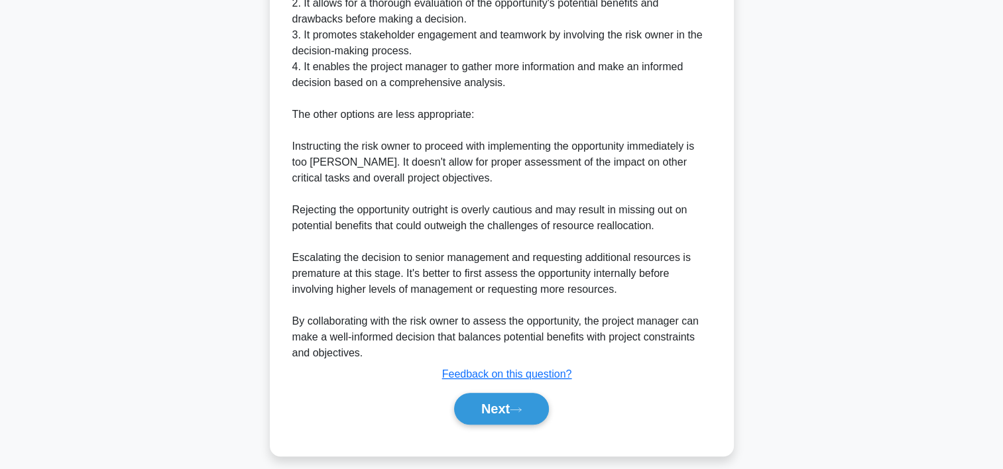
scroll to position [586, 0]
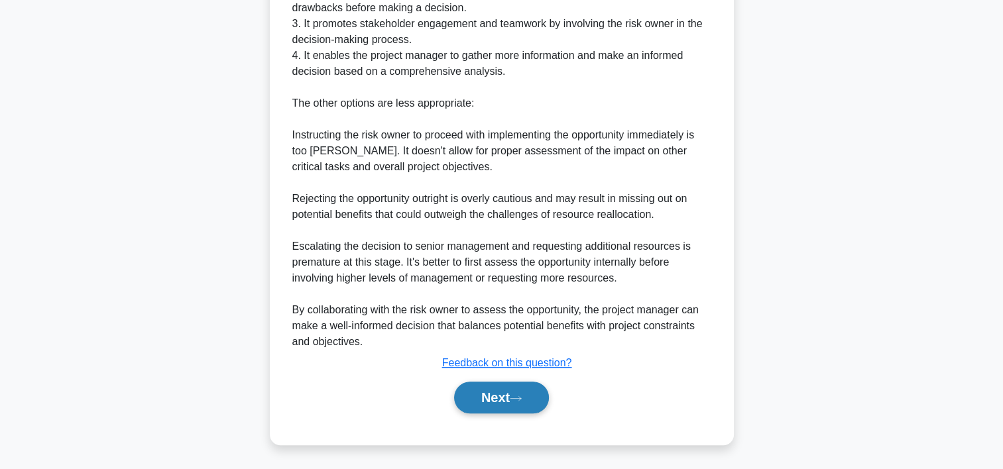
click at [521, 397] on icon at bounding box center [516, 398] width 11 height 4
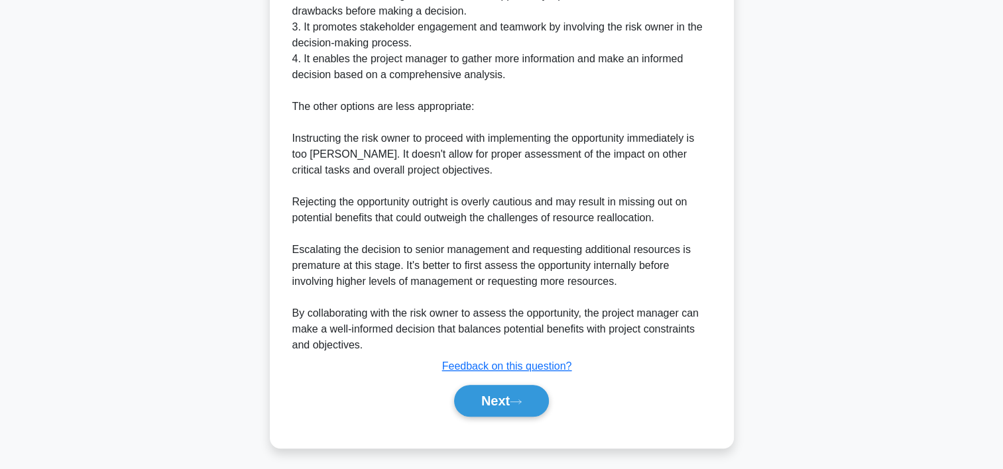
scroll to position [247, 0]
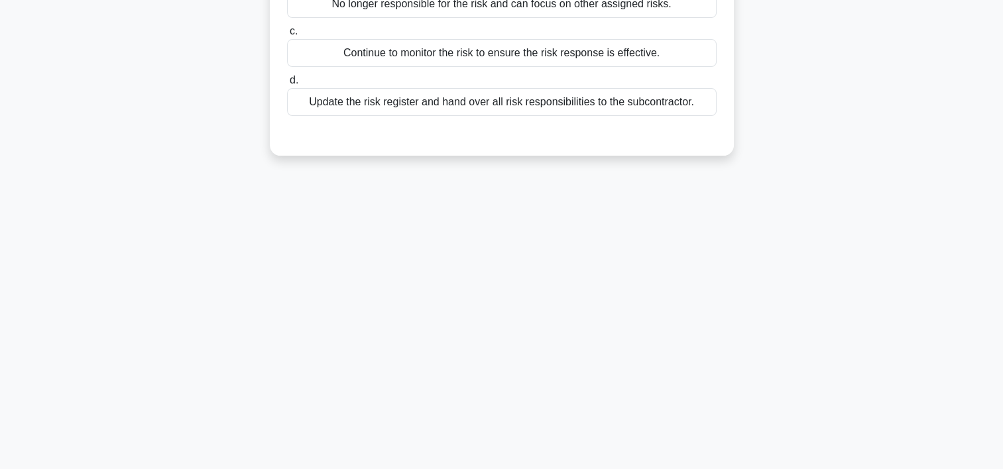
drag, startPoint x: 1002, startPoint y: 209, endPoint x: 1000, endPoint y: 164, distance: 44.5
click at [1000, 164] on main "4:28 Stop PMP - Project Risk Analysis - Risk Owner Beginner 2/5 During a projec…" at bounding box center [501, 133] width 1003 height 674
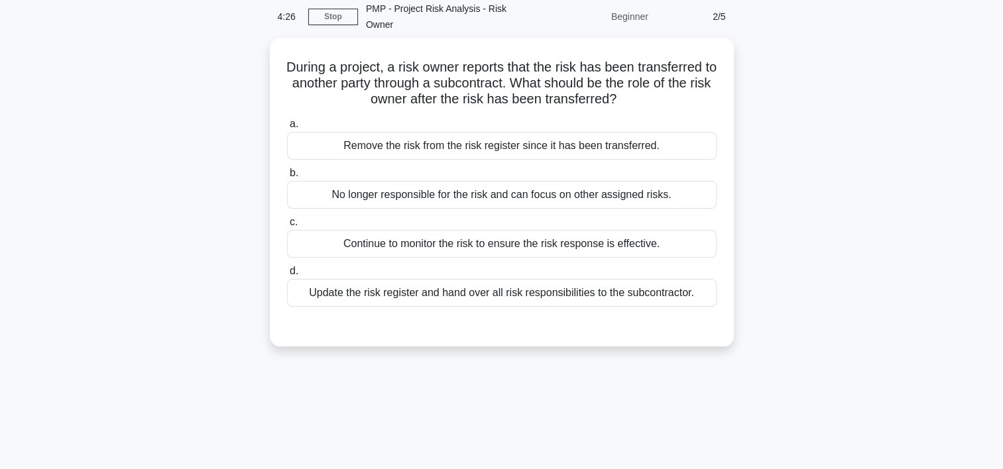
scroll to position [50, 0]
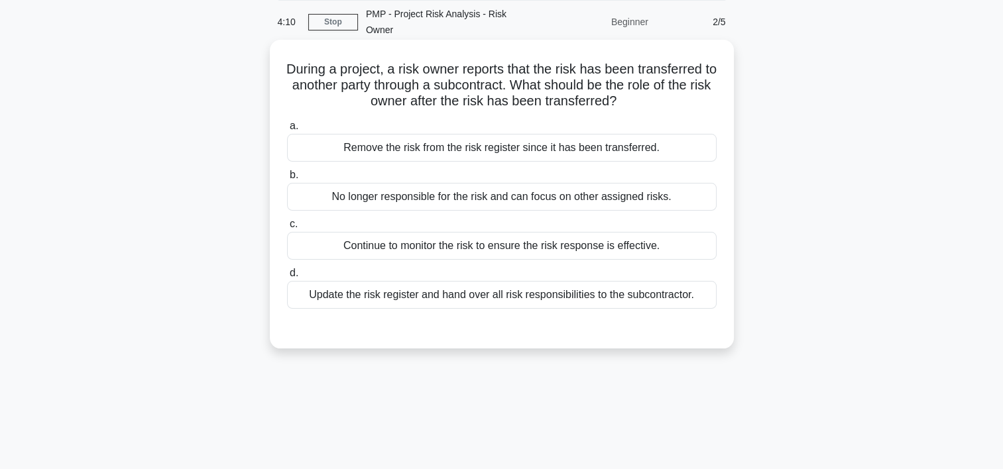
click at [430, 232] on div "Continue to monitor the risk to ensure the risk response is effective." at bounding box center [502, 246] width 430 height 28
click at [287, 227] on input "c. Continue to monitor the risk to ensure the risk response is effective." at bounding box center [287, 224] width 0 height 9
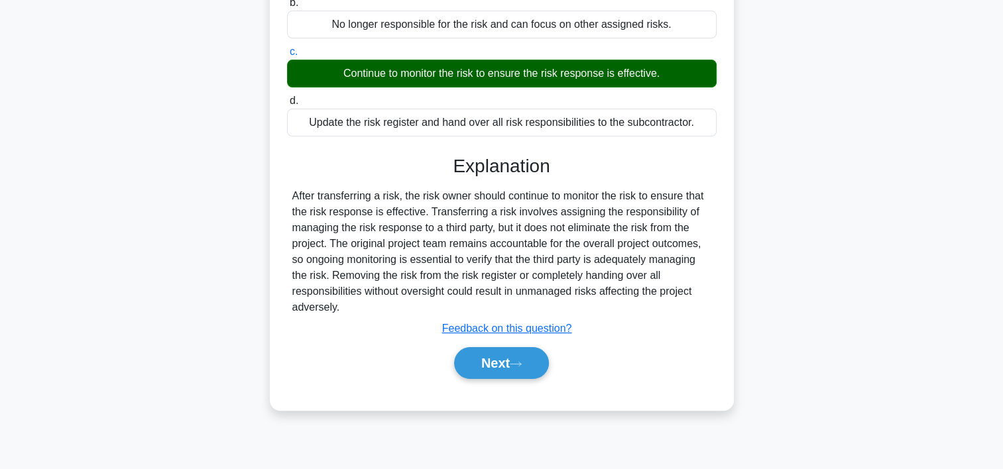
scroll to position [247, 0]
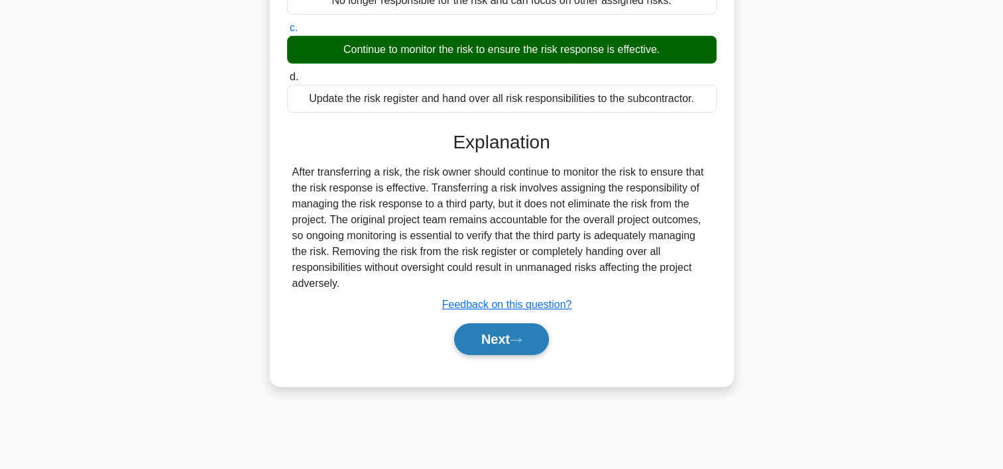
click at [519, 337] on icon at bounding box center [516, 340] width 12 height 7
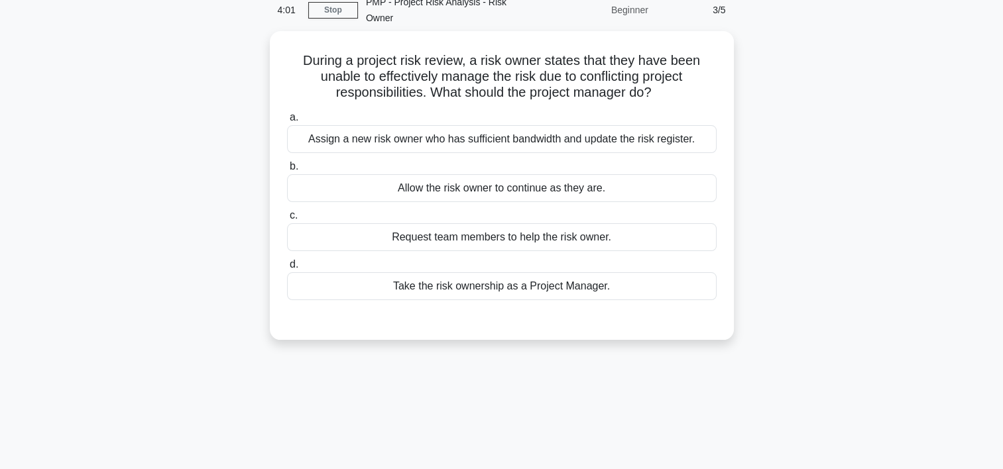
scroll to position [60, 0]
click at [464, 127] on div "Assign a new risk owner who has sufficient bandwidth and update the risk regist…" at bounding box center [502, 138] width 430 height 28
click at [287, 121] on input "a. Assign a new risk owner who has sufficient bandwidth and update the risk reg…" at bounding box center [287, 116] width 0 height 9
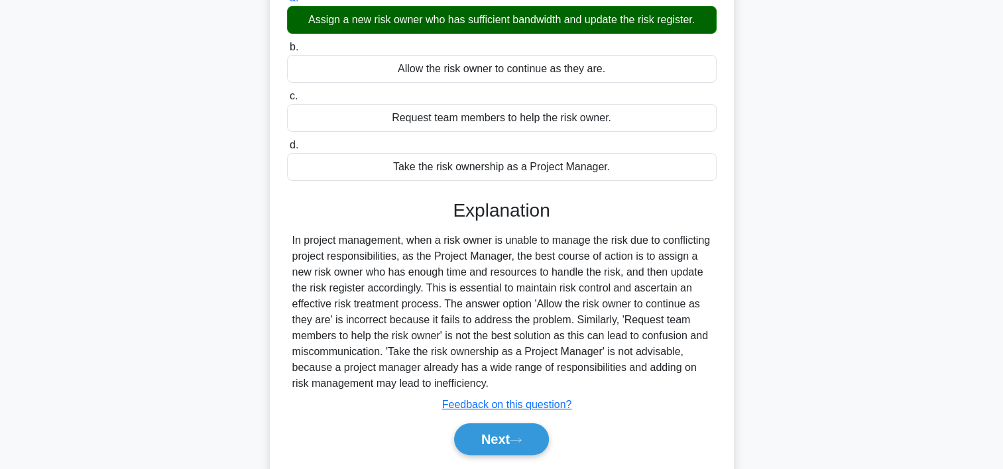
scroll to position [247, 0]
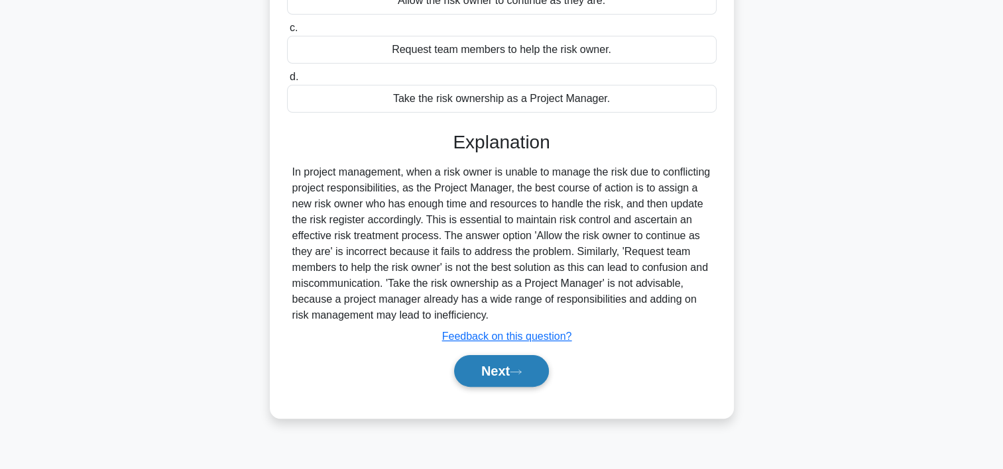
click at [511, 355] on button "Next" at bounding box center [501, 371] width 95 height 32
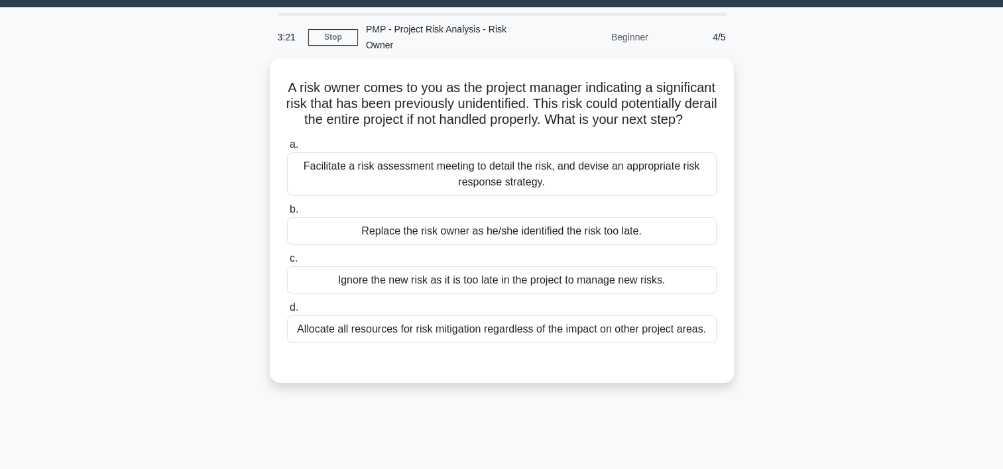
scroll to position [34, 0]
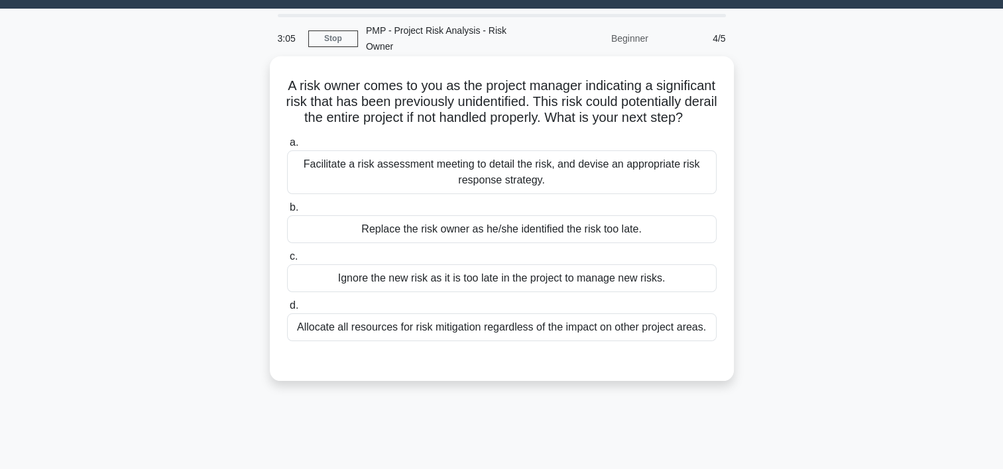
click at [501, 180] on div "Facilitate a risk assessment meeting to detail the risk, and devise an appropri…" at bounding box center [502, 172] width 430 height 44
click at [287, 147] on input "a. Facilitate a risk assessment meeting to detail the risk, and devise an appro…" at bounding box center [287, 143] width 0 height 9
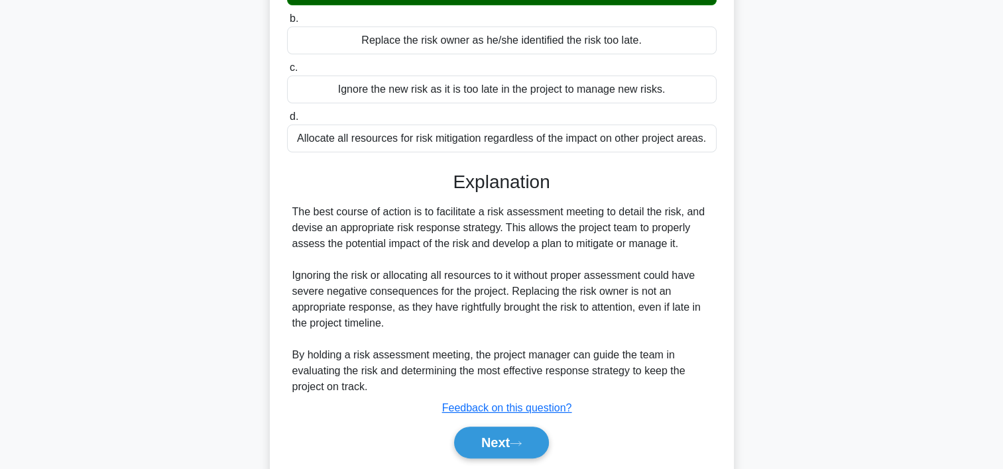
scroll to position [268, 0]
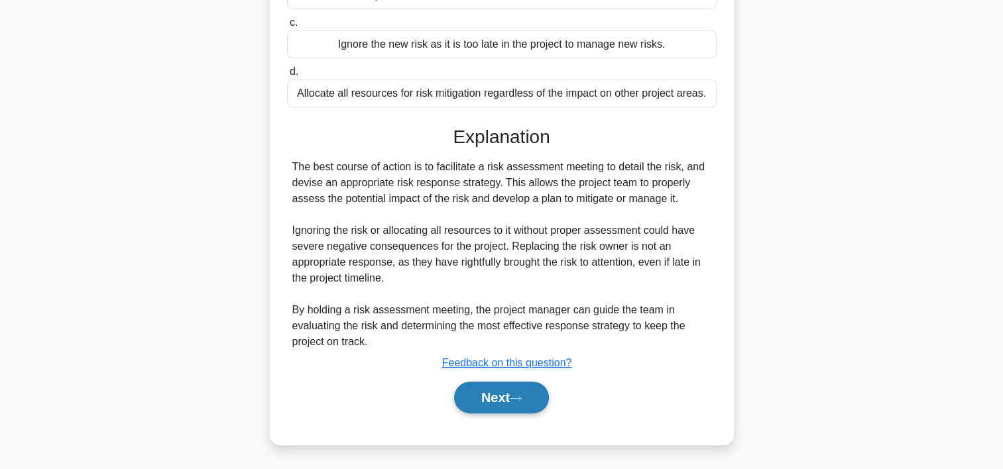
click at [538, 391] on button "Next" at bounding box center [501, 398] width 95 height 32
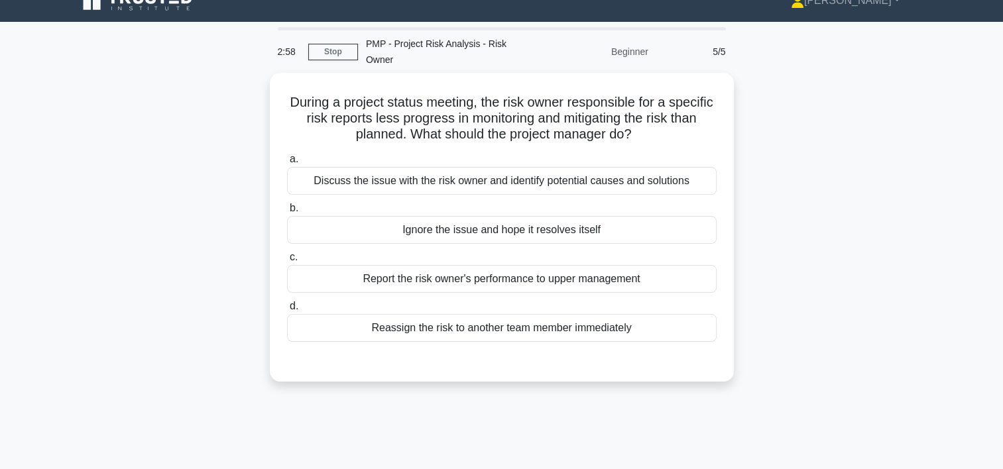
scroll to position [7, 0]
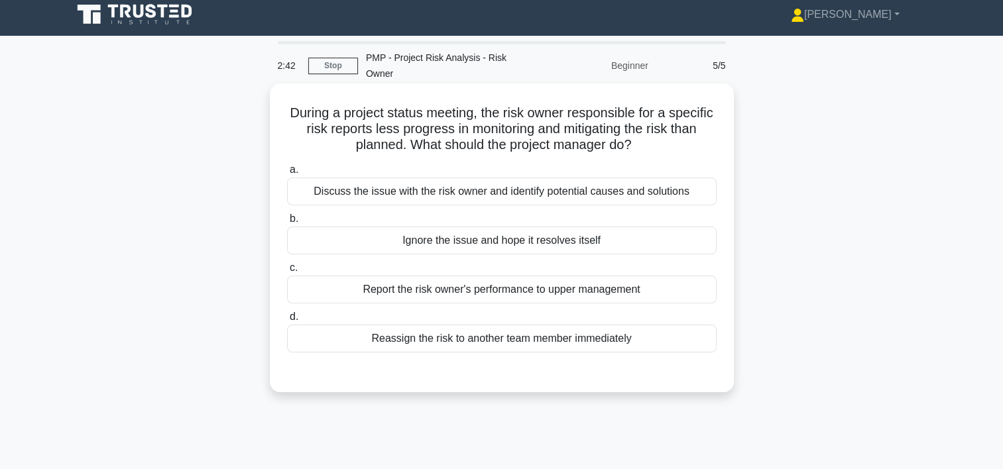
click at [455, 182] on div "Discuss the issue with the risk owner and identify potential causes and solutio…" at bounding box center [502, 192] width 430 height 28
click at [287, 174] on input "a. Discuss the issue with the risk owner and identify potential causes and solu…" at bounding box center [287, 170] width 0 height 9
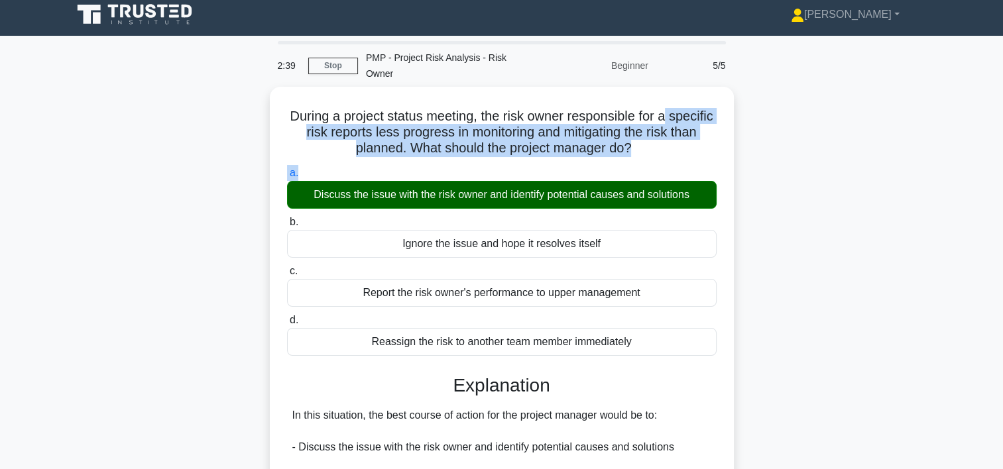
drag, startPoint x: 1000, startPoint y: 101, endPoint x: 1002, endPoint y: 156, distance: 55.7
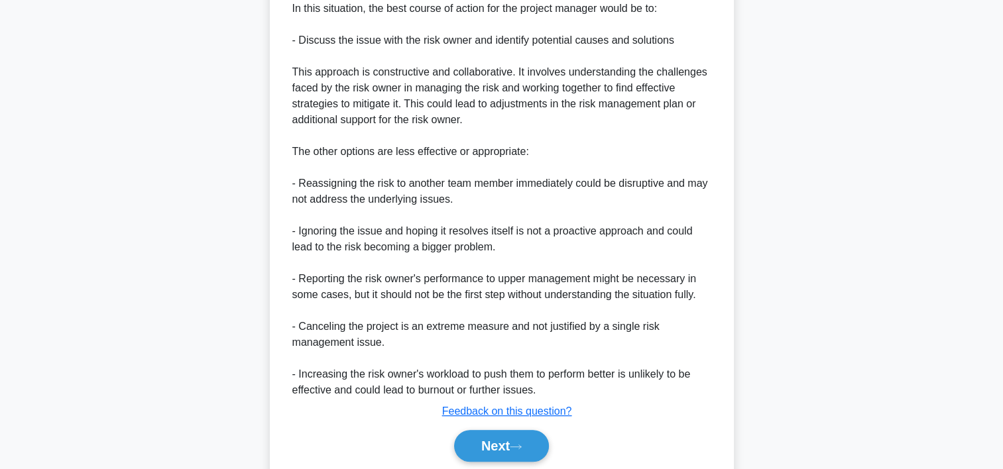
scroll to position [443, 0]
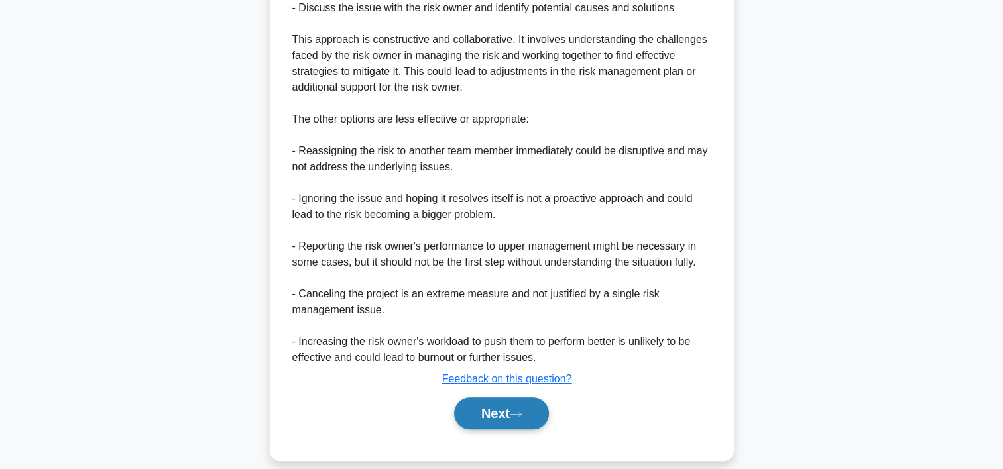
click at [473, 408] on button "Next" at bounding box center [501, 414] width 95 height 32
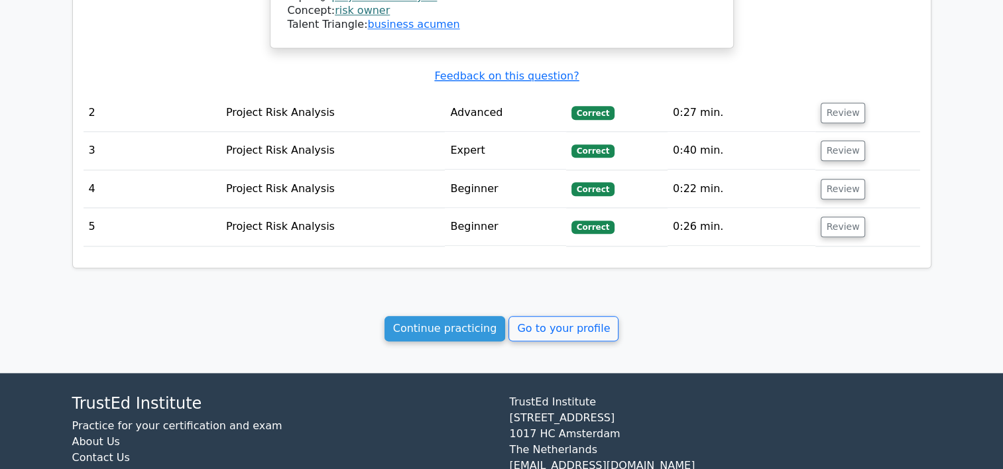
scroll to position [1580, 0]
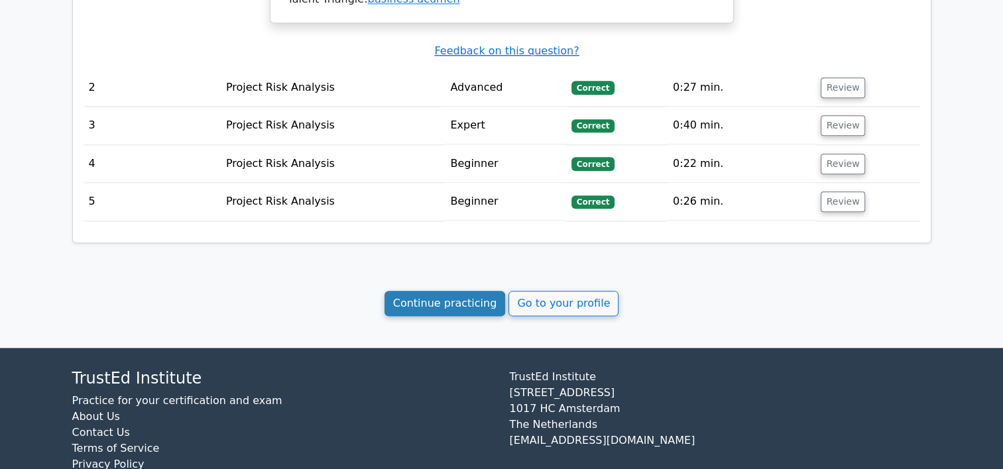
click at [448, 291] on link "Continue practicing" at bounding box center [445, 303] width 121 height 25
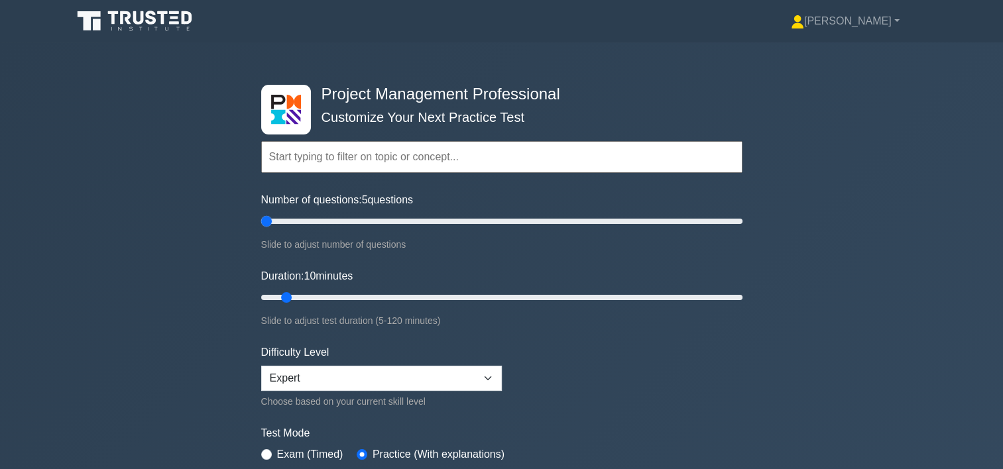
drag, startPoint x: 277, startPoint y: 217, endPoint x: 257, endPoint y: 225, distance: 21.2
type input "5"
click at [261, 225] on input "Number of questions: 5 questions" at bounding box center [501, 221] width 481 height 16
drag, startPoint x: 289, startPoint y: 298, endPoint x: 273, endPoint y: 300, distance: 16.0
type input "5"
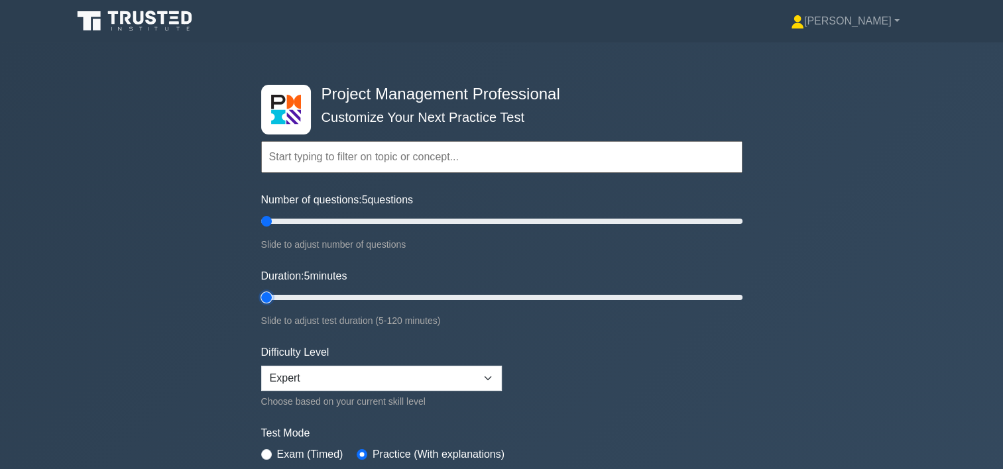
click at [273, 300] on input "Duration: 5 minutes" at bounding box center [501, 298] width 481 height 16
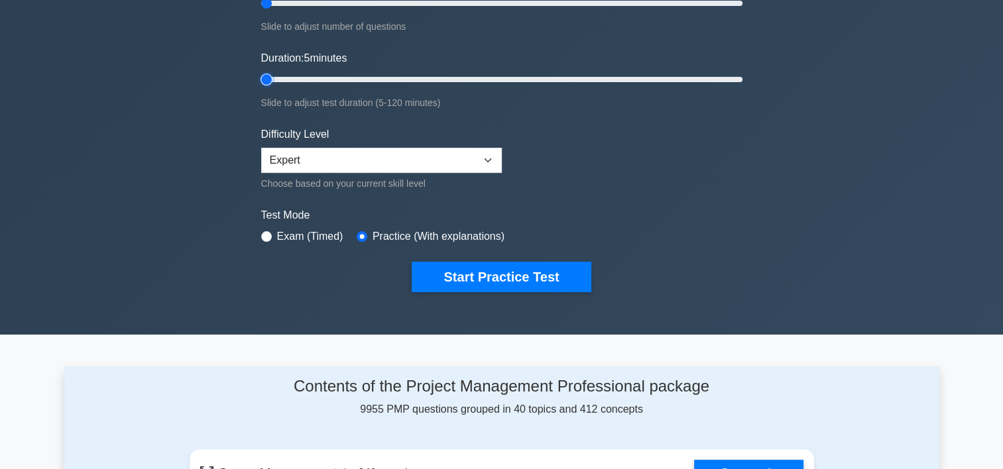
scroll to position [293, 0]
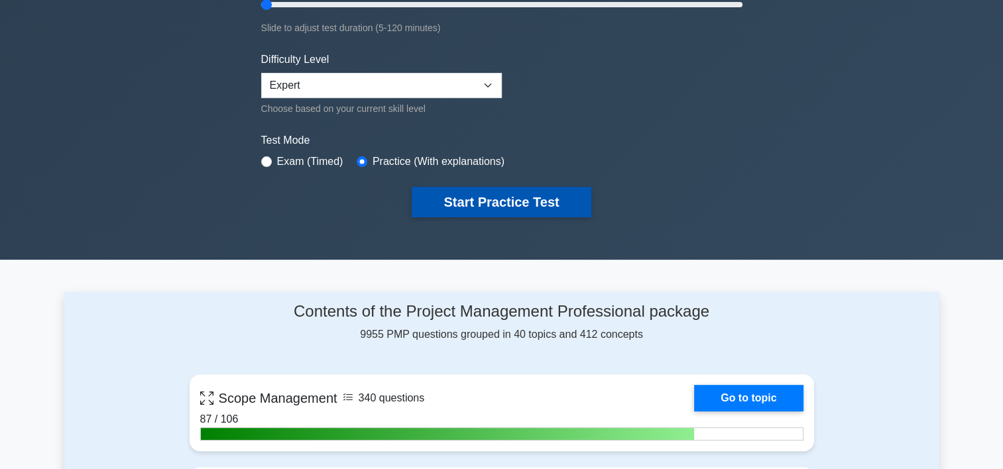
click at [559, 191] on button "Start Practice Test" at bounding box center [501, 202] width 179 height 30
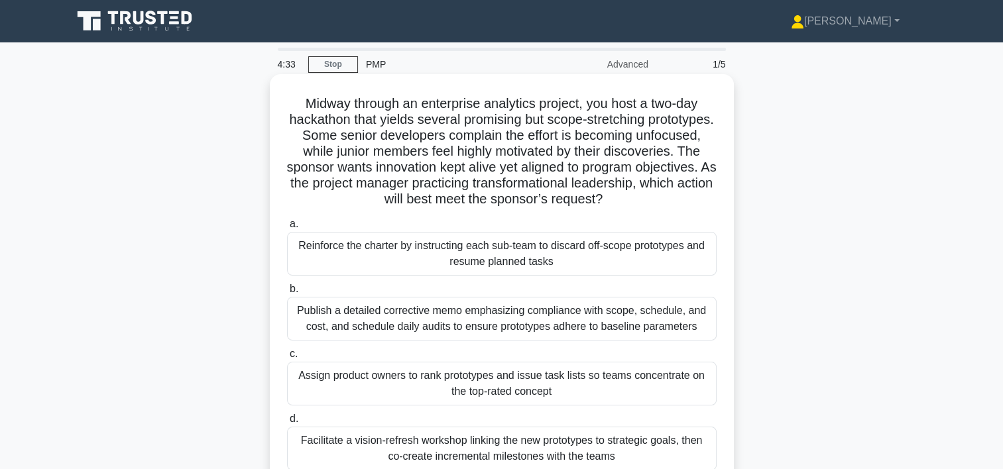
drag, startPoint x: 299, startPoint y: 101, endPoint x: 696, endPoint y: 194, distance: 407.8
click at [696, 194] on h5 "Midway through an enterprise analytics project, you host a two-day hackathon th…" at bounding box center [502, 151] width 432 height 113
drag, startPoint x: 696, startPoint y: 194, endPoint x: 697, endPoint y: 210, distance: 15.9
click at [697, 210] on div "Midway through an enterprise analytics project, you host a two-day hackathon th…" at bounding box center [501, 293] width 453 height 426
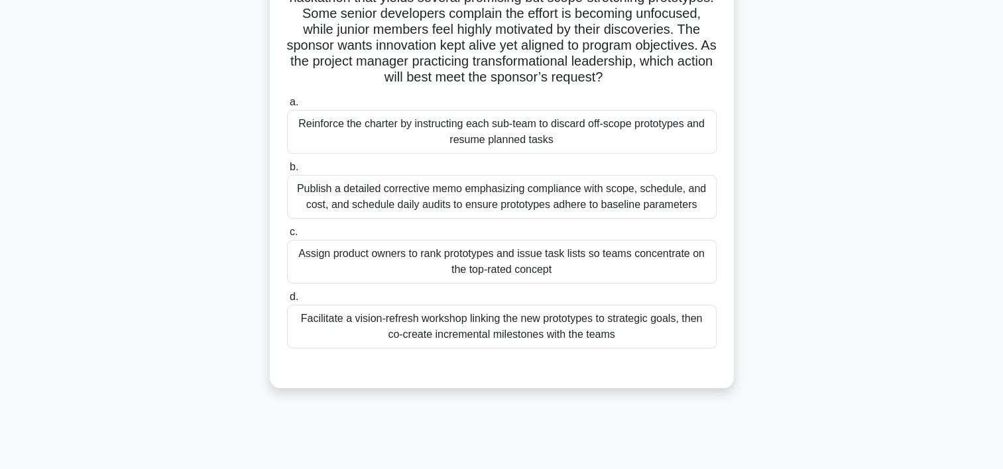
scroll to position [128, 0]
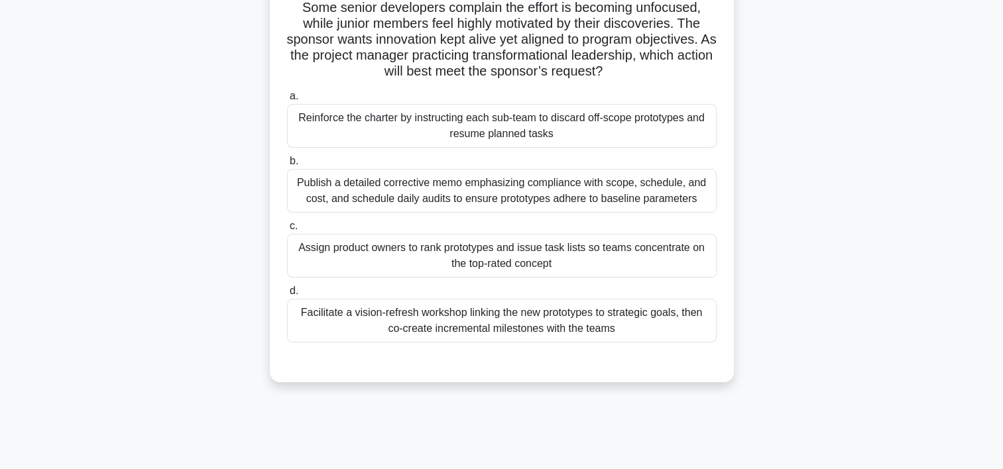
click at [581, 324] on div "Facilitate a vision-refresh workshop linking the new prototypes to strategic go…" at bounding box center [502, 321] width 430 height 44
click at [287, 296] on input "d. Facilitate a vision-refresh workshop linking the new prototypes to strategic…" at bounding box center [287, 291] width 0 height 9
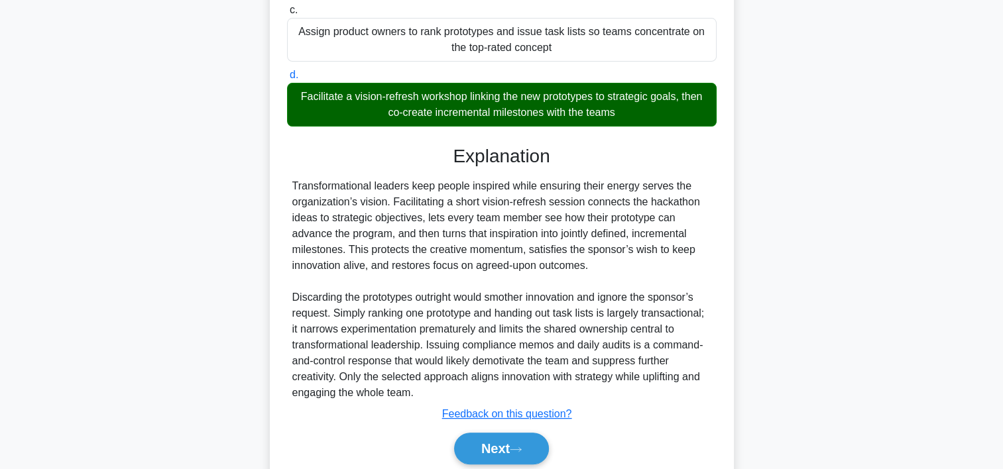
scroll to position [395, 0]
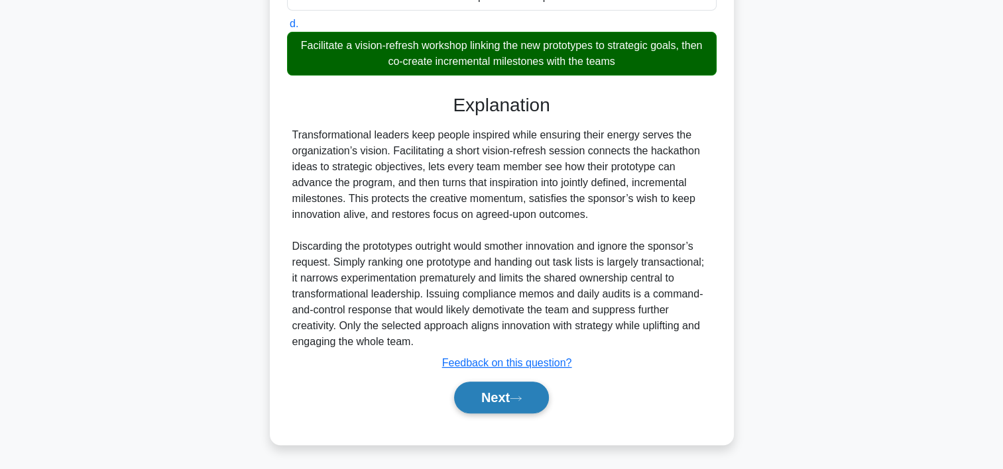
click at [520, 391] on button "Next" at bounding box center [501, 398] width 95 height 32
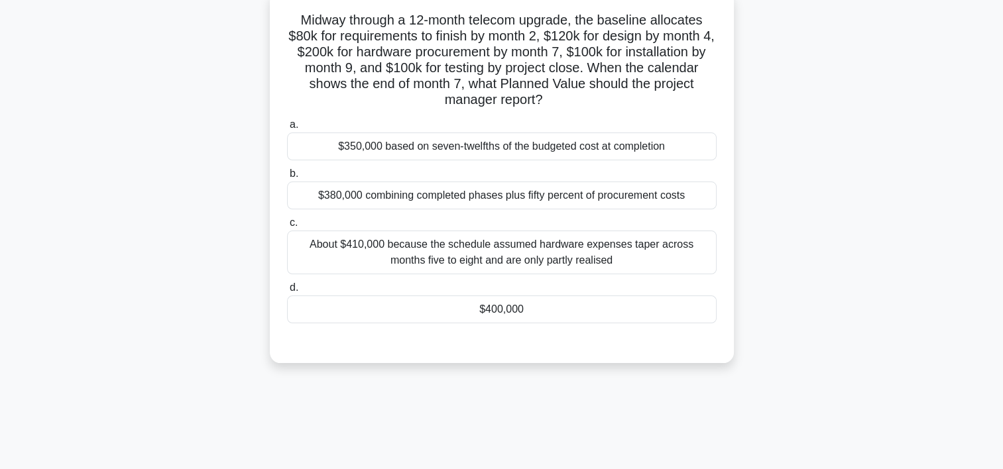
scroll to position [60, 0]
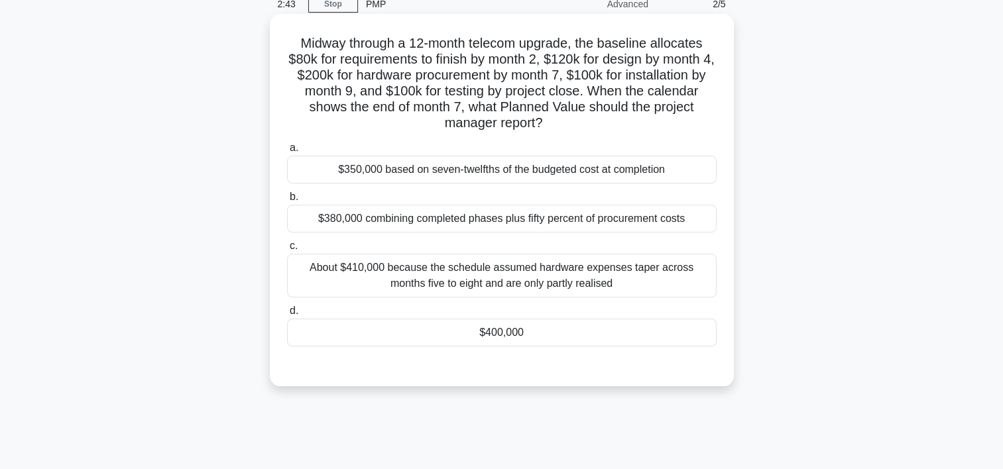
click at [518, 321] on div "$400,000" at bounding box center [502, 333] width 430 height 28
click at [287, 316] on input "d. $400,000" at bounding box center [287, 311] width 0 height 9
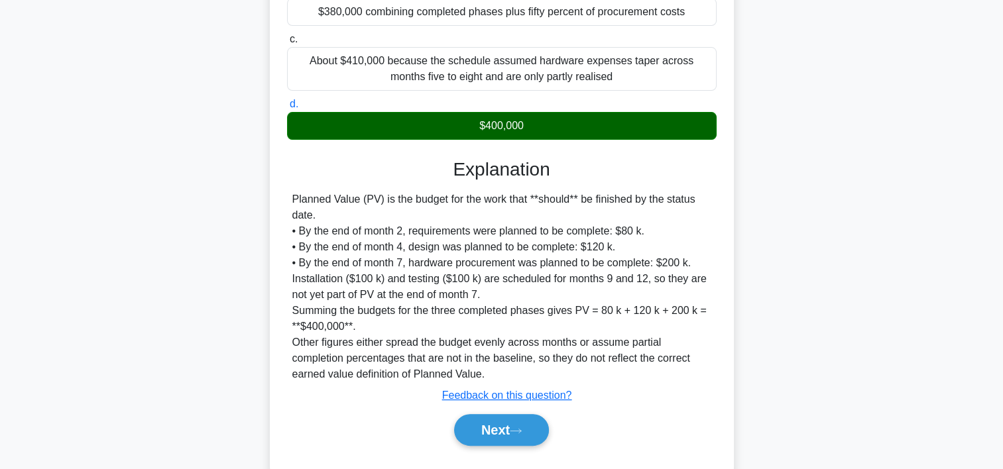
scroll to position [300, 0]
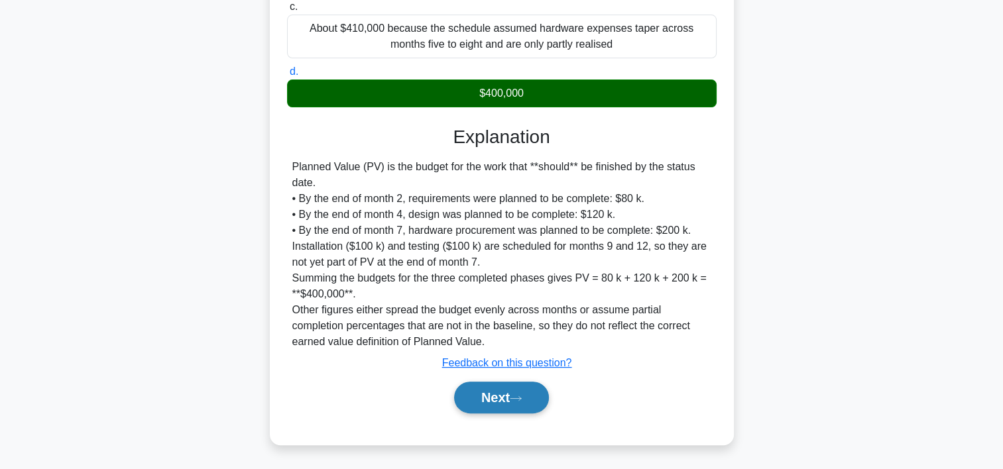
click at [513, 387] on button "Next" at bounding box center [501, 398] width 95 height 32
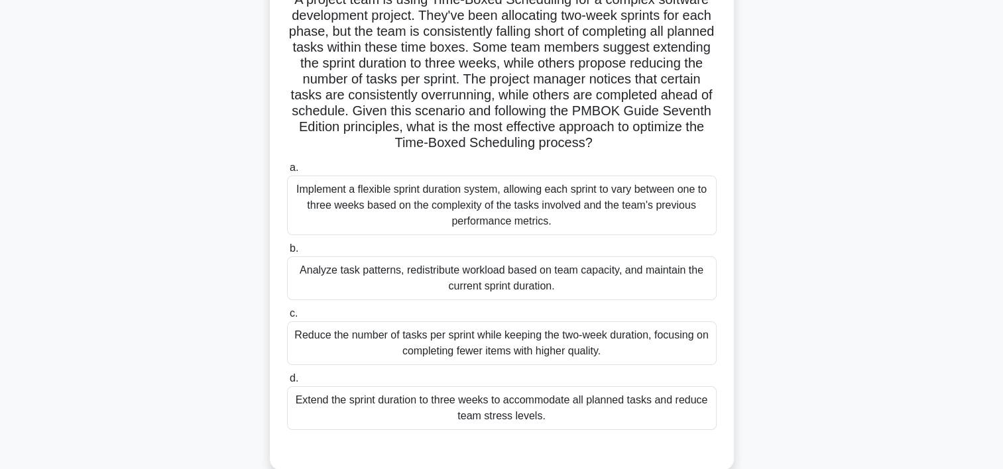
scroll to position [108, 0]
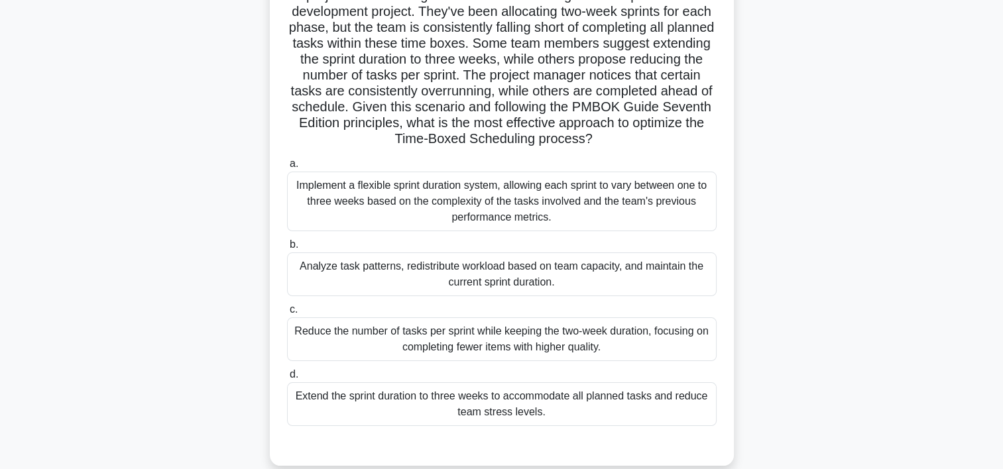
click at [592, 212] on div "Implement a flexible sprint duration system, allowing each sprint to vary betwe…" at bounding box center [502, 202] width 430 height 60
click at [287, 168] on input "a. Implement a flexible sprint duration system, allowing each sprint to vary be…" at bounding box center [287, 164] width 0 height 9
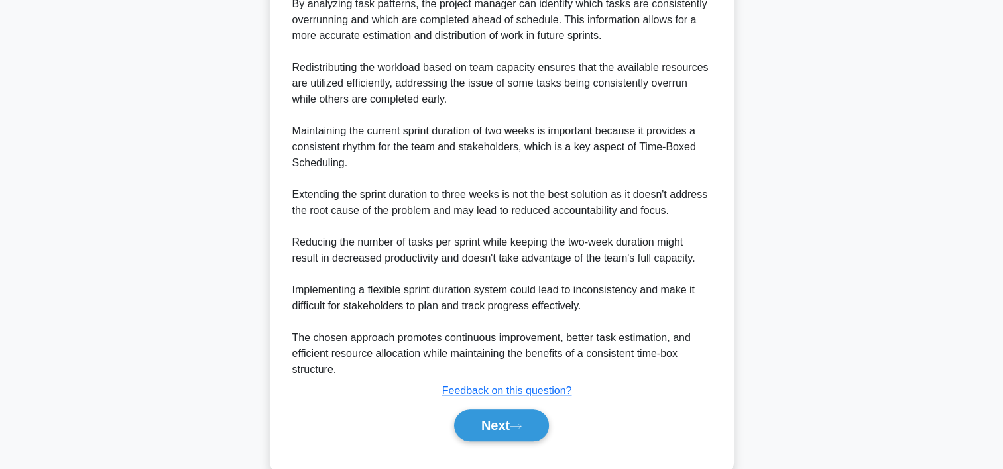
scroll to position [733, 0]
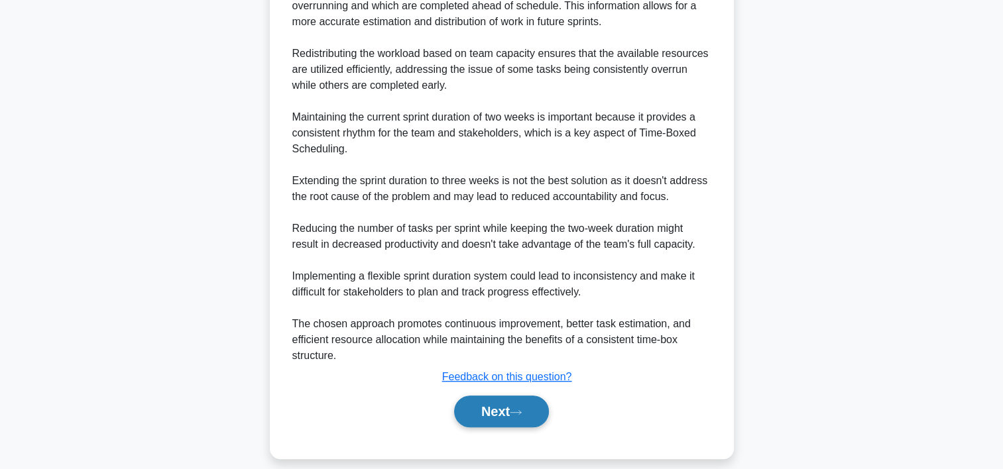
click at [505, 408] on button "Next" at bounding box center [501, 412] width 95 height 32
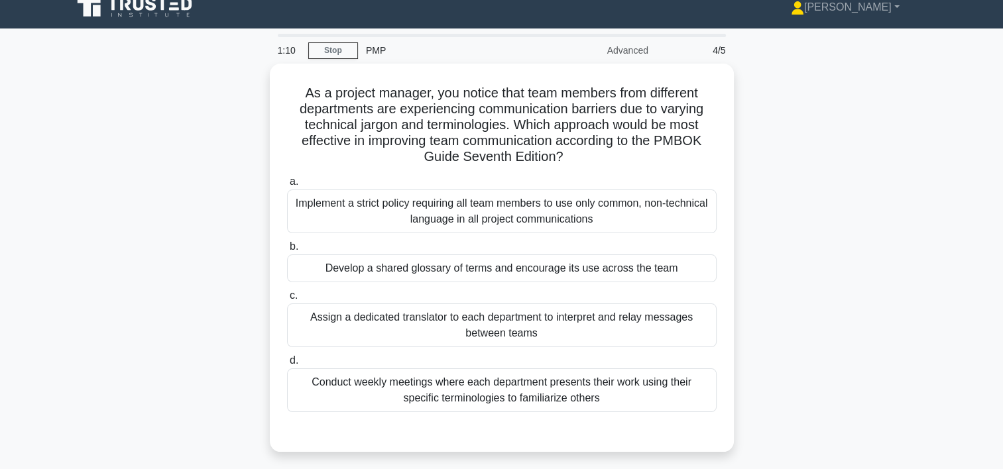
scroll to position [19, 0]
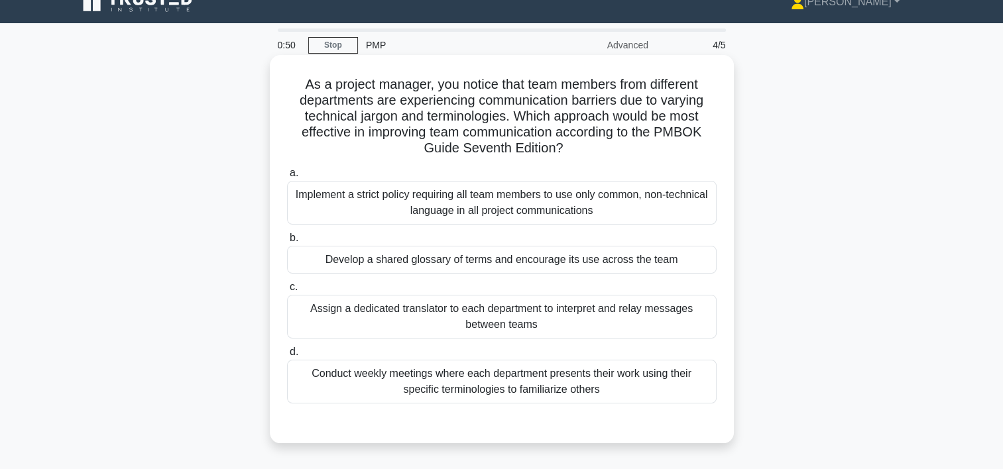
click at [477, 380] on div "Conduct weekly meetings where each department presents their work using their s…" at bounding box center [502, 382] width 430 height 44
click at [287, 357] on input "d. Conduct weekly meetings where each department presents their work using thei…" at bounding box center [287, 352] width 0 height 9
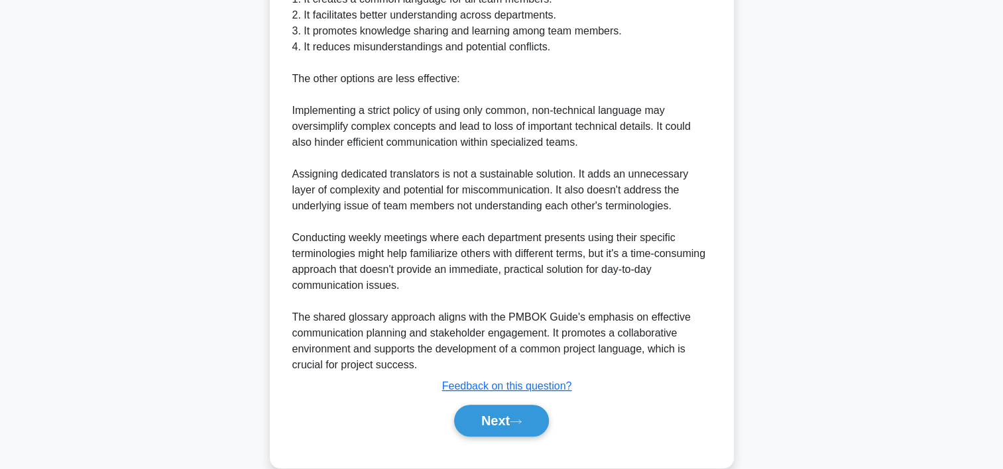
scroll to position [603, 0]
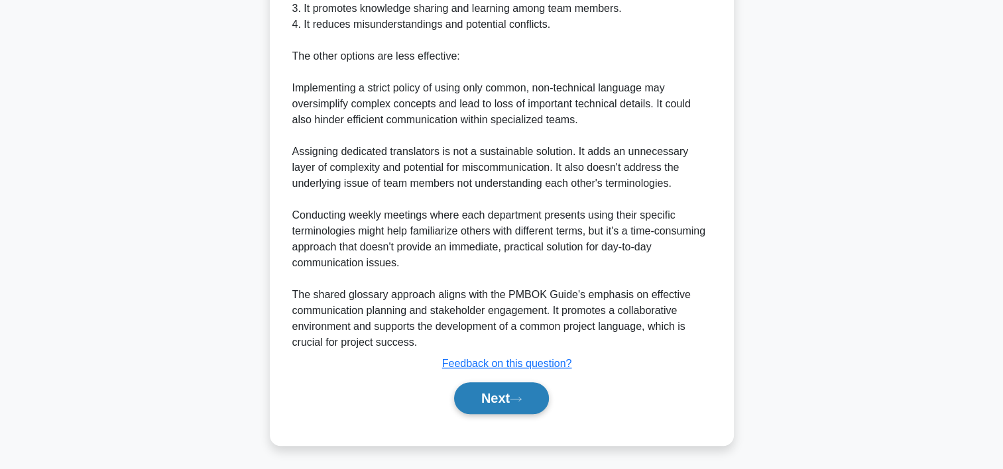
click at [522, 399] on icon at bounding box center [516, 399] width 12 height 7
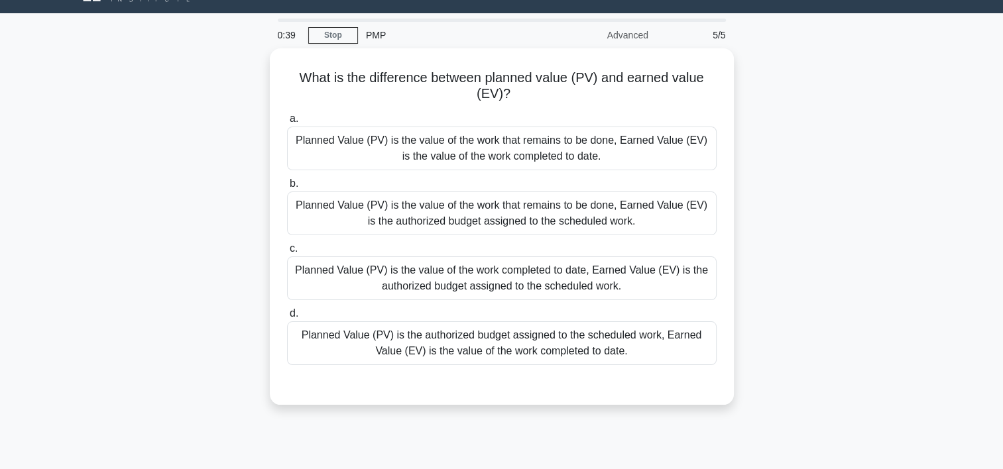
scroll to position [23, 0]
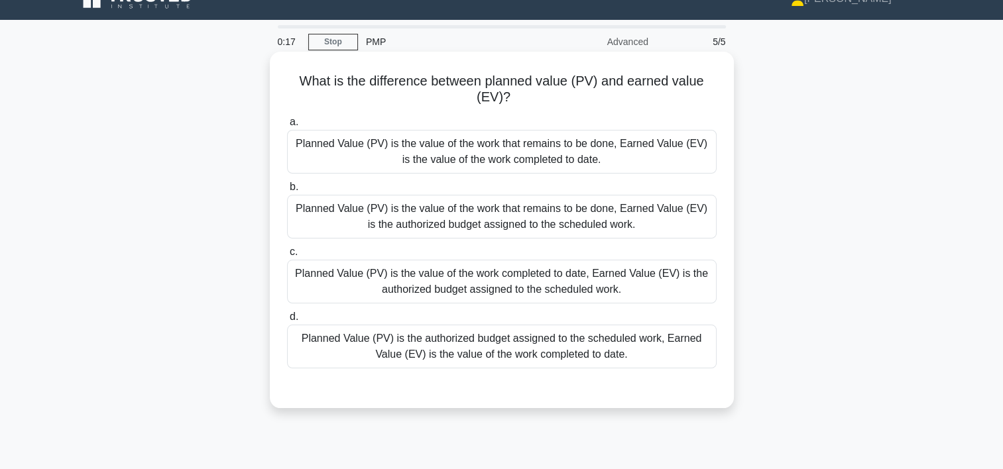
click at [555, 284] on div "Planned Value (PV) is the value of the work completed to date, Earned Value (EV…" at bounding box center [502, 282] width 430 height 44
click at [287, 257] on input "c. Planned Value (PV) is the value of the work completed to date, Earned Value …" at bounding box center [287, 252] width 0 height 9
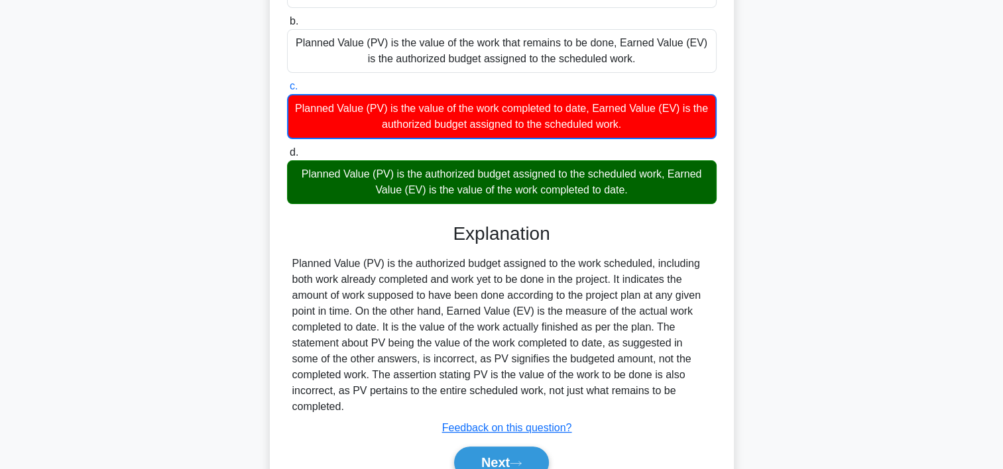
scroll to position [253, 0]
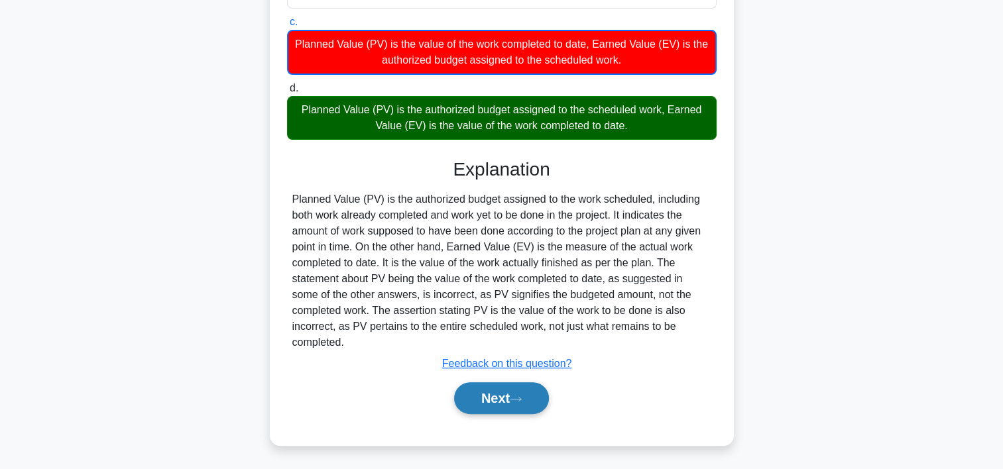
click at [501, 387] on button "Next" at bounding box center [501, 399] width 95 height 32
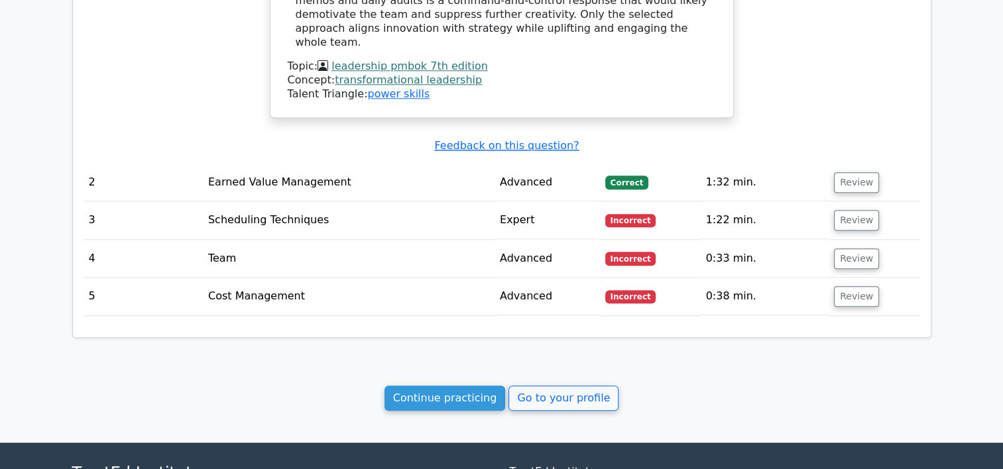
scroll to position [1379, 0]
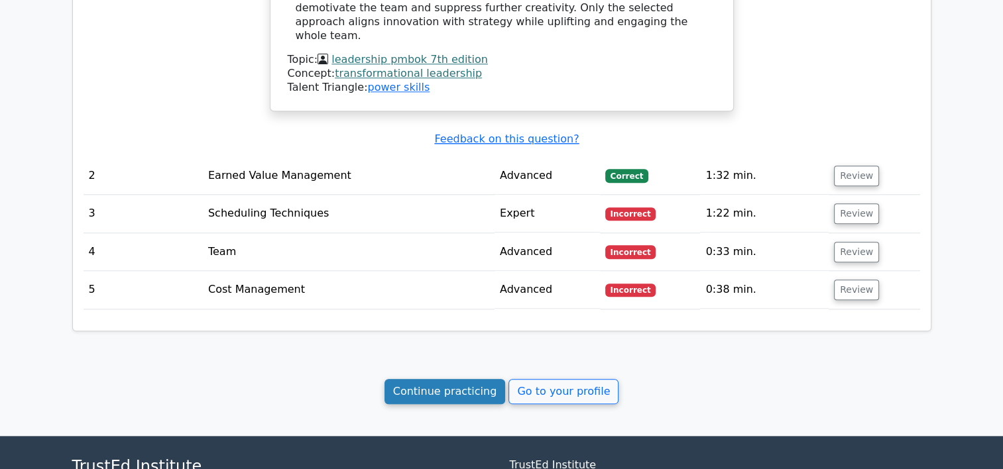
click at [490, 379] on link "Continue practicing" at bounding box center [445, 391] width 121 height 25
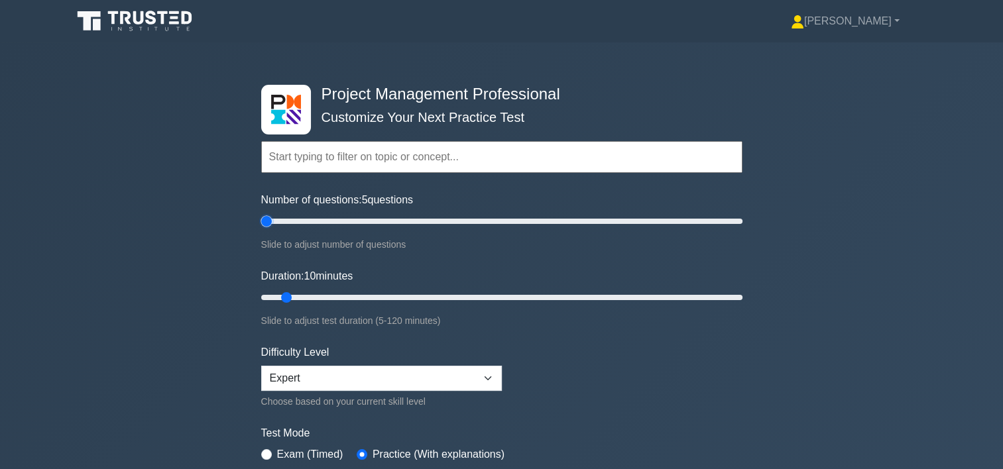
drag, startPoint x: 273, startPoint y: 217, endPoint x: 257, endPoint y: 220, distance: 16.1
type input "5"
click at [261, 220] on input "Number of questions: 5 questions" at bounding box center [501, 221] width 481 height 16
drag, startPoint x: 286, startPoint y: 291, endPoint x: 268, endPoint y: 288, distance: 18.2
type input "5"
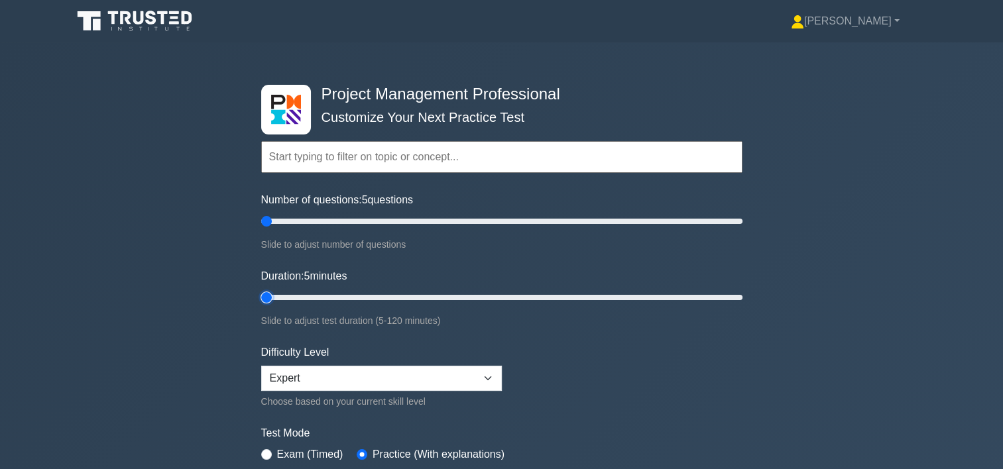
click at [268, 290] on input "Duration: 5 minutes" at bounding box center [501, 298] width 481 height 16
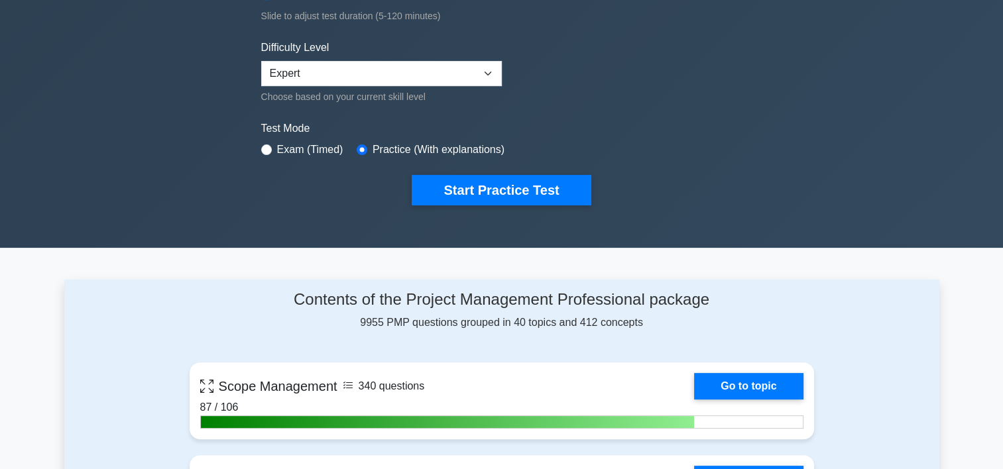
scroll to position [355, 0]
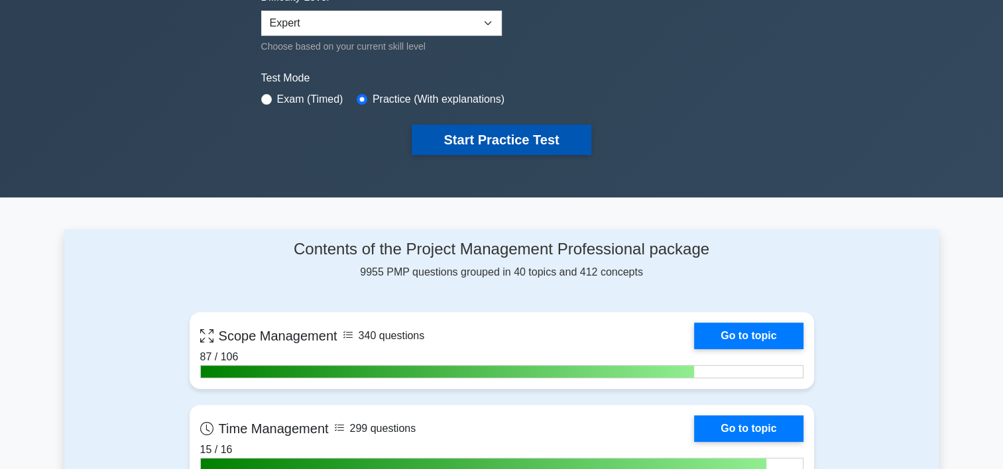
click at [562, 131] on button "Start Practice Test" at bounding box center [501, 140] width 179 height 30
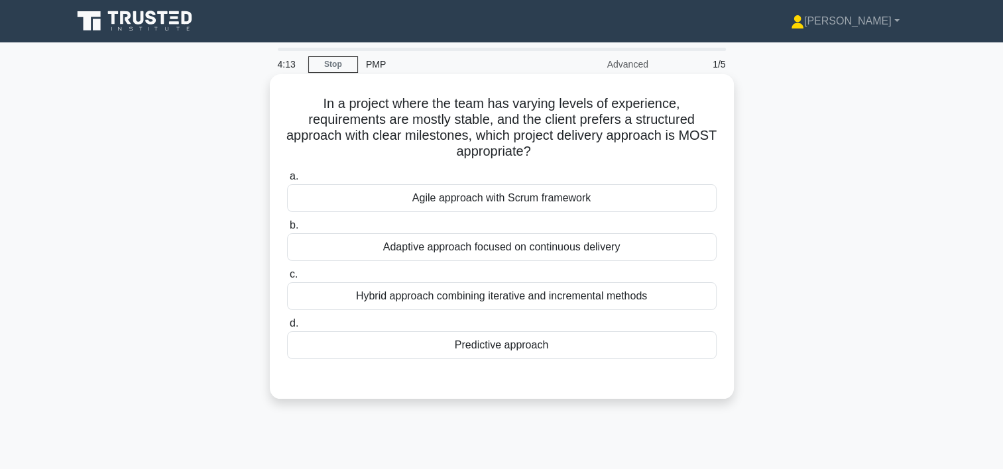
click at [495, 340] on div "Predictive approach" at bounding box center [502, 345] width 430 height 28
click at [287, 328] on input "d. Predictive approach" at bounding box center [287, 324] width 0 height 9
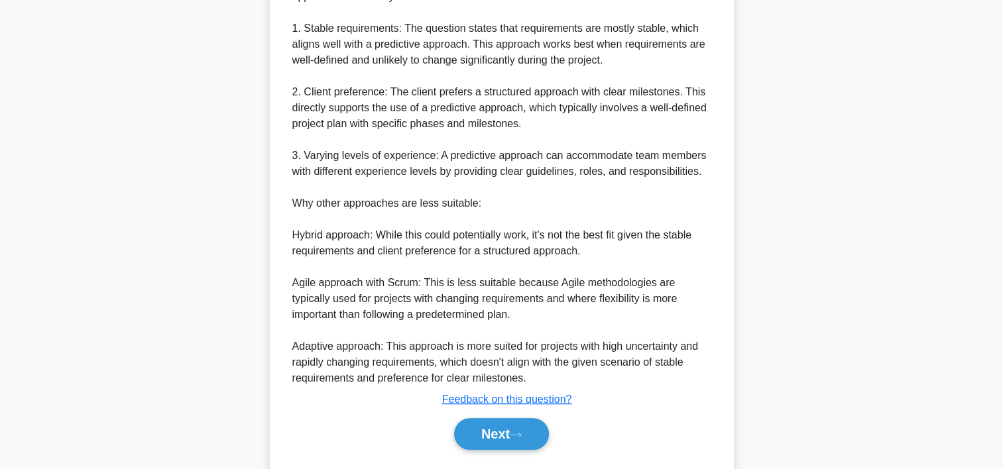
scroll to position [451, 0]
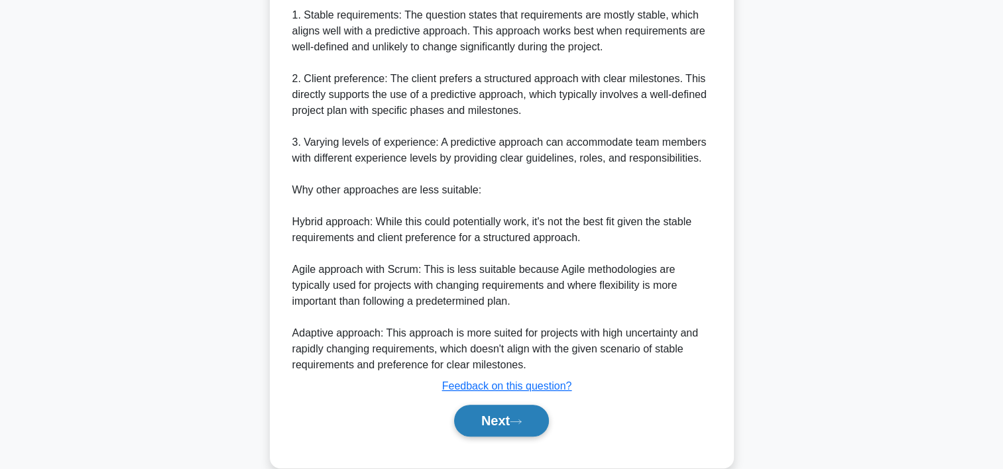
click at [473, 427] on button "Next" at bounding box center [501, 421] width 95 height 32
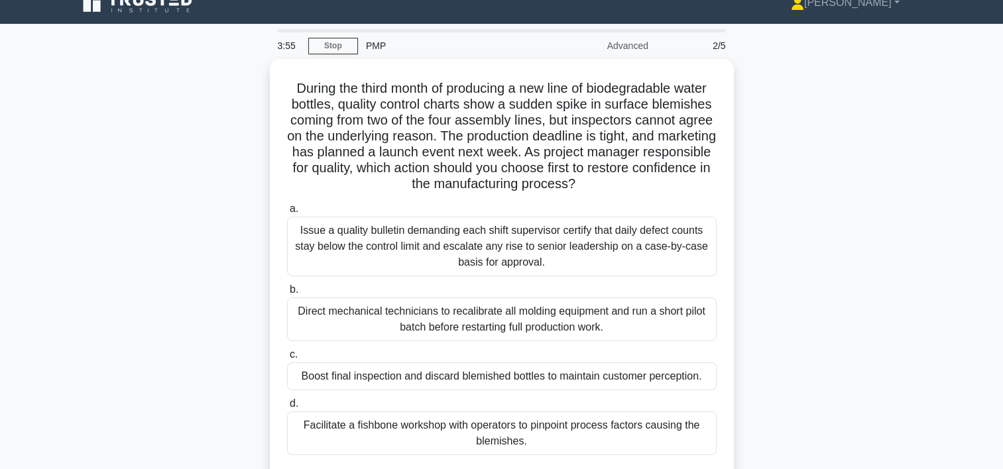
scroll to position [13, 0]
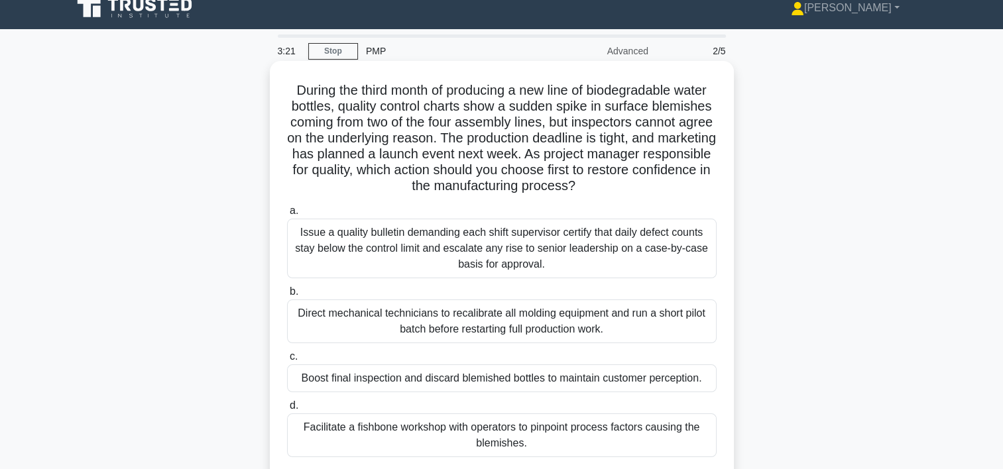
click at [464, 434] on div "Facilitate a fishbone workshop with operators to pinpoint process factors causi…" at bounding box center [502, 436] width 430 height 44
click at [287, 410] on input "d. Facilitate a fishbone workshop with operators to pinpoint process factors ca…" at bounding box center [287, 406] width 0 height 9
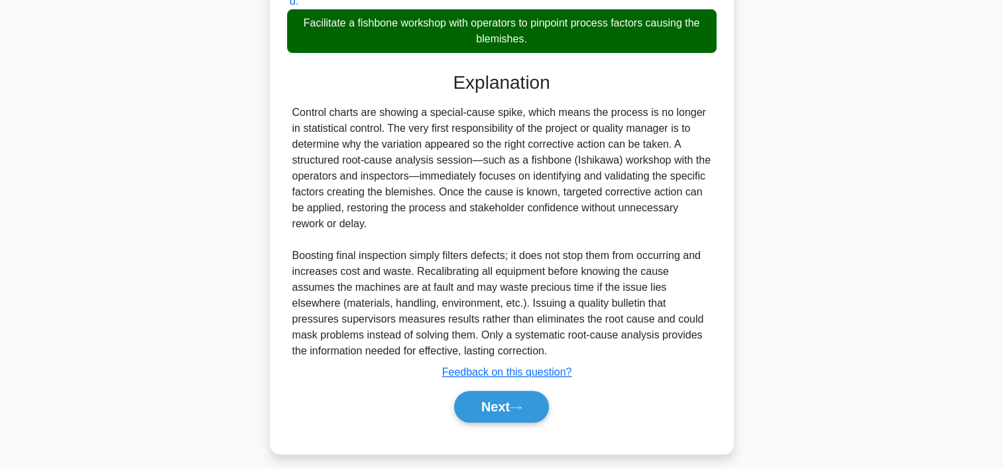
scroll to position [427, 0]
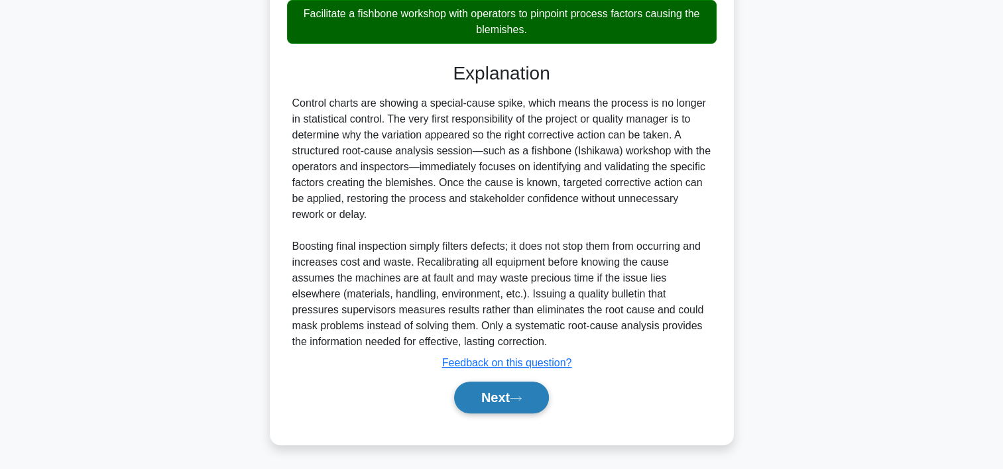
click at [507, 396] on button "Next" at bounding box center [501, 398] width 95 height 32
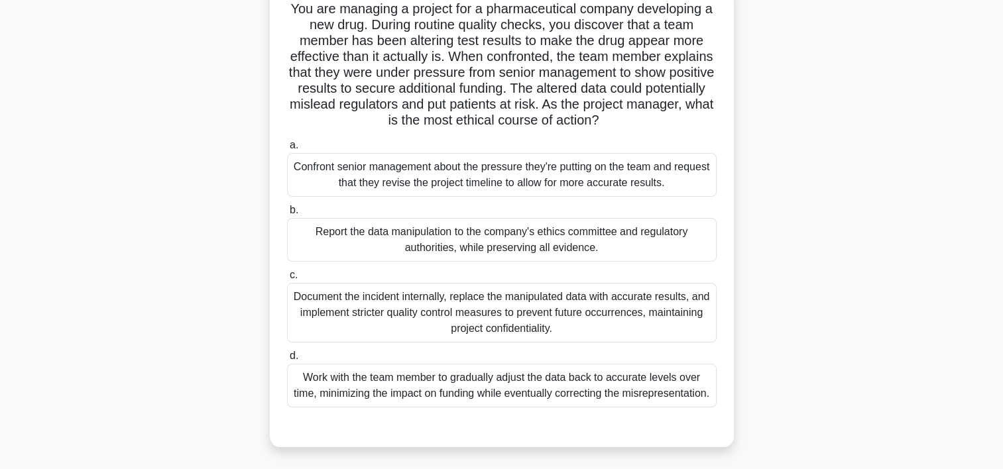
scroll to position [101, 0]
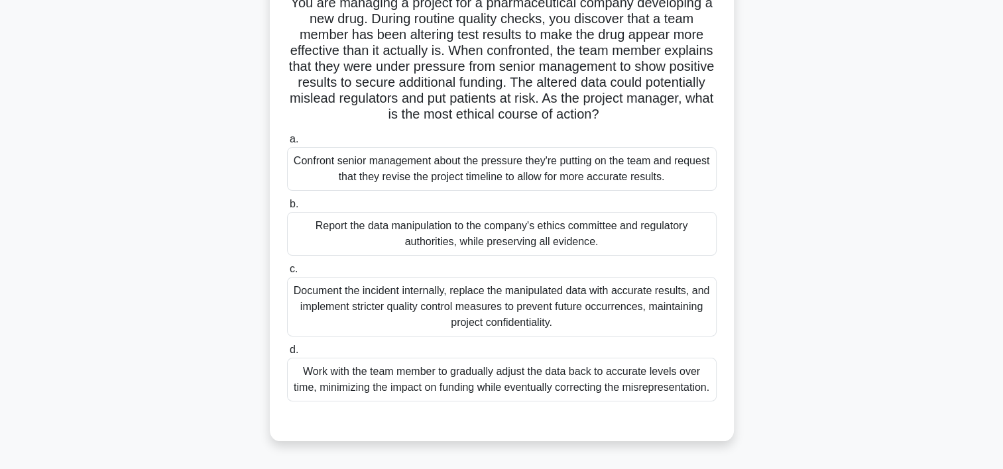
click at [556, 312] on div "Document the incident internally, replace the manipulated data with accurate re…" at bounding box center [502, 307] width 430 height 60
click at [287, 274] on input "c. Document the incident internally, replace the manipulated data with accurate…" at bounding box center [287, 269] width 0 height 9
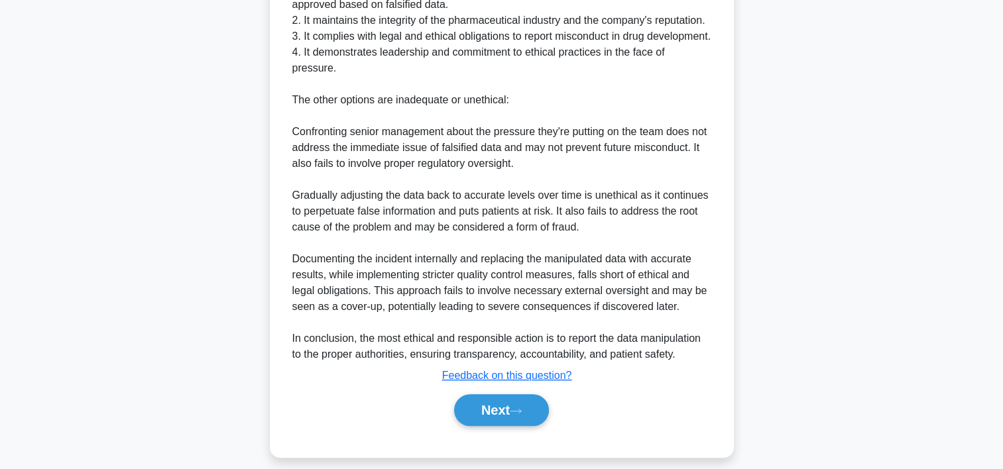
scroll to position [698, 0]
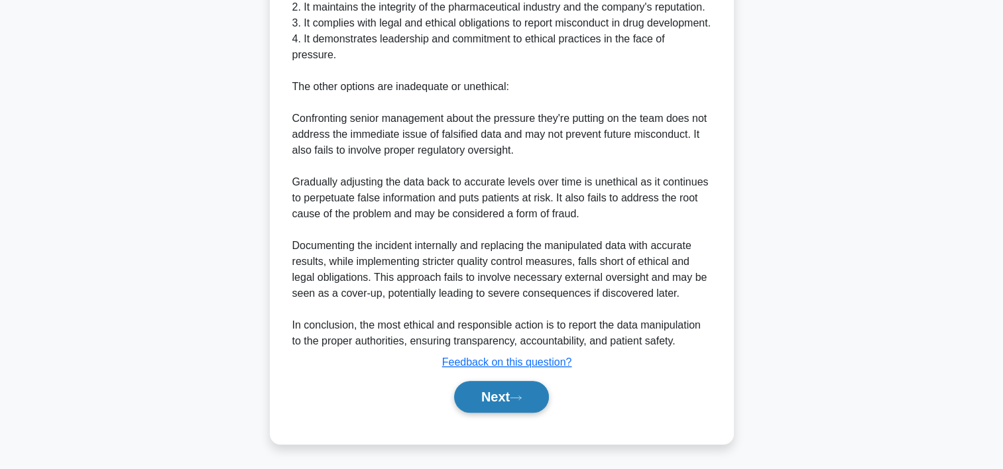
click at [514, 397] on icon at bounding box center [516, 397] width 12 height 7
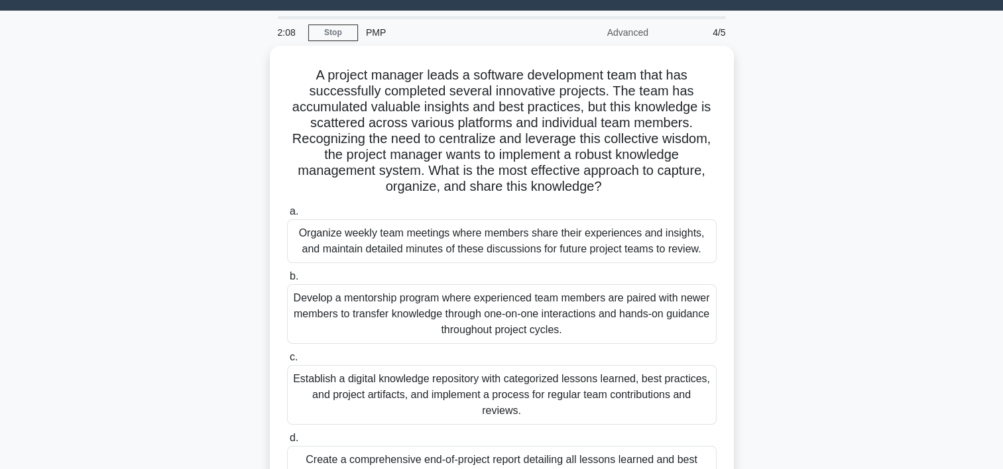
scroll to position [29, 0]
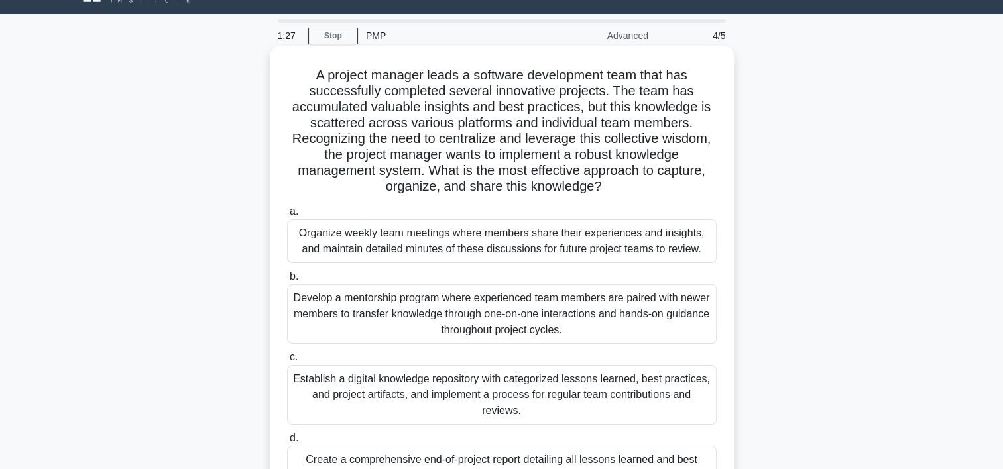
click at [414, 399] on div "Establish a digital knowledge repository with categorized lessons learned, best…" at bounding box center [502, 395] width 430 height 60
click at [287, 362] on input "c. Establish a digital knowledge repository with categorized lessons learned, b…" at bounding box center [287, 357] width 0 height 9
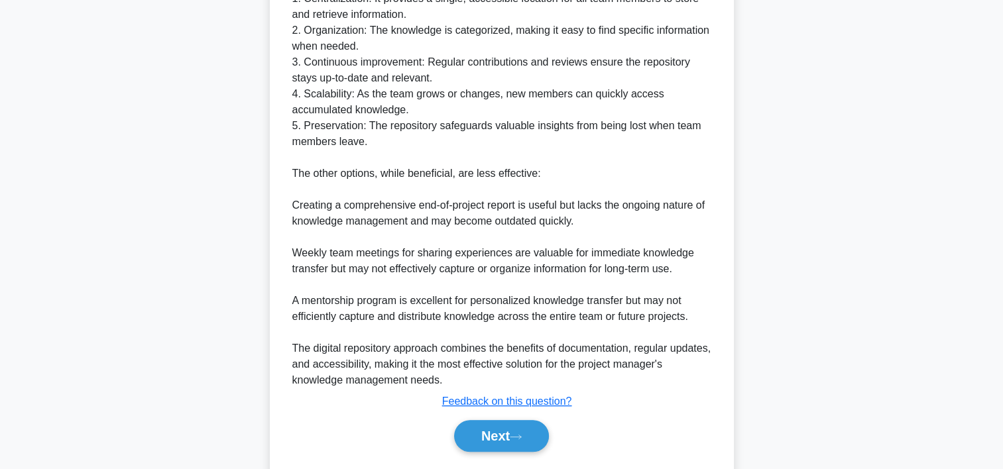
scroll to position [729, 0]
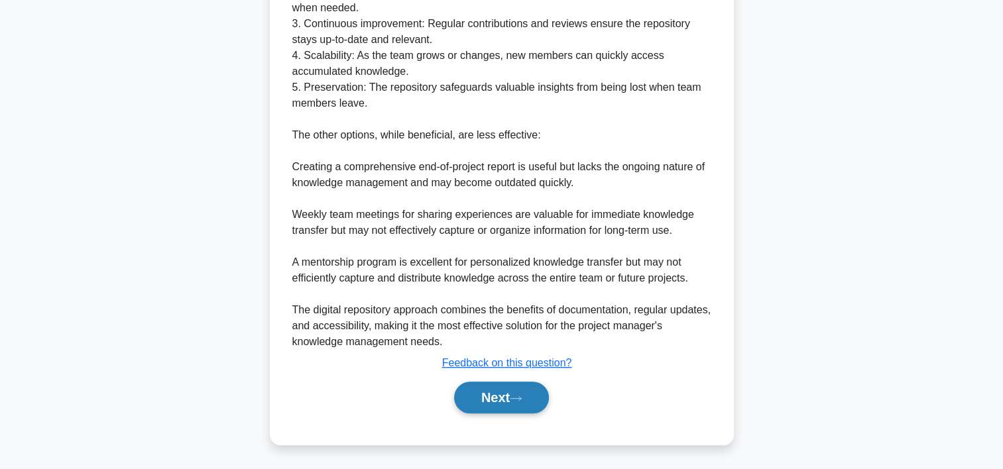
click at [512, 403] on button "Next" at bounding box center [501, 398] width 95 height 32
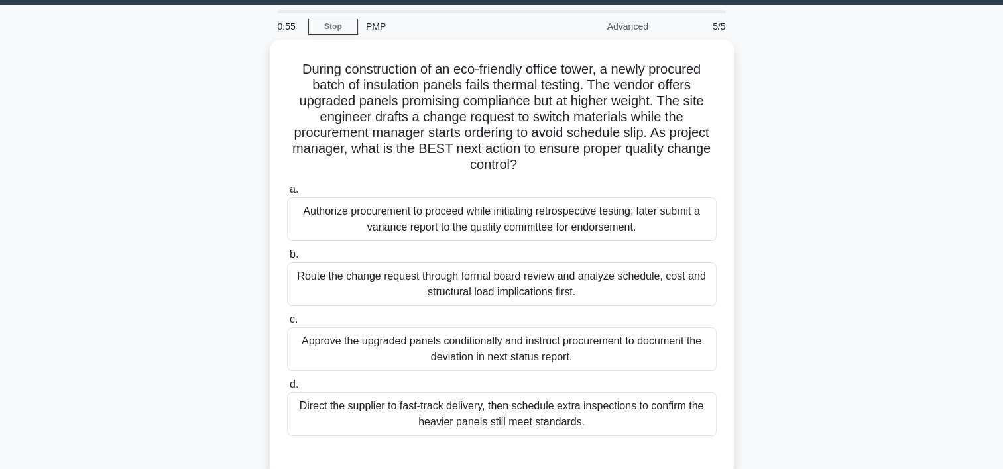
scroll to position [40, 0]
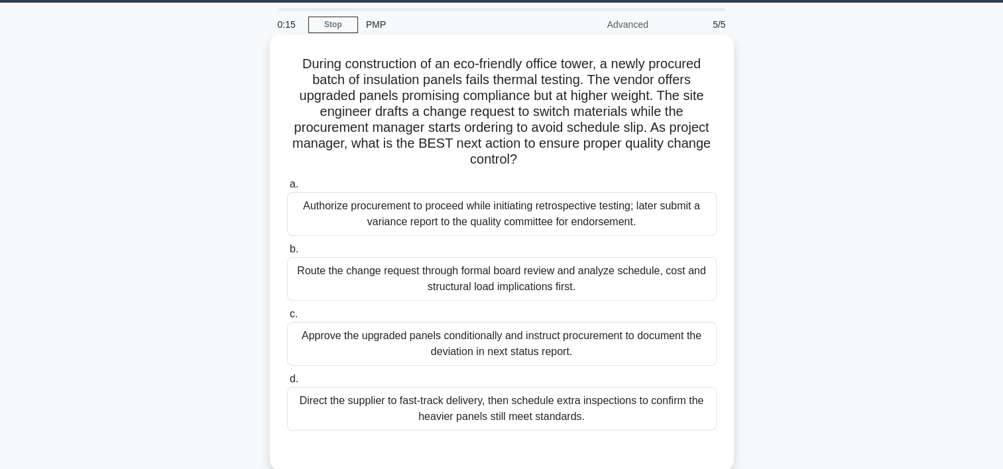
click at [365, 337] on div "Approve the upgraded panels conditionally and instruct procurement to document …" at bounding box center [502, 344] width 430 height 44
click at [287, 319] on input "c. Approve the upgraded panels conditionally and instruct procurement to docume…" at bounding box center [287, 314] width 0 height 9
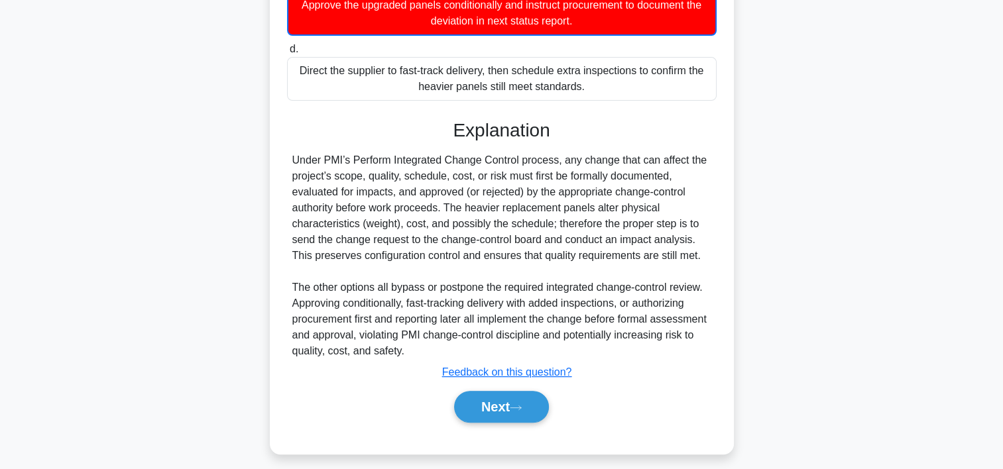
scroll to position [380, 0]
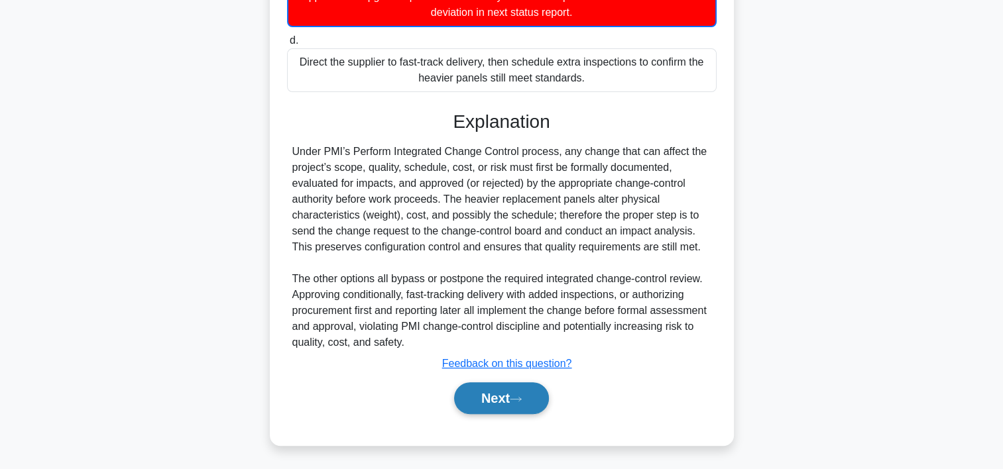
click at [499, 402] on button "Next" at bounding box center [501, 399] width 95 height 32
